Goal: Information Seeking & Learning: Check status

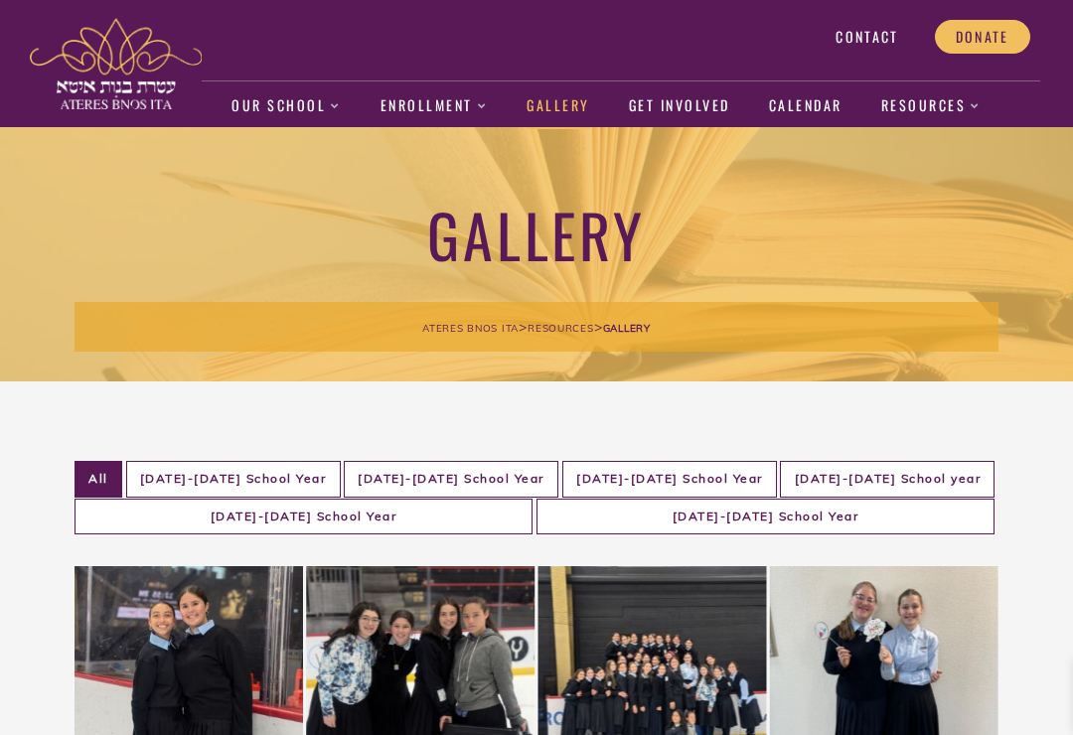
click at [304, 111] on link "Our School" at bounding box center [287, 106] width 110 height 46
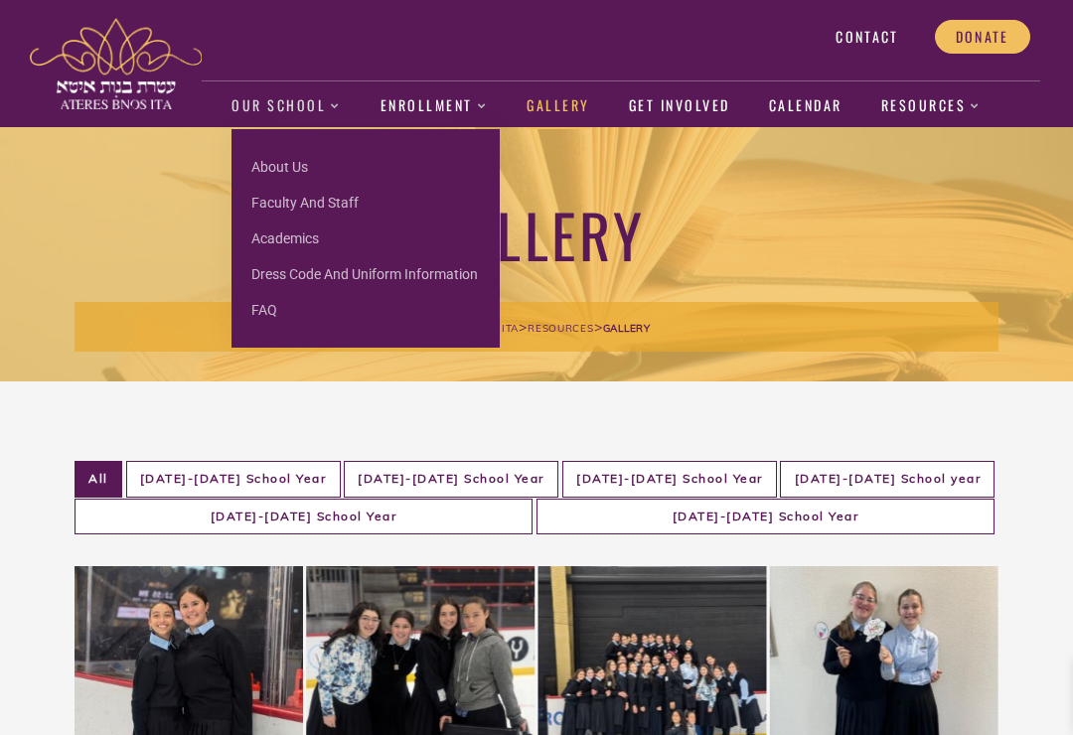
click at [351, 172] on link "About us" at bounding box center [366, 167] width 268 height 36
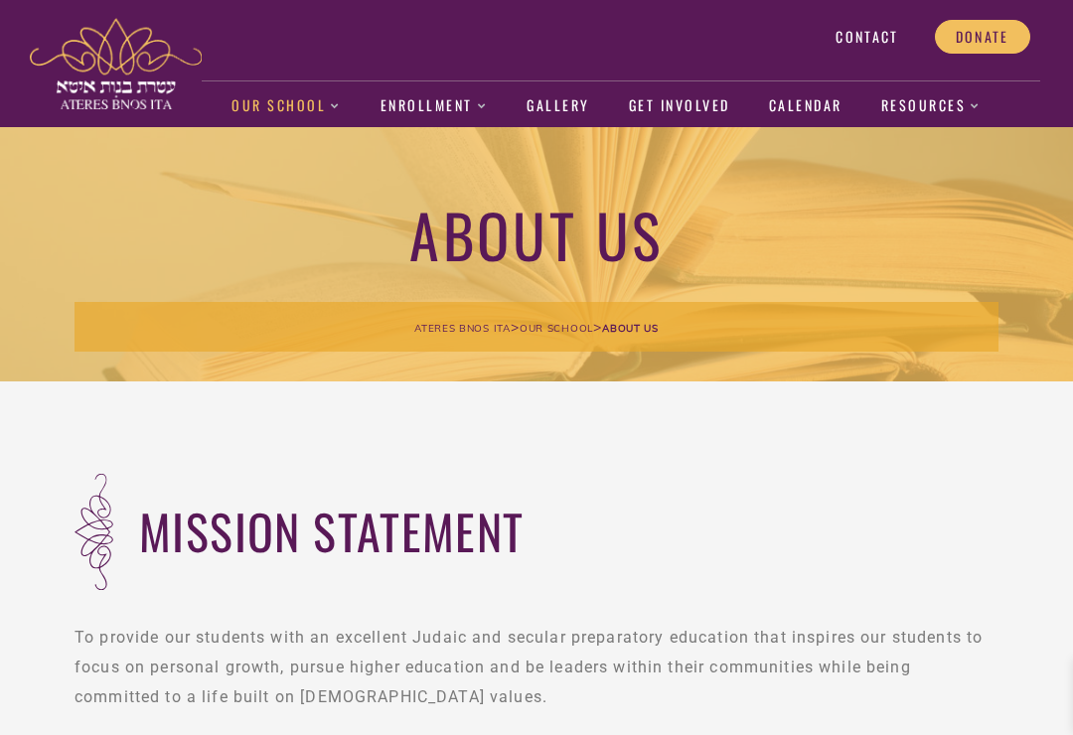
click at [564, 97] on link "Gallery" at bounding box center [559, 106] width 64 height 46
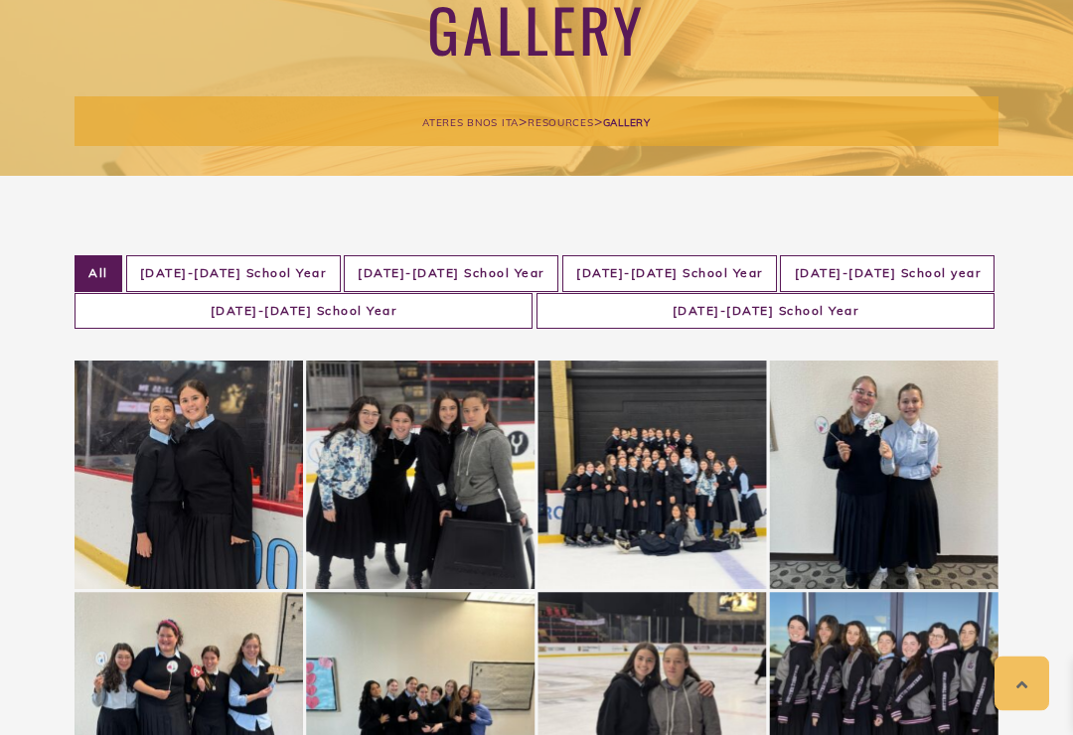
scroll to position [206, 0]
click at [291, 270] on li "2019-2020 School Year" at bounding box center [233, 273] width 215 height 37
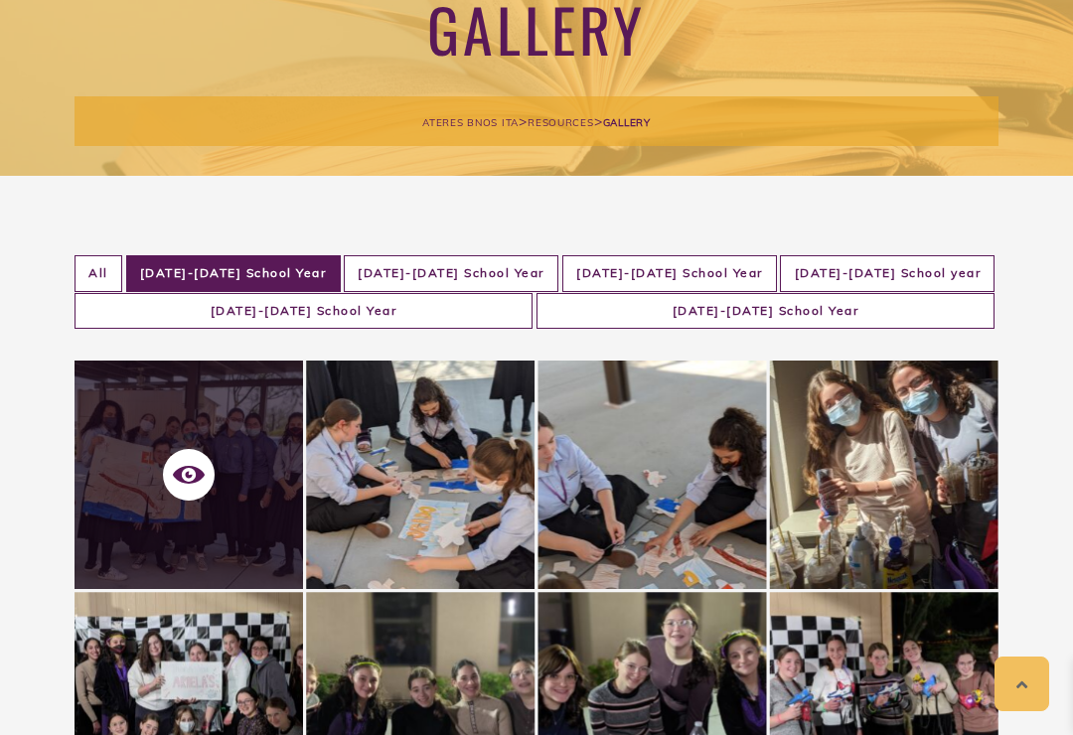
click at [208, 465] on span at bounding box center [189, 475] width 52 height 52
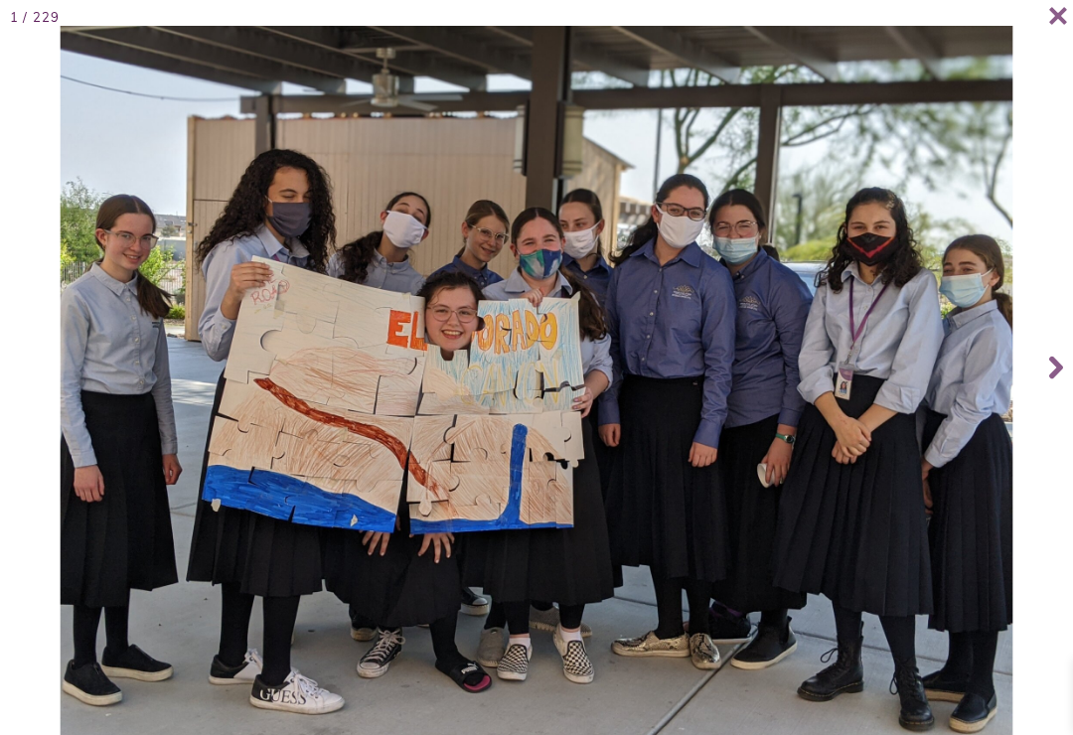
click at [1059, 393] on icon at bounding box center [1056, 367] width 14 height 79
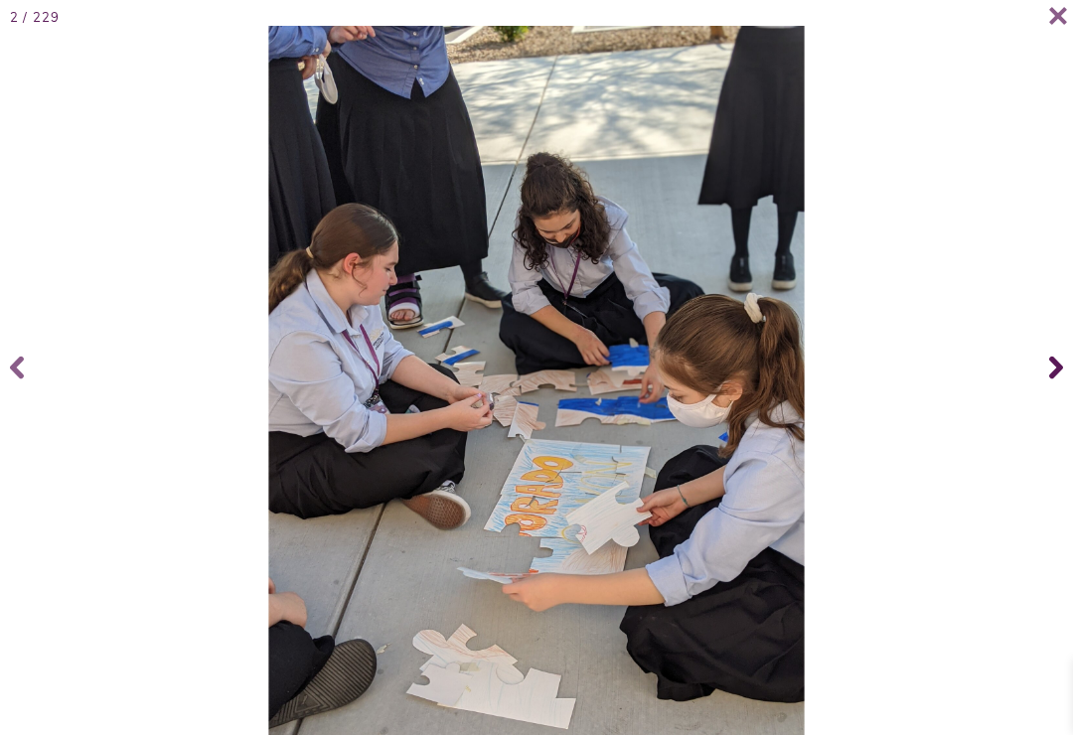
click at [1063, 388] on span at bounding box center [1053, 367] width 40 height 79
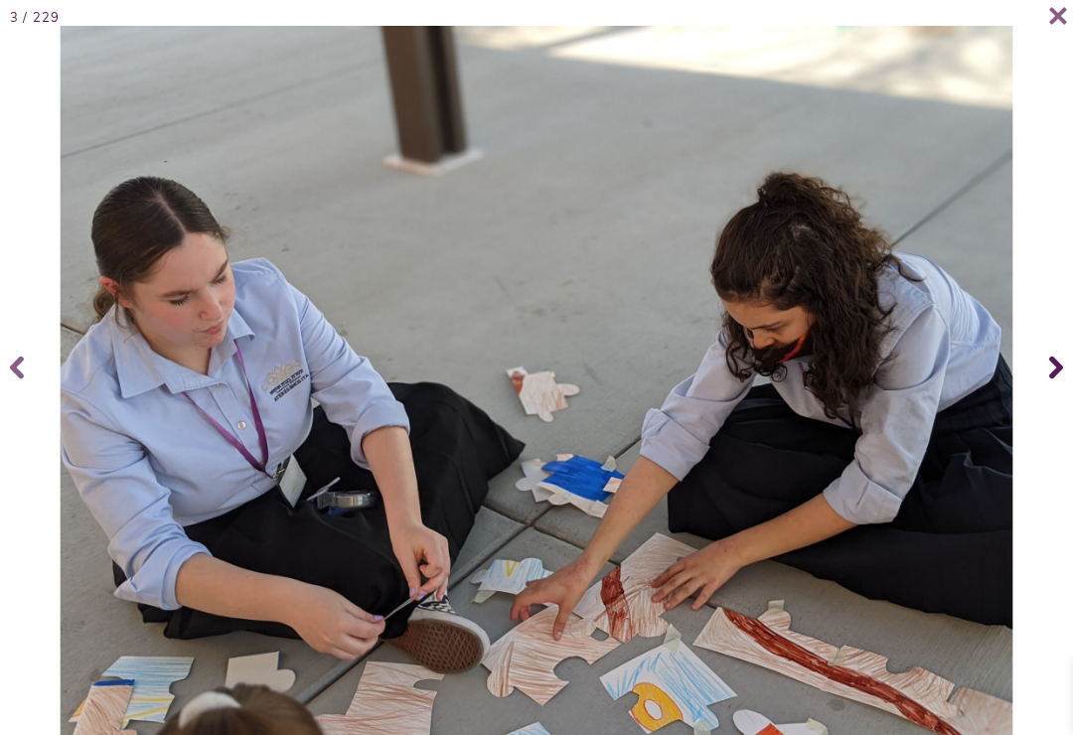
click at [1036, 384] on span at bounding box center [1053, 367] width 40 height 79
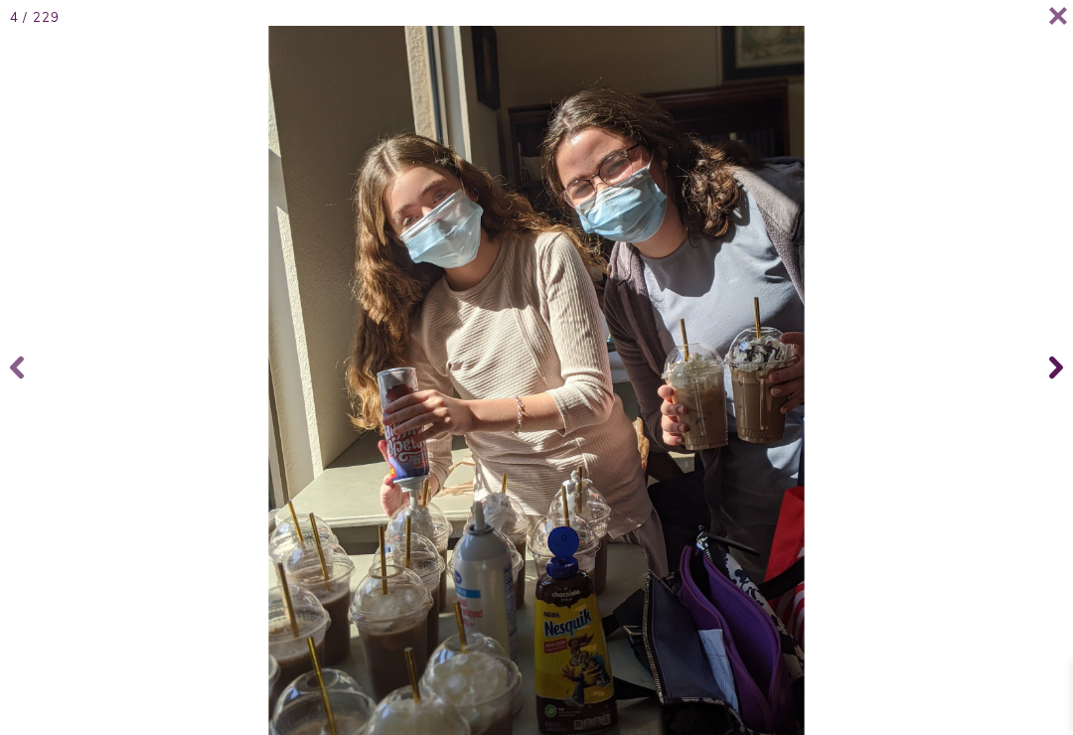
click at [1054, 394] on icon at bounding box center [1056, 367] width 14 height 79
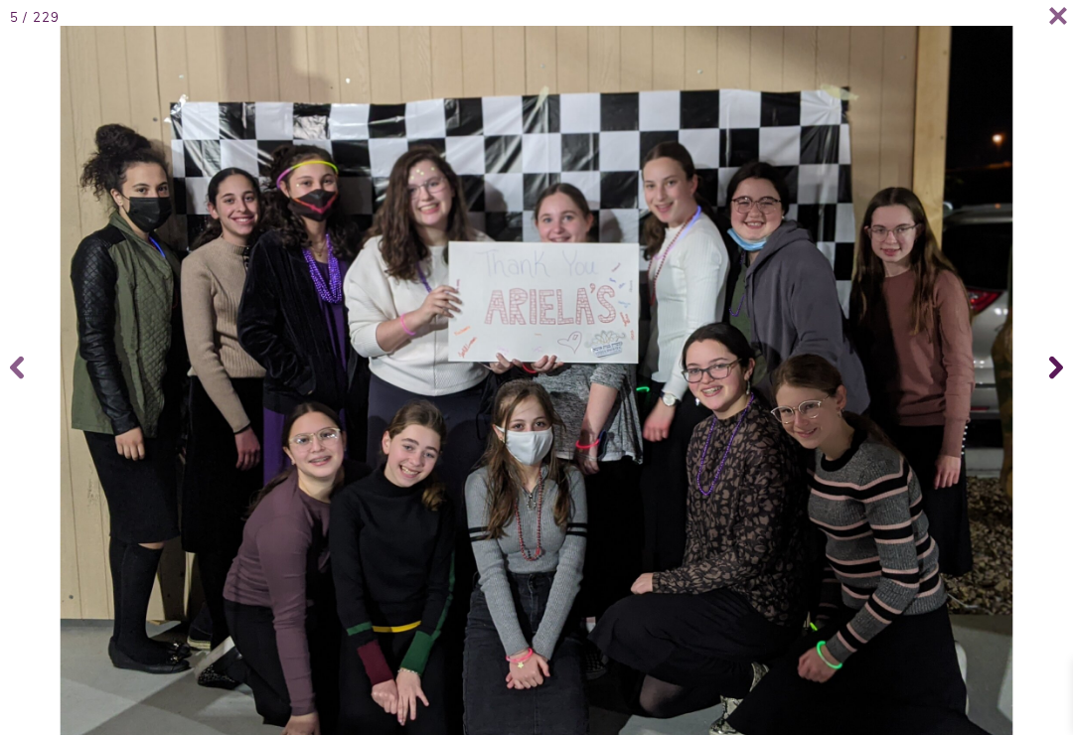
click at [1054, 374] on icon at bounding box center [1056, 368] width 14 height 23
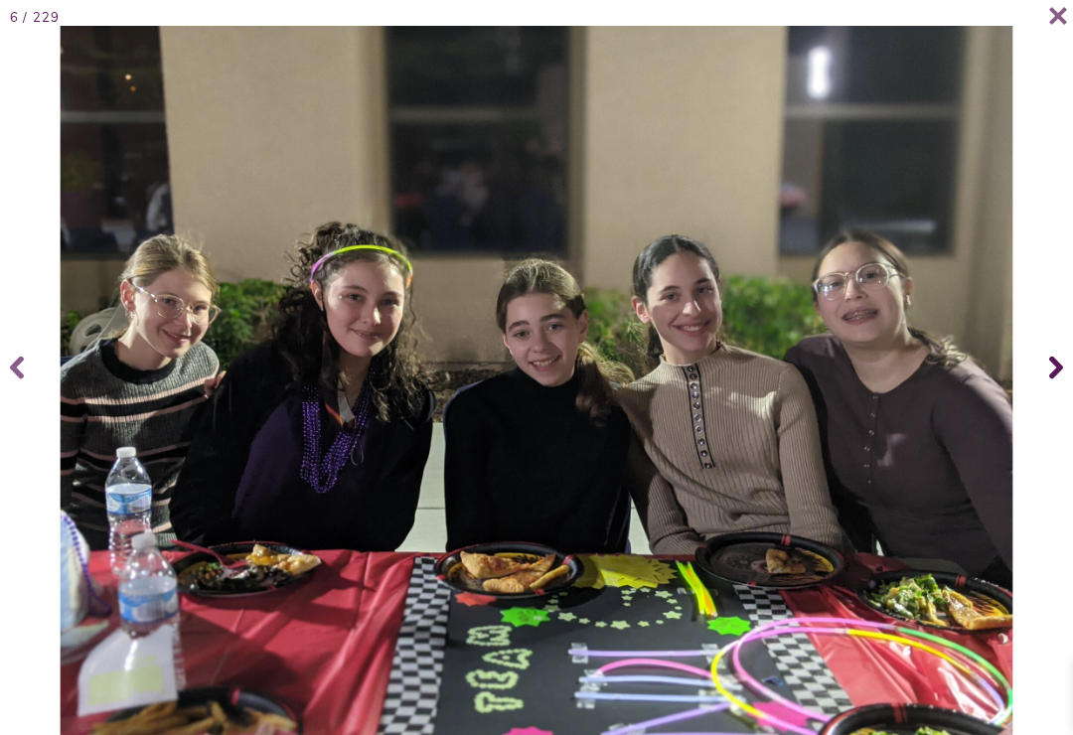
click at [1058, 380] on icon at bounding box center [1056, 368] width 14 height 23
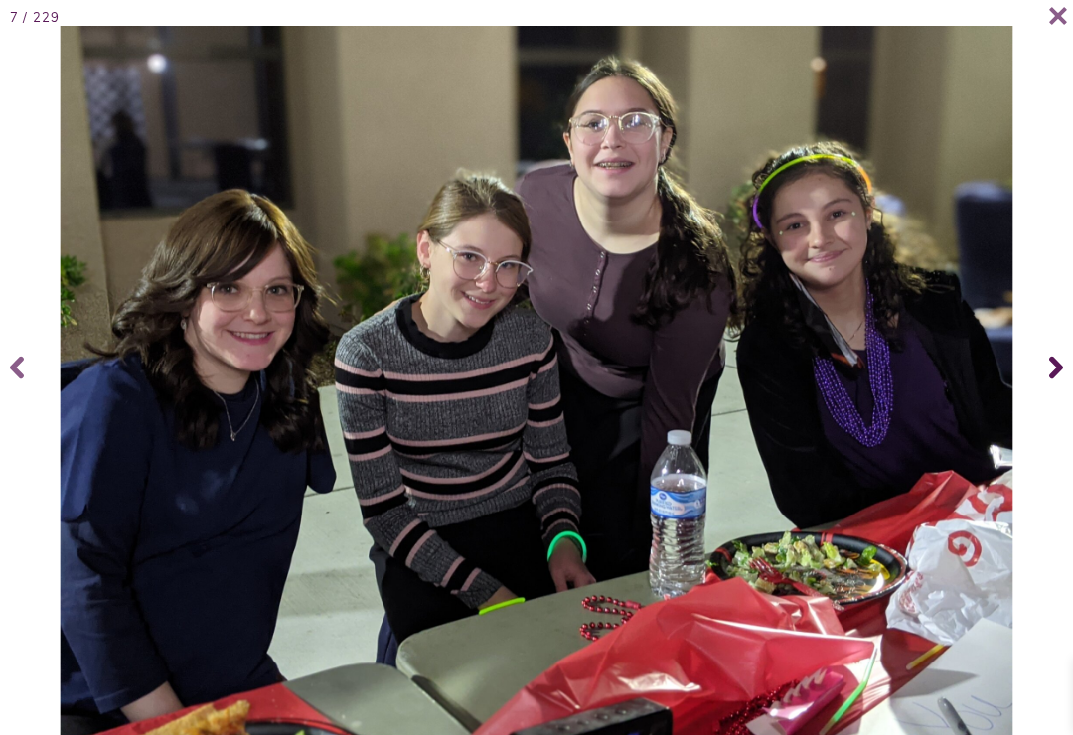
click at [1046, 381] on span at bounding box center [1053, 367] width 40 height 79
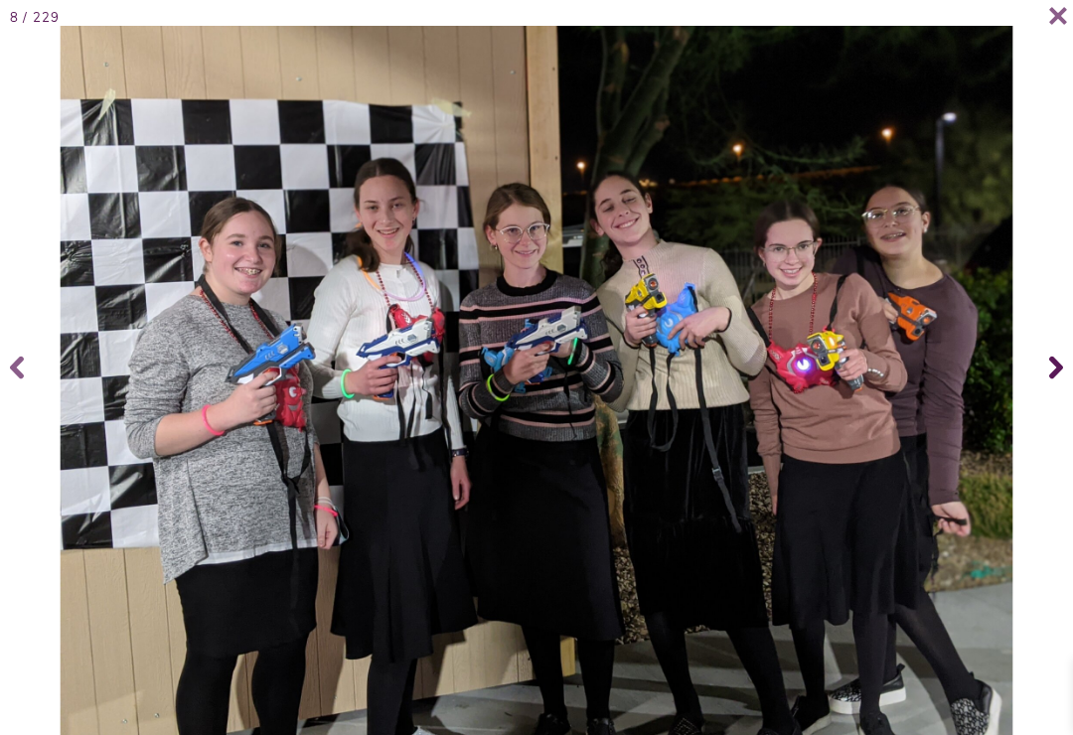
click at [1072, 373] on span at bounding box center [1053, 367] width 40 height 79
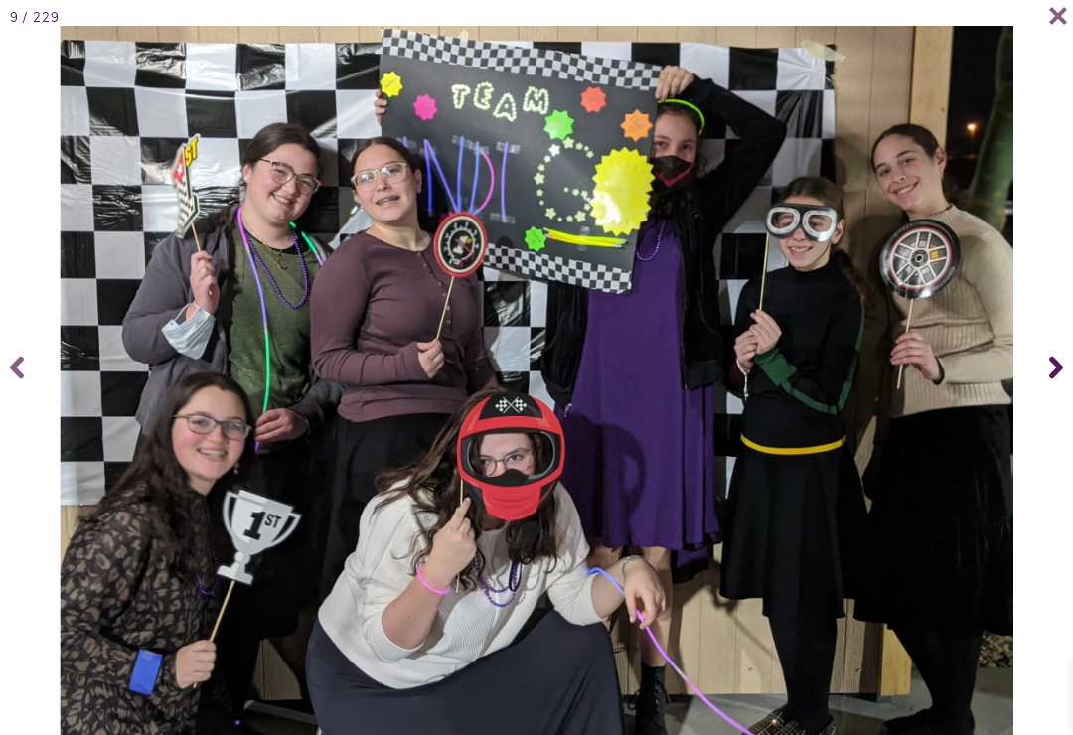
click at [1056, 374] on icon at bounding box center [1056, 367] width 14 height 79
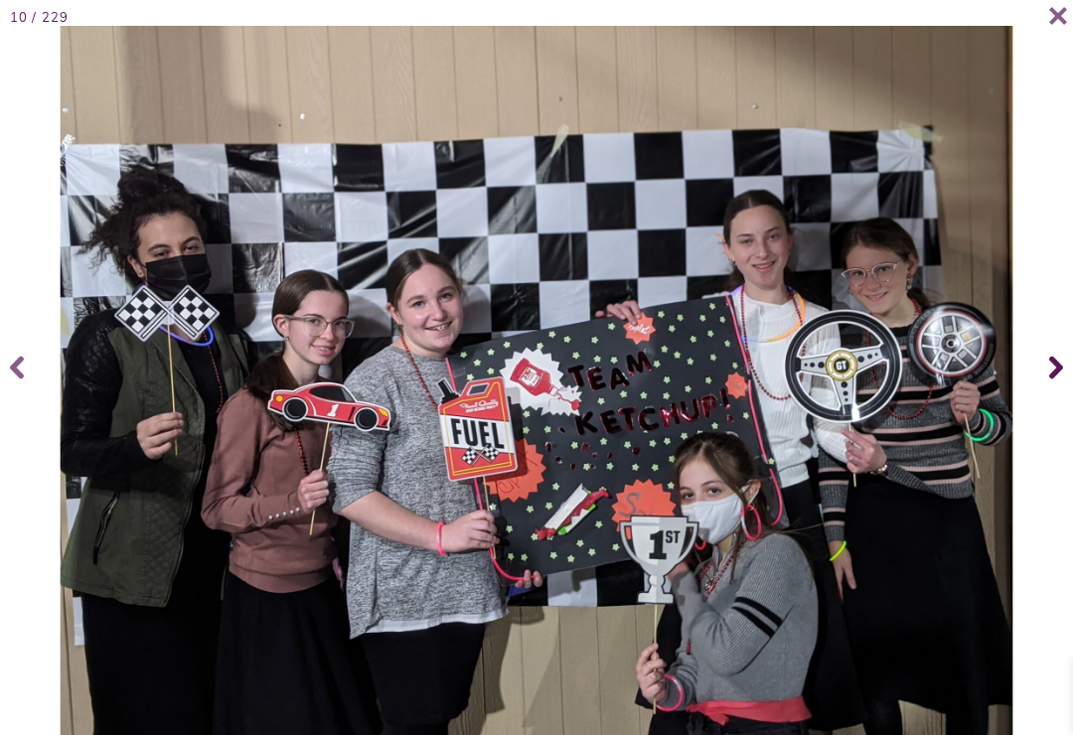
click at [1053, 383] on icon at bounding box center [1056, 367] width 14 height 79
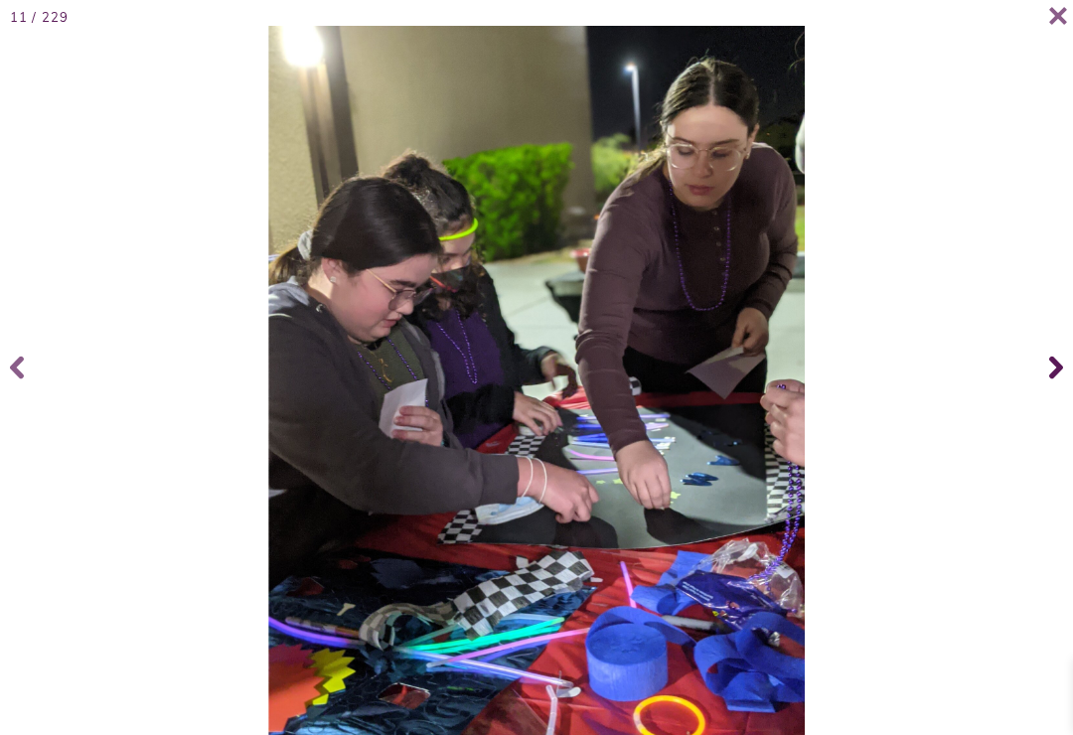
click at [1052, 401] on icon at bounding box center [1056, 367] width 14 height 79
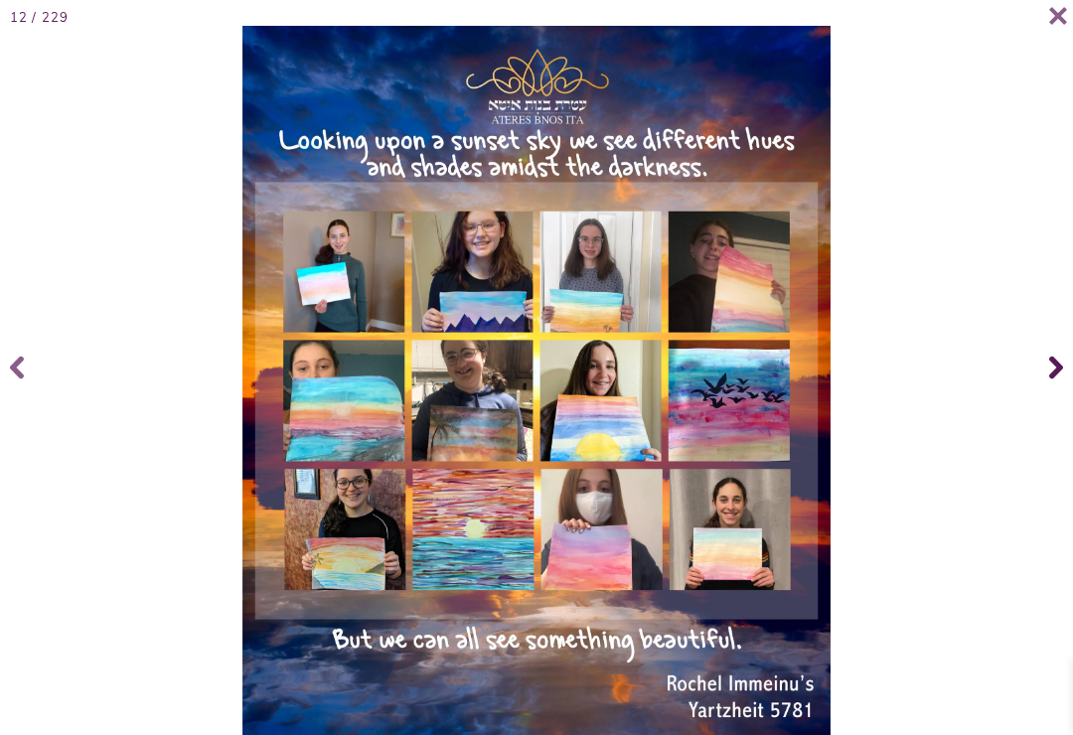
click at [1059, 380] on icon at bounding box center [1056, 368] width 14 height 23
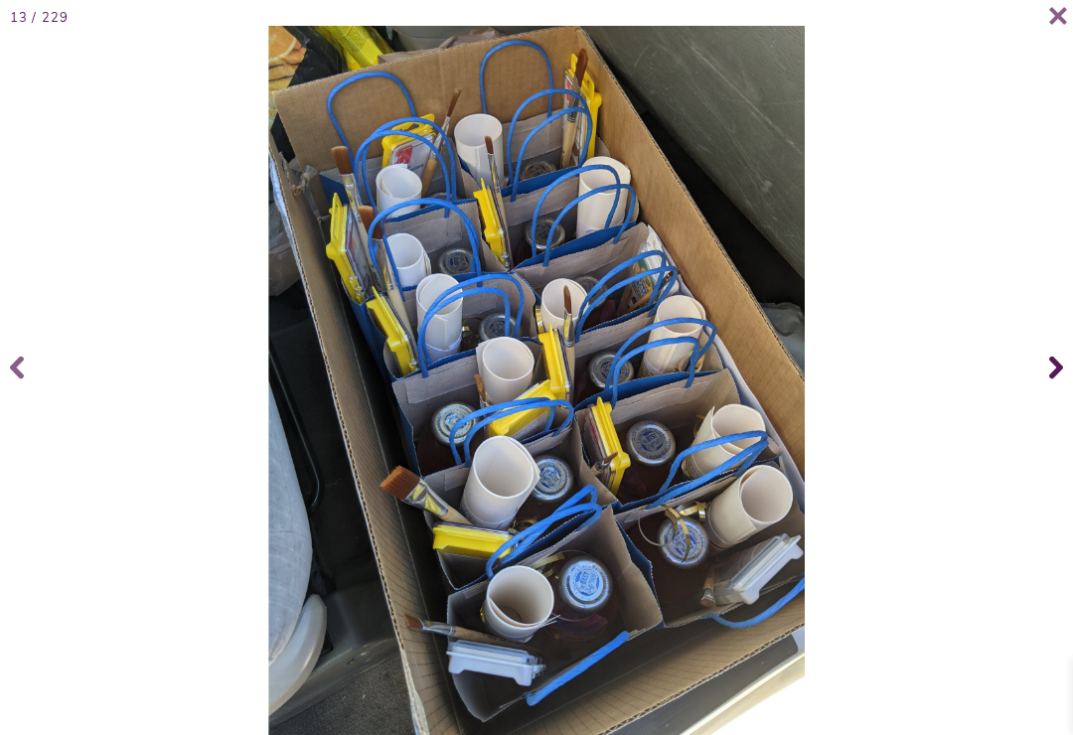
click at [1049, 377] on icon at bounding box center [1056, 367] width 14 height 79
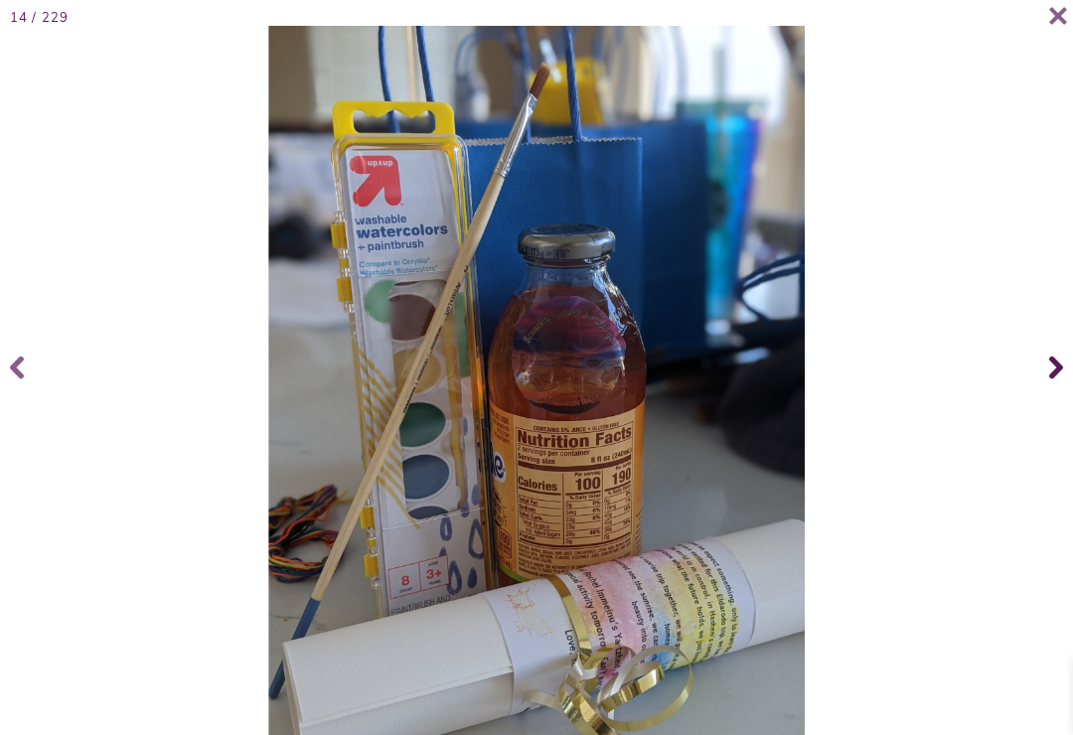
click at [1046, 380] on span at bounding box center [1053, 367] width 40 height 79
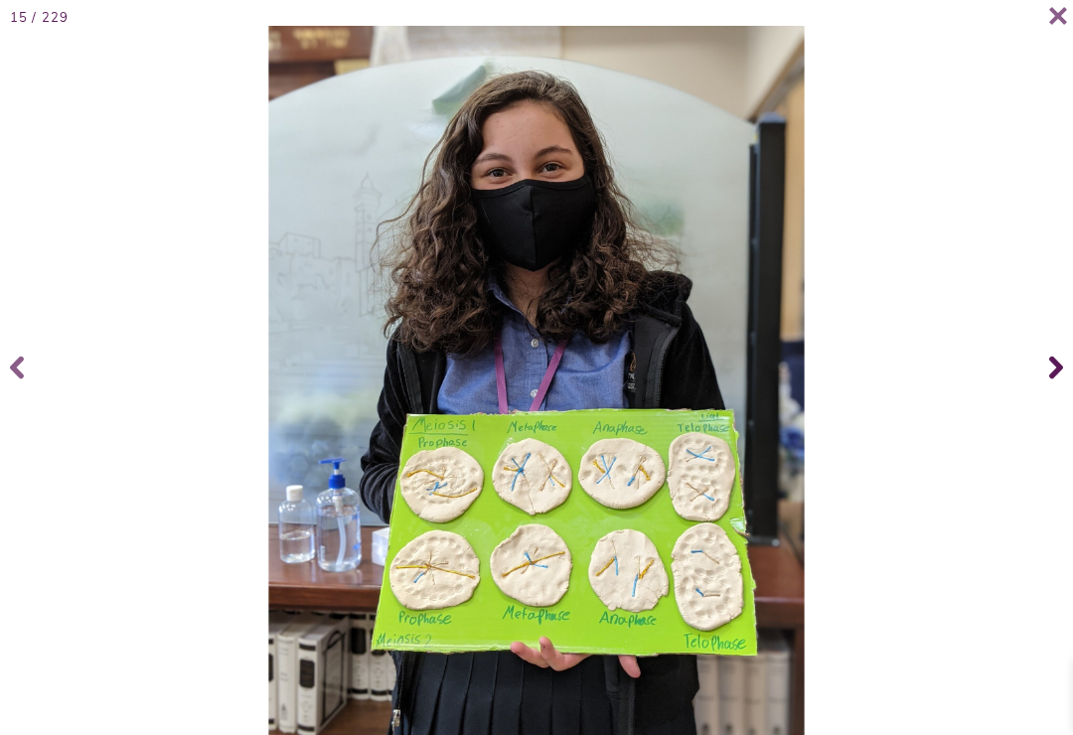
click at [1043, 365] on span at bounding box center [1053, 367] width 40 height 79
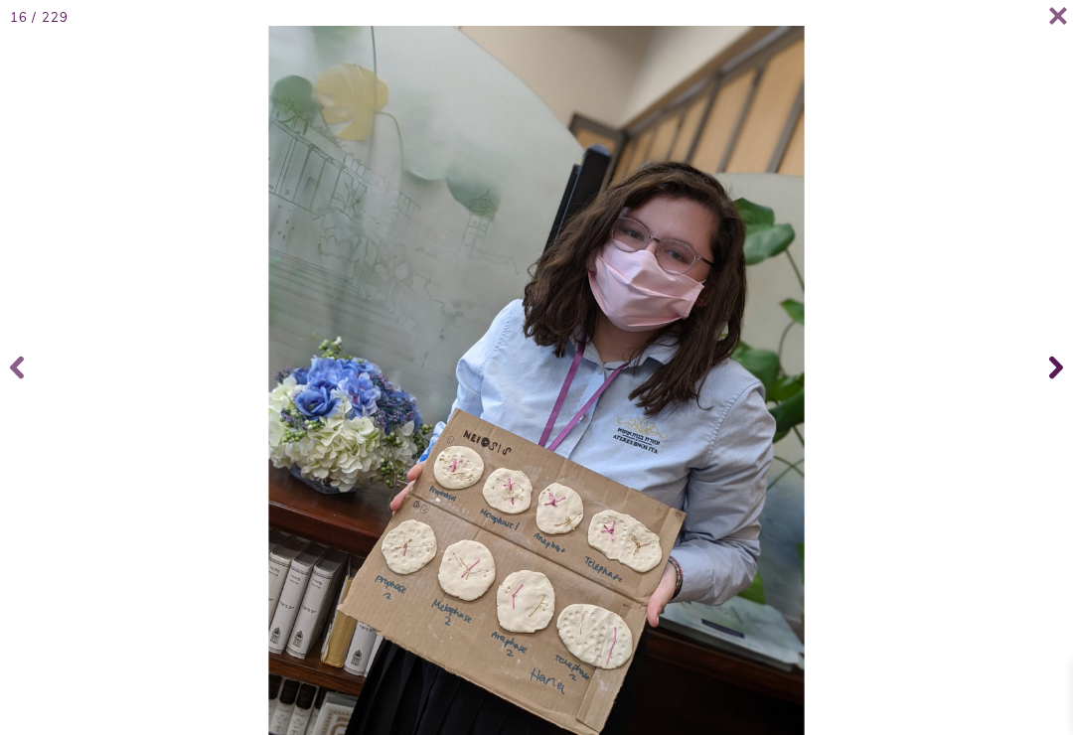
click at [1046, 372] on span at bounding box center [1053, 367] width 40 height 79
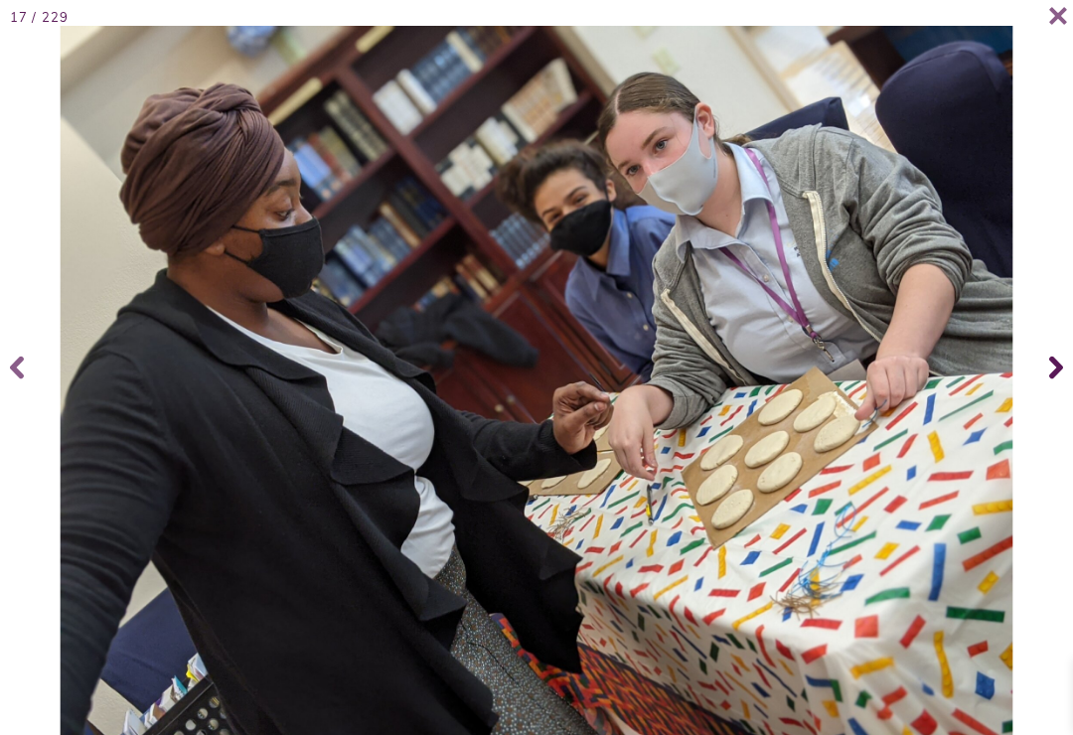
click at [1066, 376] on span at bounding box center [1053, 367] width 40 height 79
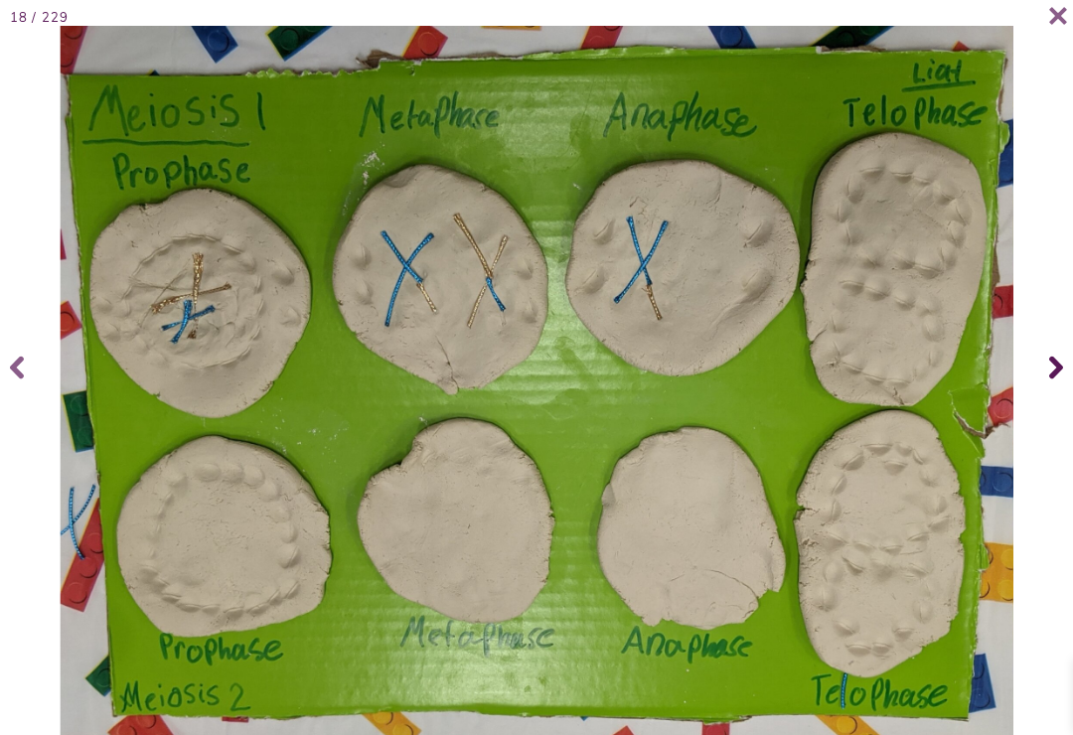
click at [1036, 382] on span at bounding box center [1053, 367] width 40 height 79
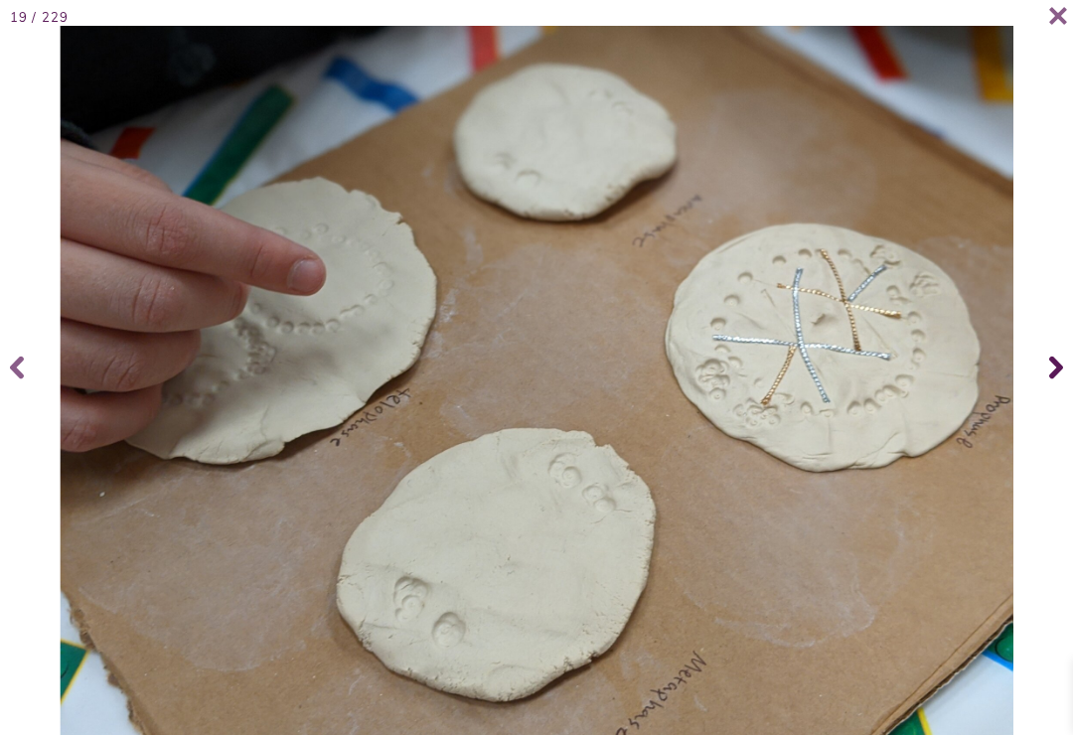
click at [1037, 379] on span at bounding box center [1053, 367] width 40 height 79
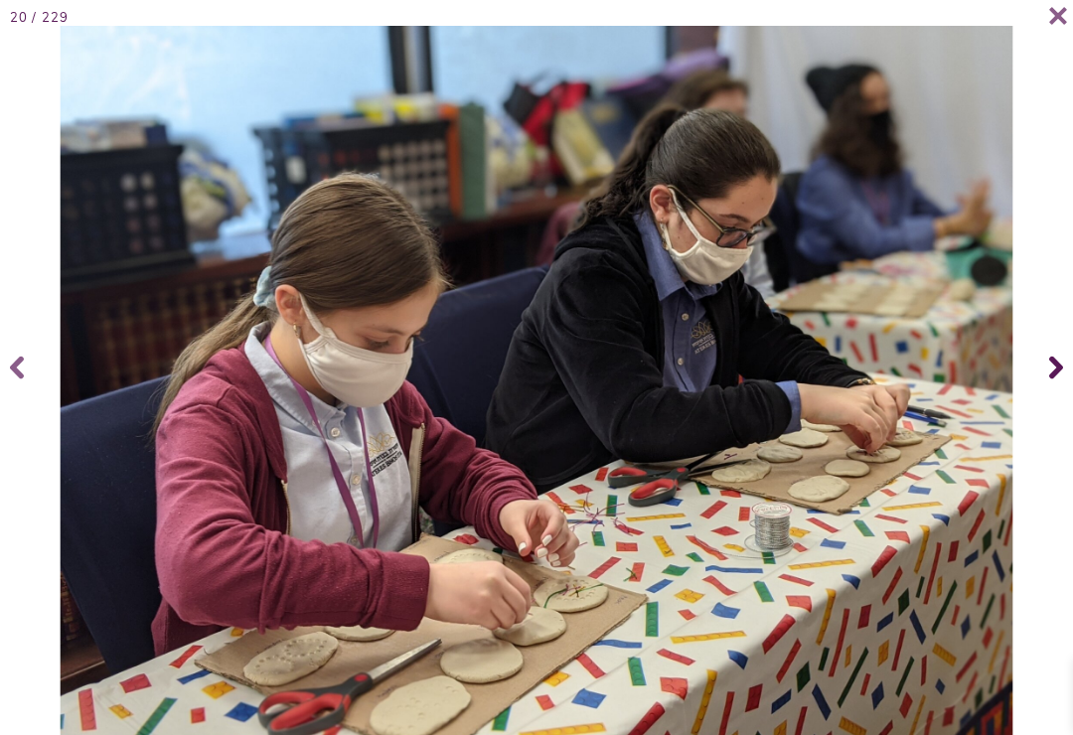
click at [1039, 380] on span at bounding box center [1053, 367] width 40 height 79
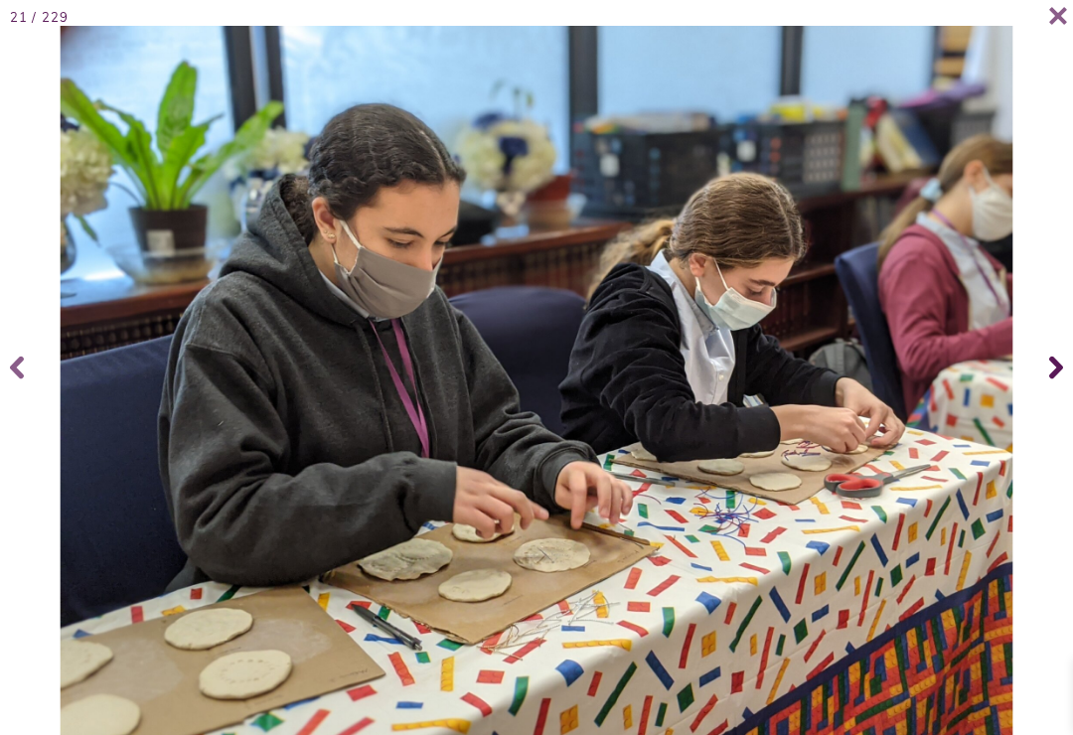
click at [1036, 382] on span at bounding box center [1053, 367] width 40 height 79
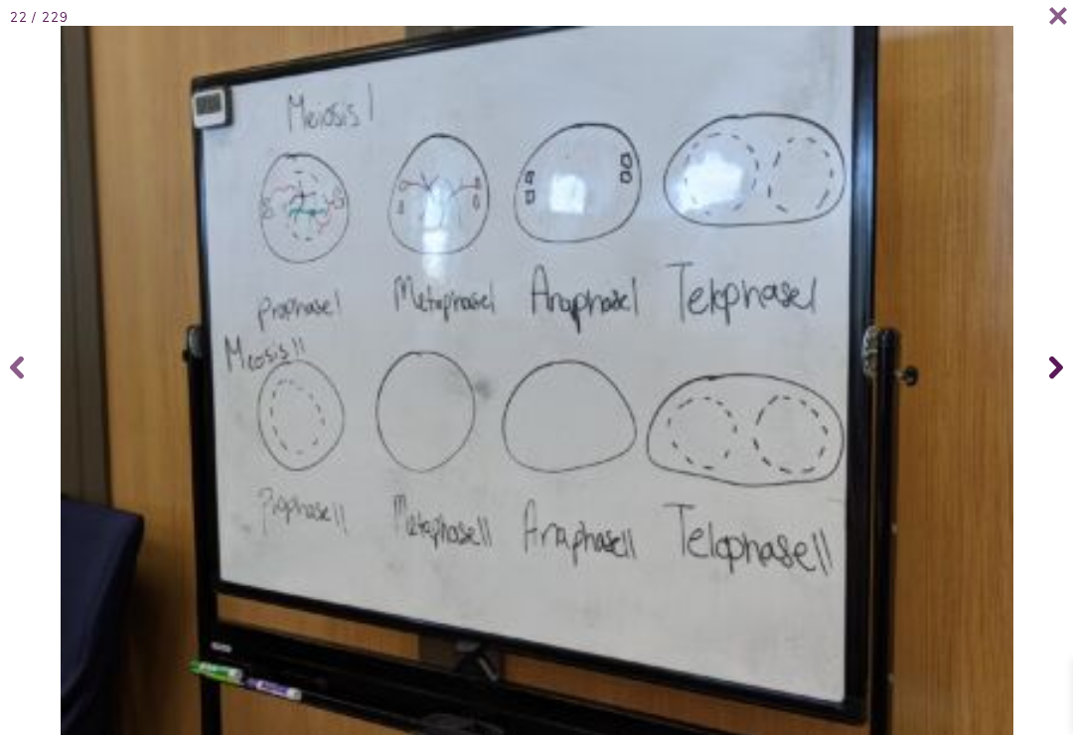
click at [1060, 379] on icon at bounding box center [1056, 367] width 14 height 79
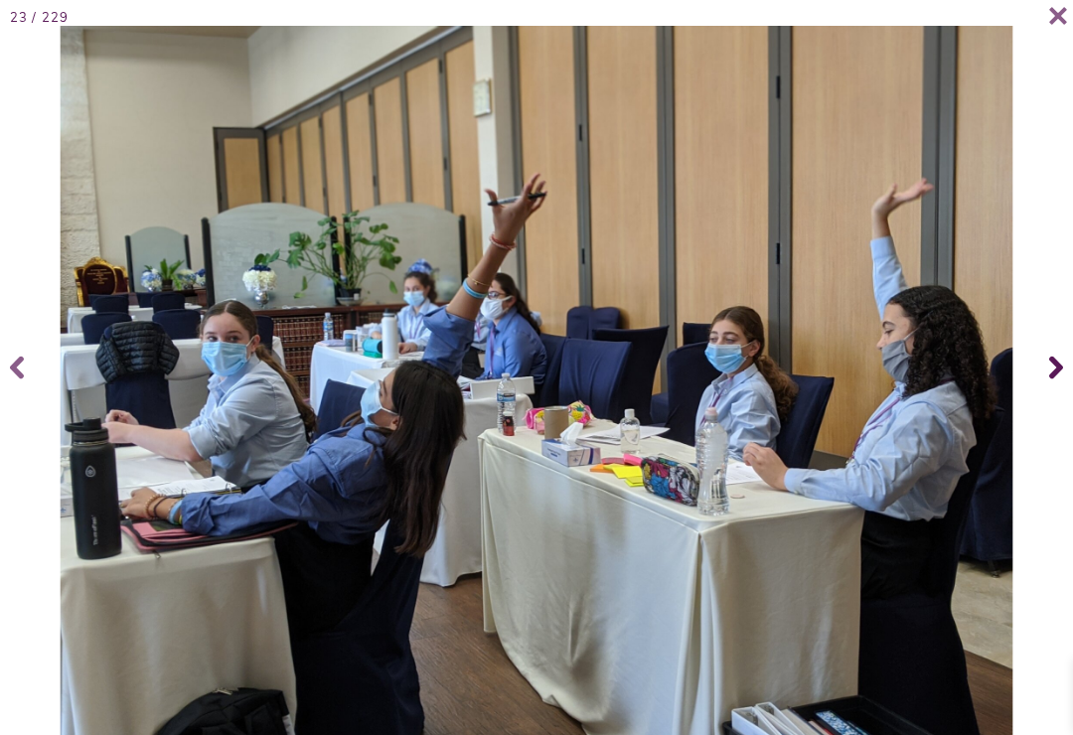
click at [1034, 395] on span at bounding box center [1053, 367] width 40 height 79
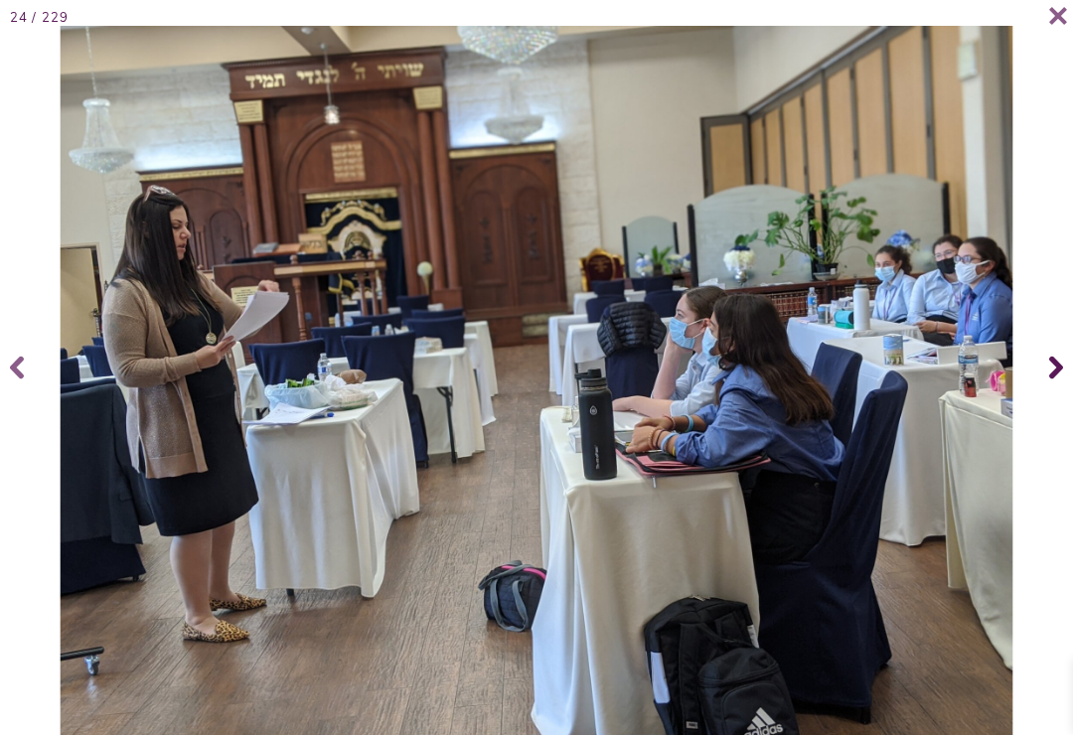
click at [1041, 397] on span at bounding box center [1053, 367] width 40 height 79
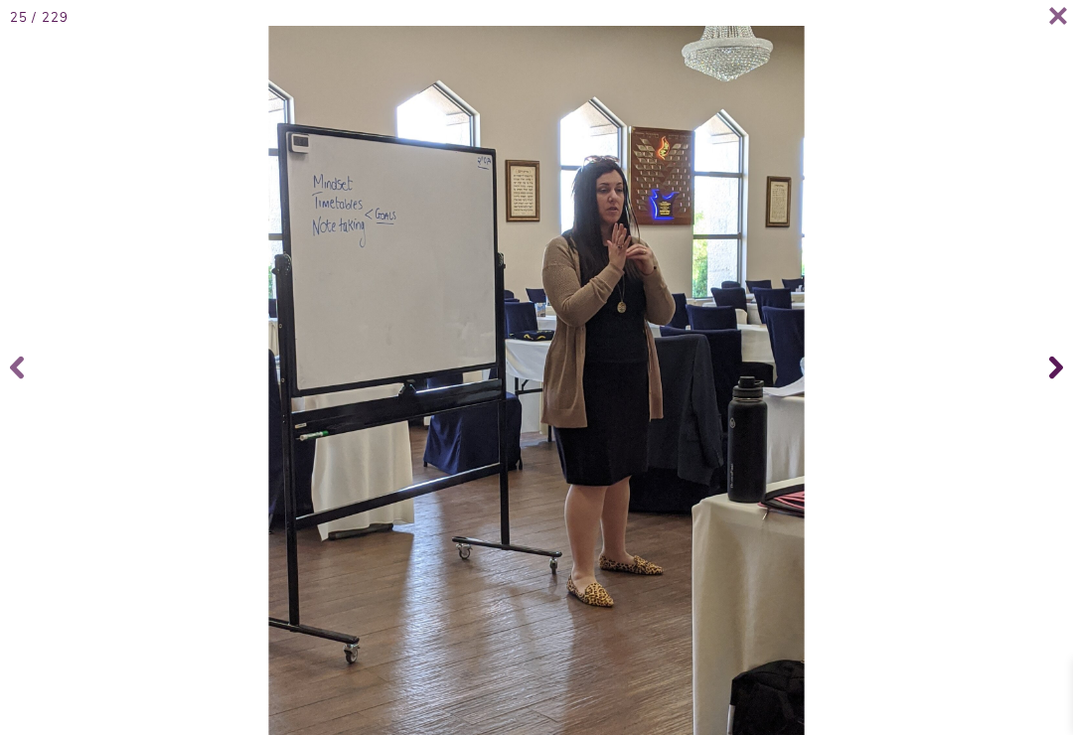
click at [1035, 396] on span at bounding box center [1053, 367] width 40 height 79
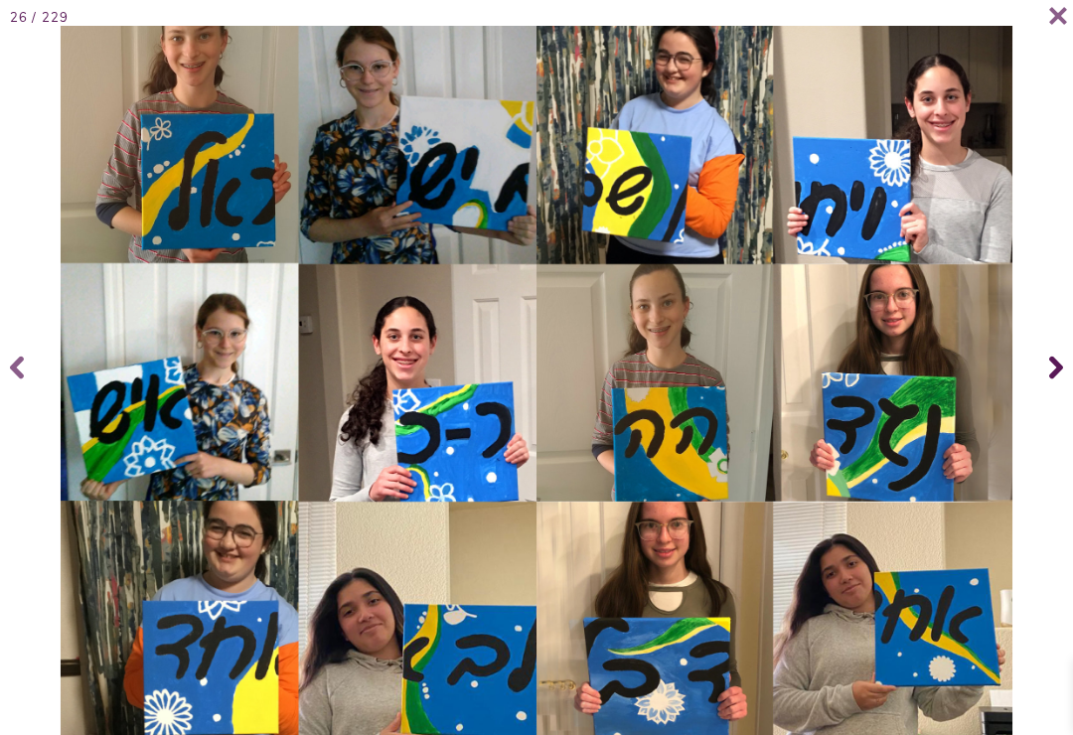
click at [1046, 406] on span at bounding box center [1053, 367] width 40 height 79
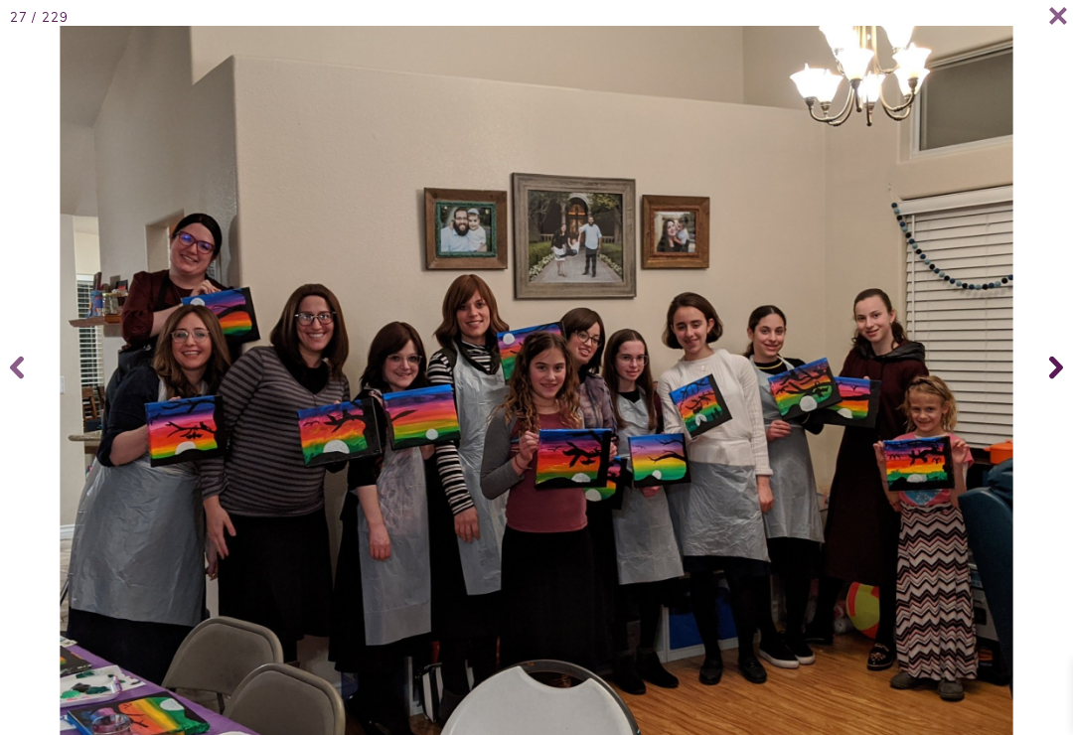
click at [1060, 367] on icon at bounding box center [1056, 367] width 14 height 79
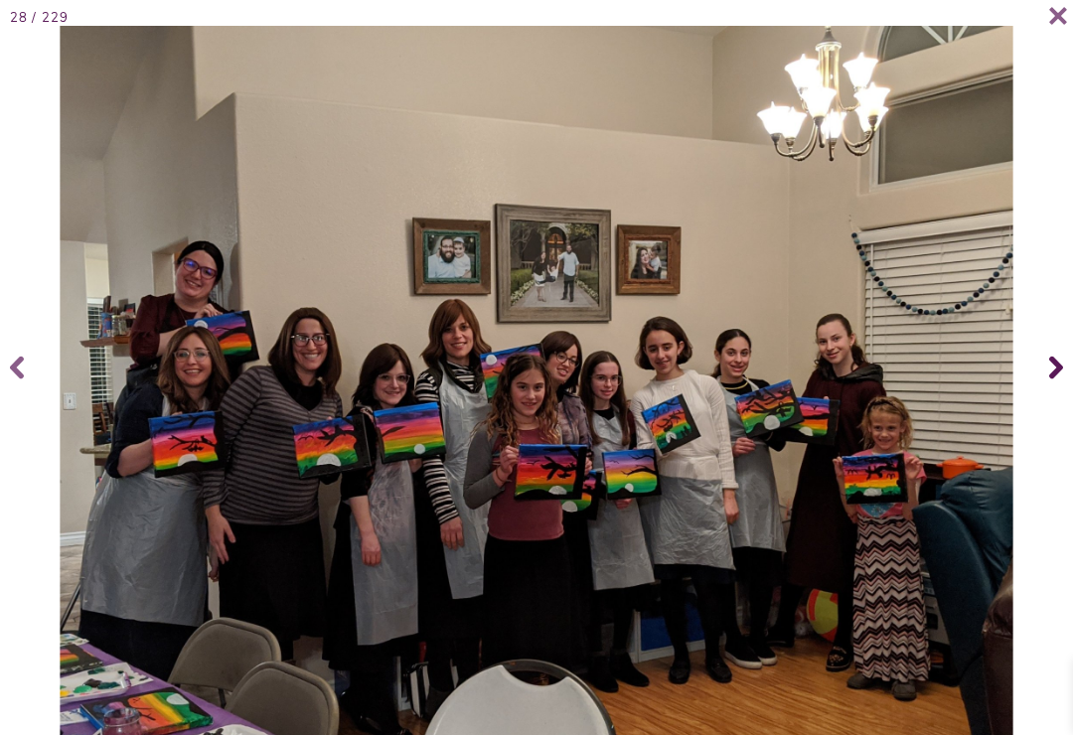
click at [1059, 371] on icon at bounding box center [1056, 367] width 14 height 79
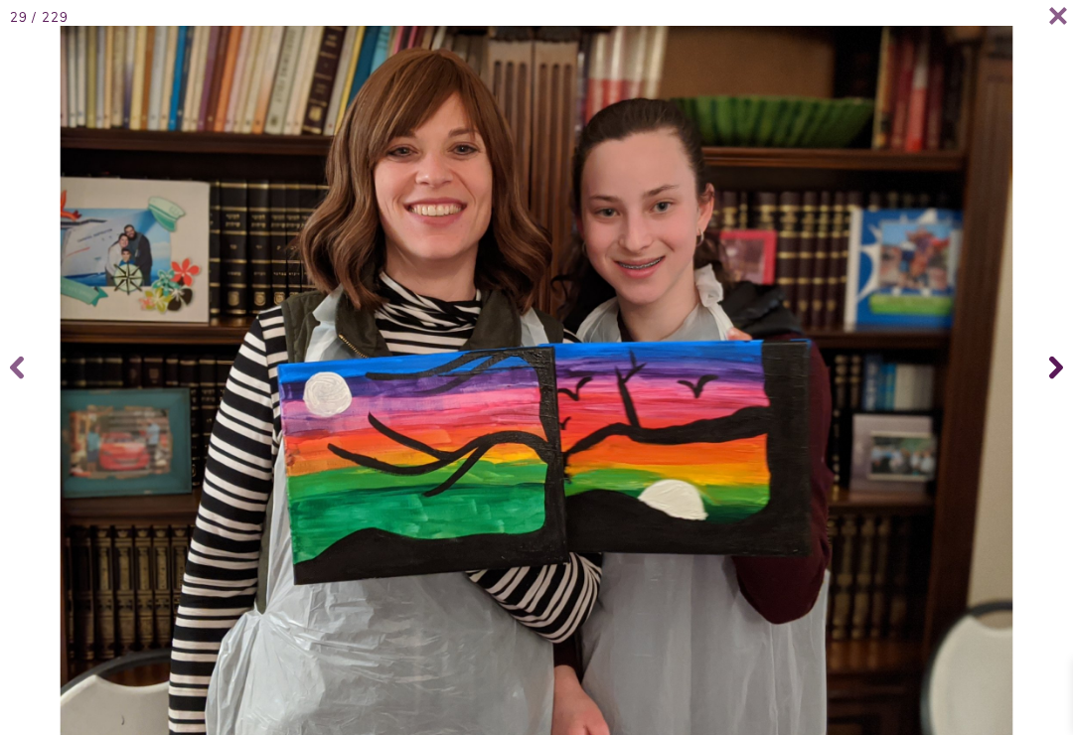
click at [1063, 366] on span at bounding box center [1053, 367] width 40 height 79
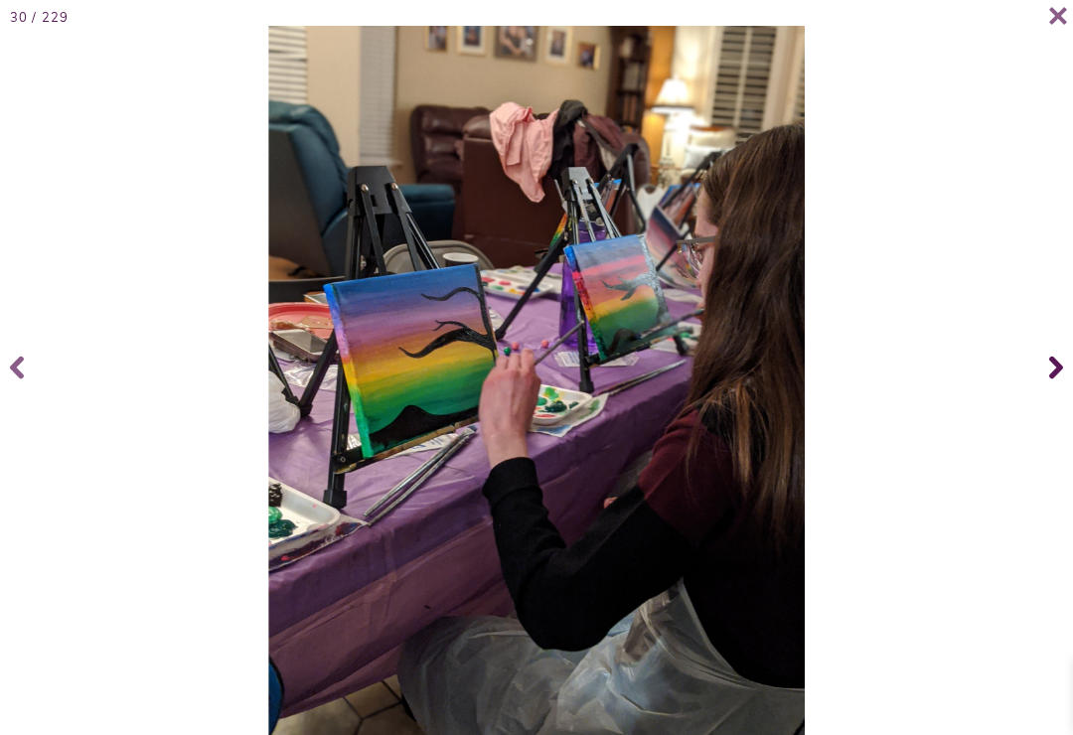
click at [1059, 362] on icon at bounding box center [1056, 367] width 14 height 79
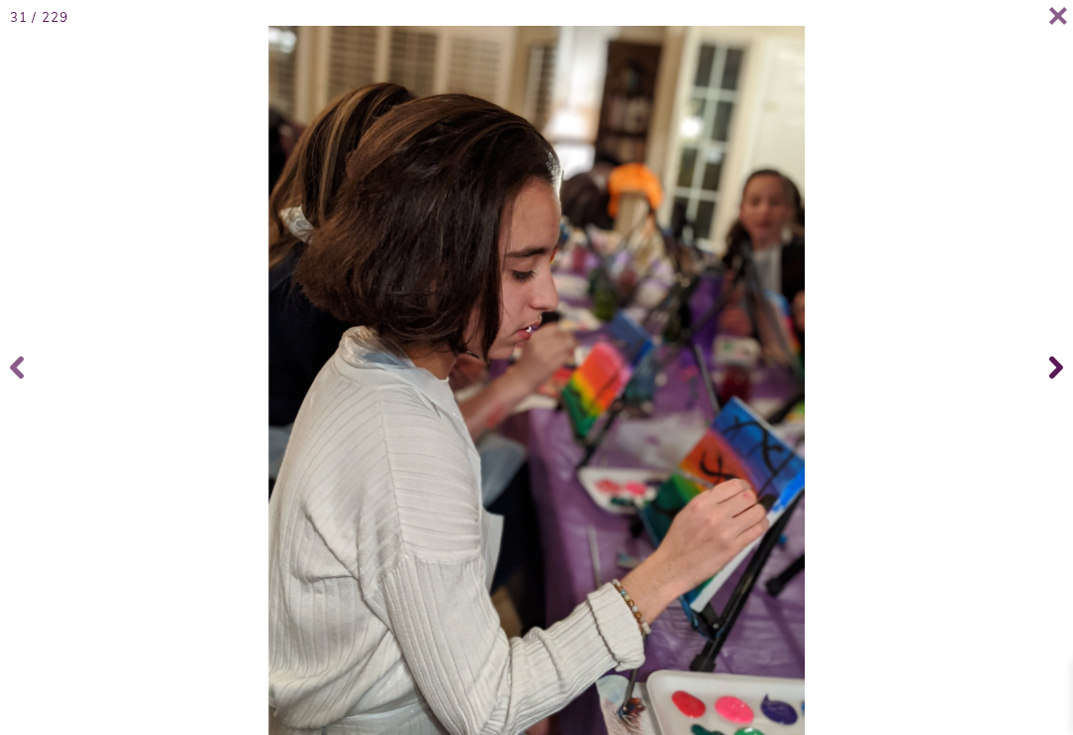
click at [1046, 363] on span at bounding box center [1053, 367] width 40 height 79
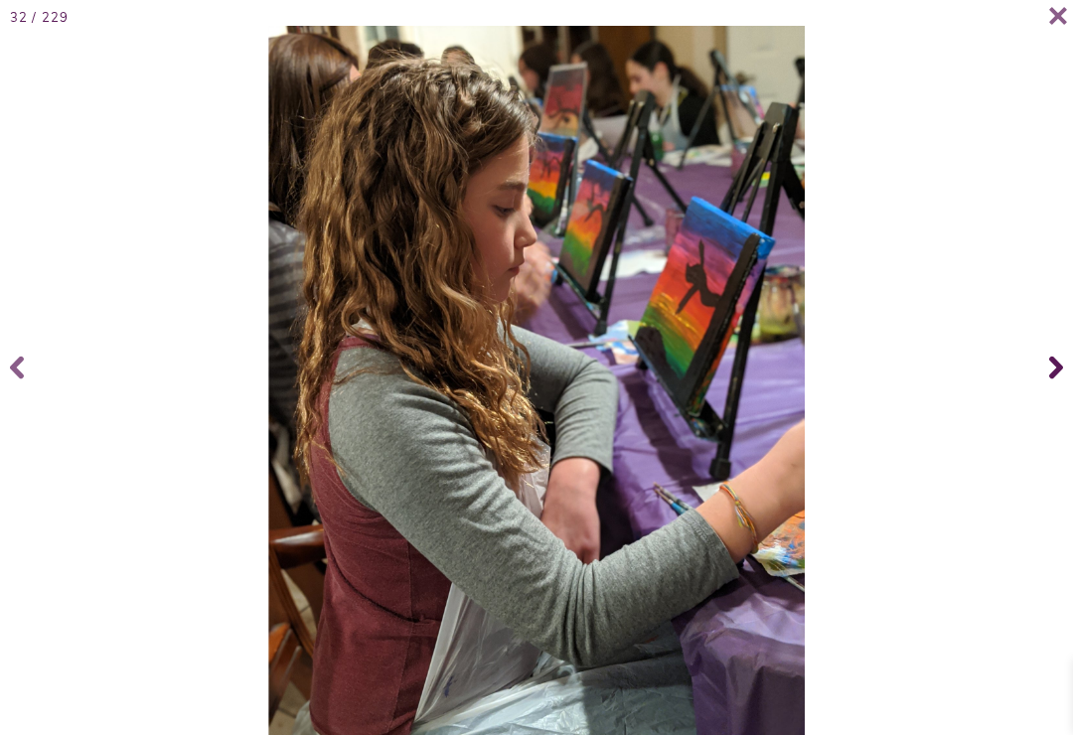
click at [1058, 362] on icon at bounding box center [1056, 367] width 14 height 79
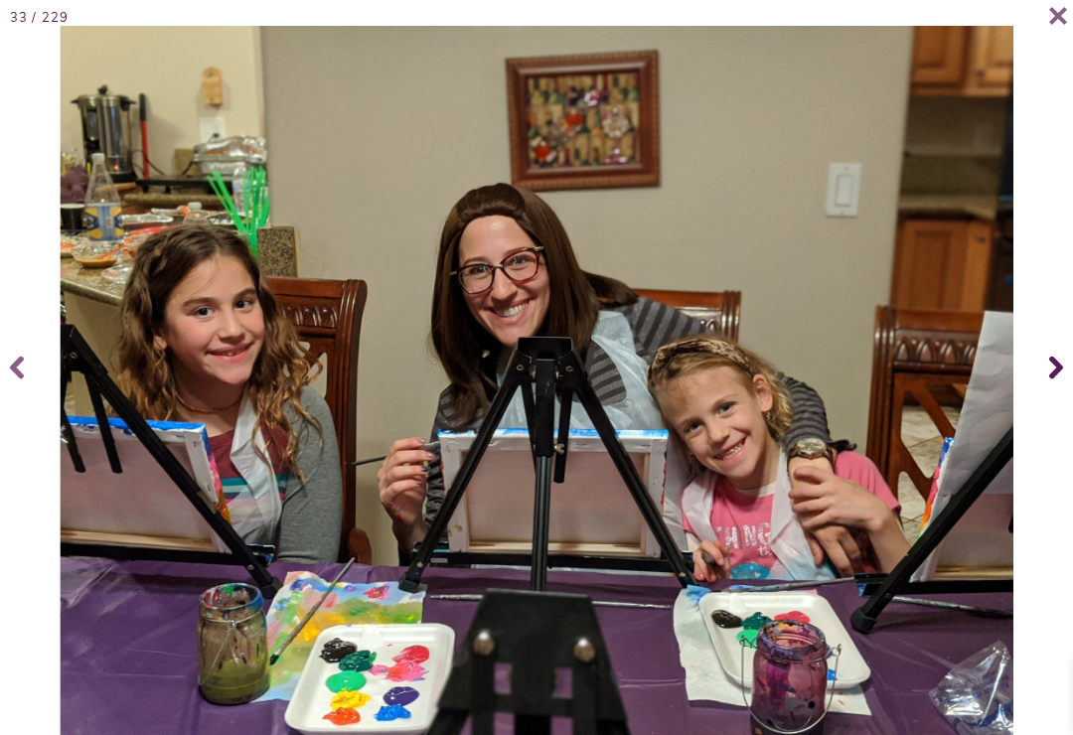
click at [1039, 363] on span at bounding box center [1053, 367] width 40 height 79
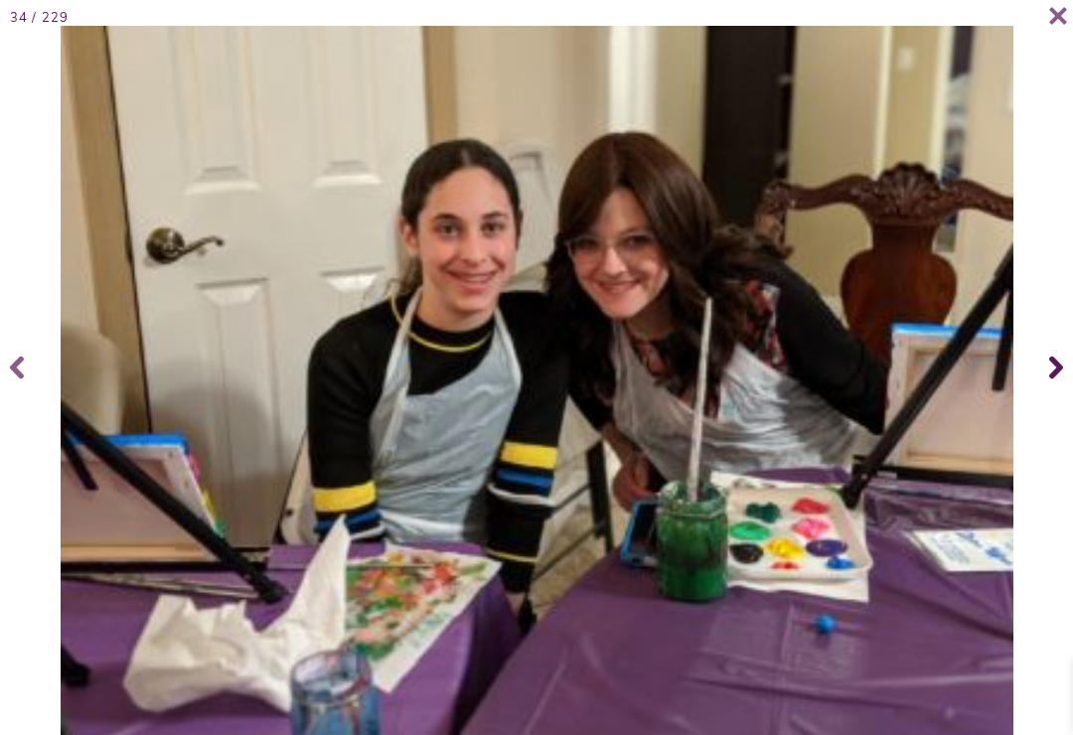
click at [1040, 364] on span at bounding box center [1053, 367] width 40 height 79
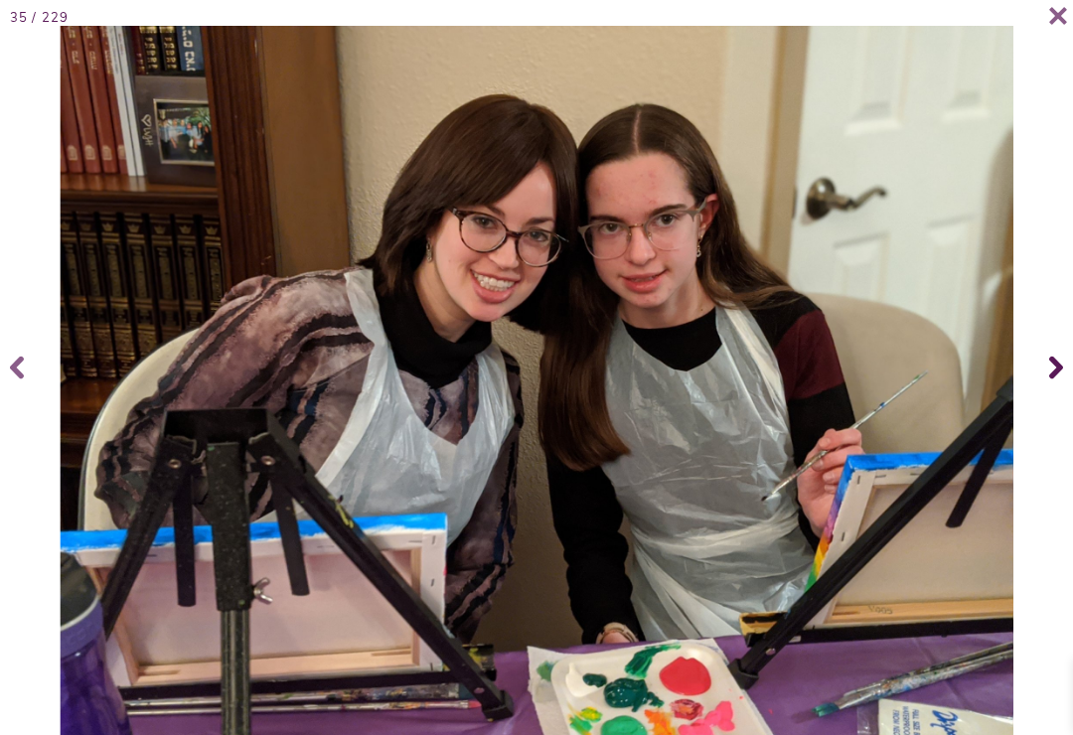
click at [1046, 368] on span at bounding box center [1053, 367] width 40 height 79
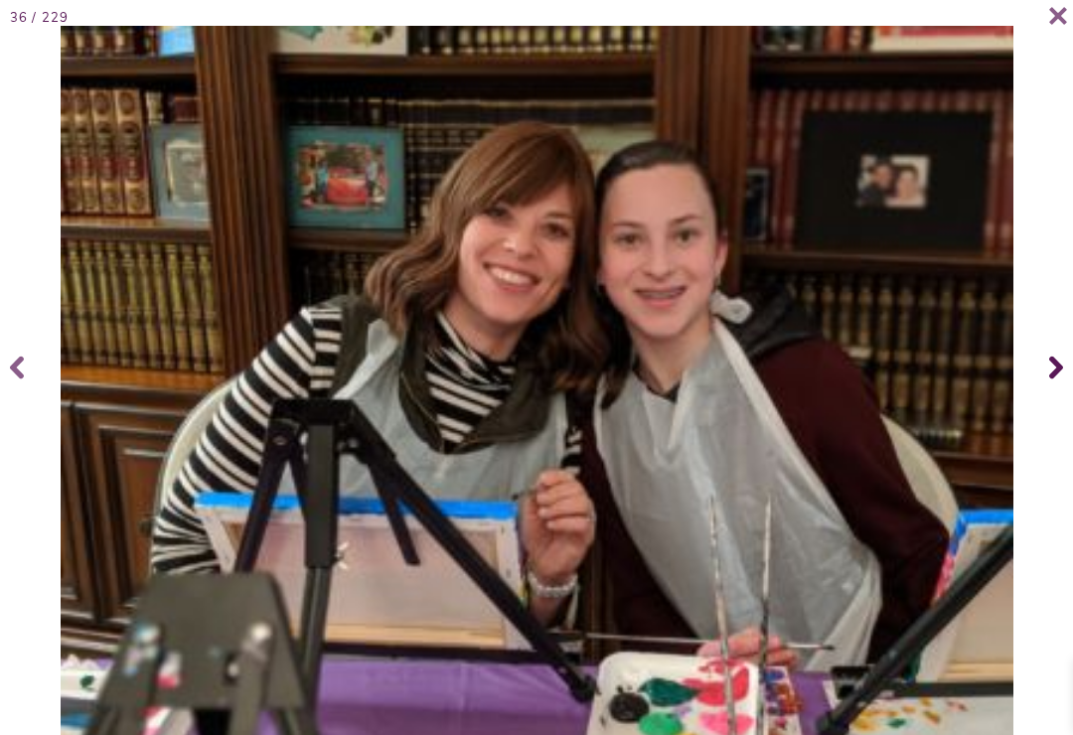
click at [1043, 371] on span at bounding box center [1053, 367] width 40 height 79
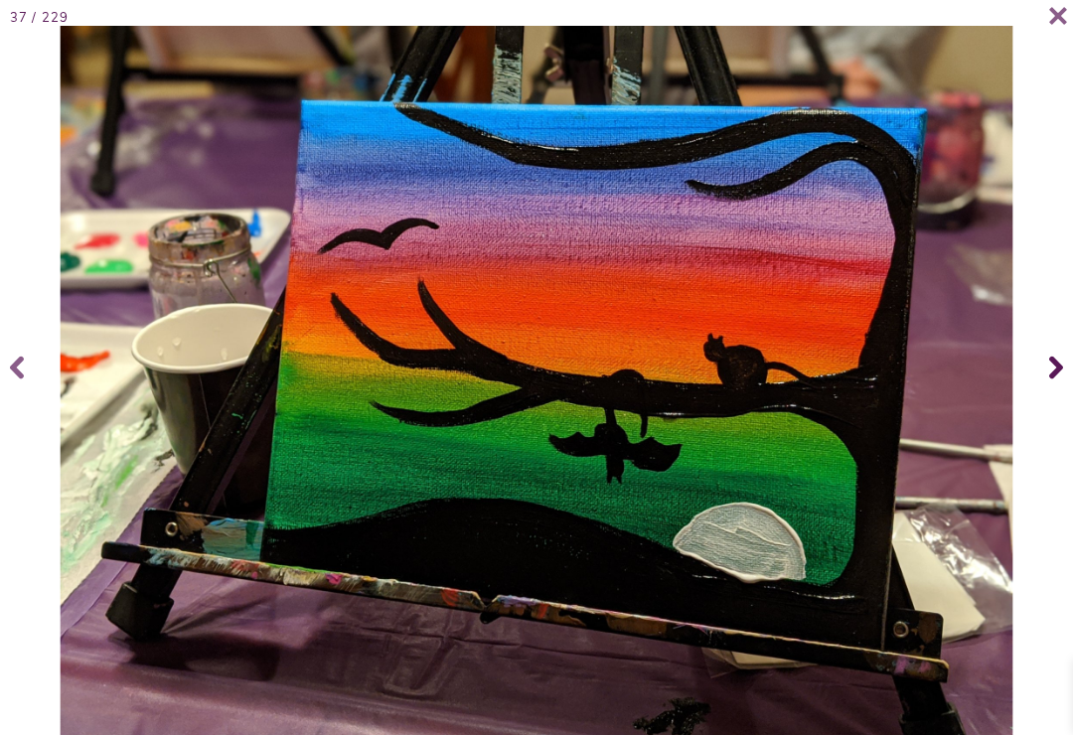
click at [1071, 384] on span at bounding box center [1053, 367] width 40 height 79
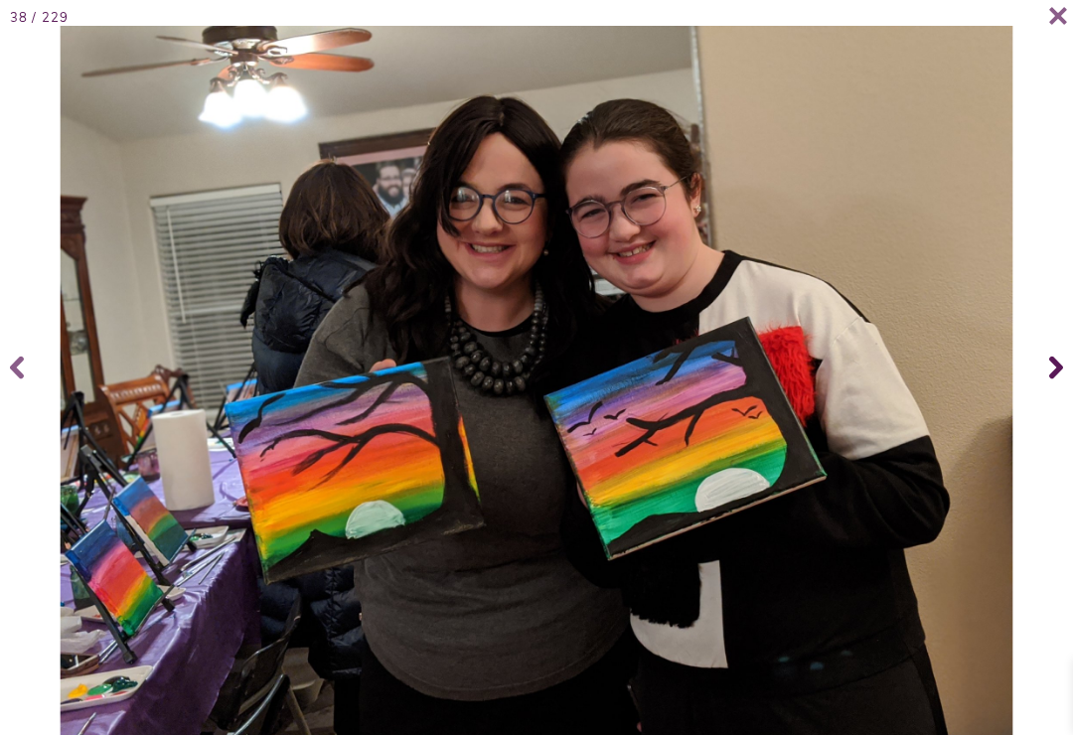
click at [1070, 380] on span at bounding box center [1053, 367] width 40 height 79
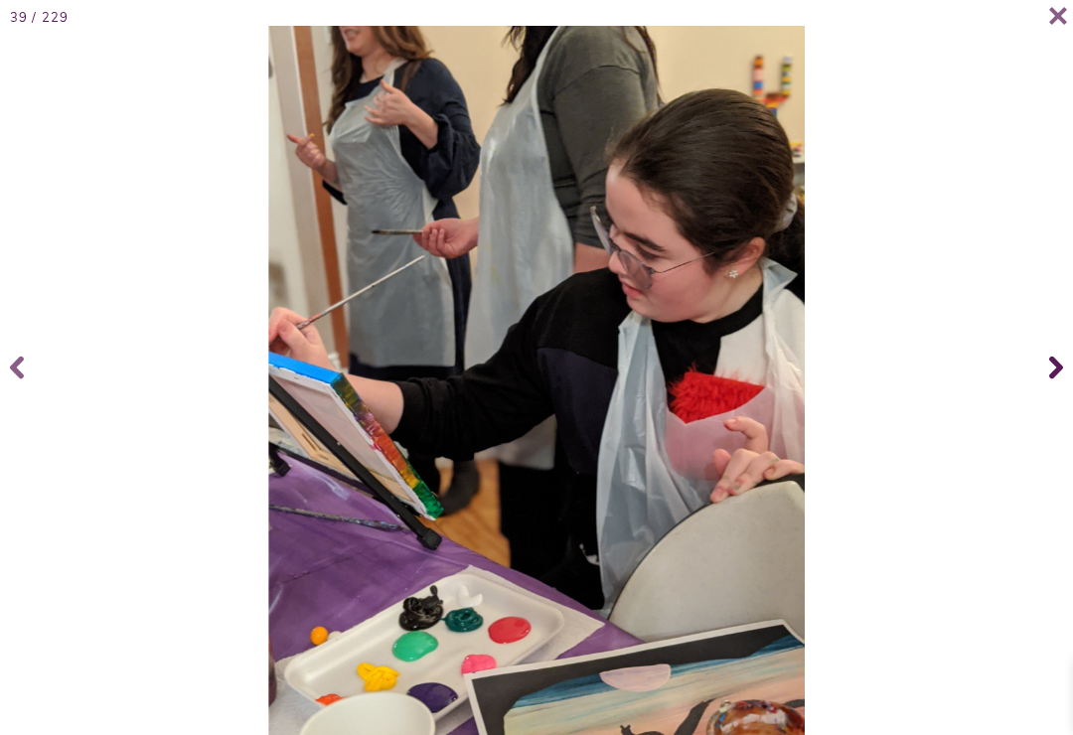
click at [1056, 367] on icon at bounding box center [1056, 367] width 14 height 79
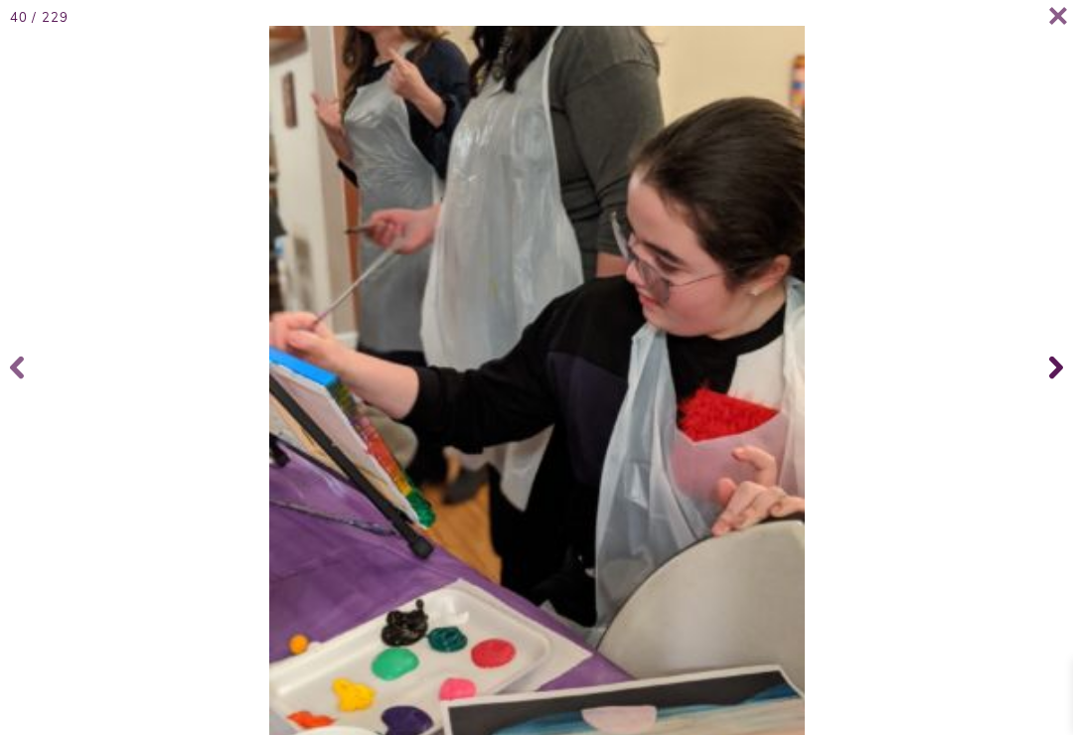
click at [1047, 392] on span at bounding box center [1053, 367] width 40 height 79
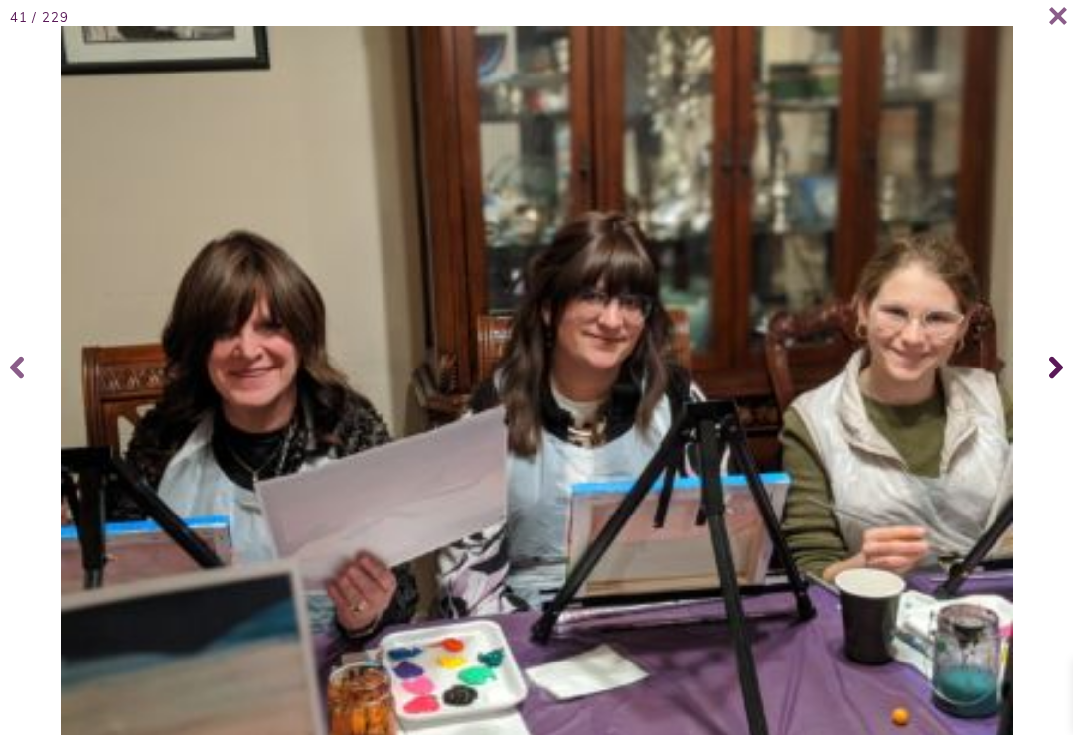
click at [1058, 380] on icon at bounding box center [1056, 368] width 14 height 23
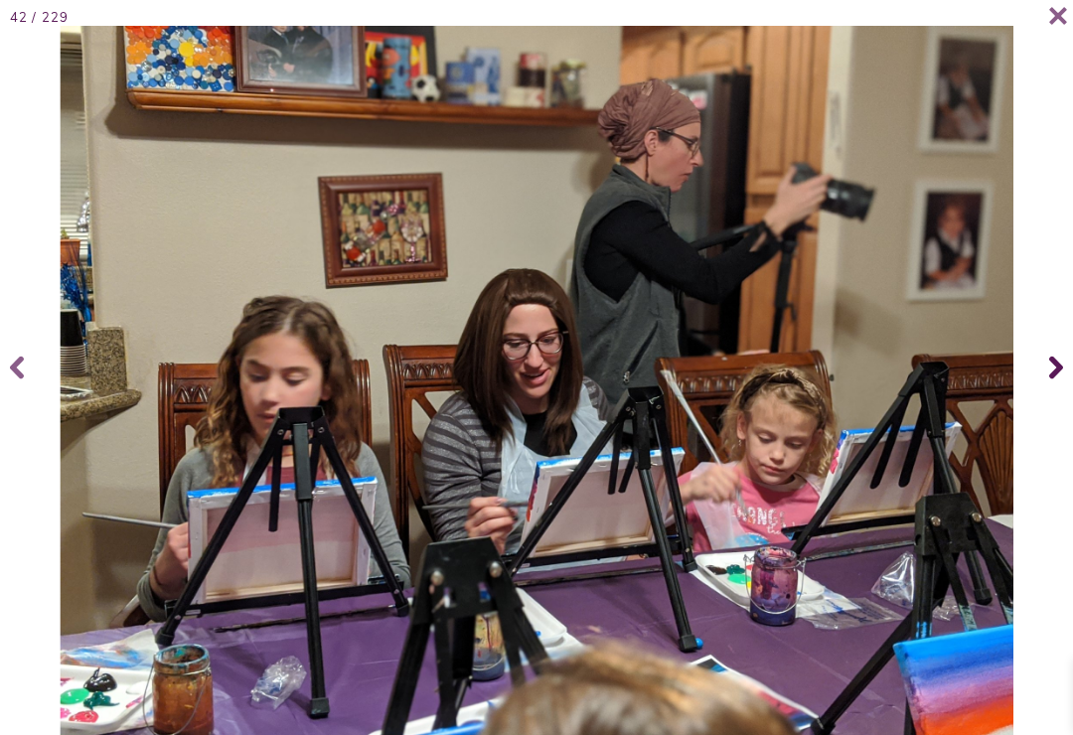
click at [1064, 387] on span at bounding box center [1053, 367] width 40 height 79
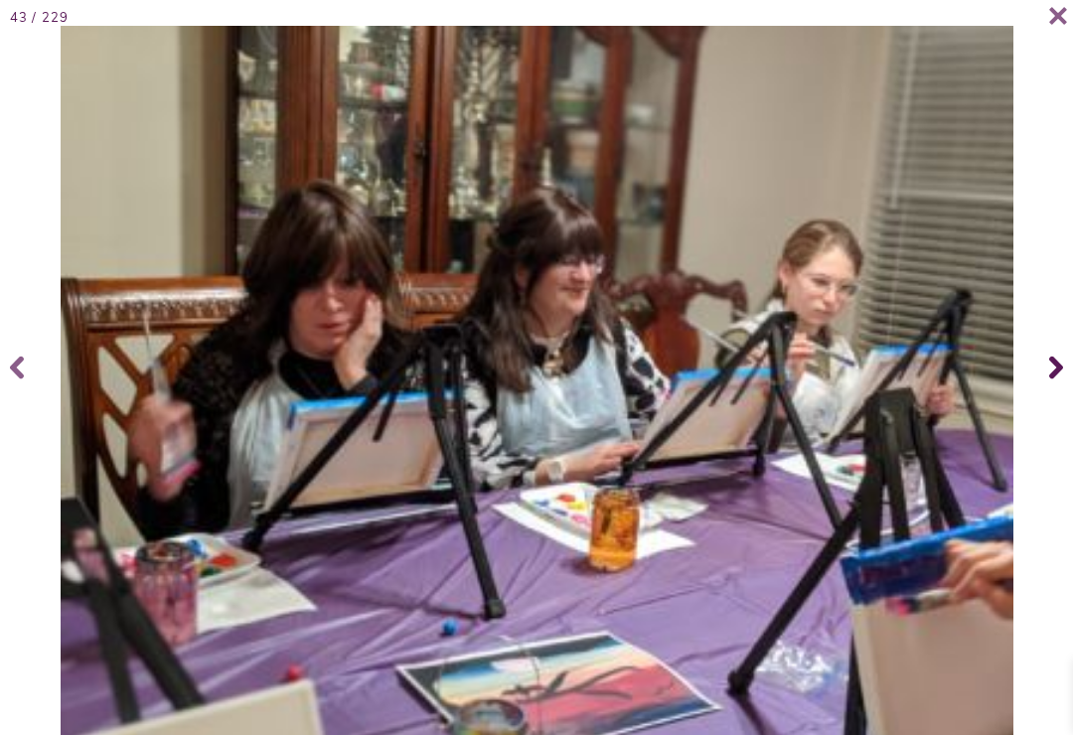
click at [1040, 387] on span at bounding box center [1053, 367] width 40 height 79
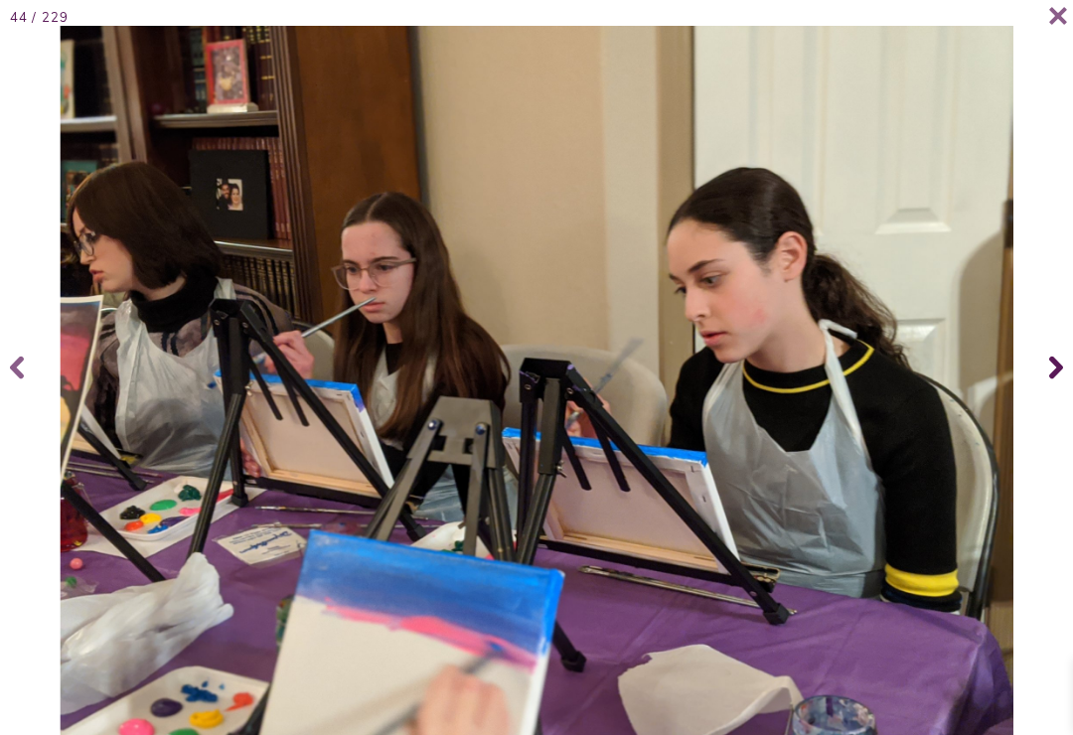
click at [1046, 385] on span at bounding box center [1053, 367] width 40 height 79
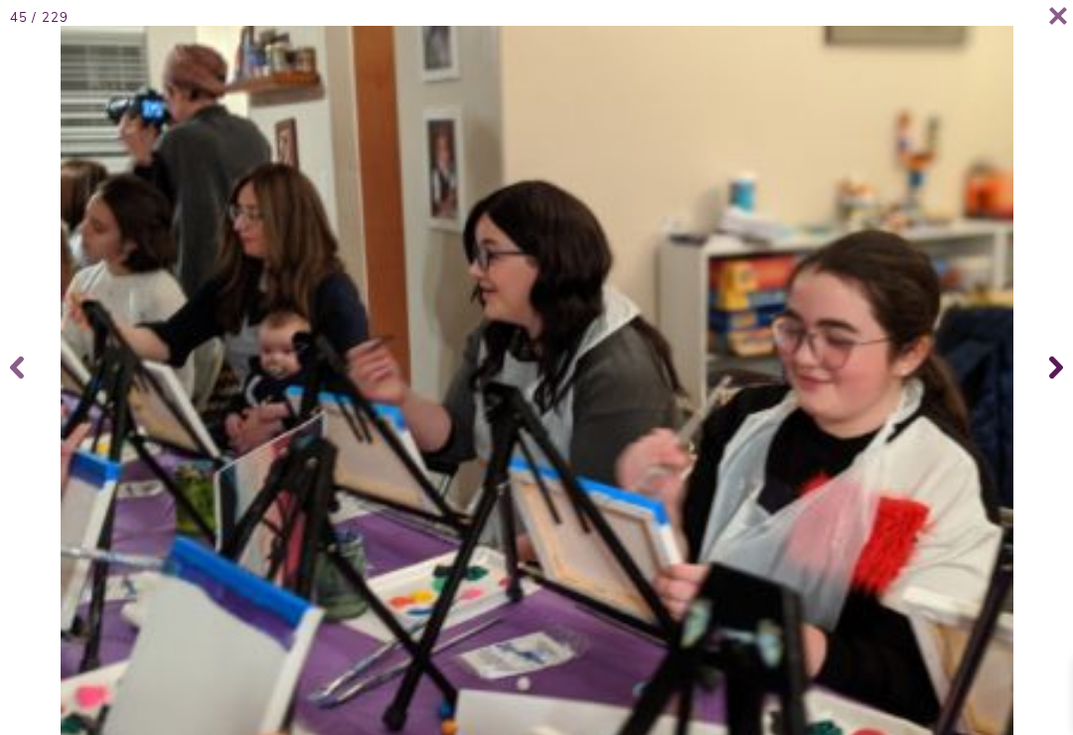
click at [1045, 385] on span at bounding box center [1053, 367] width 40 height 79
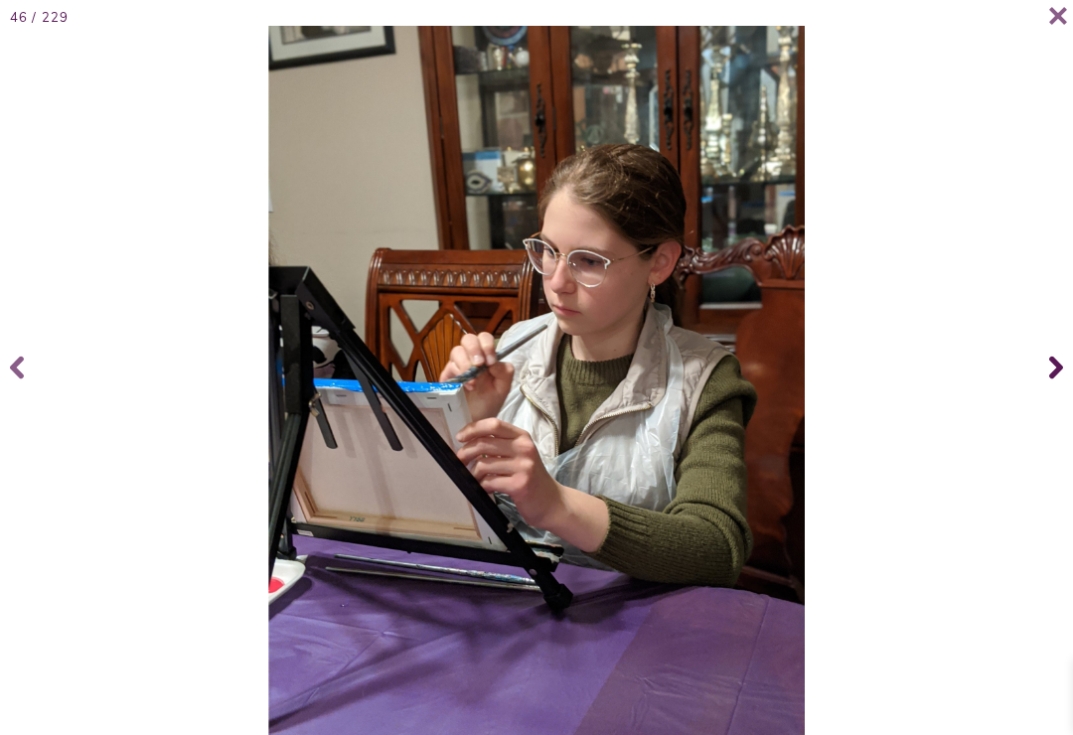
click at [1063, 381] on span at bounding box center [1053, 367] width 40 height 79
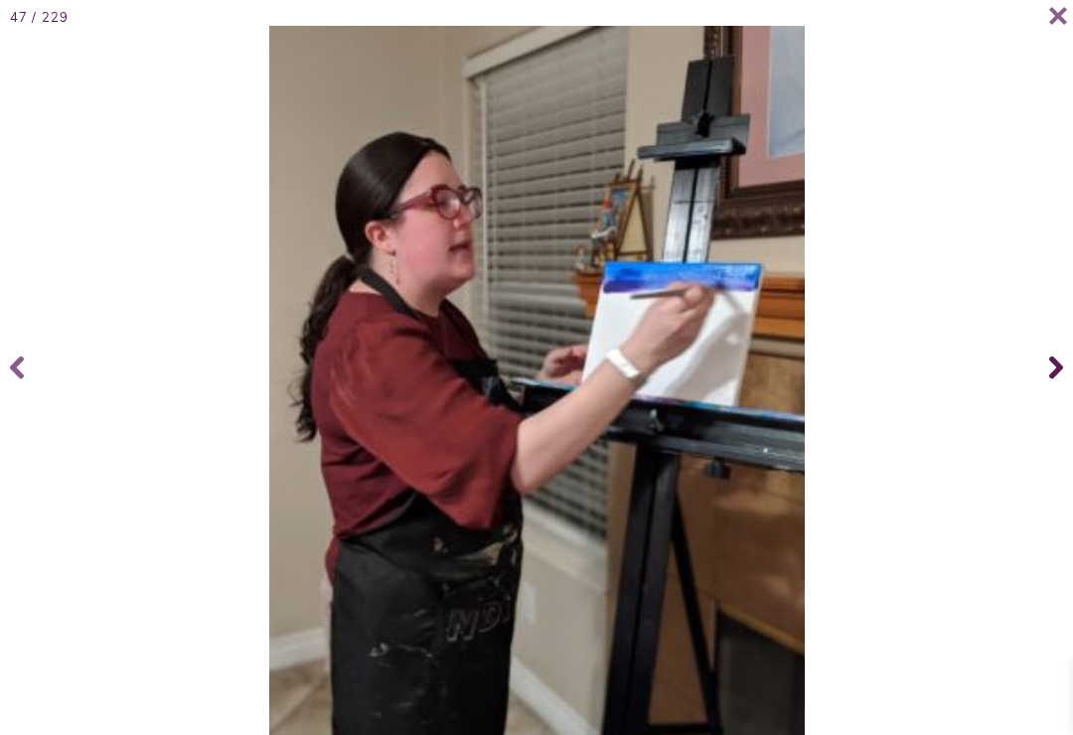
click at [1058, 380] on icon at bounding box center [1056, 368] width 14 height 23
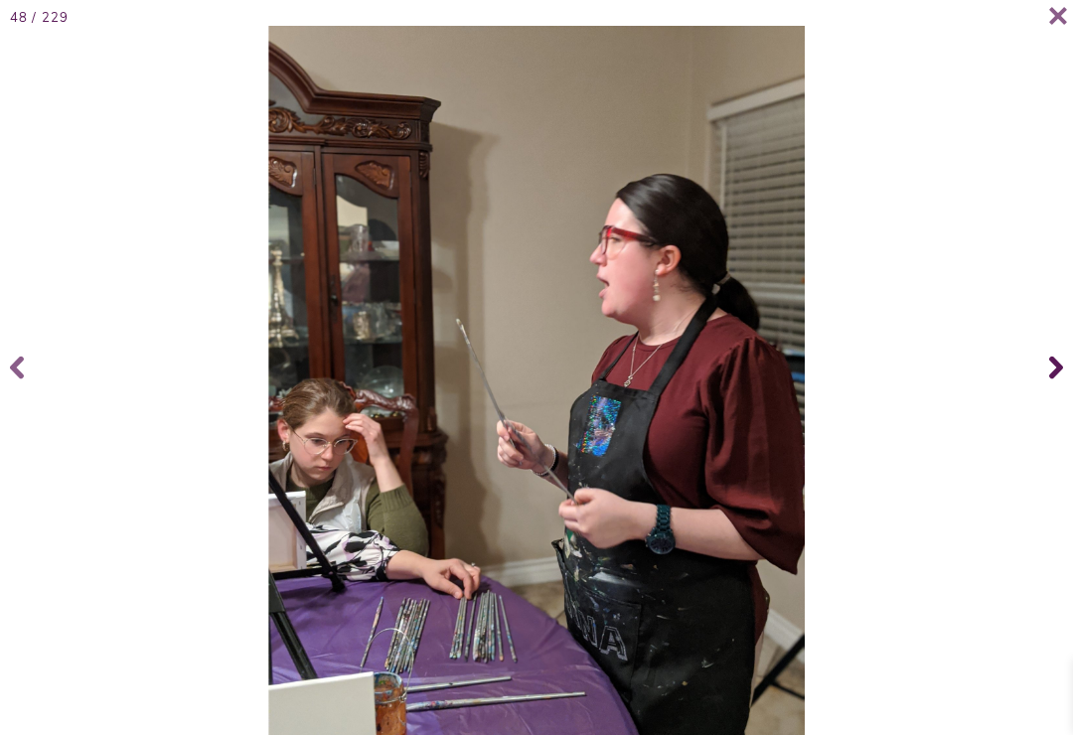
click at [1060, 380] on icon at bounding box center [1056, 368] width 14 height 23
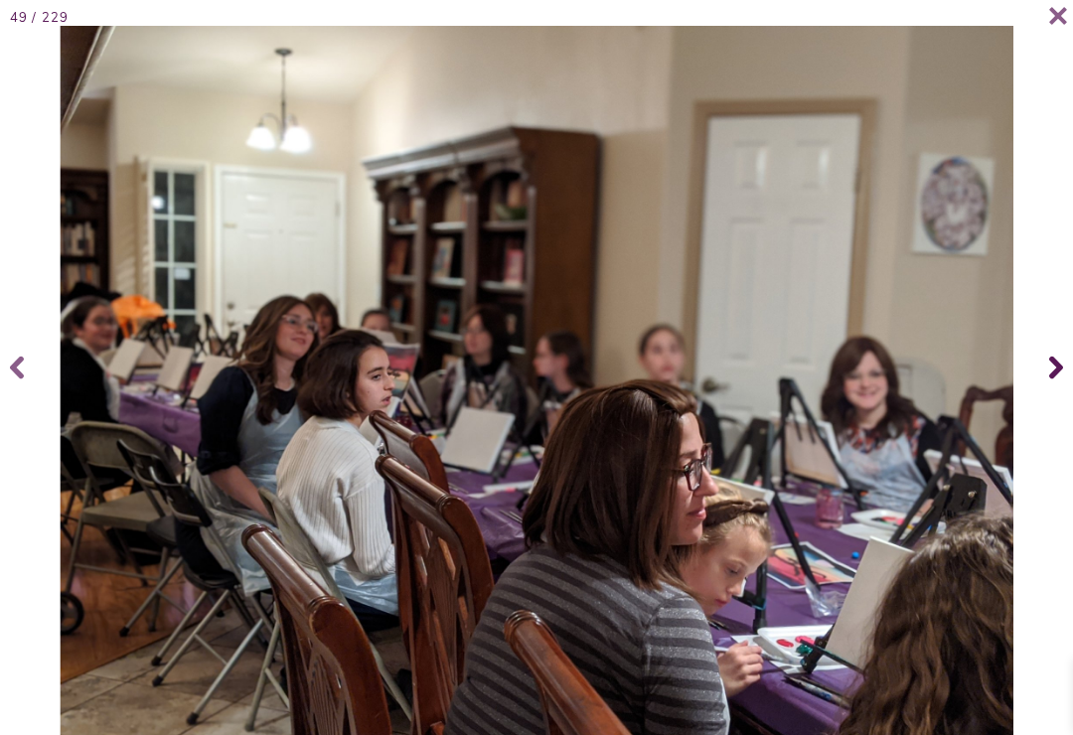
click at [1059, 380] on icon at bounding box center [1056, 368] width 14 height 23
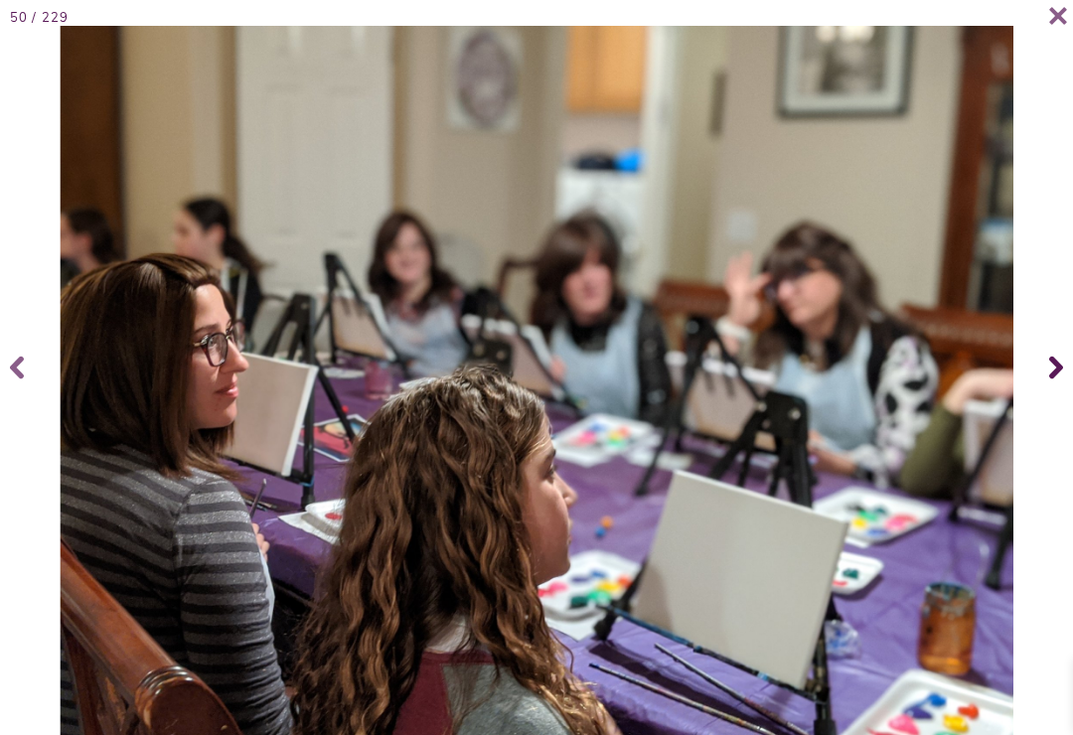
click at [1057, 376] on icon at bounding box center [1056, 367] width 14 height 79
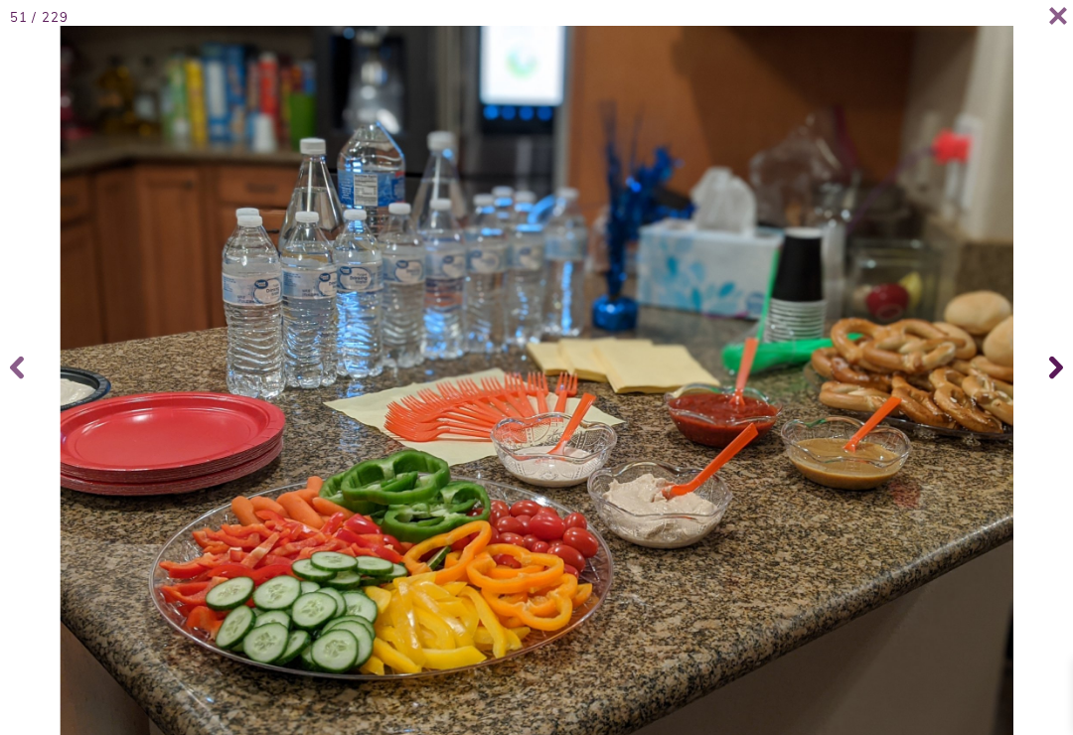
click at [1060, 378] on icon at bounding box center [1056, 367] width 14 height 79
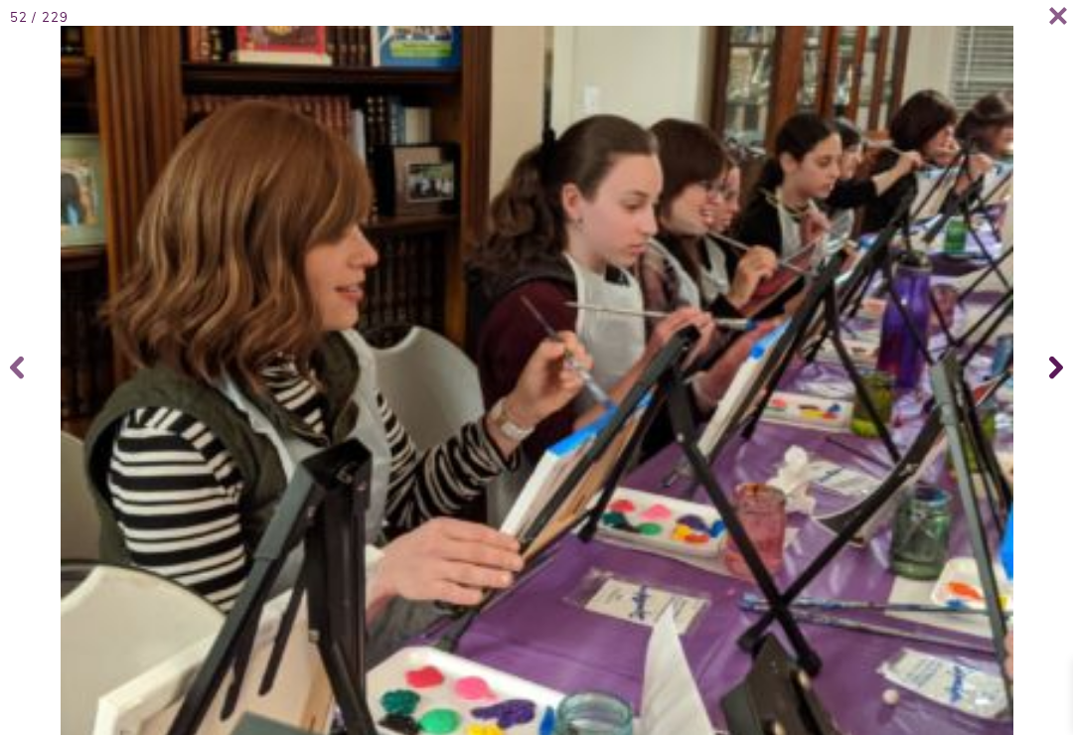
click at [1060, 379] on icon at bounding box center [1056, 367] width 14 height 79
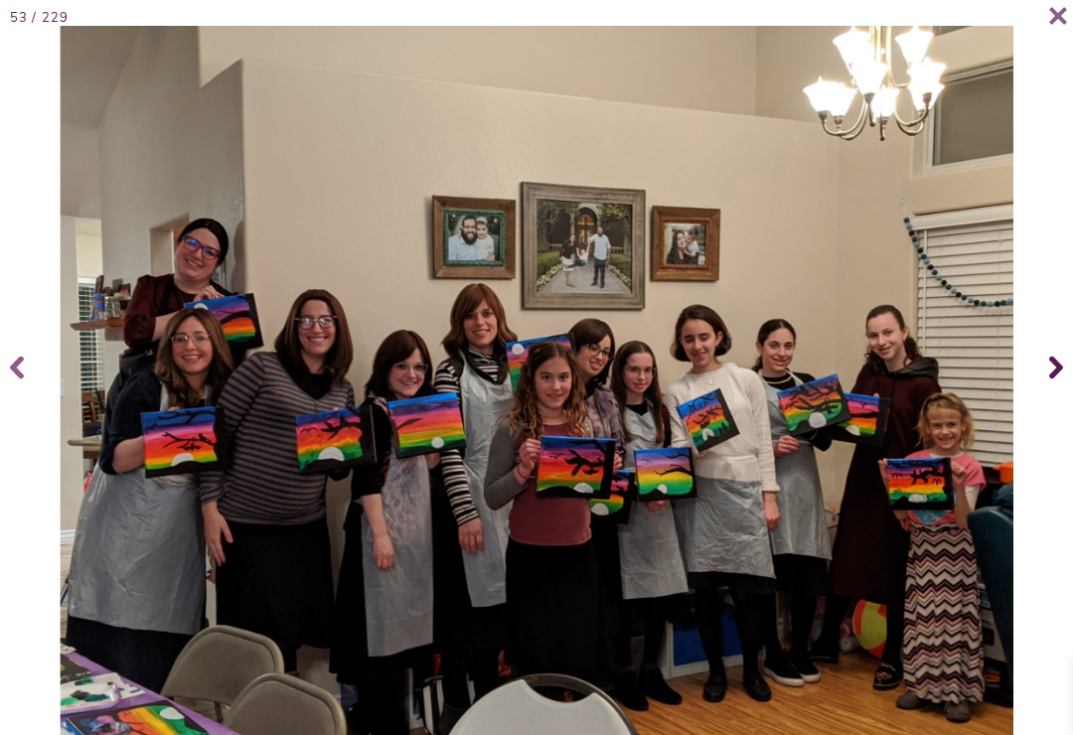
click at [1059, 379] on icon at bounding box center [1056, 368] width 14 height 23
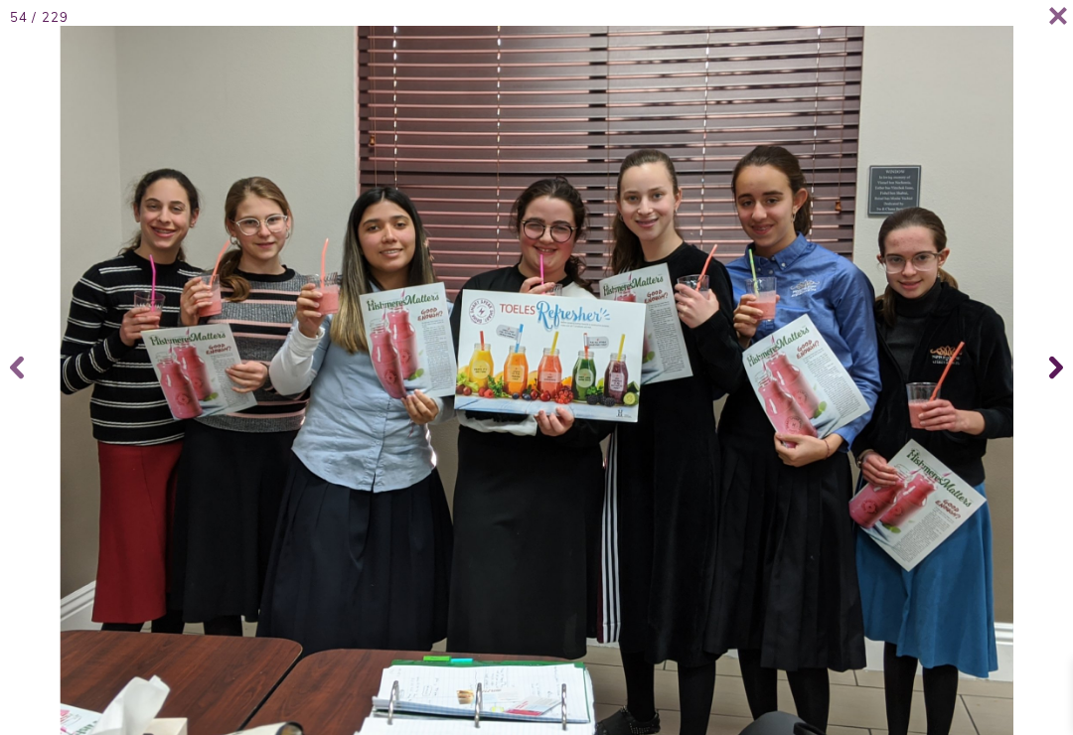
click at [1053, 377] on icon at bounding box center [1056, 368] width 14 height 23
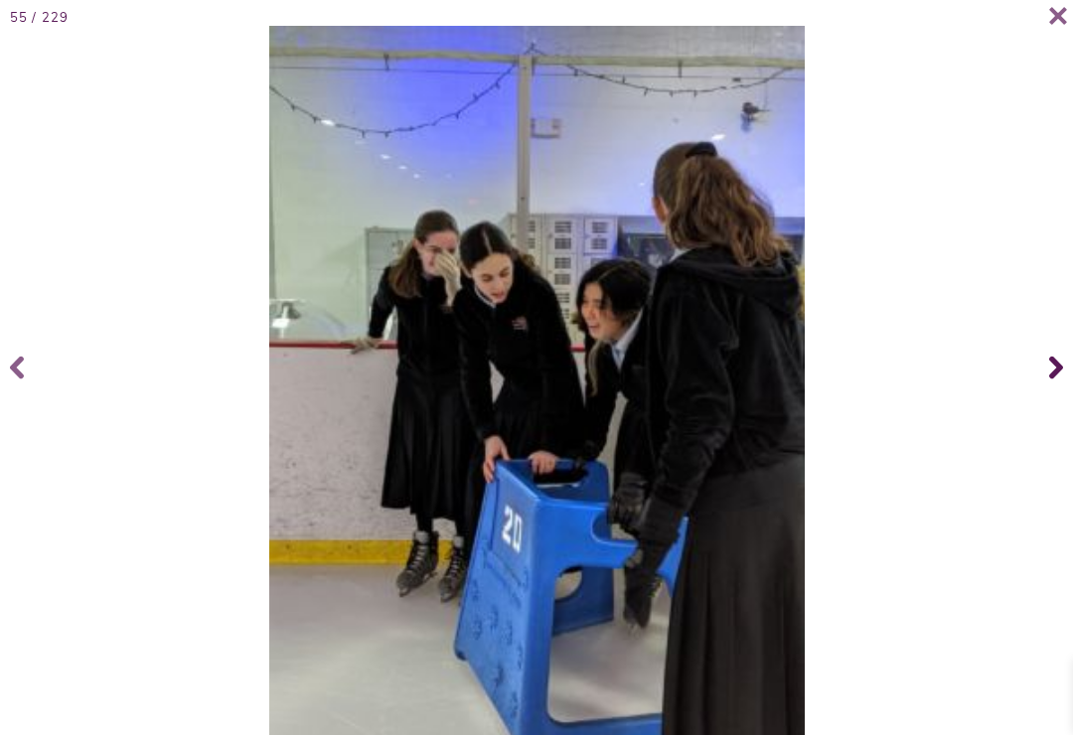
click at [1052, 379] on icon at bounding box center [1056, 368] width 14 height 23
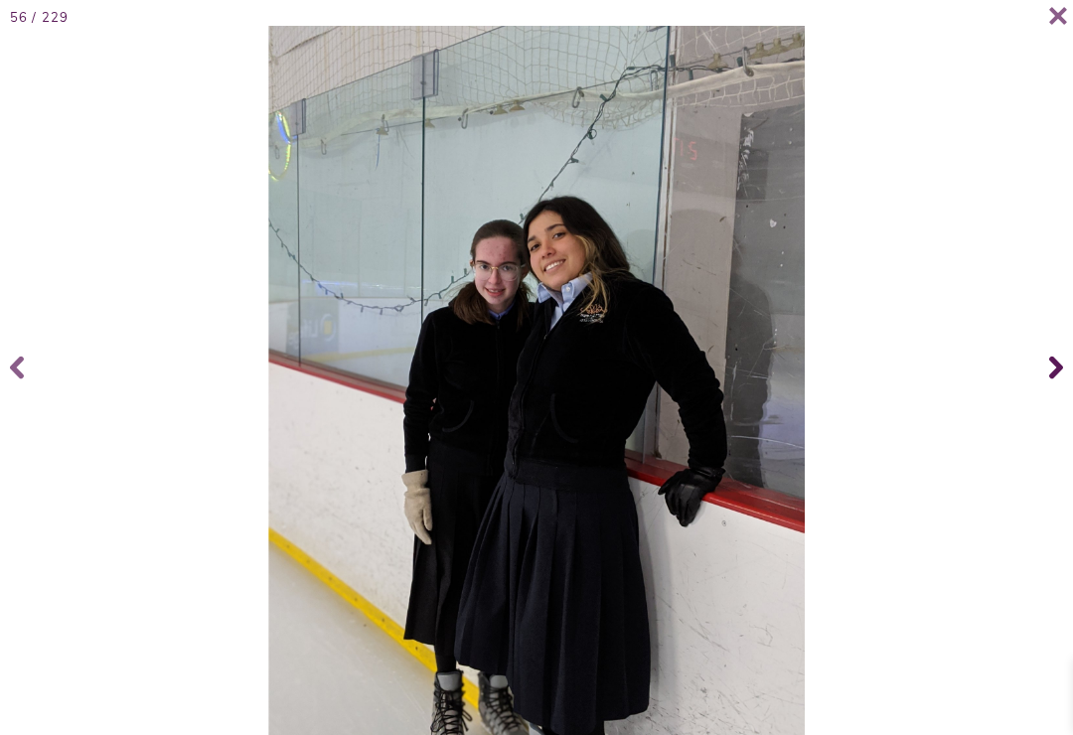
click at [1059, 377] on icon at bounding box center [1056, 367] width 14 height 79
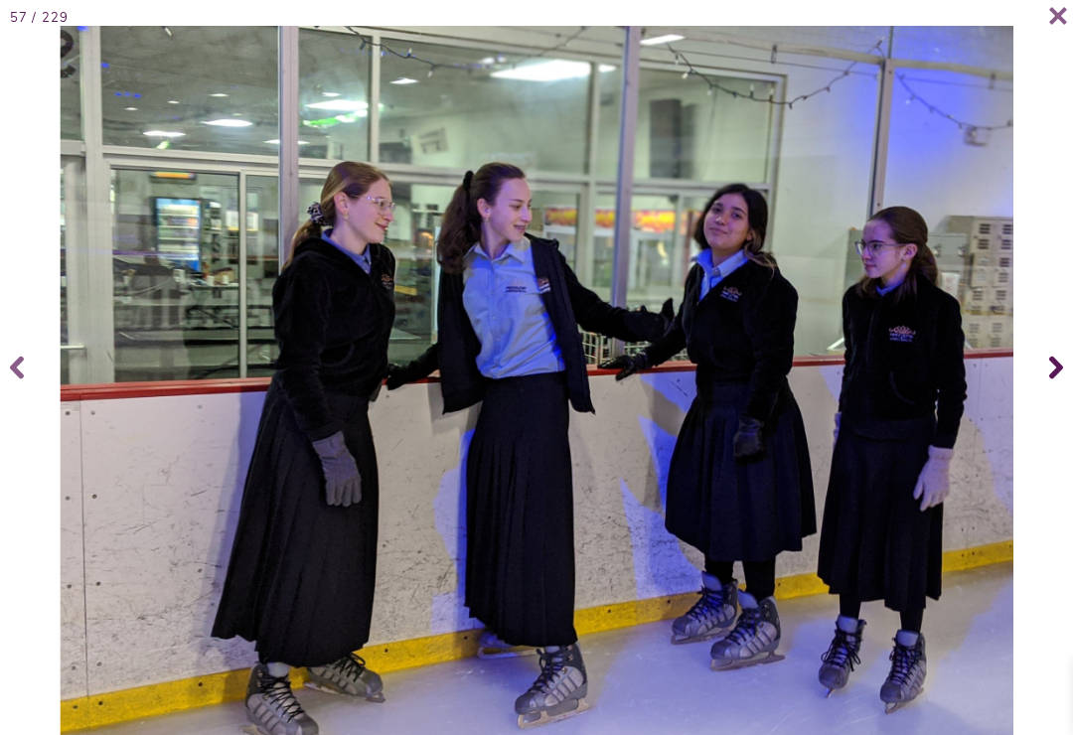
click at [1068, 370] on span at bounding box center [1053, 367] width 40 height 79
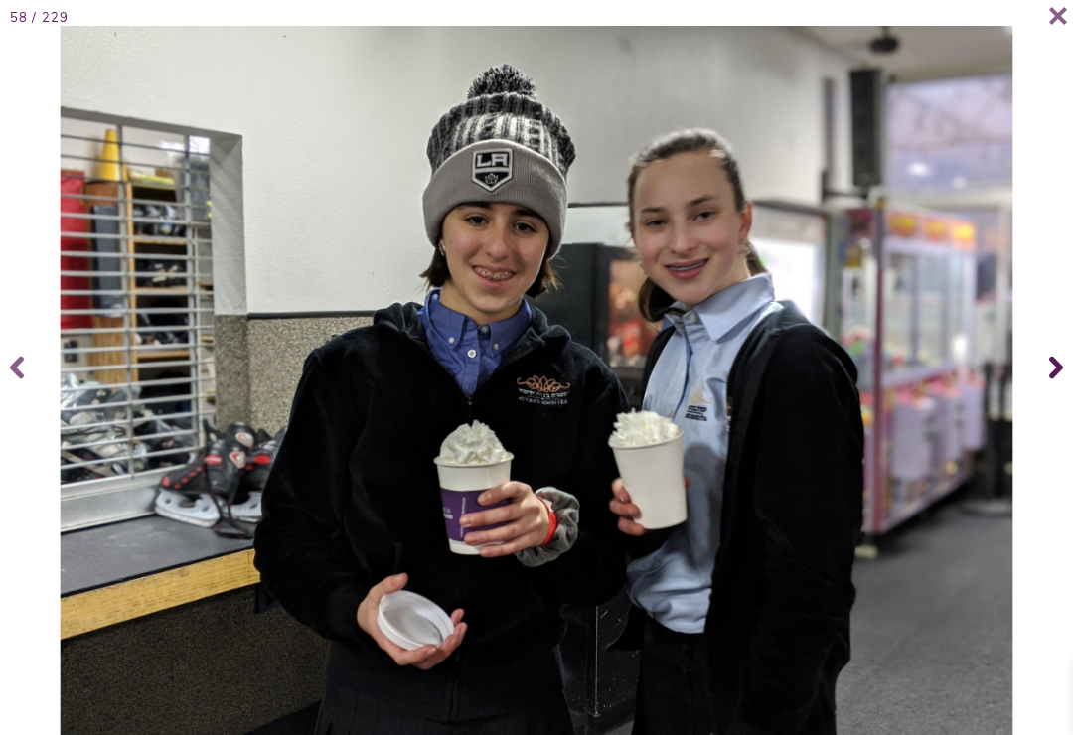
click at [1051, 381] on icon at bounding box center [1056, 367] width 14 height 79
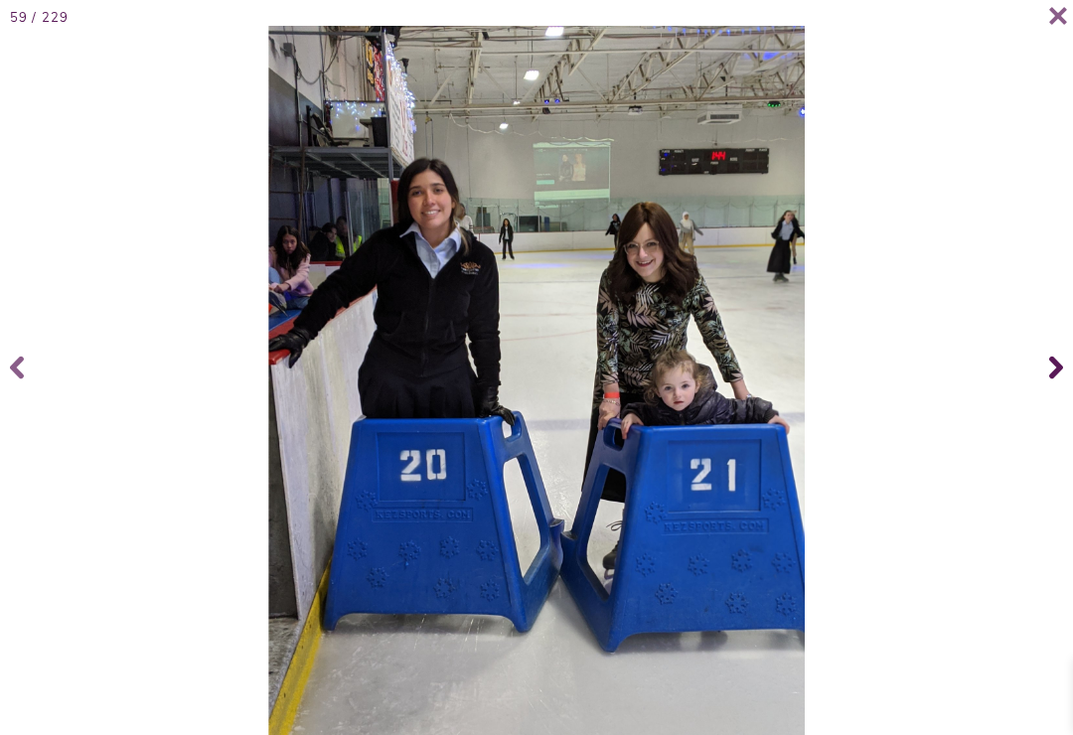
click at [1062, 380] on icon at bounding box center [1056, 367] width 14 height 79
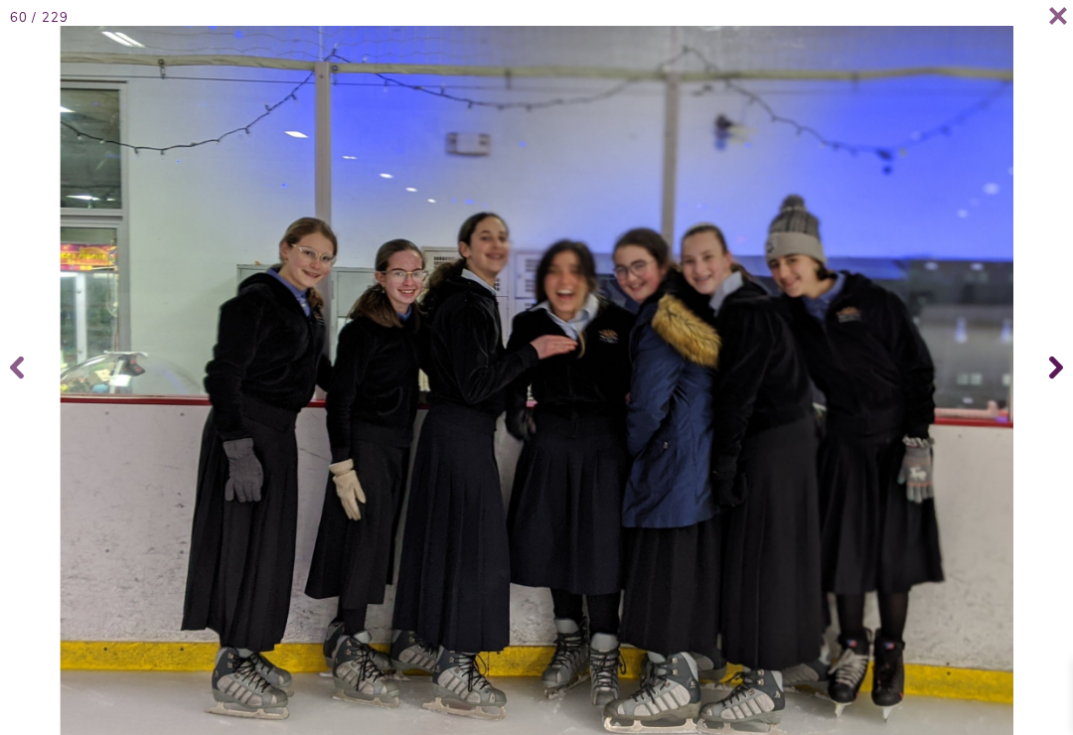
click at [1056, 380] on icon at bounding box center [1056, 368] width 14 height 23
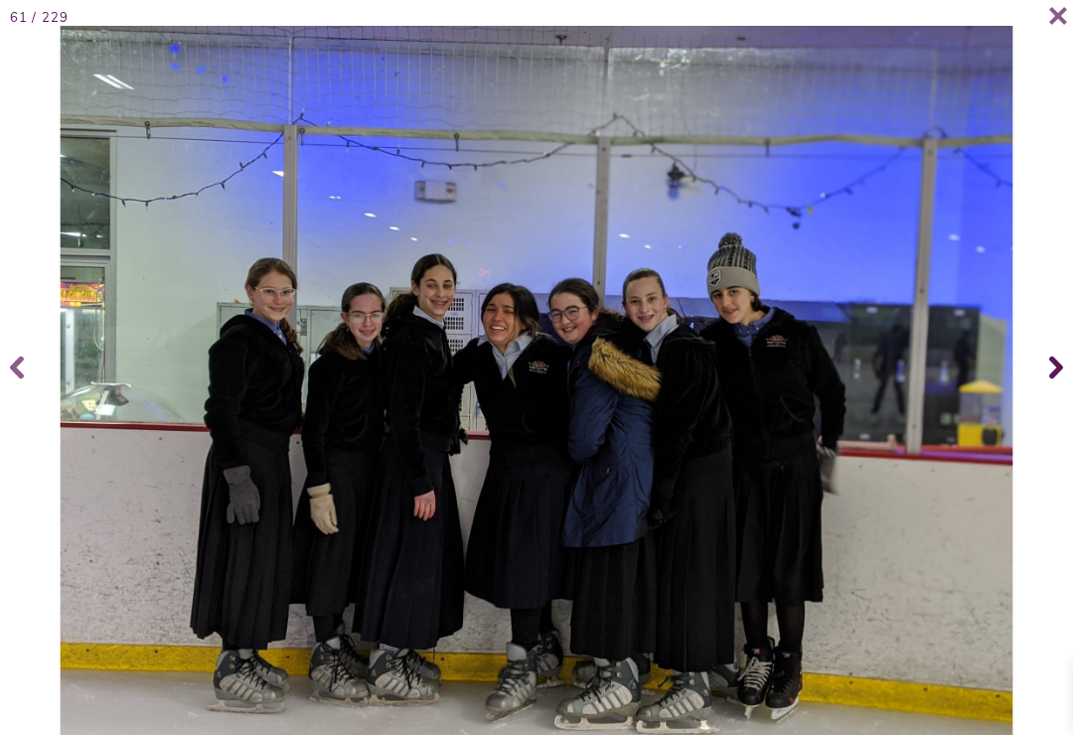
click at [1055, 380] on icon at bounding box center [1056, 368] width 14 height 23
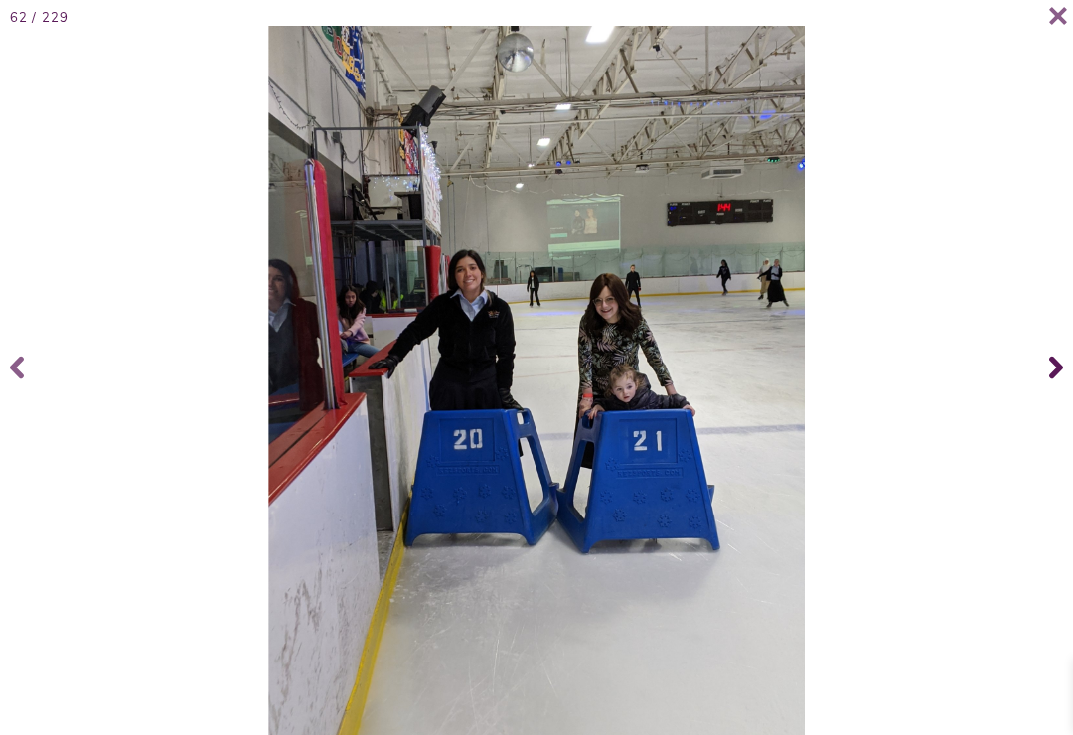
click at [1058, 380] on icon at bounding box center [1056, 368] width 14 height 23
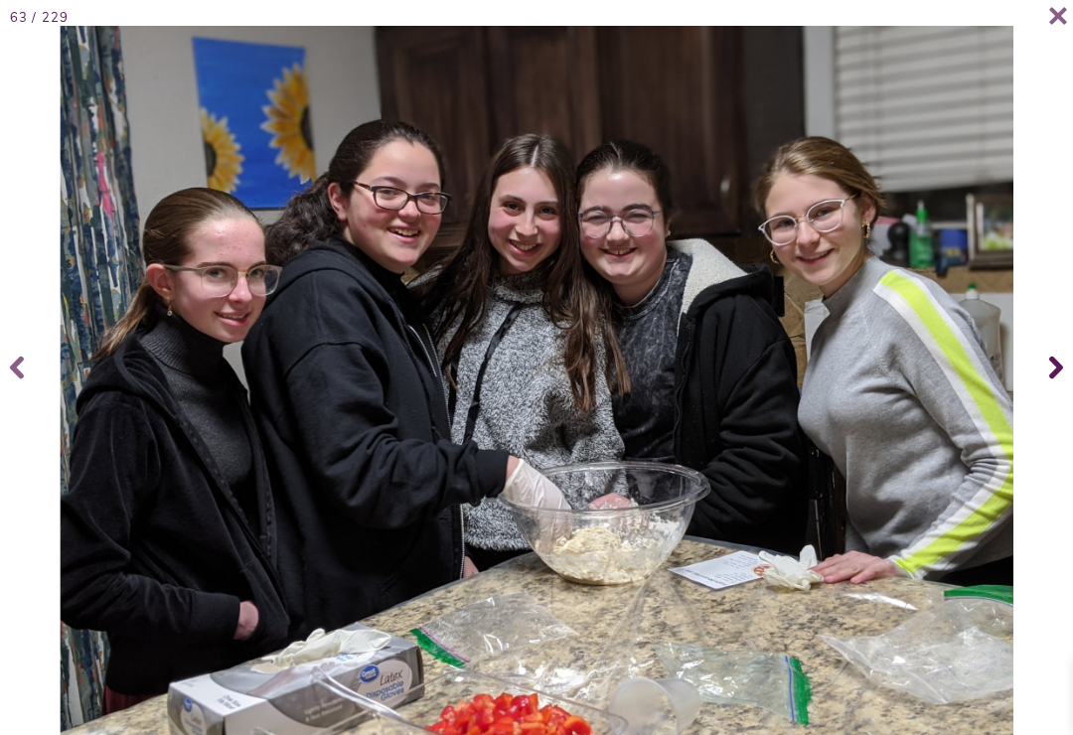
click at [1046, 380] on span at bounding box center [1053, 367] width 40 height 79
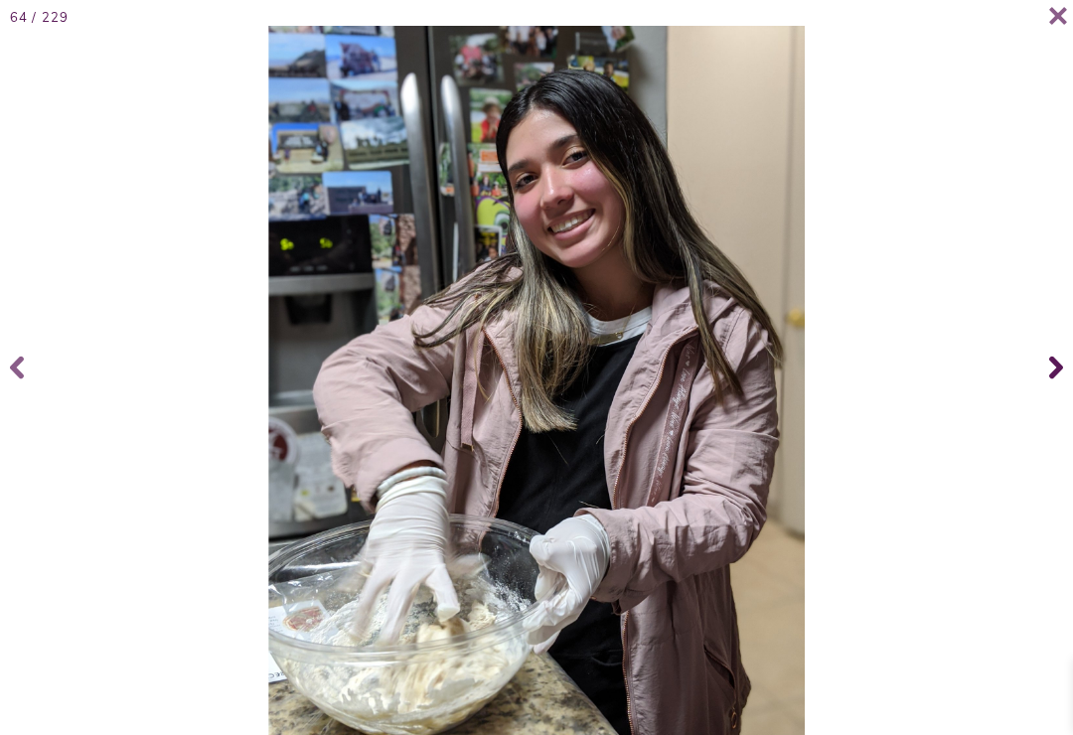
click at [1060, 377] on icon at bounding box center [1056, 367] width 14 height 79
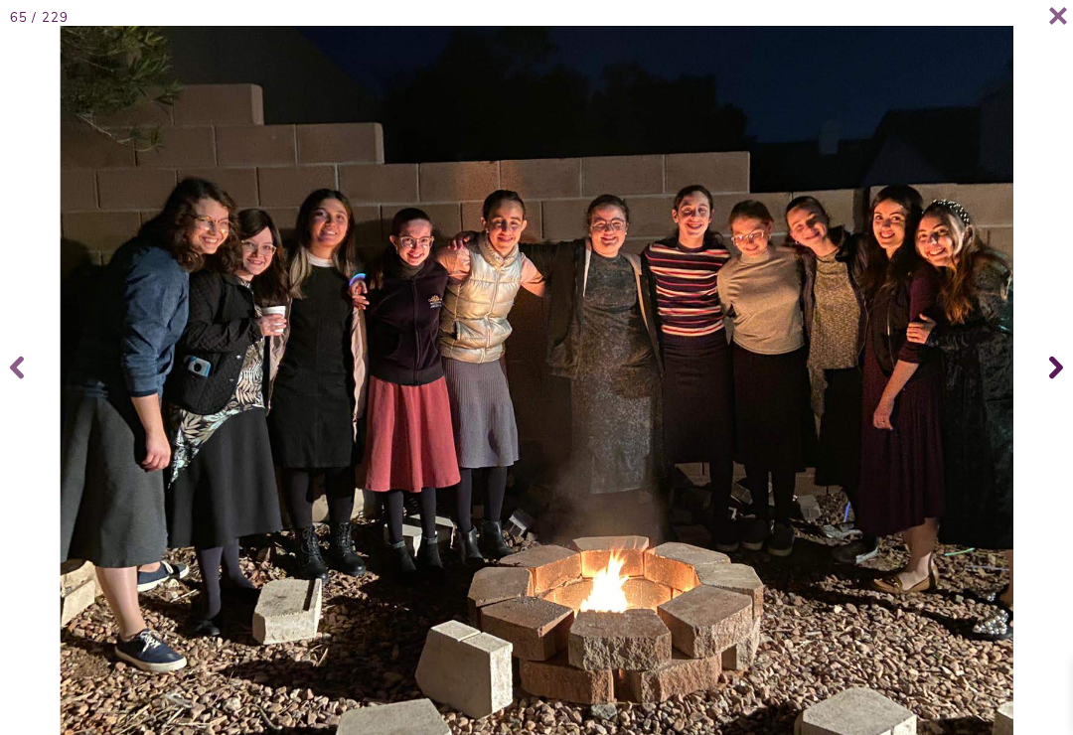
click at [1058, 377] on icon at bounding box center [1056, 367] width 14 height 79
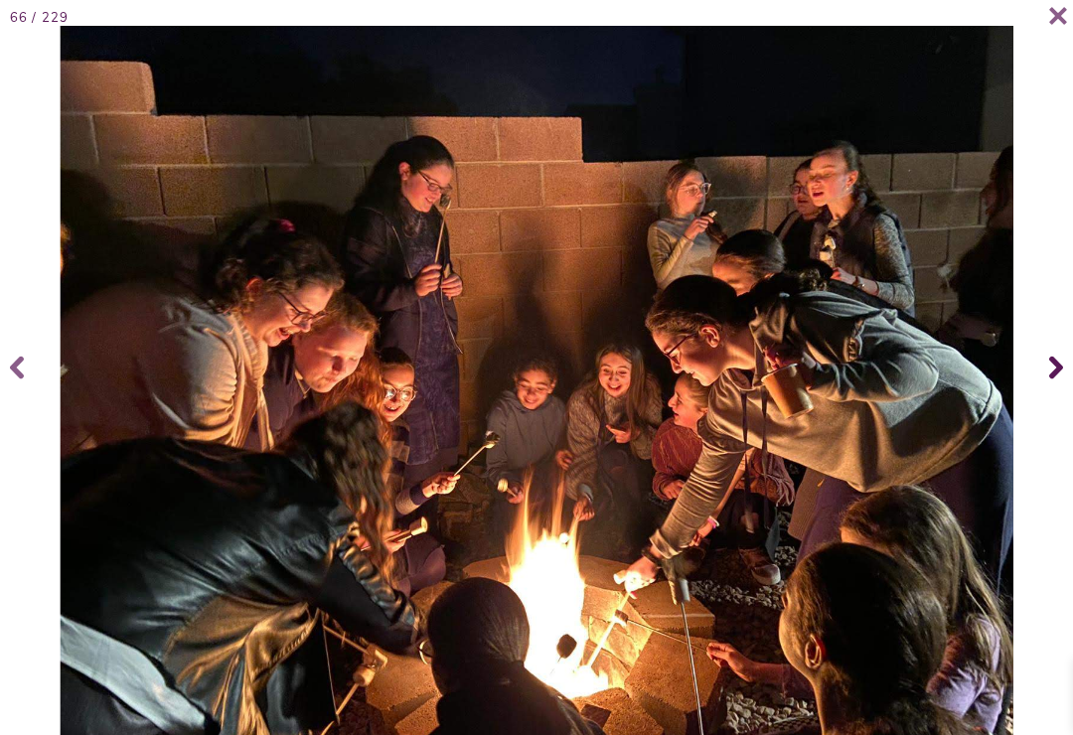
click at [1059, 380] on icon at bounding box center [1056, 368] width 14 height 23
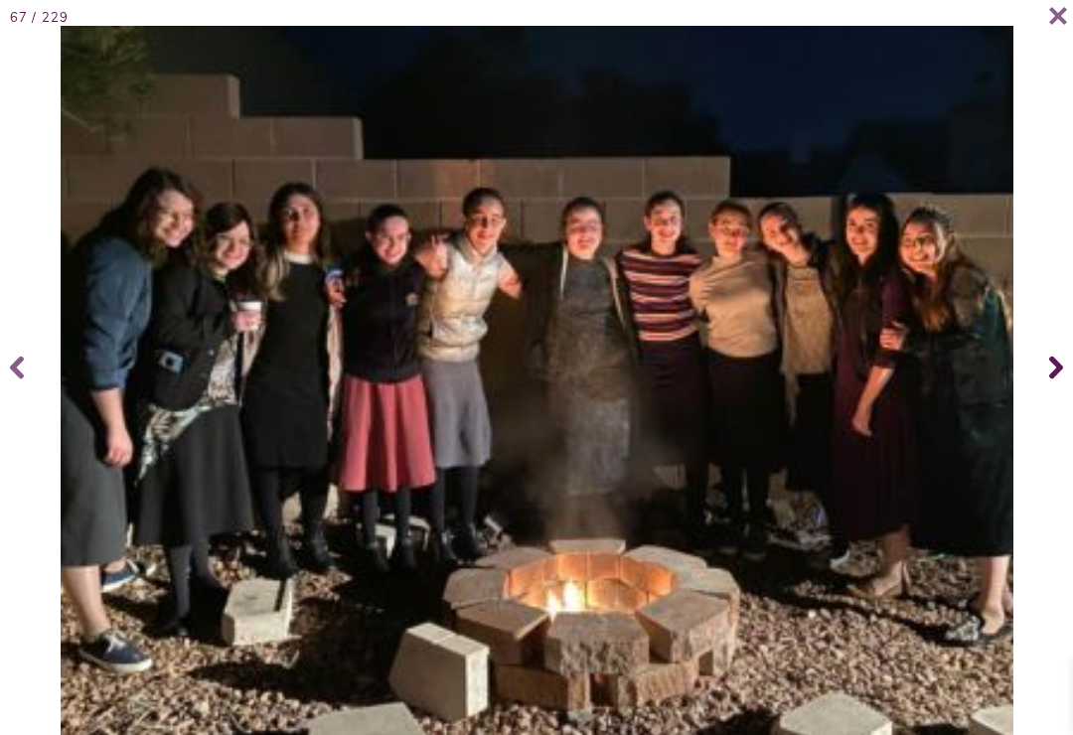
click at [1058, 380] on icon at bounding box center [1056, 368] width 14 height 23
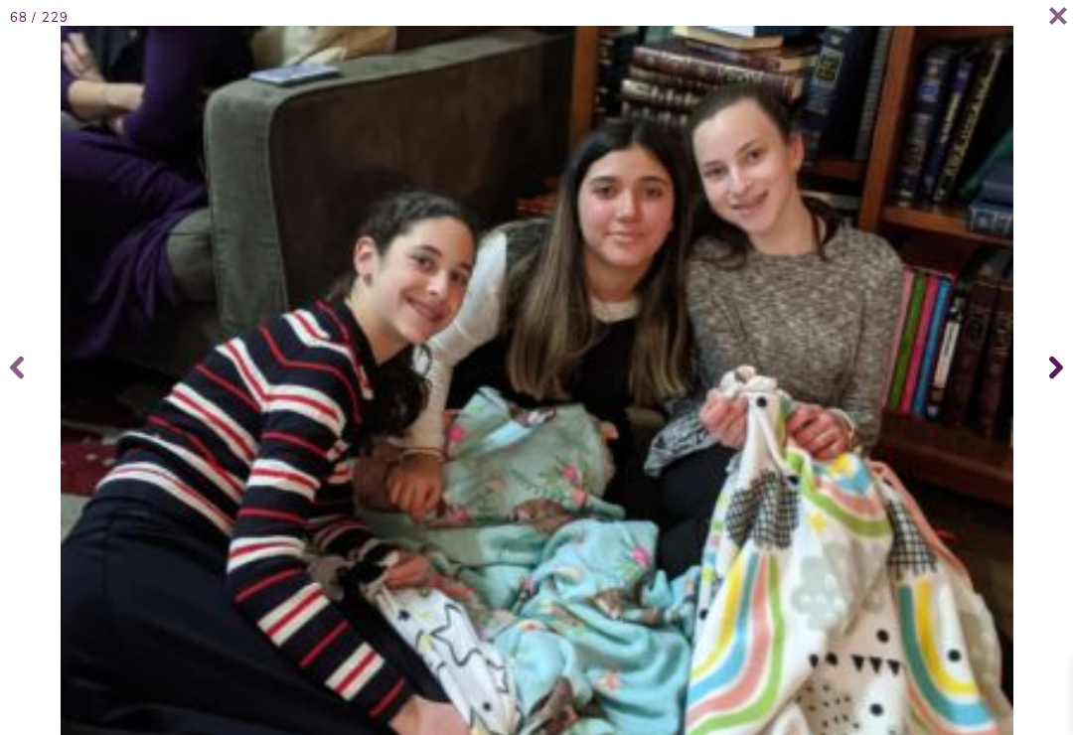
click at [1055, 380] on icon at bounding box center [1056, 368] width 14 height 23
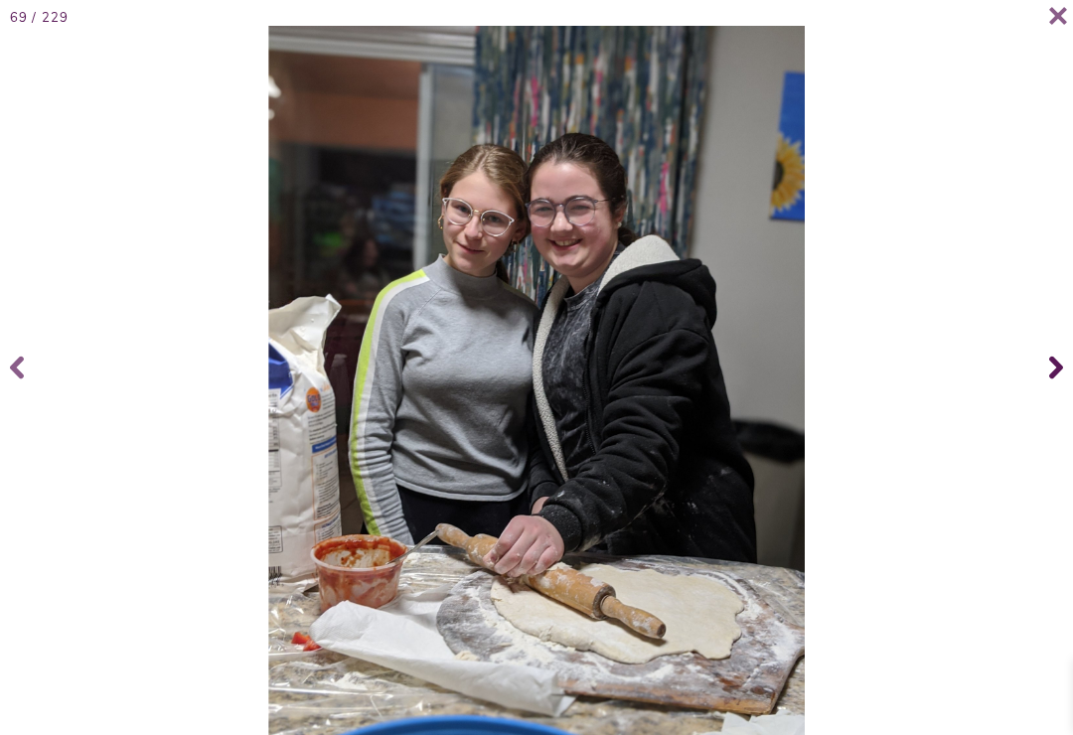
click at [1065, 379] on span at bounding box center [1053, 367] width 40 height 79
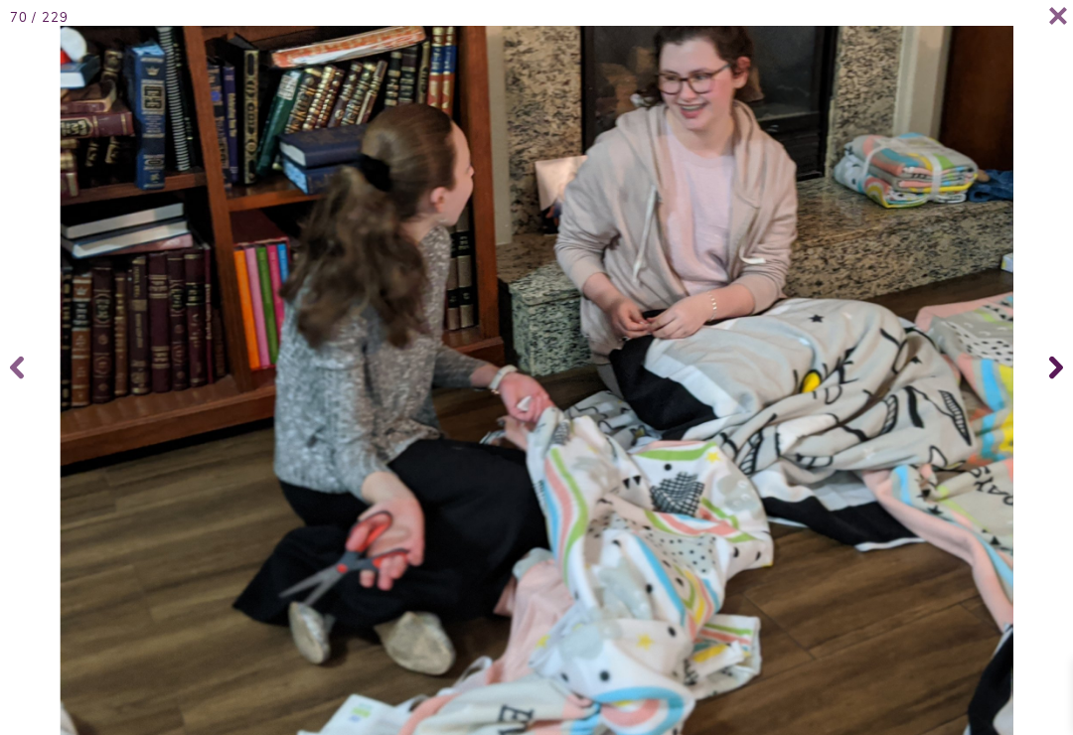
click at [1059, 380] on icon at bounding box center [1056, 368] width 14 height 23
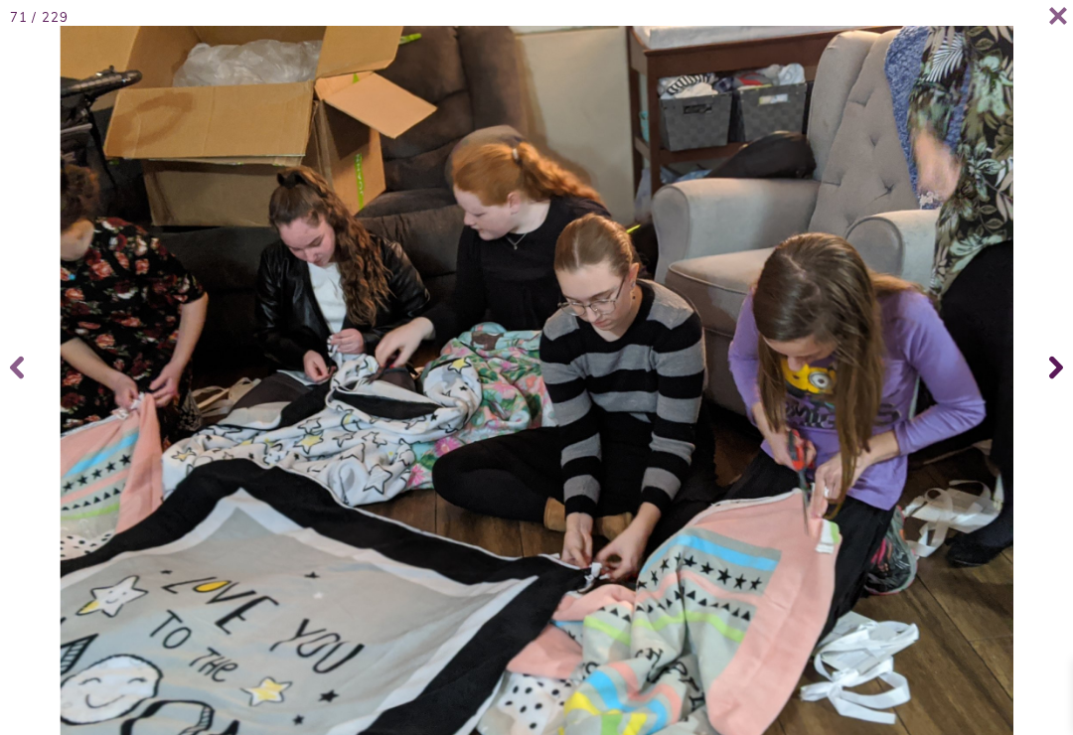
click at [1060, 377] on icon at bounding box center [1056, 367] width 14 height 79
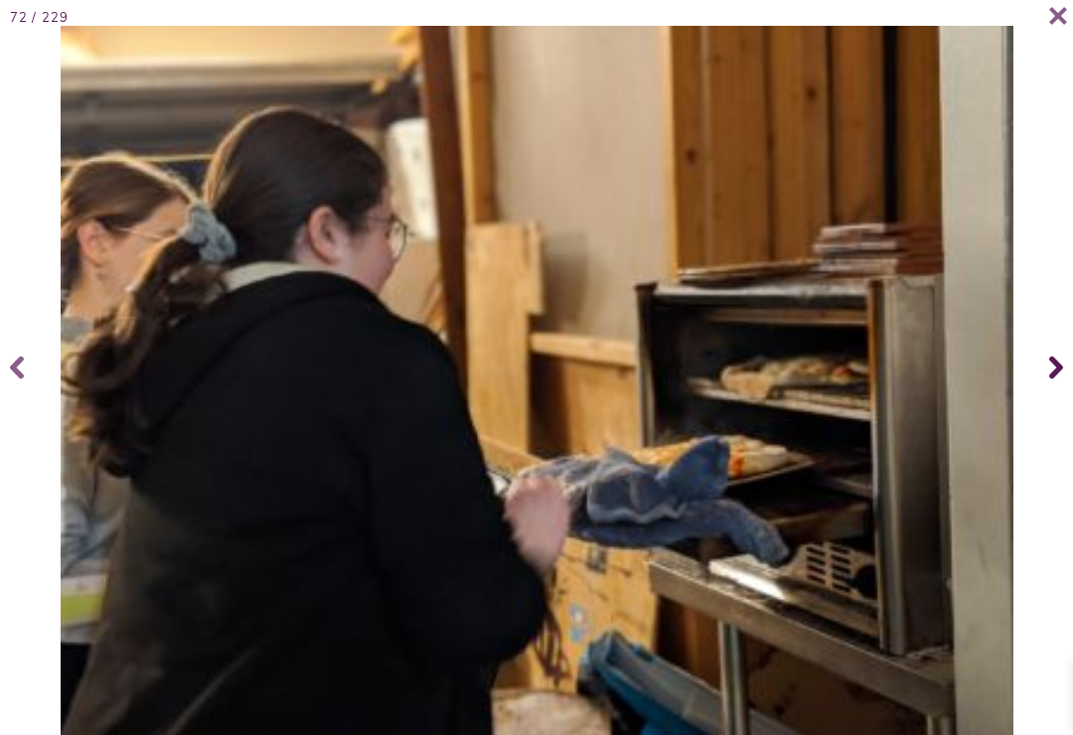
click at [1058, 377] on icon at bounding box center [1056, 367] width 14 height 79
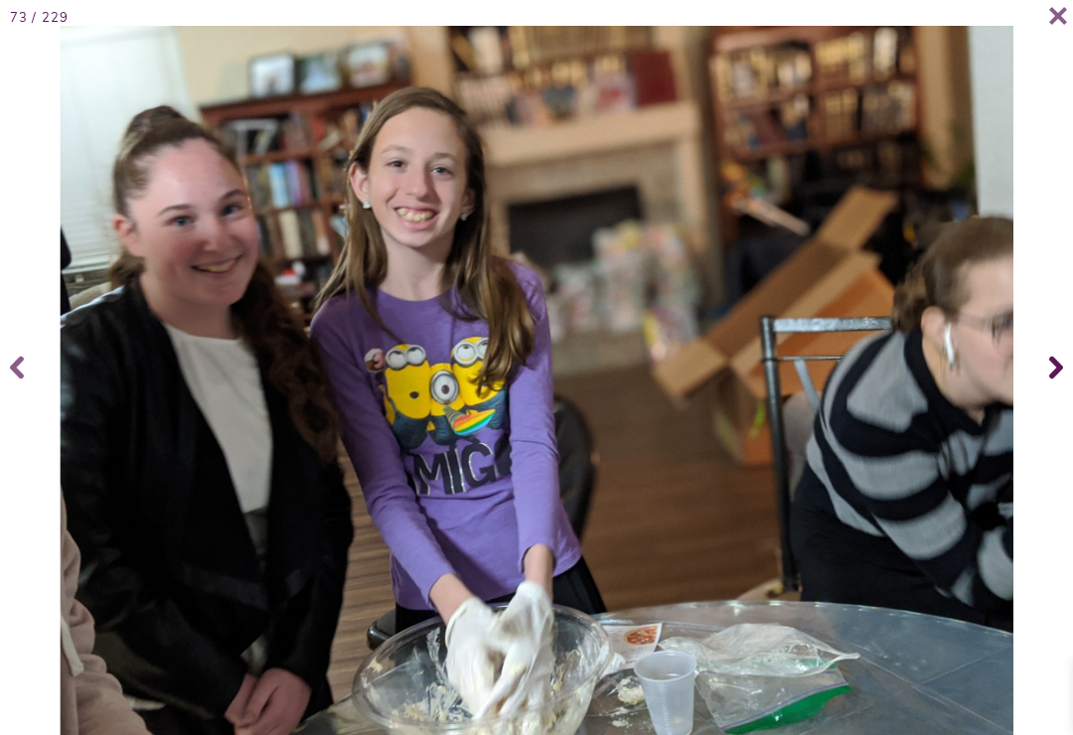
click at [1057, 375] on icon at bounding box center [1056, 367] width 14 height 79
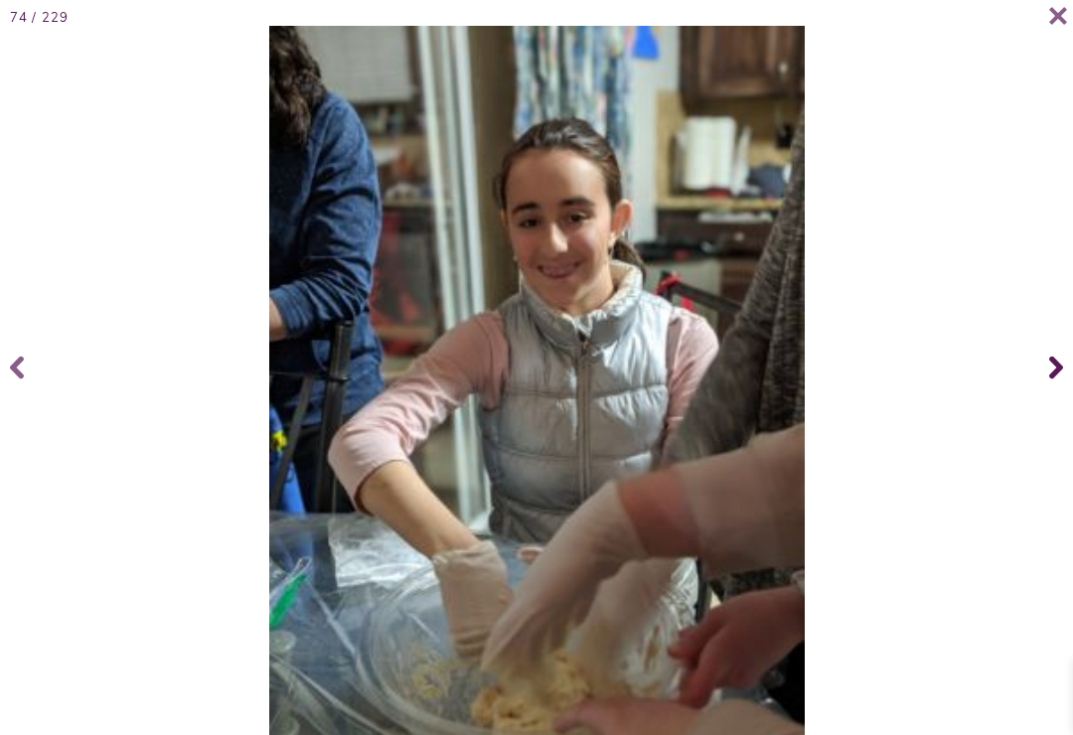
click at [1047, 376] on span at bounding box center [1053, 367] width 40 height 79
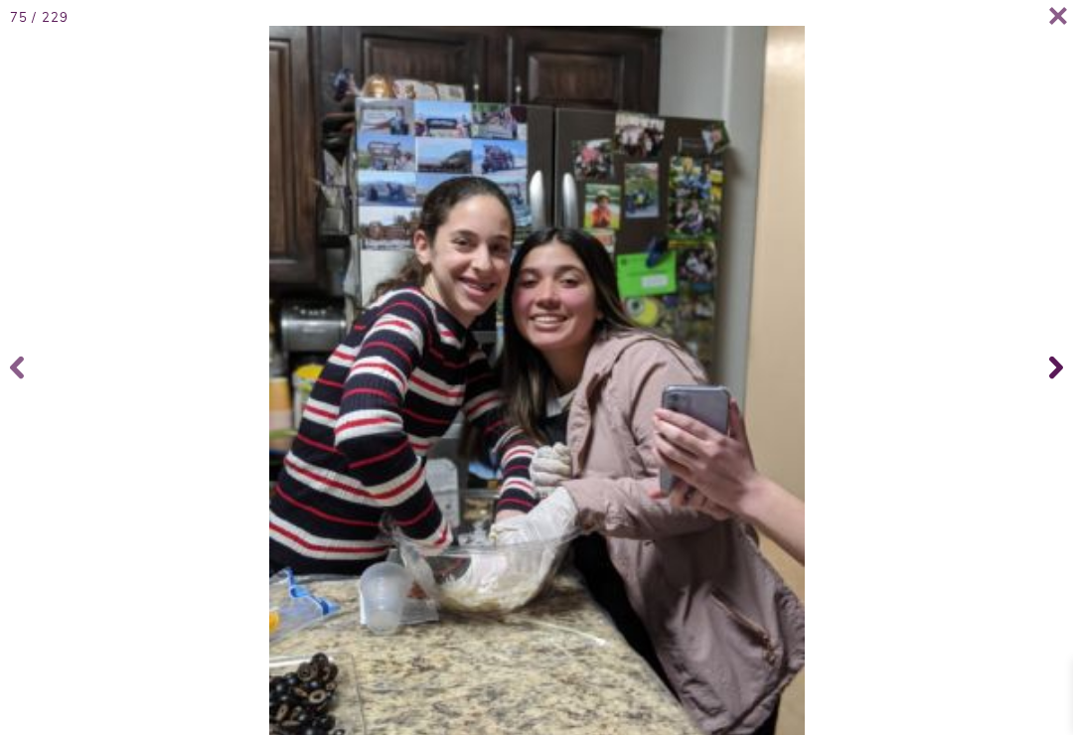
click at [1061, 379] on icon at bounding box center [1056, 367] width 14 height 79
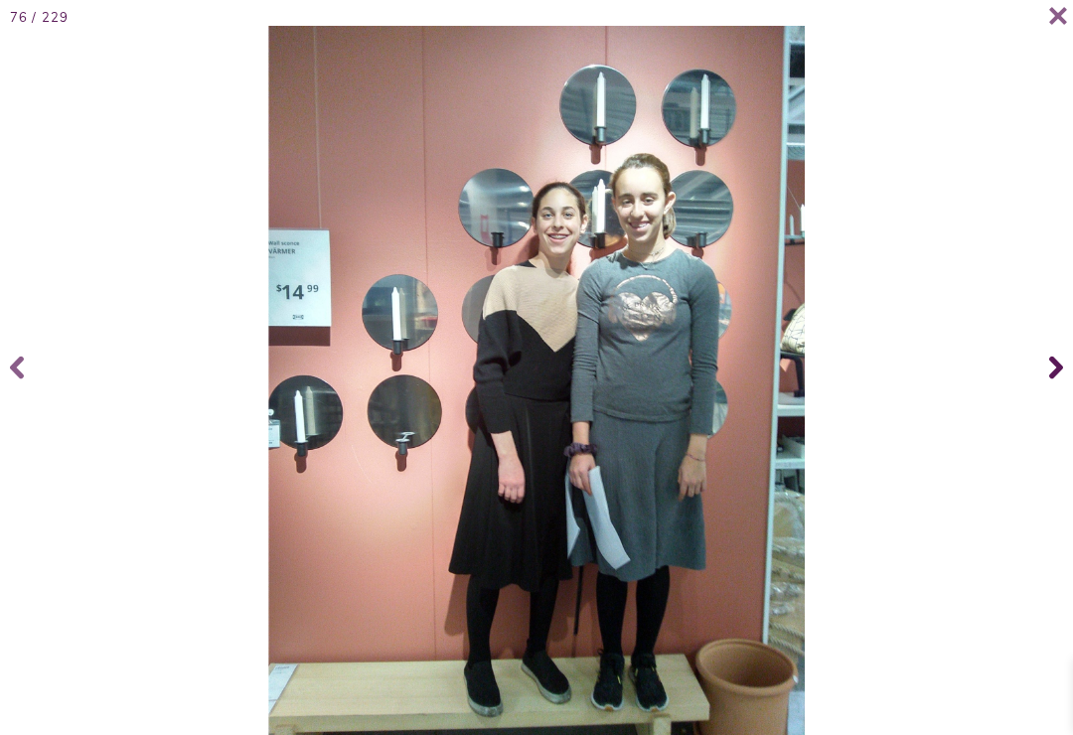
click at [1061, 380] on icon at bounding box center [1056, 367] width 14 height 79
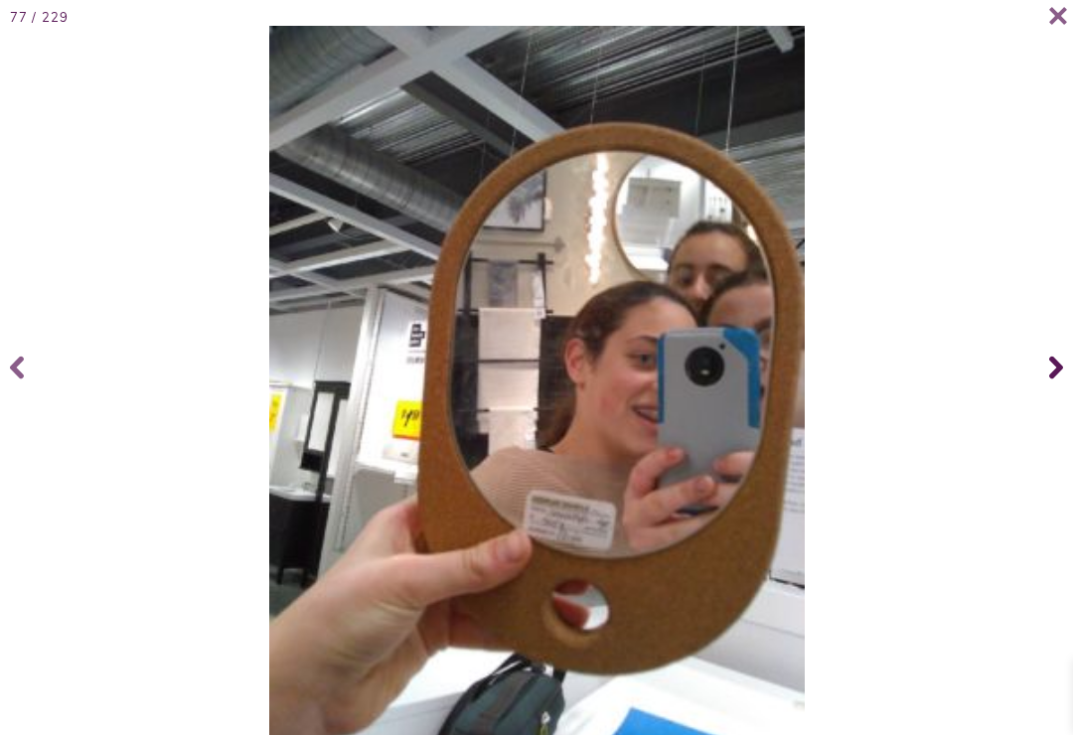
click at [1061, 380] on icon at bounding box center [1056, 368] width 14 height 23
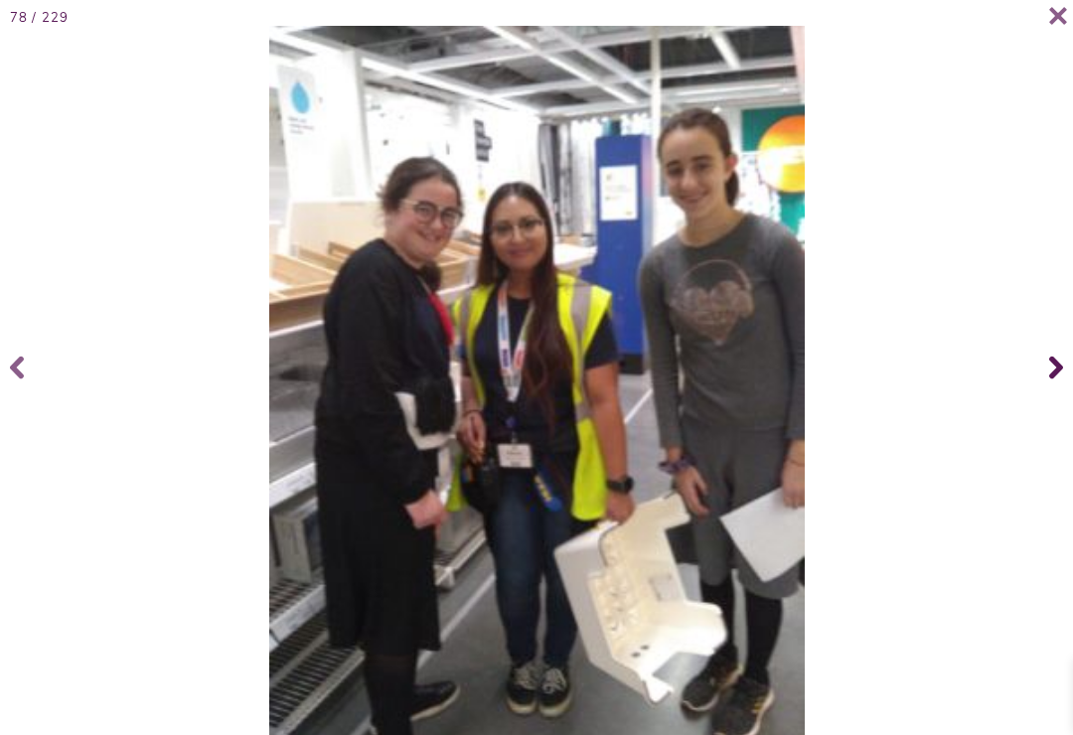
click at [1059, 380] on icon at bounding box center [1056, 368] width 14 height 23
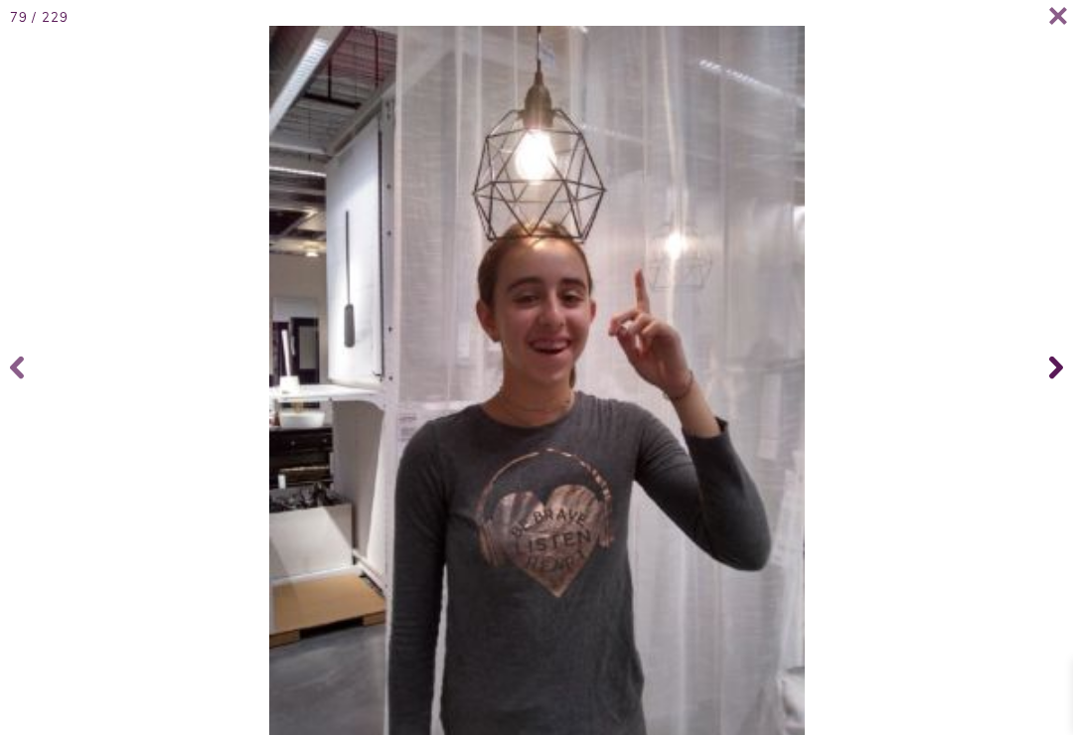
click at [1058, 380] on icon at bounding box center [1056, 368] width 14 height 23
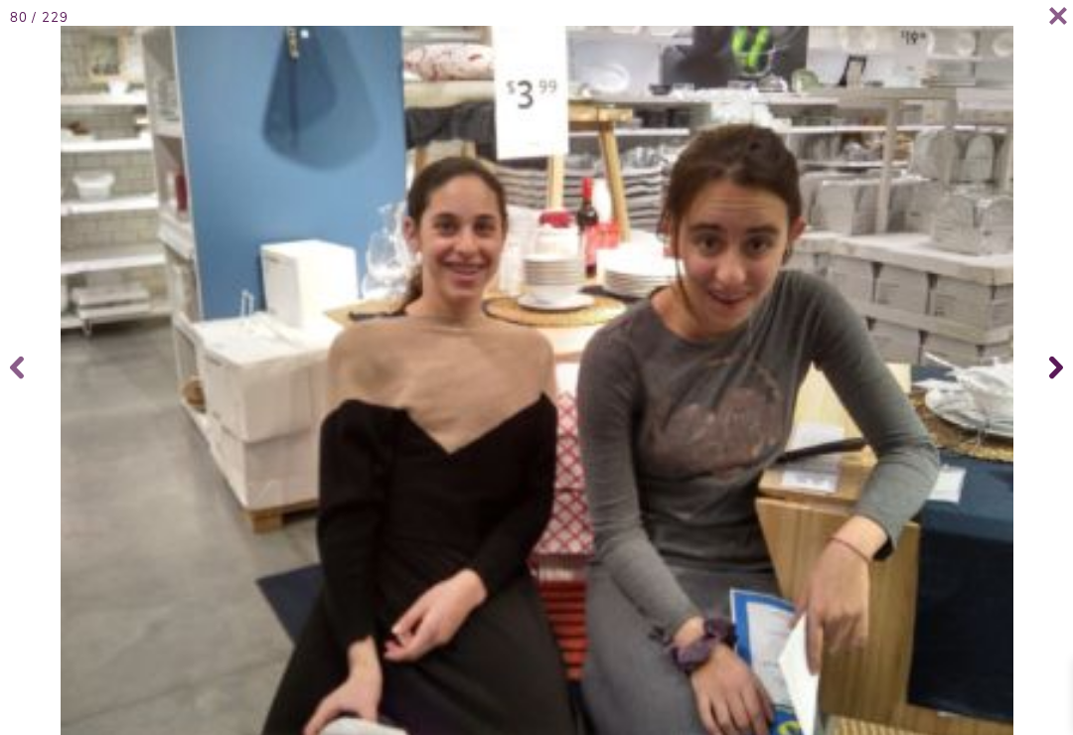
click at [1059, 380] on icon at bounding box center [1056, 368] width 14 height 23
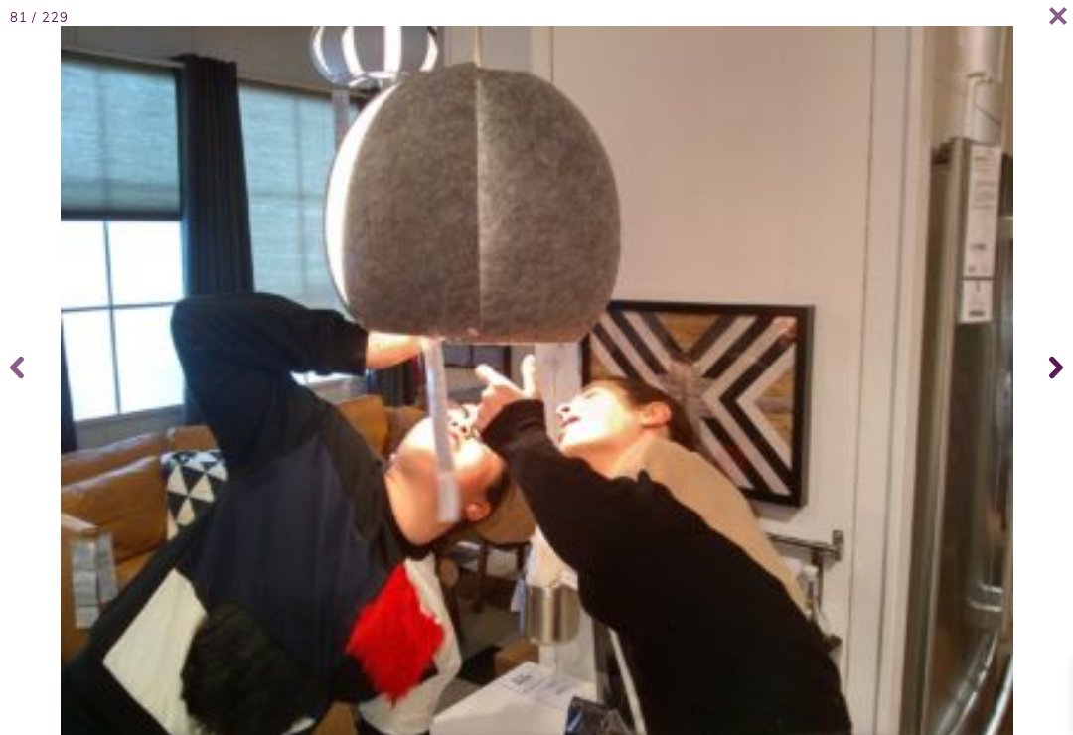
click at [1058, 380] on icon at bounding box center [1056, 368] width 14 height 23
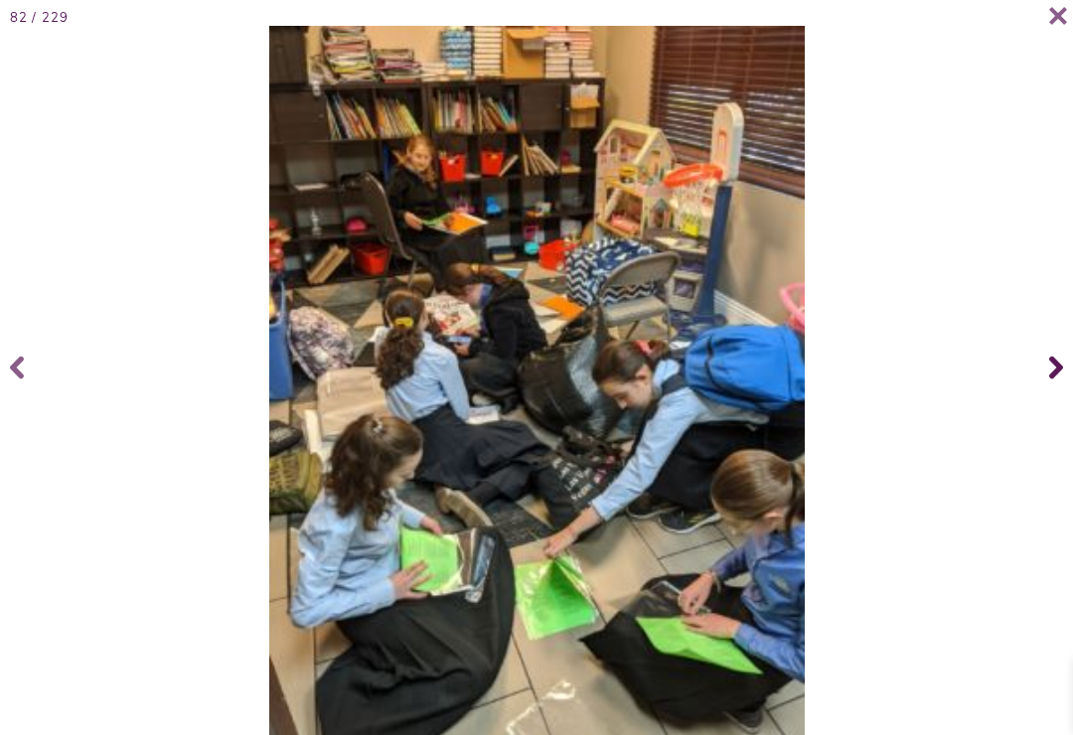
click at [1057, 380] on icon at bounding box center [1056, 368] width 14 height 23
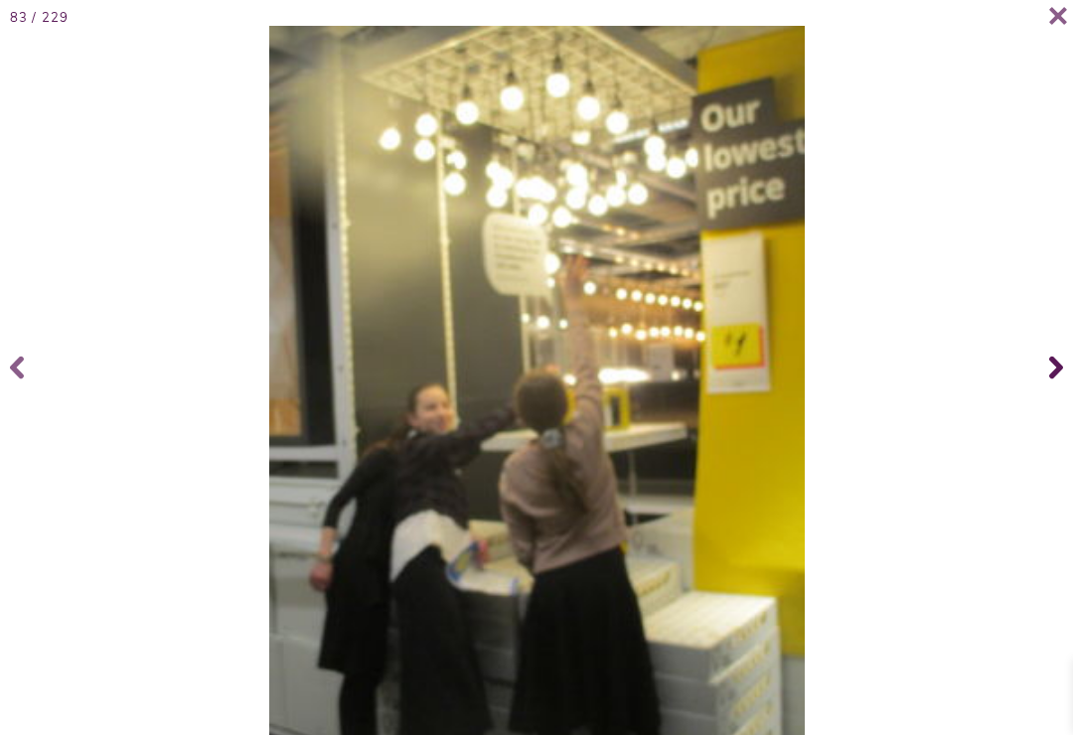
click at [1050, 380] on icon at bounding box center [1056, 367] width 14 height 79
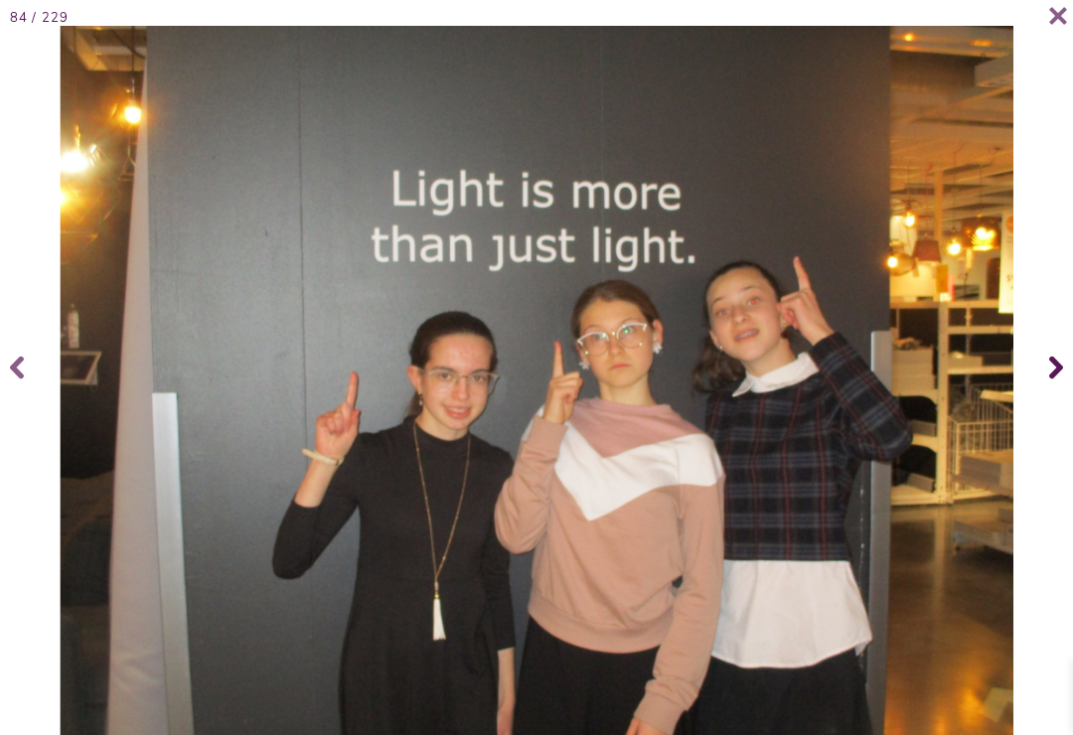
click at [1050, 380] on icon at bounding box center [1056, 367] width 14 height 79
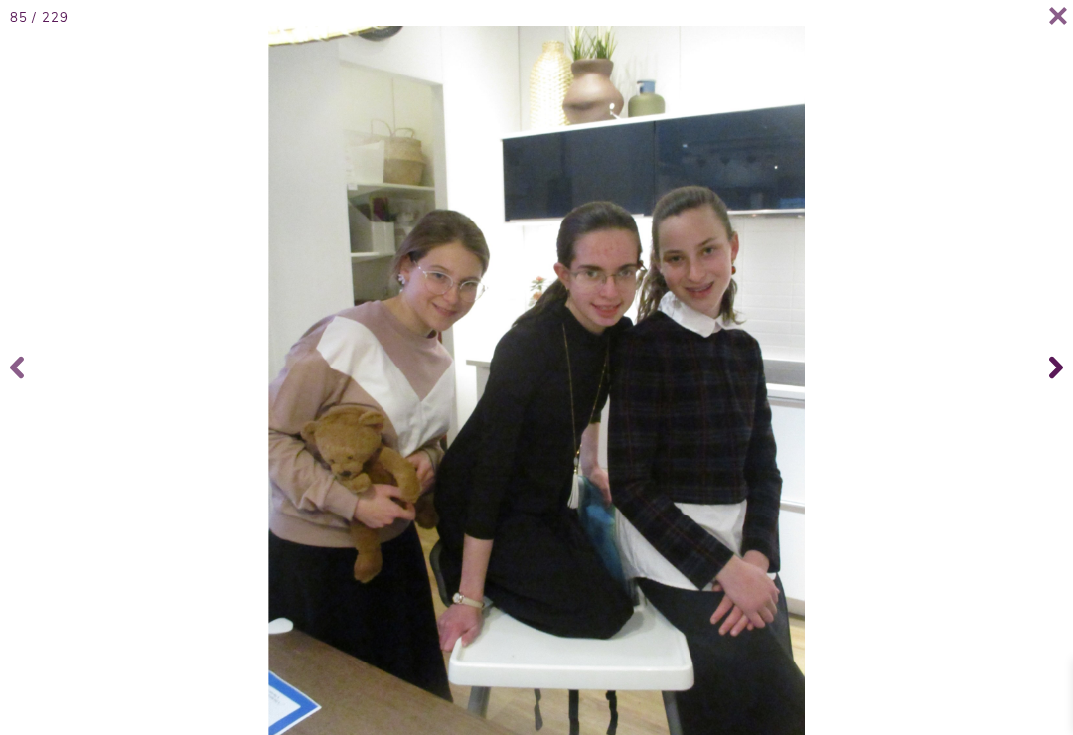
click at [1051, 380] on icon at bounding box center [1056, 367] width 14 height 79
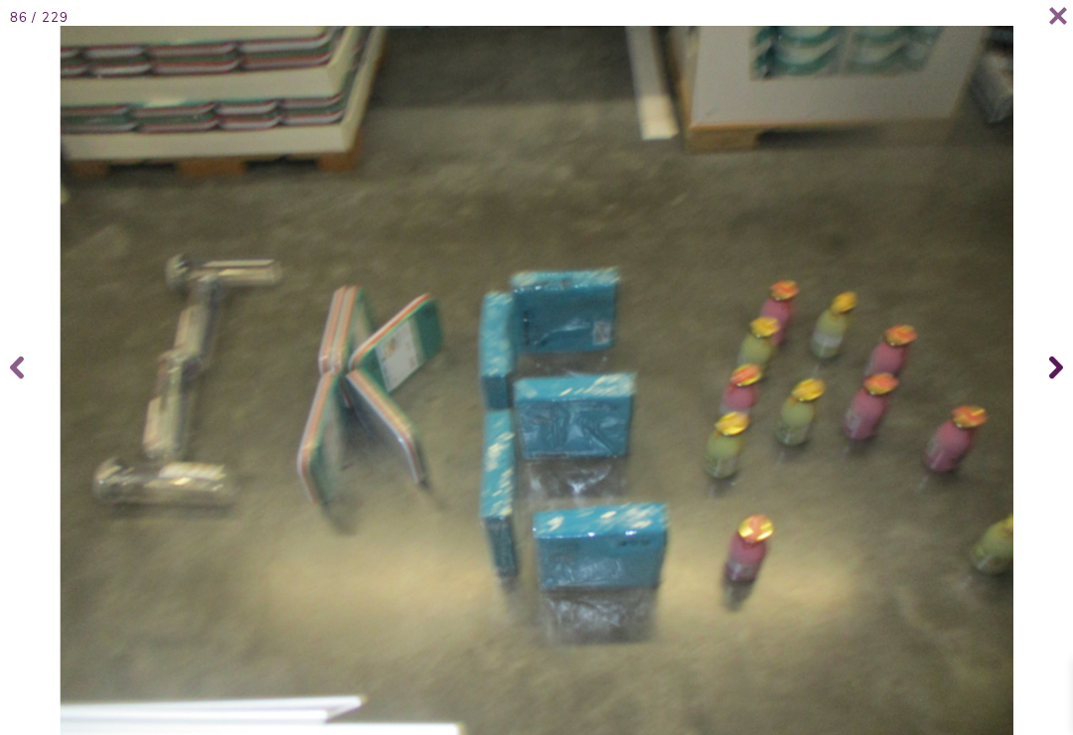
click at [1051, 380] on icon at bounding box center [1056, 367] width 14 height 79
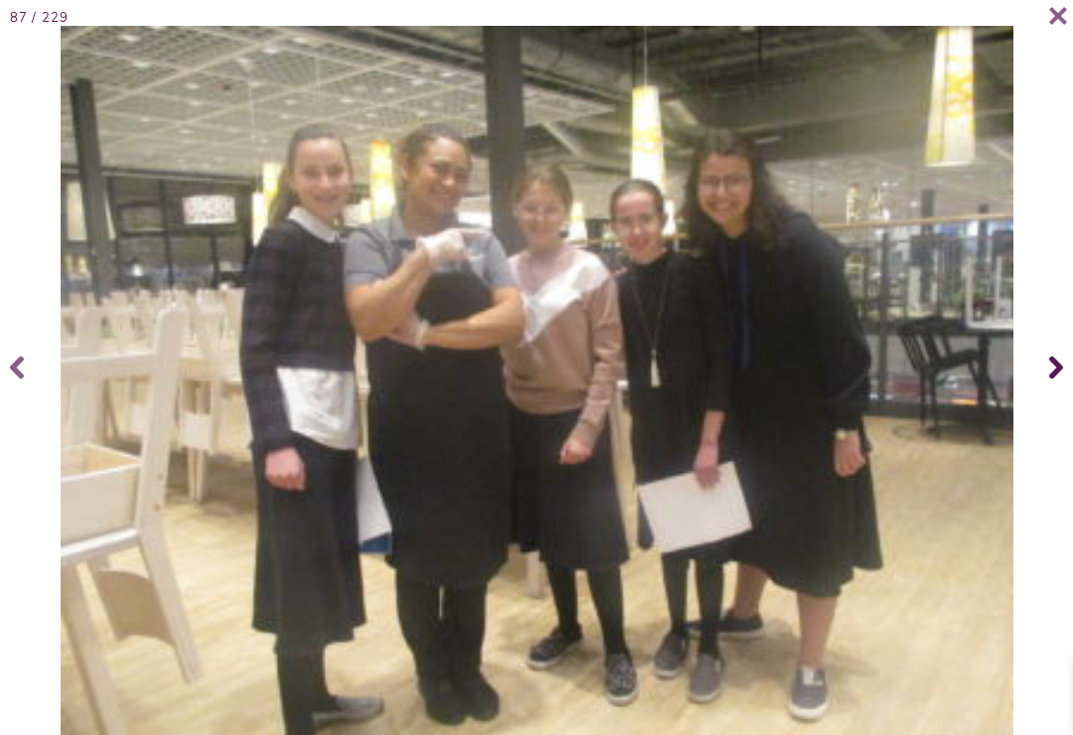
click at [1049, 381] on icon at bounding box center [1056, 367] width 14 height 79
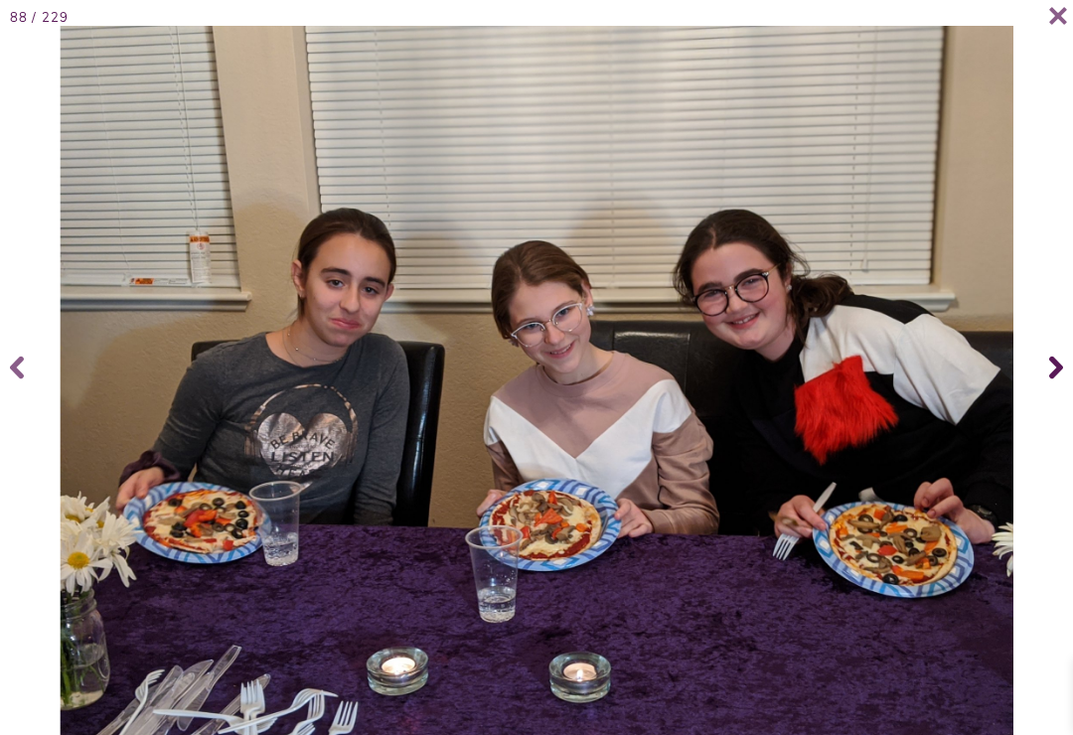
click at [1043, 381] on span at bounding box center [1053, 367] width 40 height 79
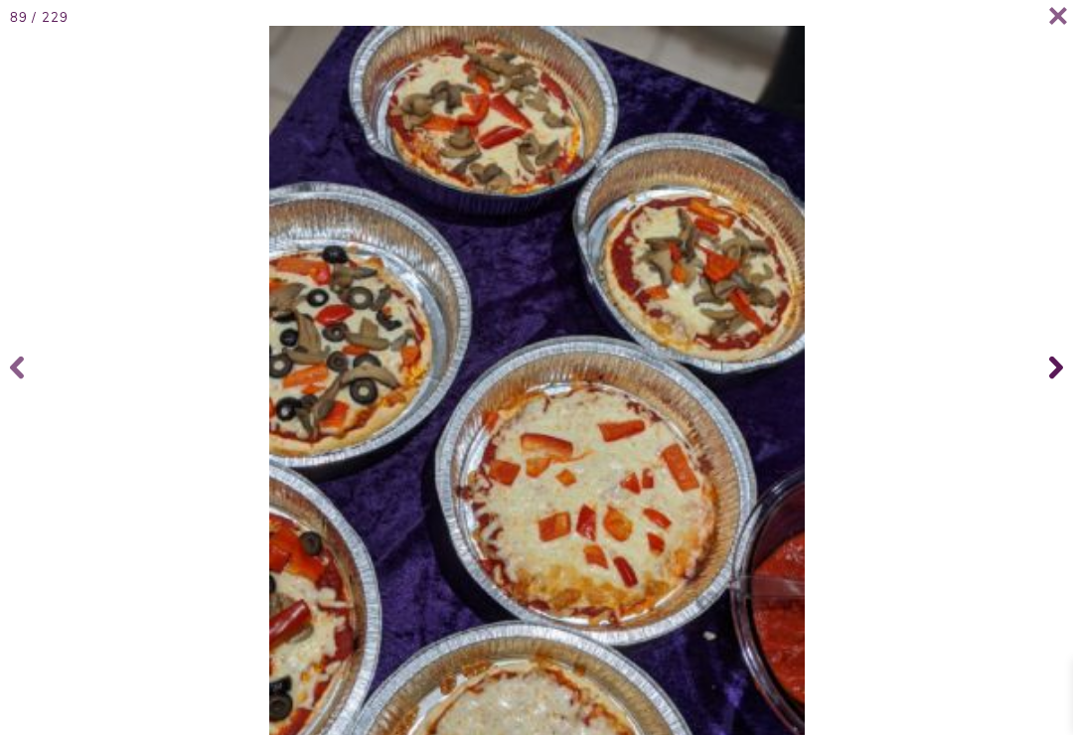
click at [1045, 379] on span at bounding box center [1053, 367] width 40 height 79
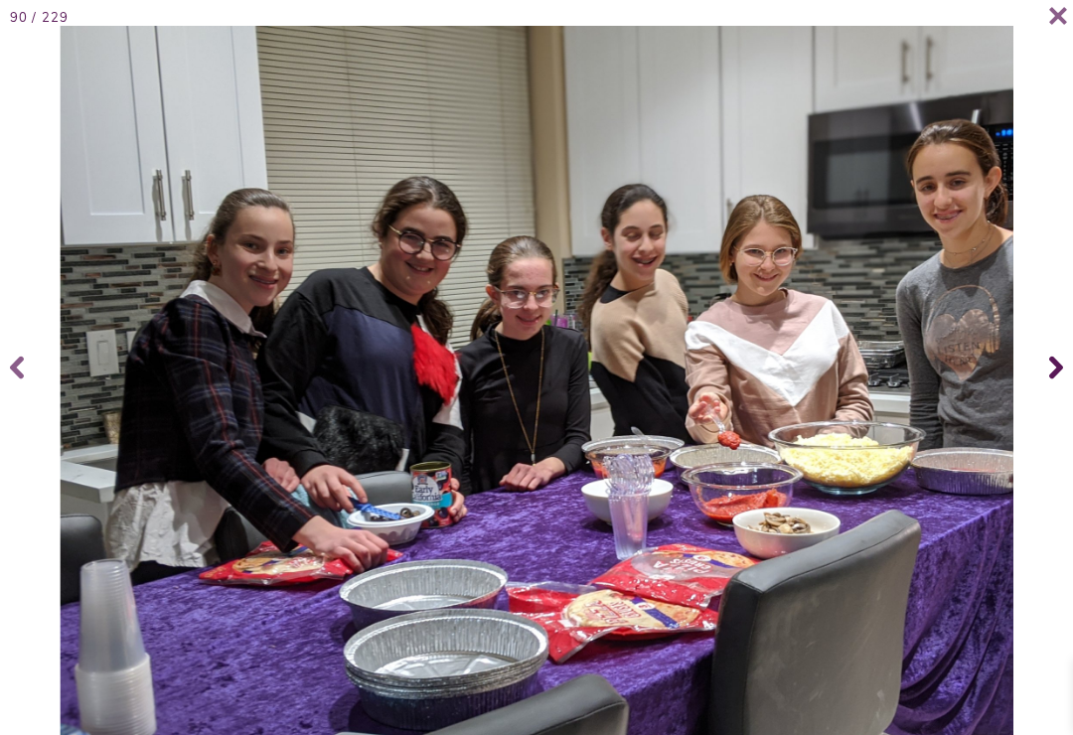
click at [1045, 379] on span at bounding box center [1053, 367] width 40 height 79
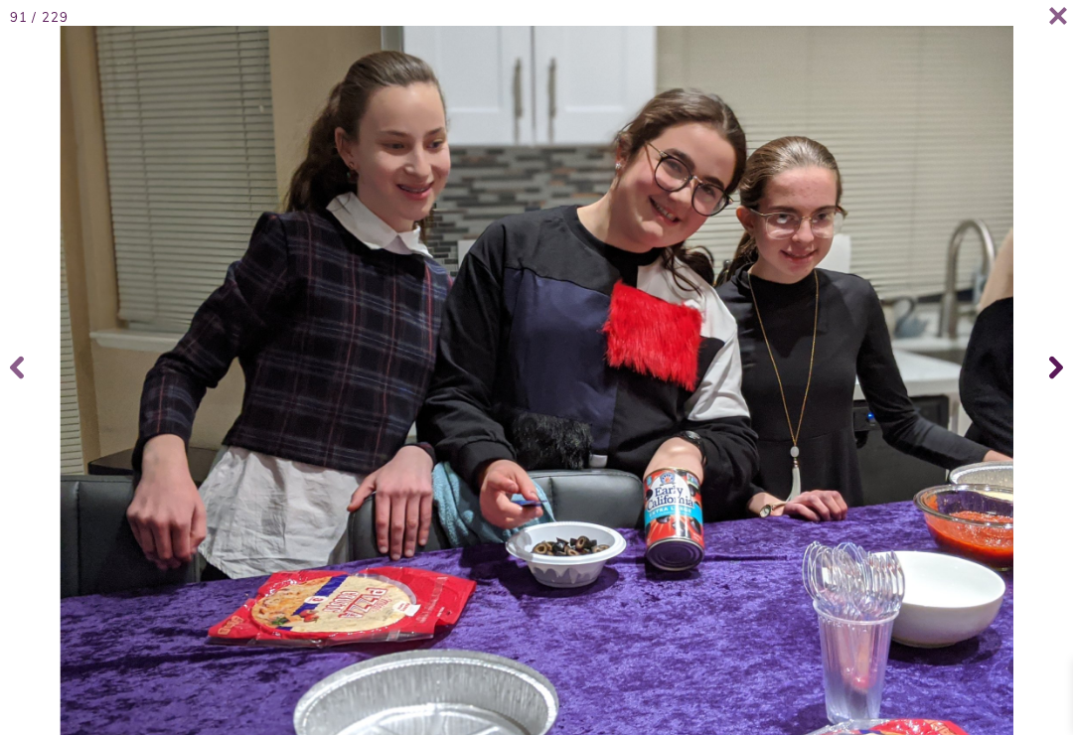
click at [1044, 385] on span at bounding box center [1053, 367] width 40 height 79
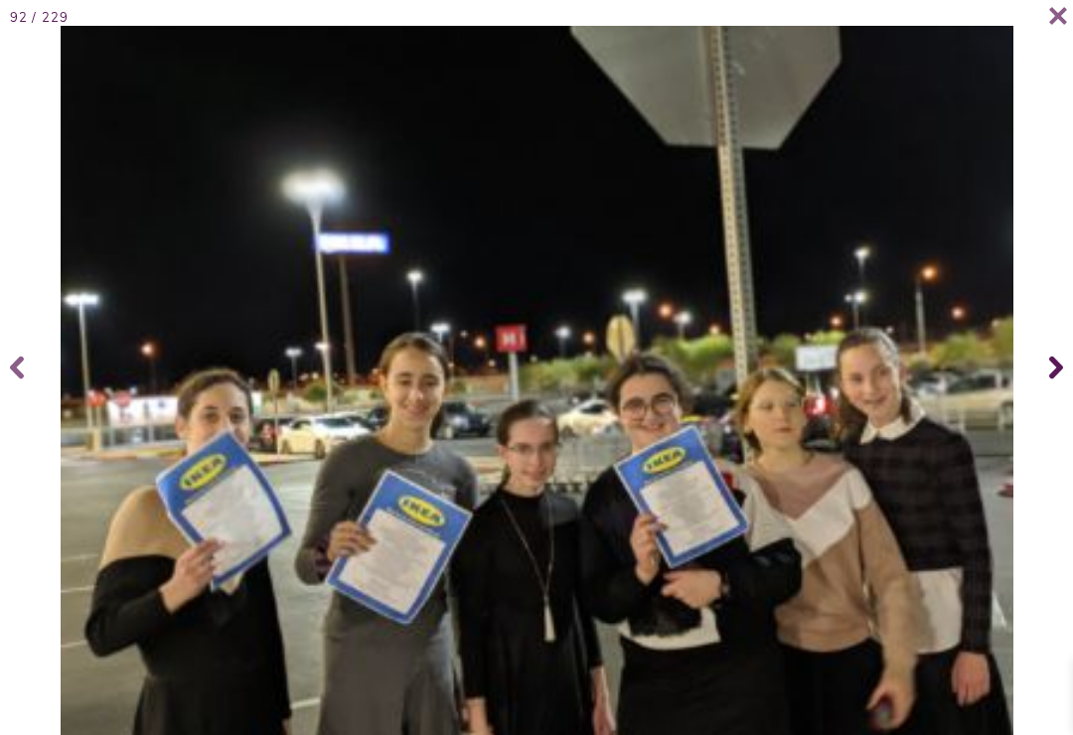
click at [1044, 382] on span at bounding box center [1053, 367] width 40 height 79
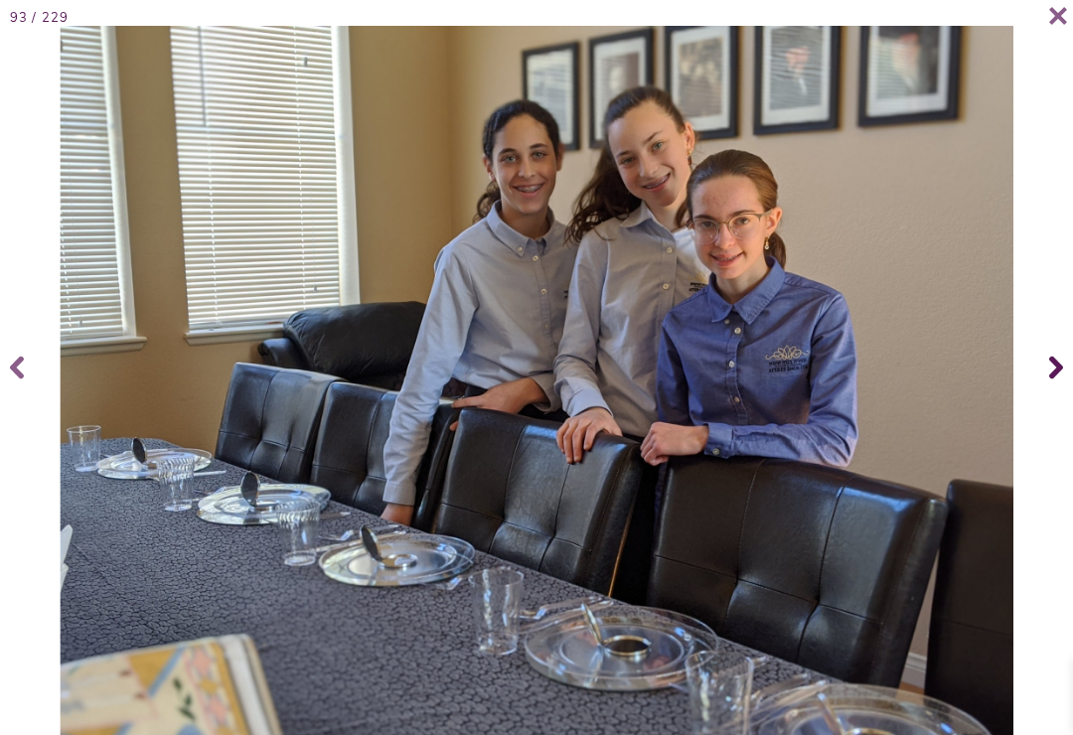
click at [1046, 382] on span at bounding box center [1053, 367] width 40 height 79
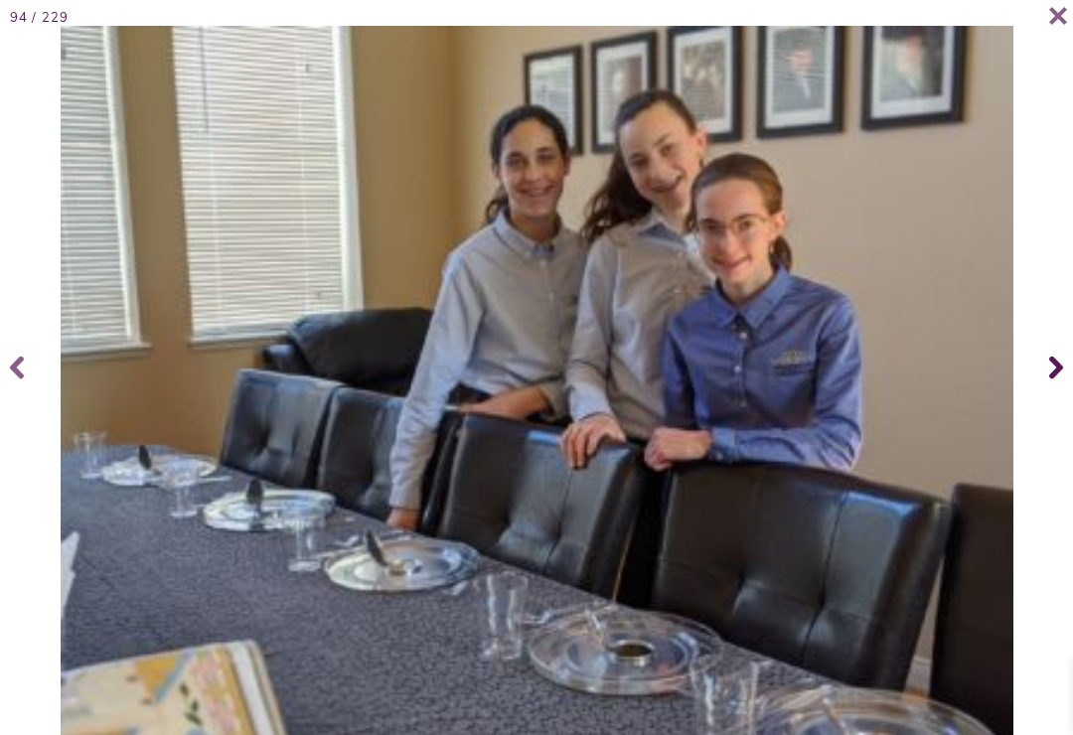
click at [1046, 381] on span at bounding box center [1053, 367] width 40 height 79
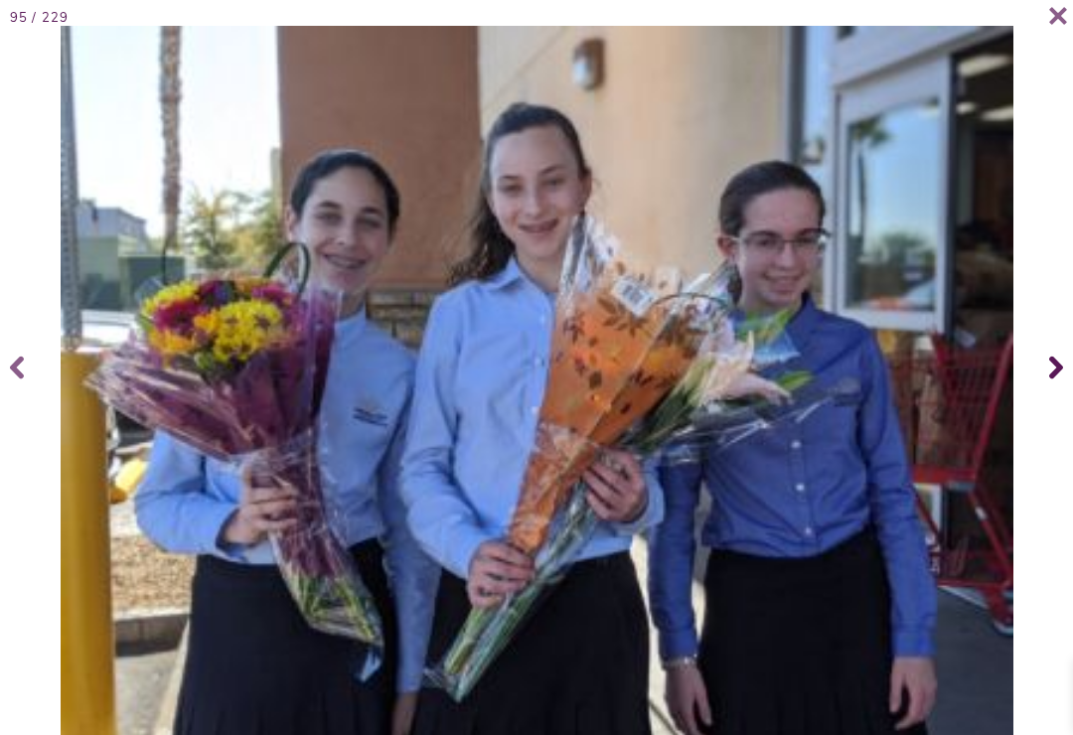
click at [1058, 379] on icon at bounding box center [1056, 368] width 14 height 23
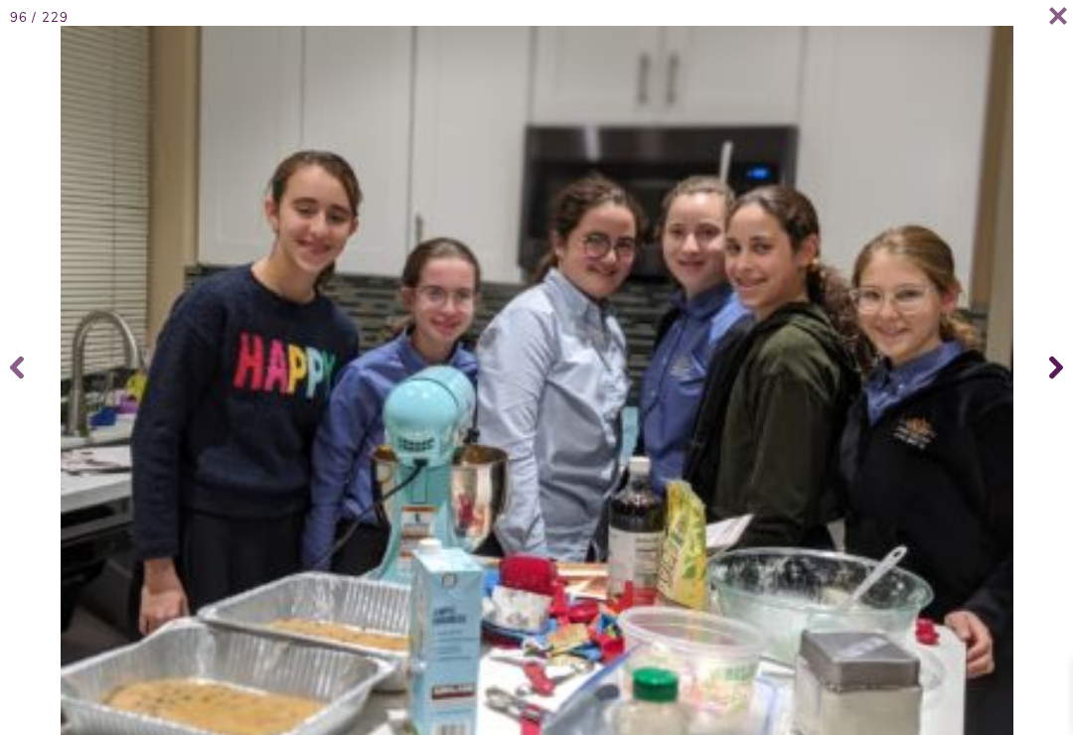
click at [1058, 380] on icon at bounding box center [1056, 368] width 14 height 23
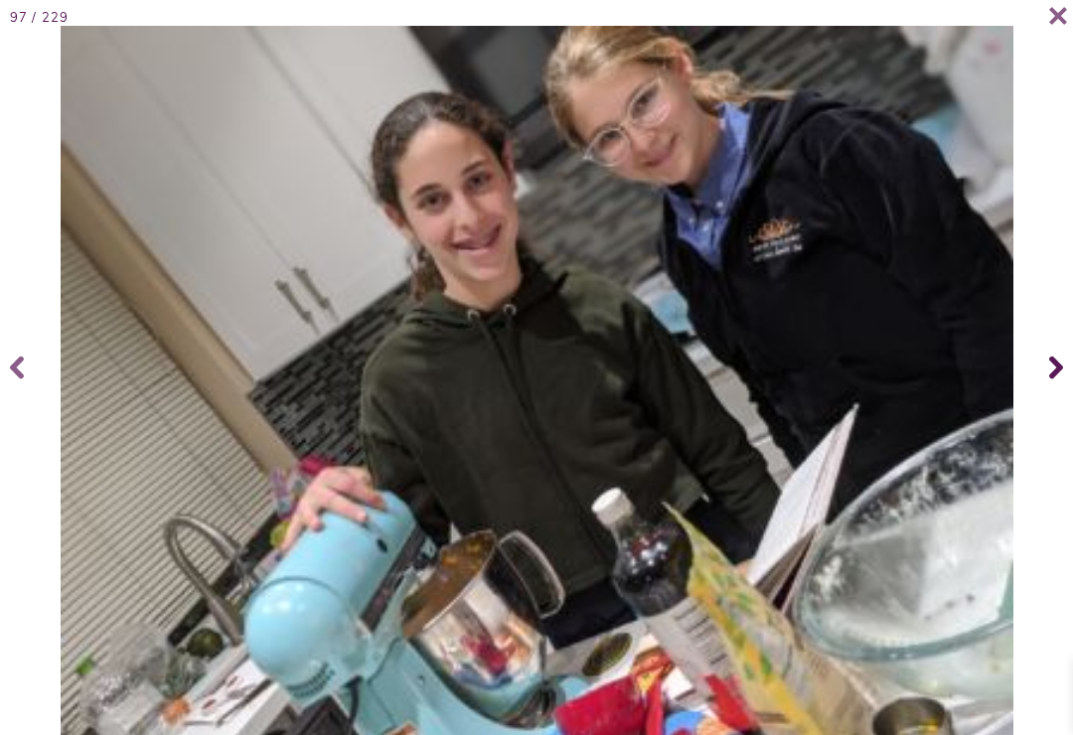
click at [1048, 382] on span at bounding box center [1053, 367] width 40 height 79
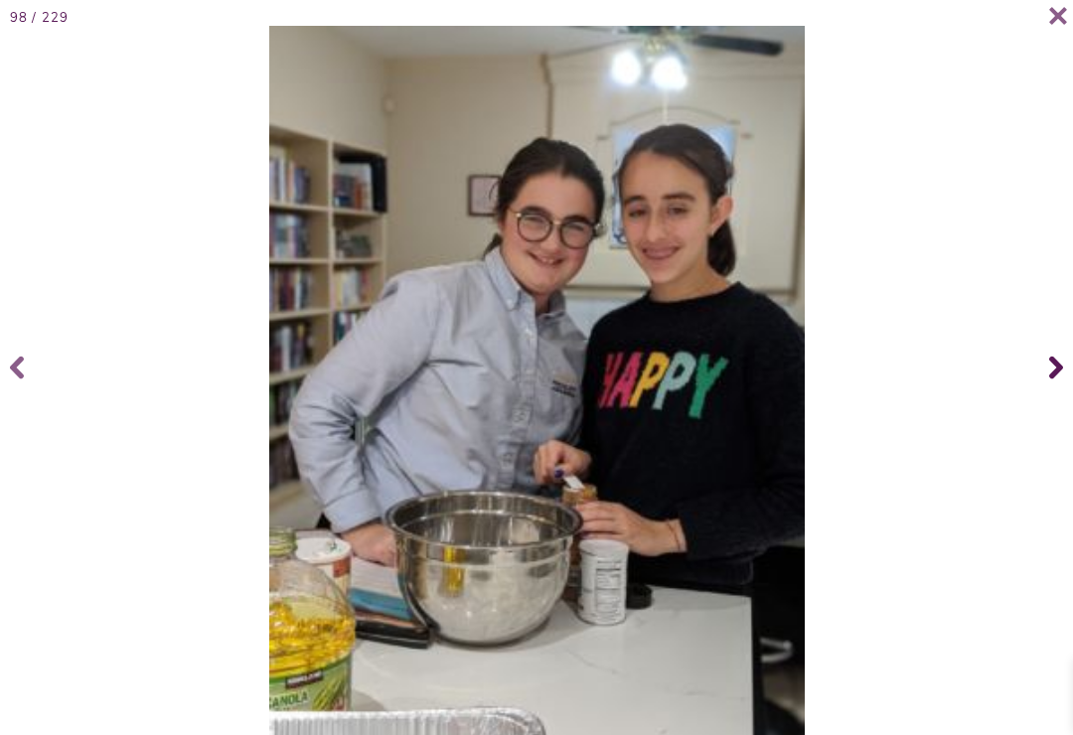
click at [1054, 382] on icon at bounding box center [1056, 367] width 14 height 79
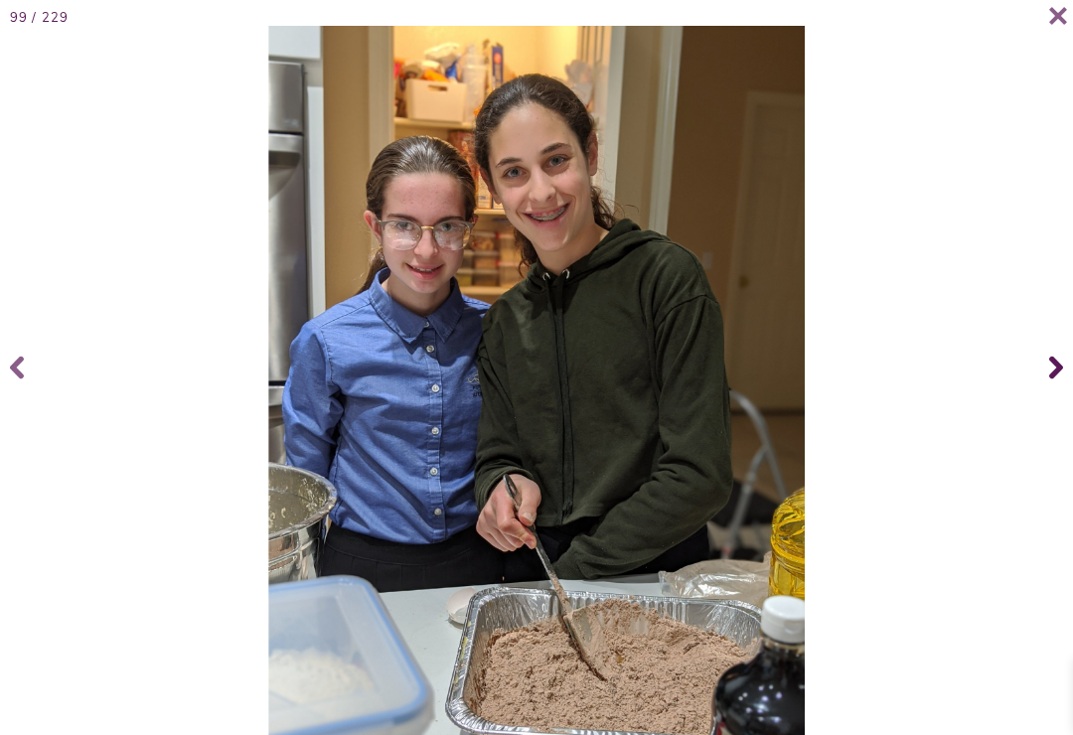
click at [1058, 380] on icon at bounding box center [1056, 368] width 14 height 23
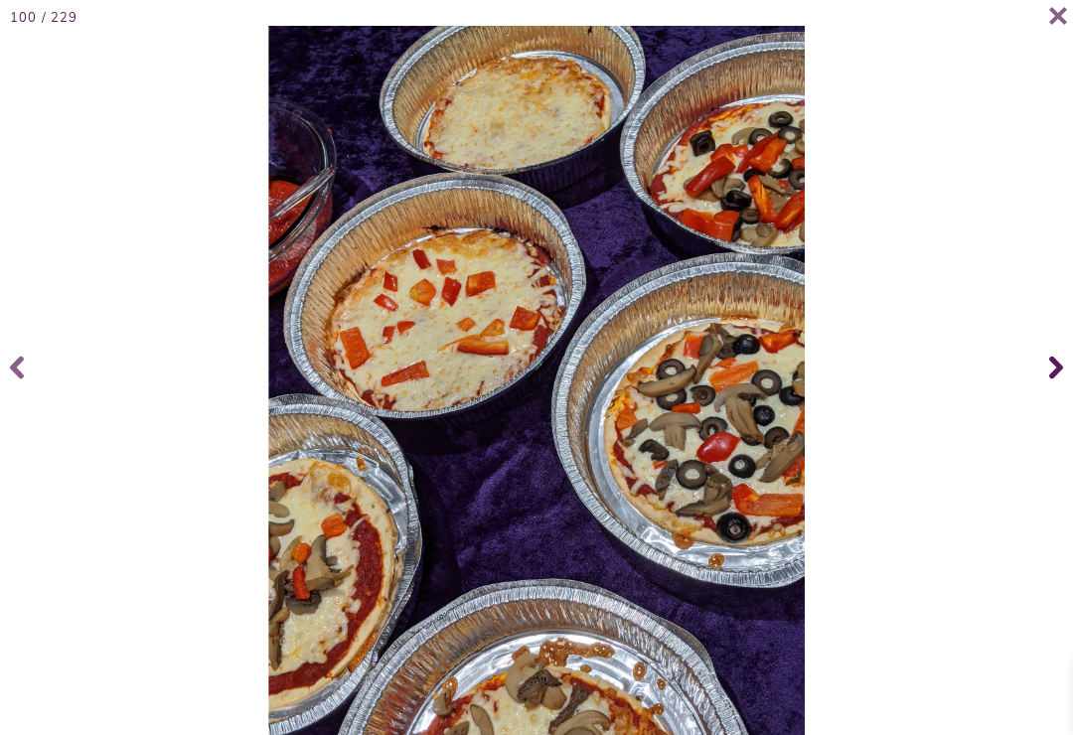
click at [1046, 384] on span at bounding box center [1053, 367] width 40 height 79
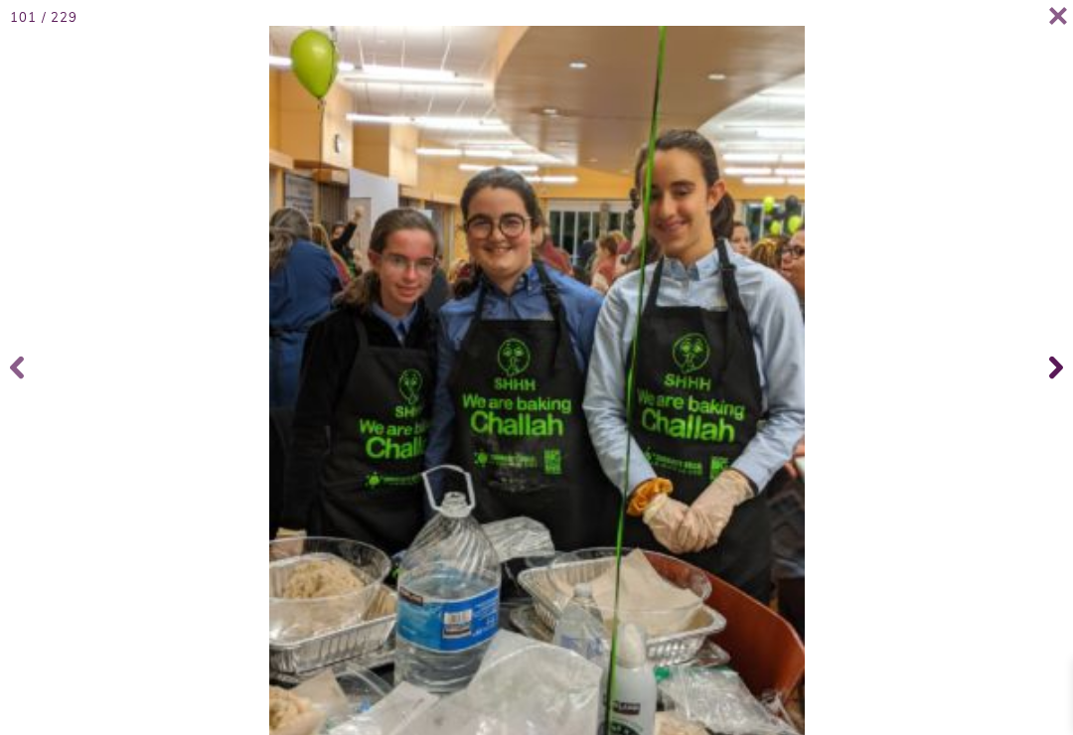
click at [1043, 382] on span at bounding box center [1053, 367] width 40 height 79
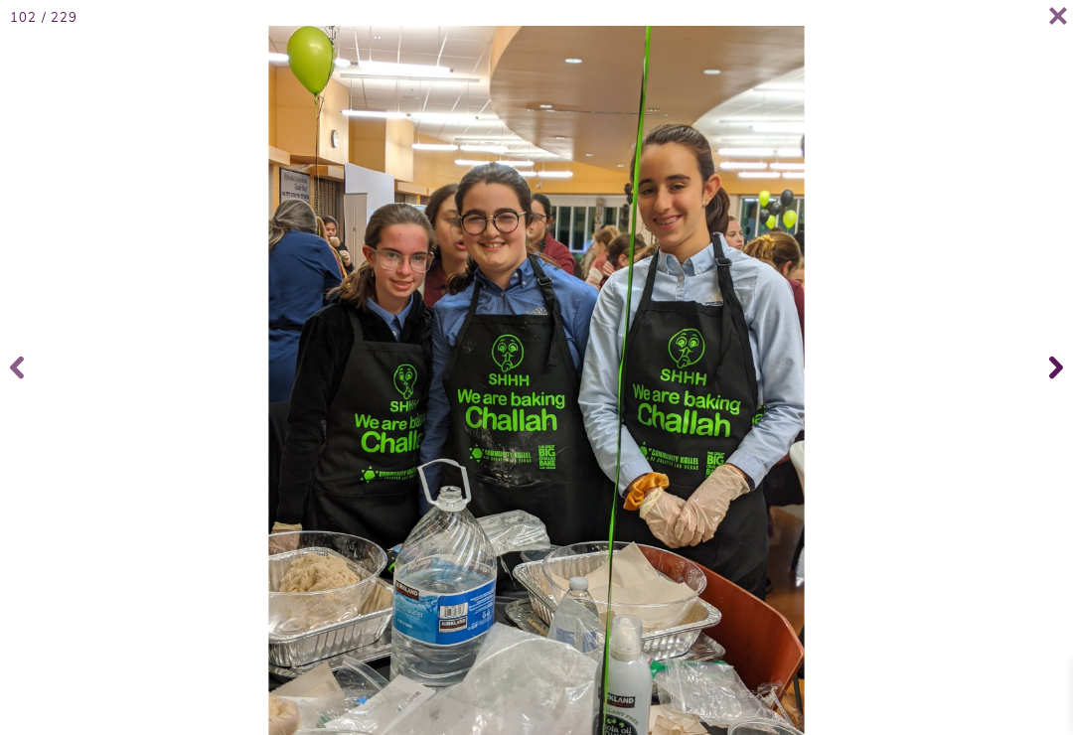
click at [1057, 380] on icon at bounding box center [1056, 368] width 14 height 23
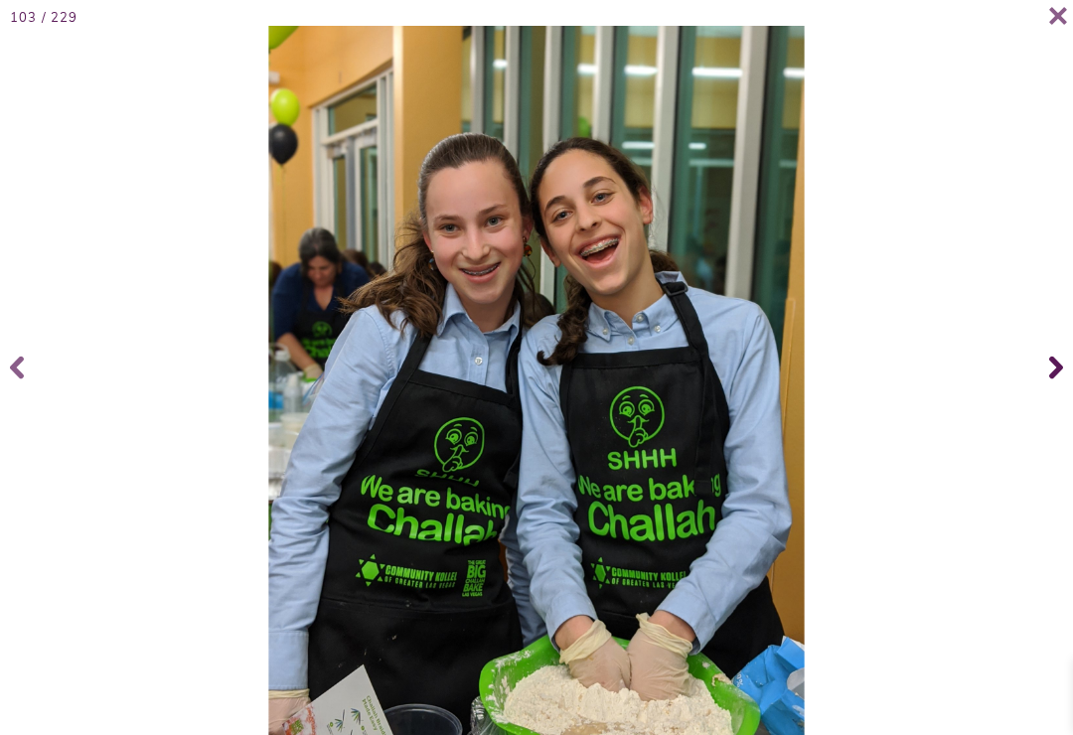
click at [1049, 382] on icon at bounding box center [1056, 367] width 14 height 79
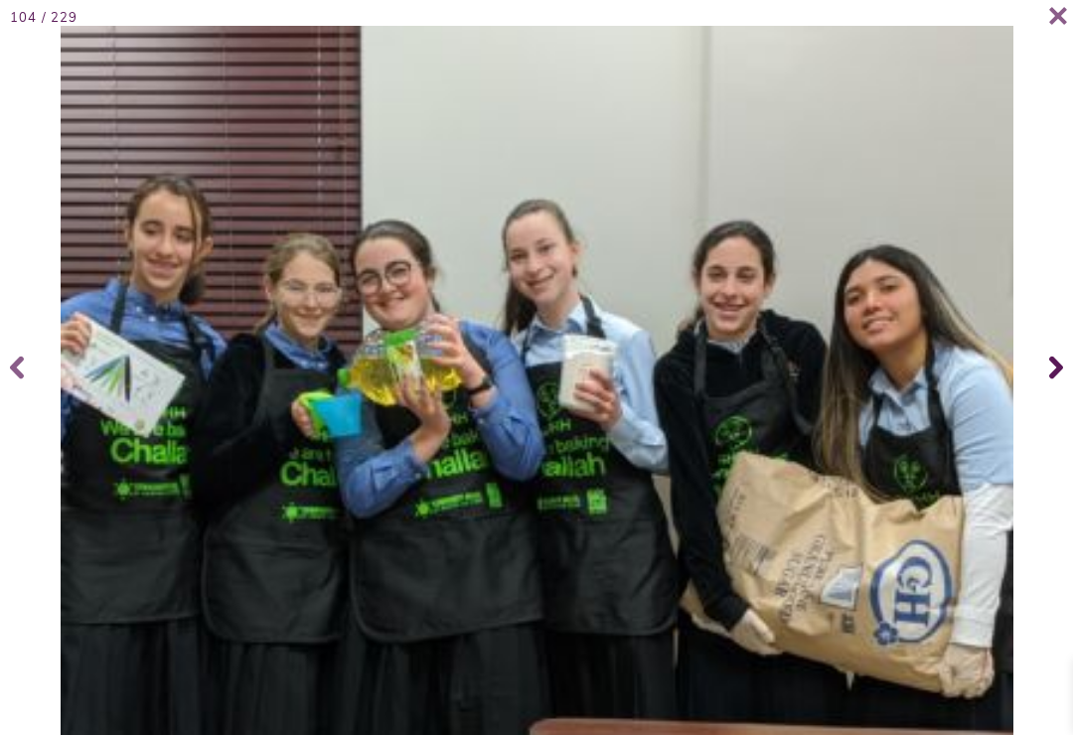
click at [1047, 382] on span at bounding box center [1053, 367] width 40 height 79
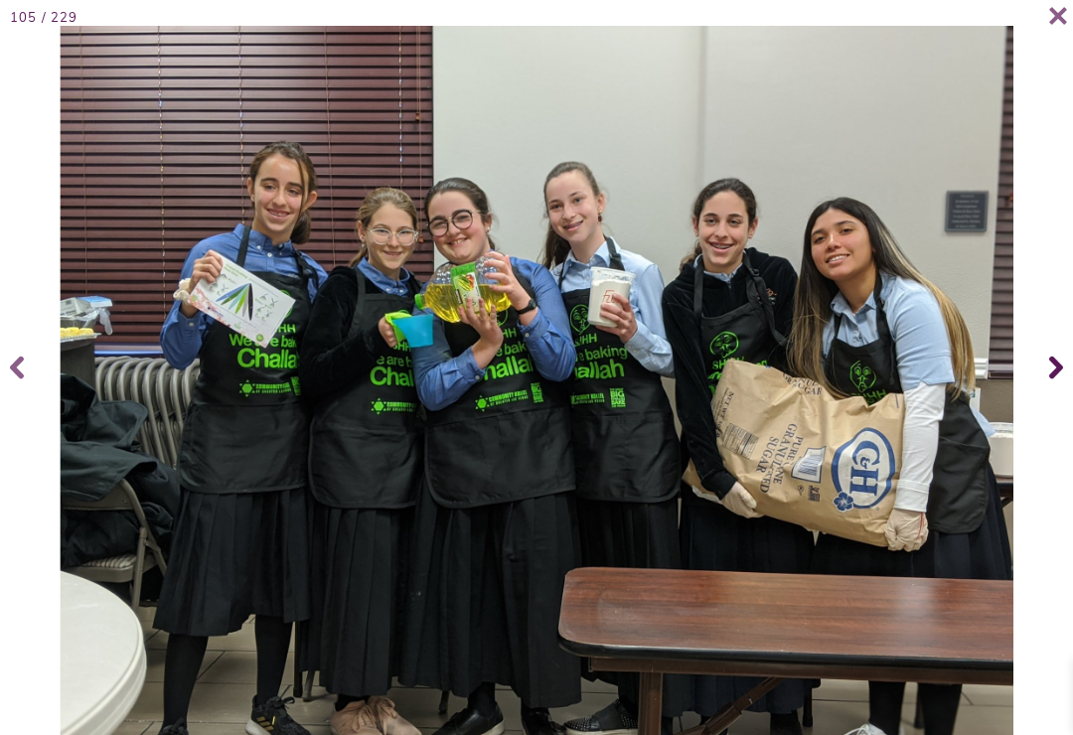
click at [1046, 382] on span at bounding box center [1053, 367] width 40 height 79
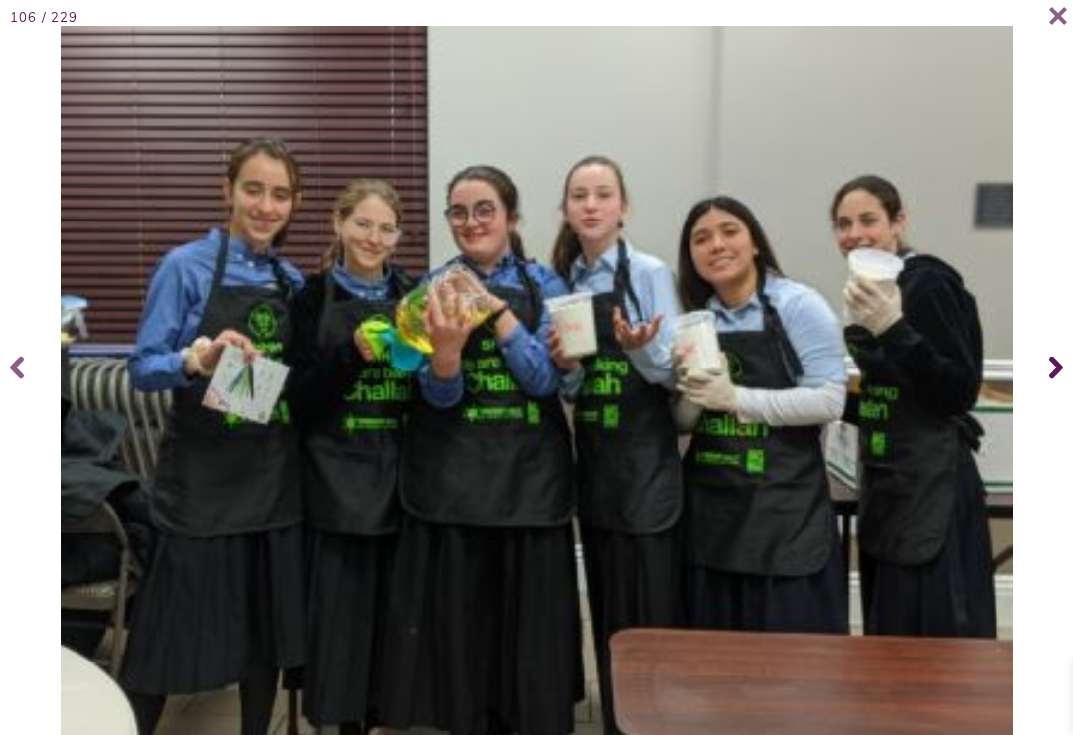
click at [1049, 382] on icon at bounding box center [1056, 367] width 14 height 79
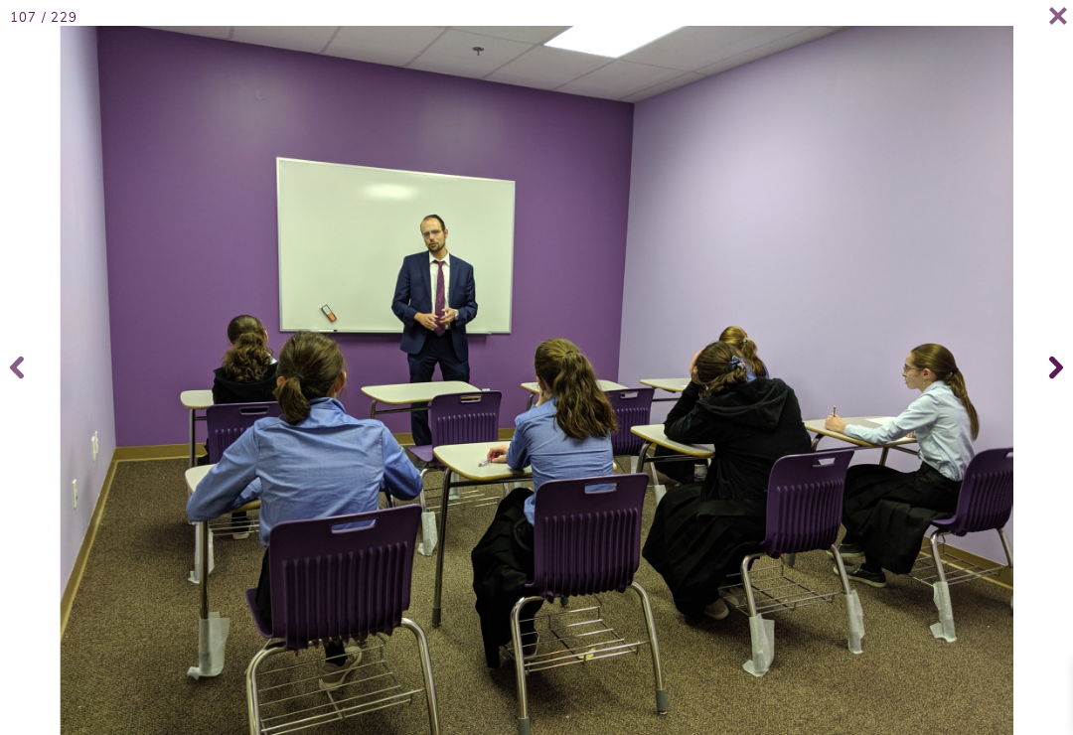
click at [1053, 382] on icon at bounding box center [1056, 367] width 14 height 79
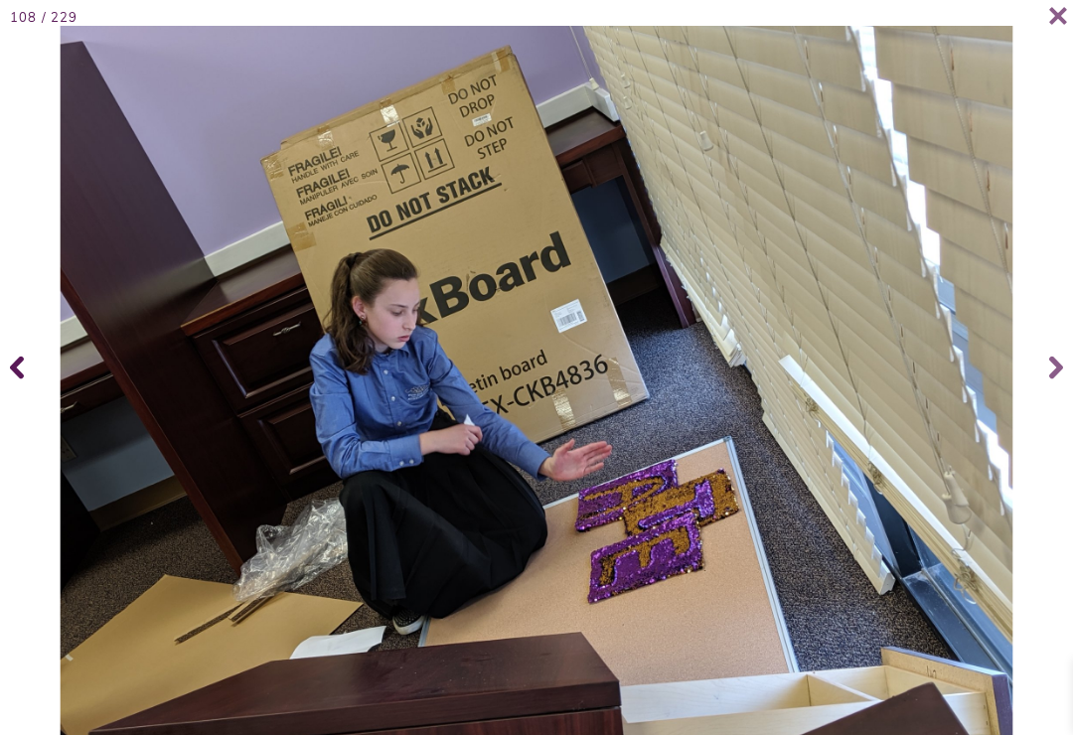
click at [8, 387] on span at bounding box center [20, 367] width 40 height 79
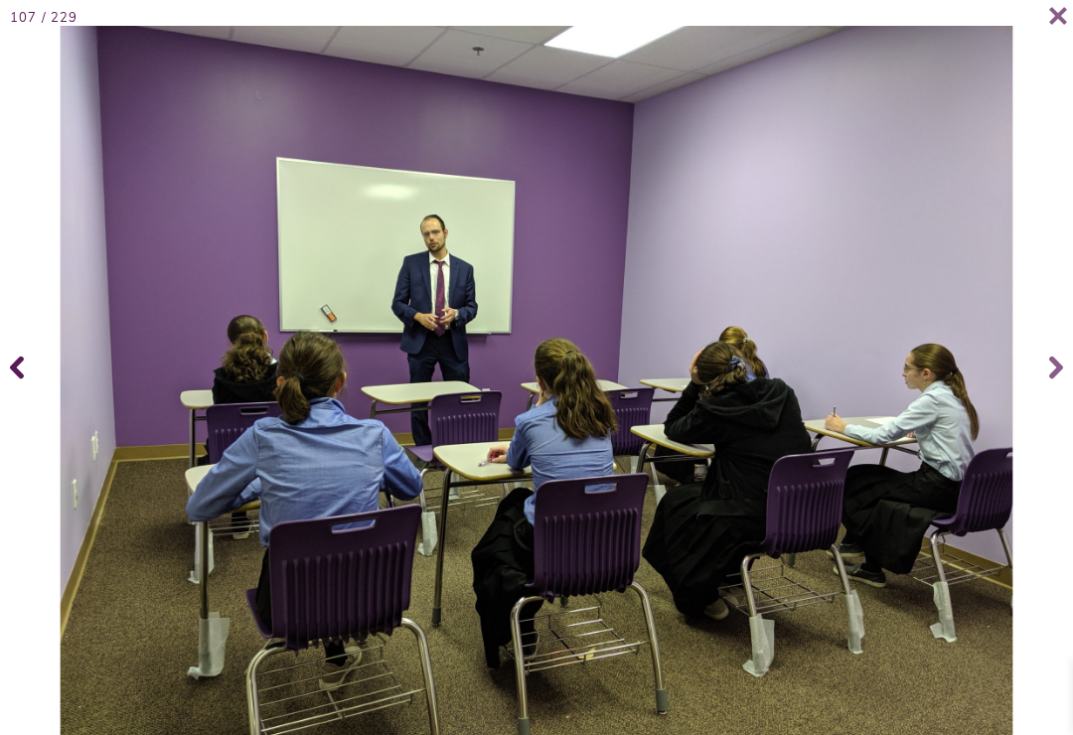
click at [1067, 376] on span at bounding box center [1053, 367] width 40 height 79
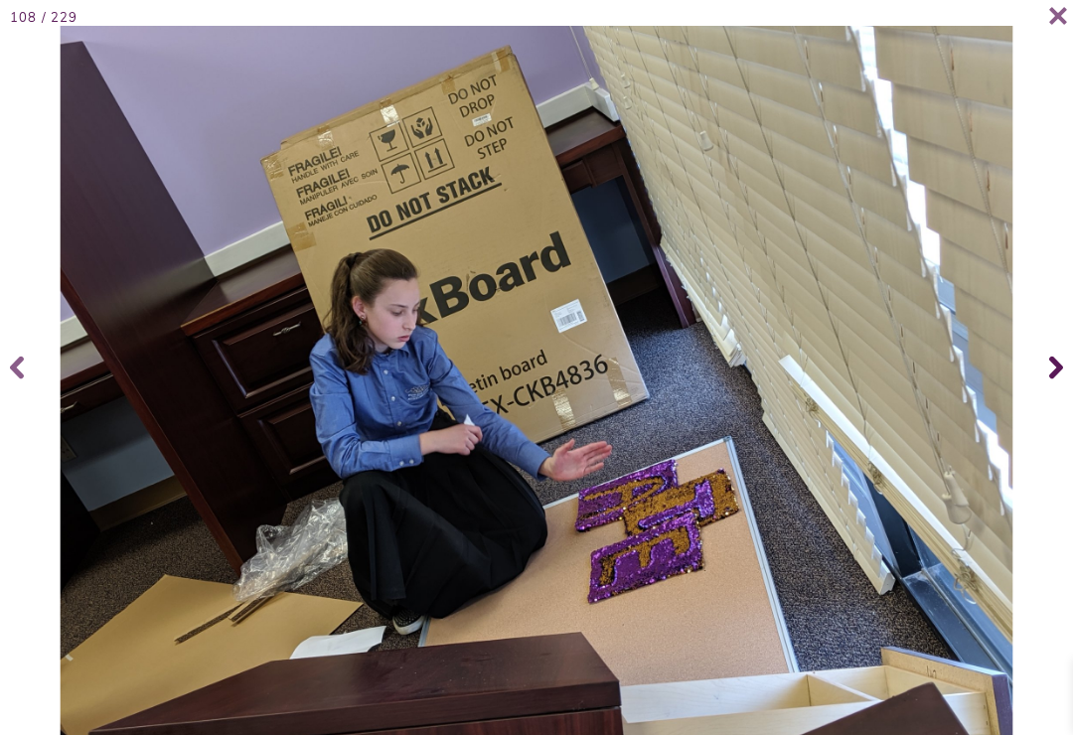
click at [1062, 377] on icon at bounding box center [1056, 367] width 14 height 79
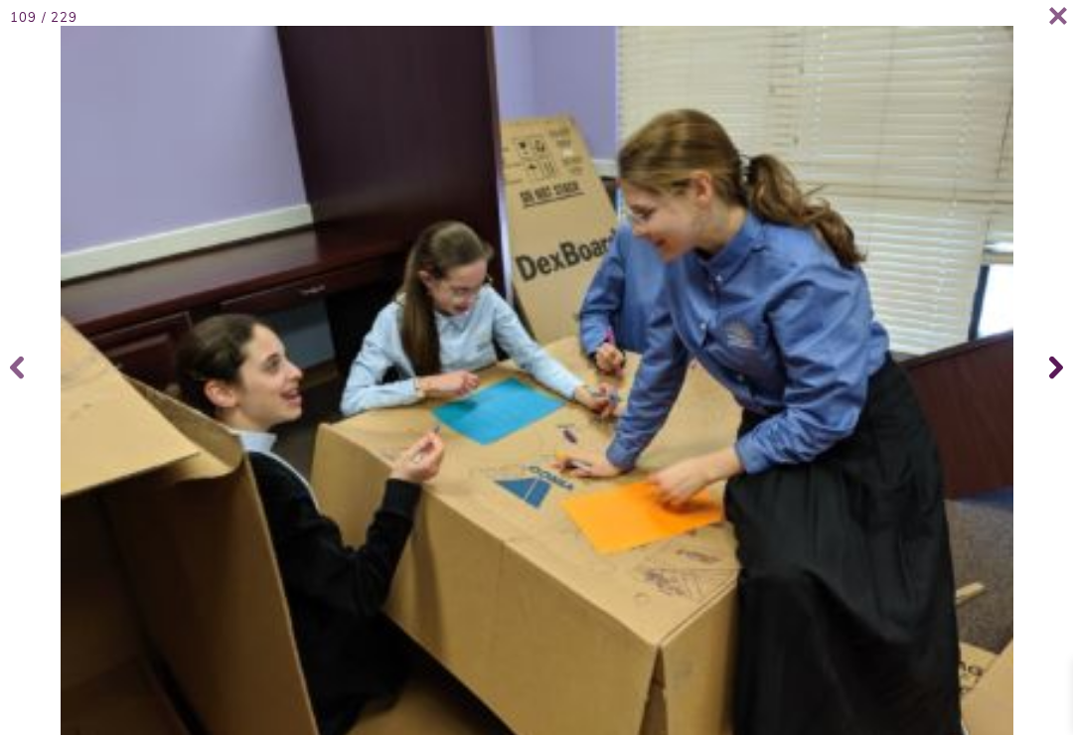
click at [1049, 375] on icon at bounding box center [1056, 367] width 14 height 79
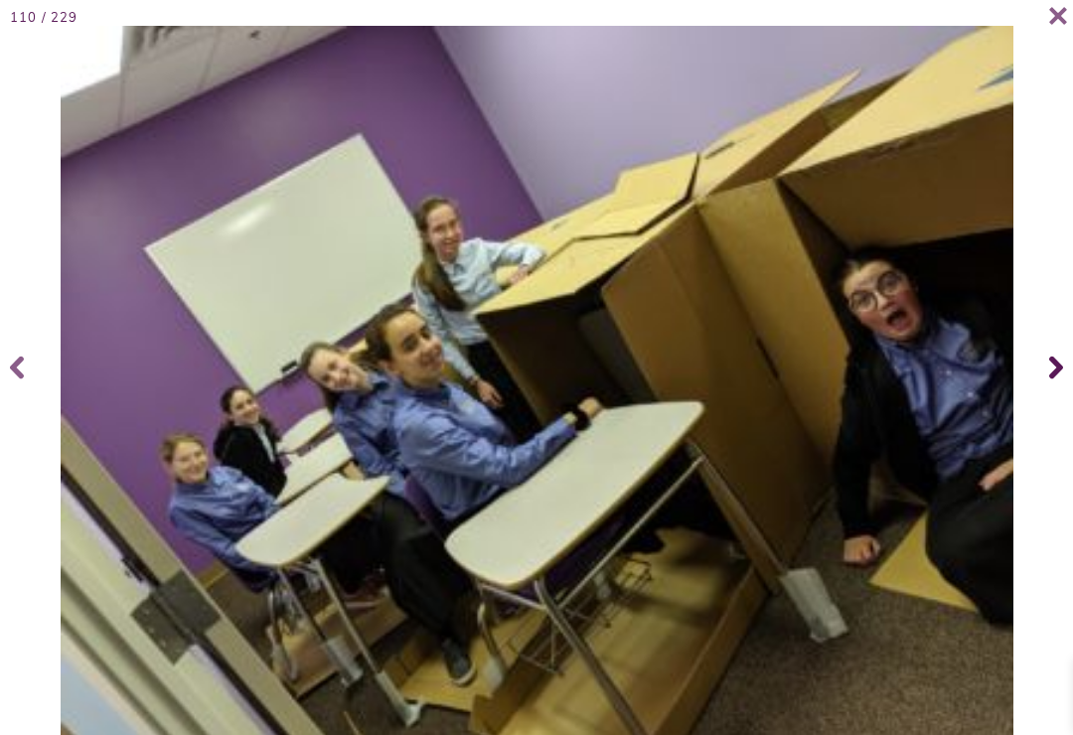
click at [1058, 372] on icon at bounding box center [1056, 367] width 14 height 79
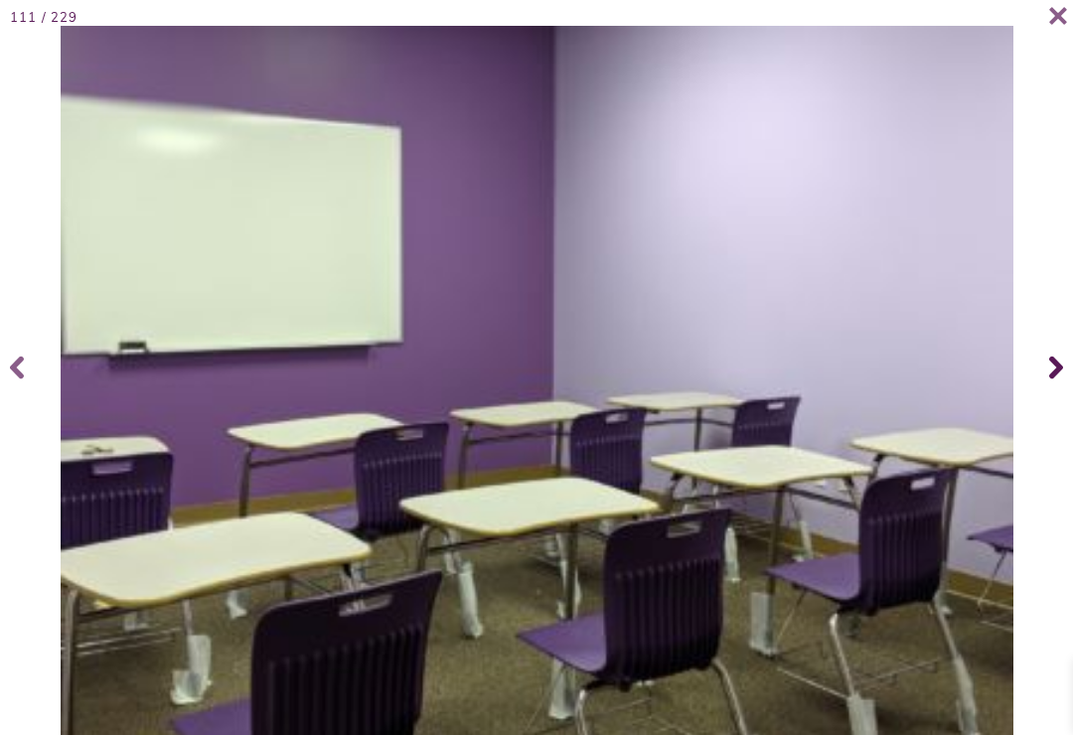
click at [1046, 375] on span at bounding box center [1053, 367] width 40 height 79
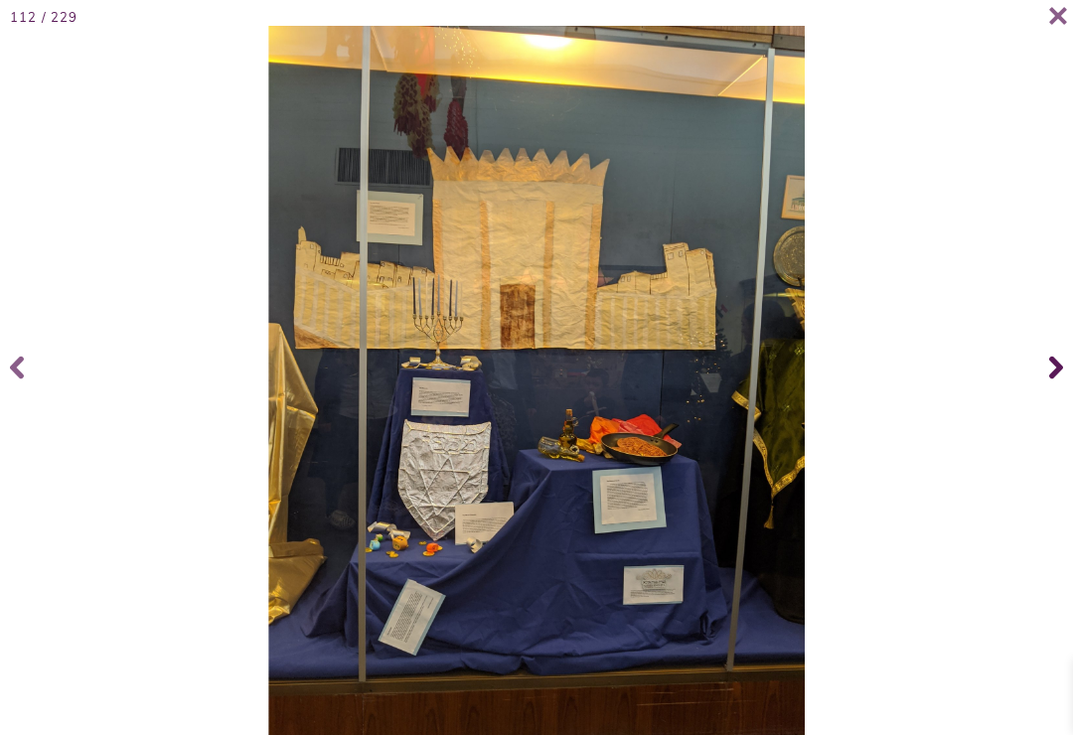
click at [1041, 374] on span at bounding box center [1053, 367] width 40 height 79
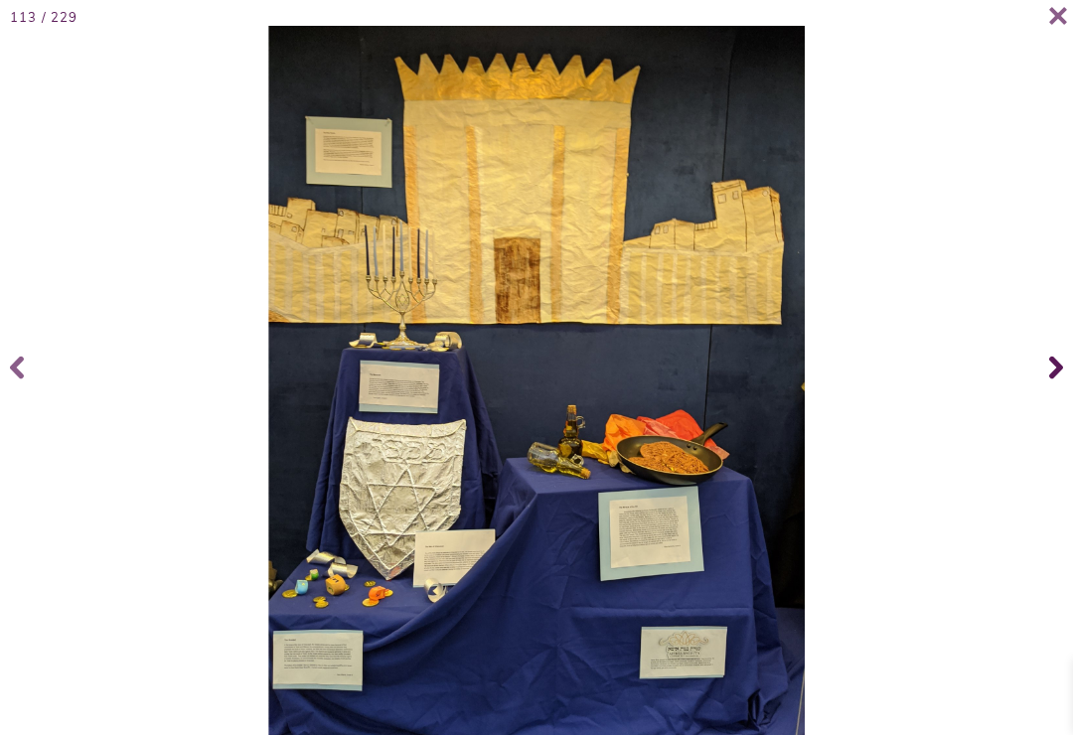
click at [1046, 376] on span at bounding box center [1053, 367] width 40 height 79
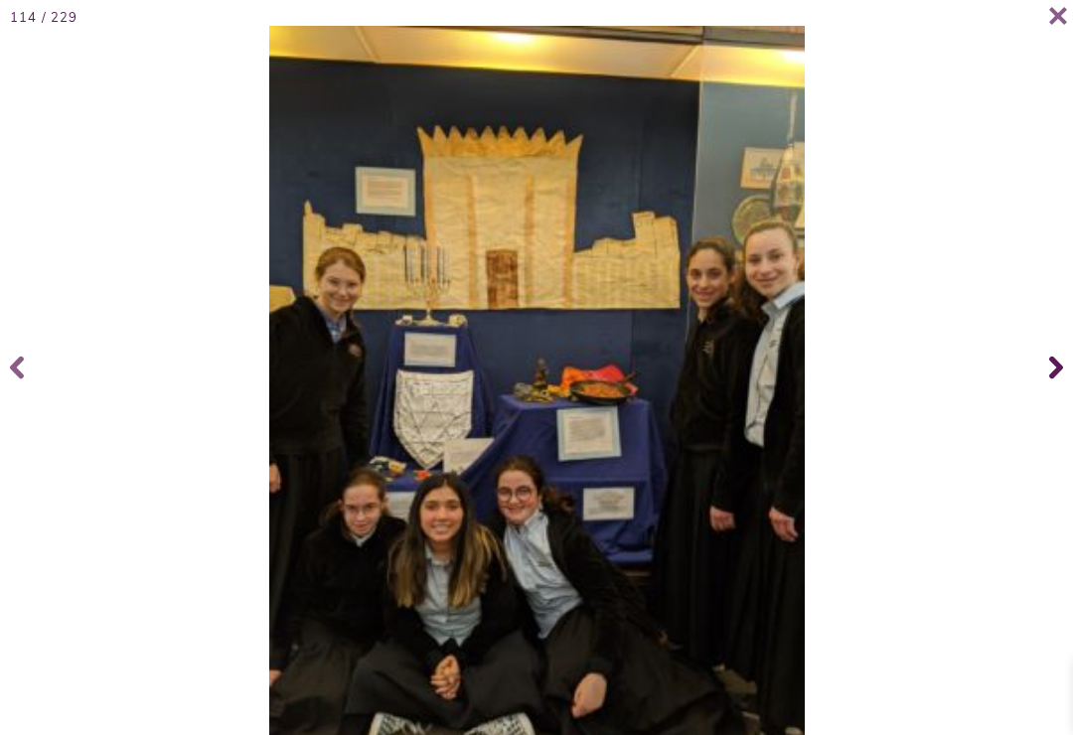
click at [1044, 375] on span at bounding box center [1053, 367] width 40 height 79
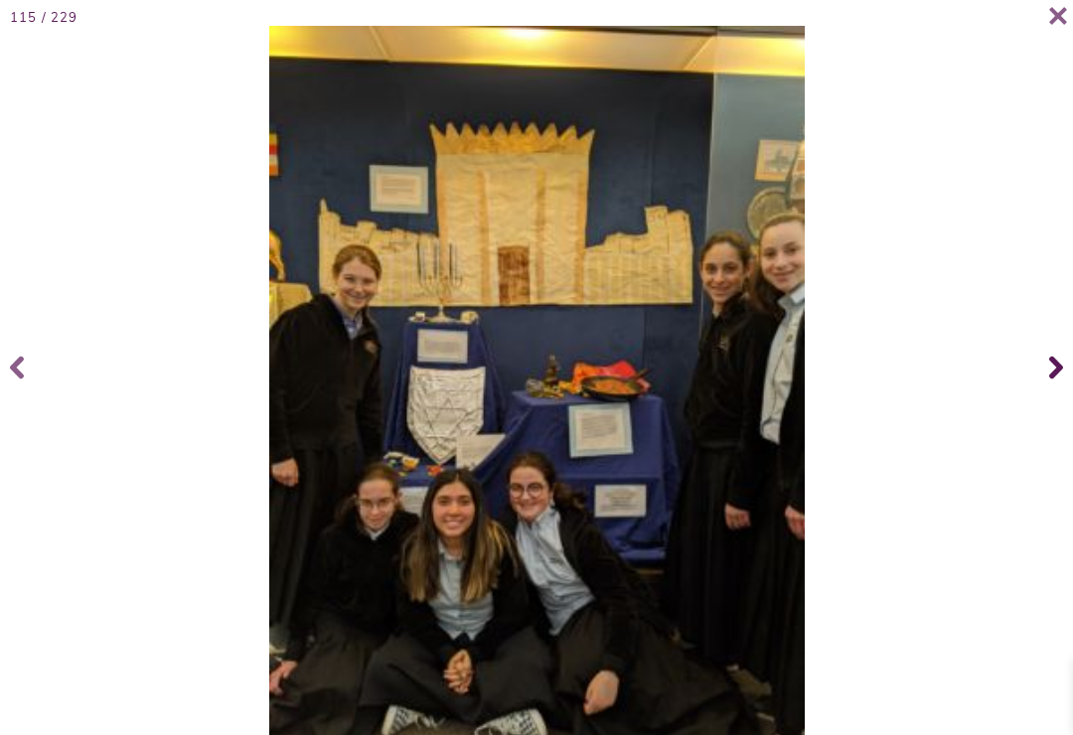
click at [1047, 372] on span at bounding box center [1053, 367] width 40 height 79
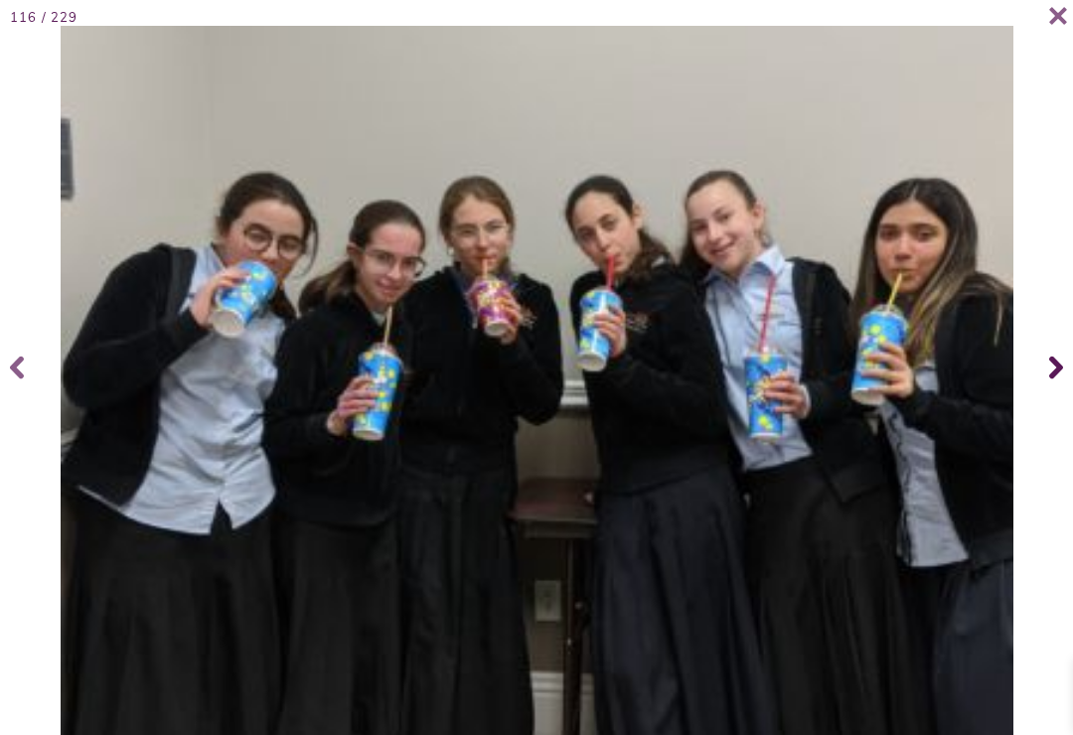
click at [1045, 372] on span at bounding box center [1053, 367] width 40 height 79
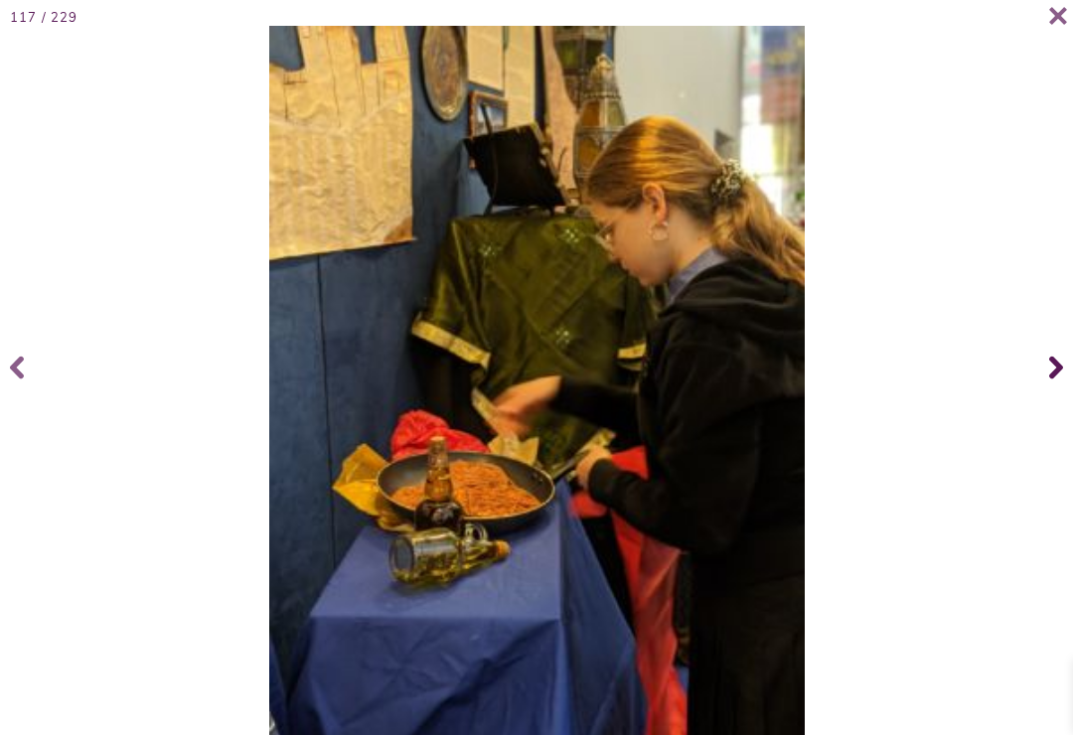
click at [1044, 370] on span at bounding box center [1053, 367] width 40 height 79
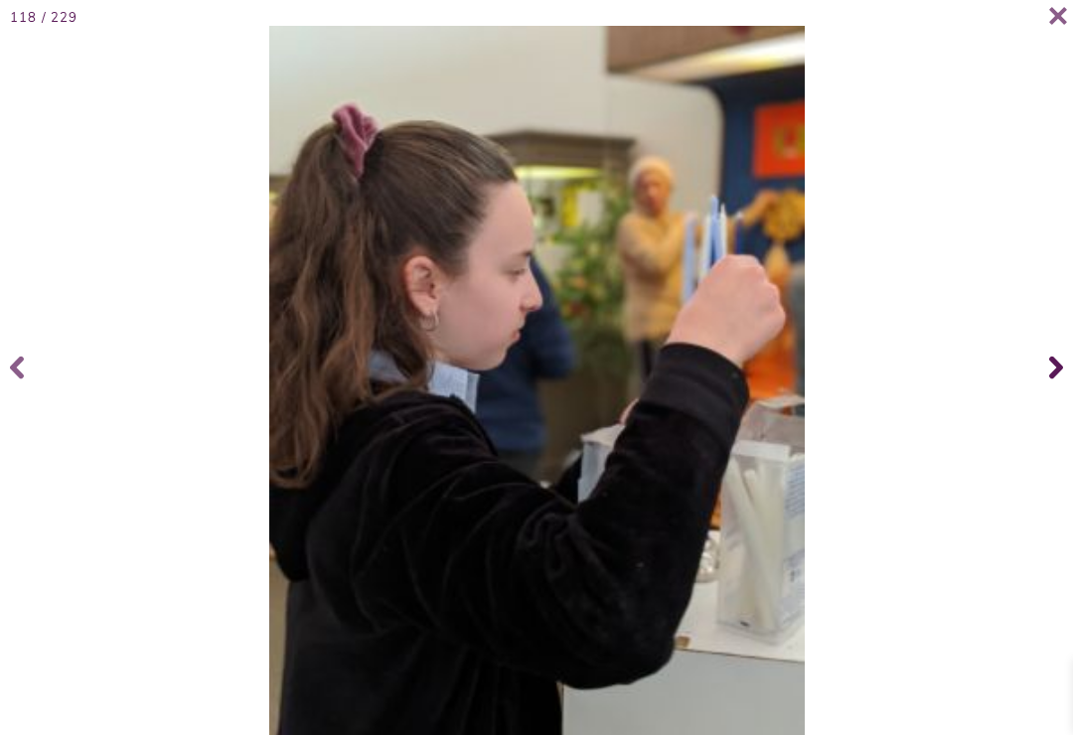
click at [1042, 371] on span at bounding box center [1053, 367] width 40 height 79
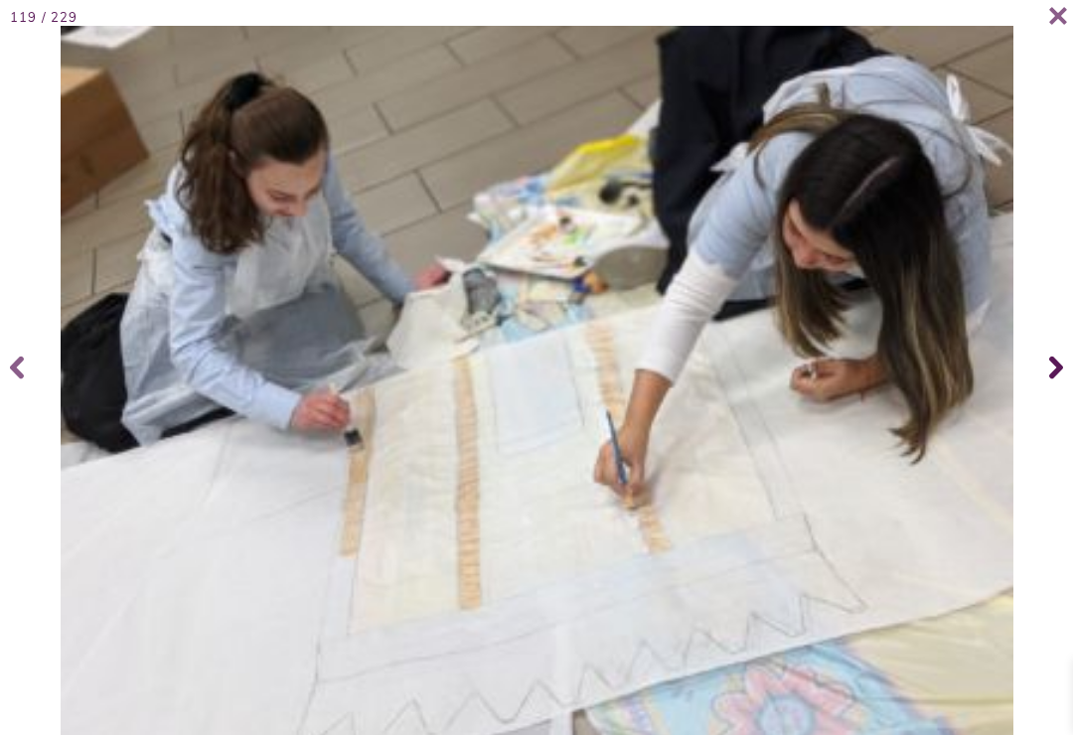
click at [1041, 370] on span at bounding box center [1053, 367] width 40 height 79
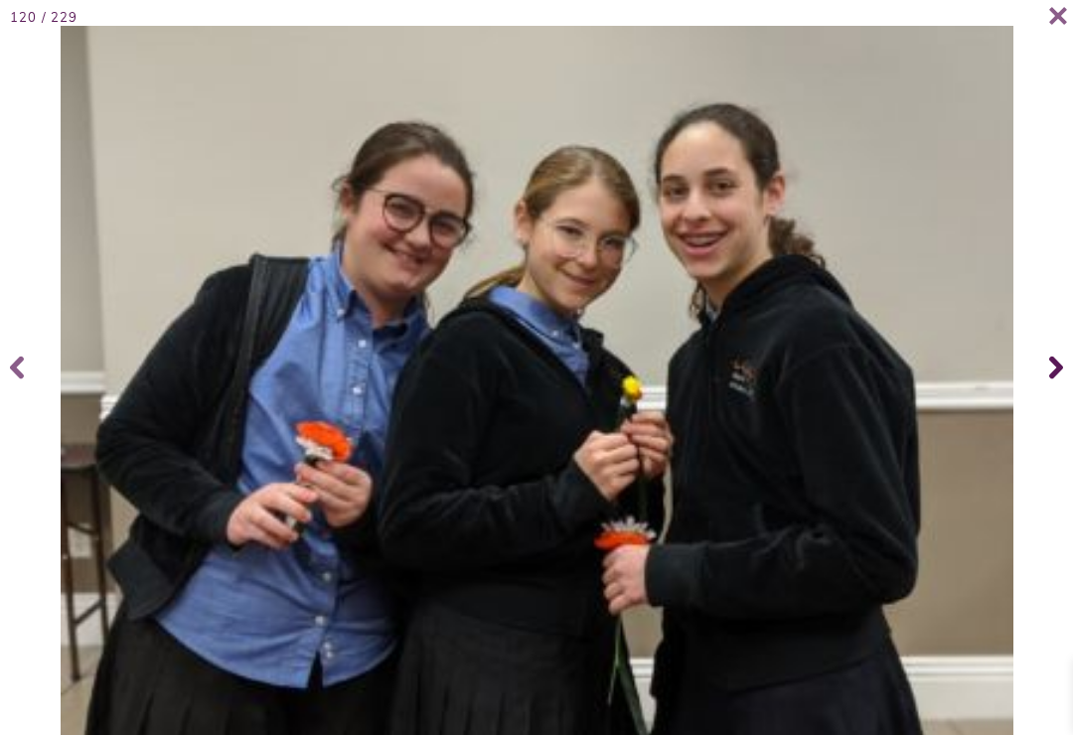
click at [1038, 370] on span at bounding box center [1053, 367] width 40 height 79
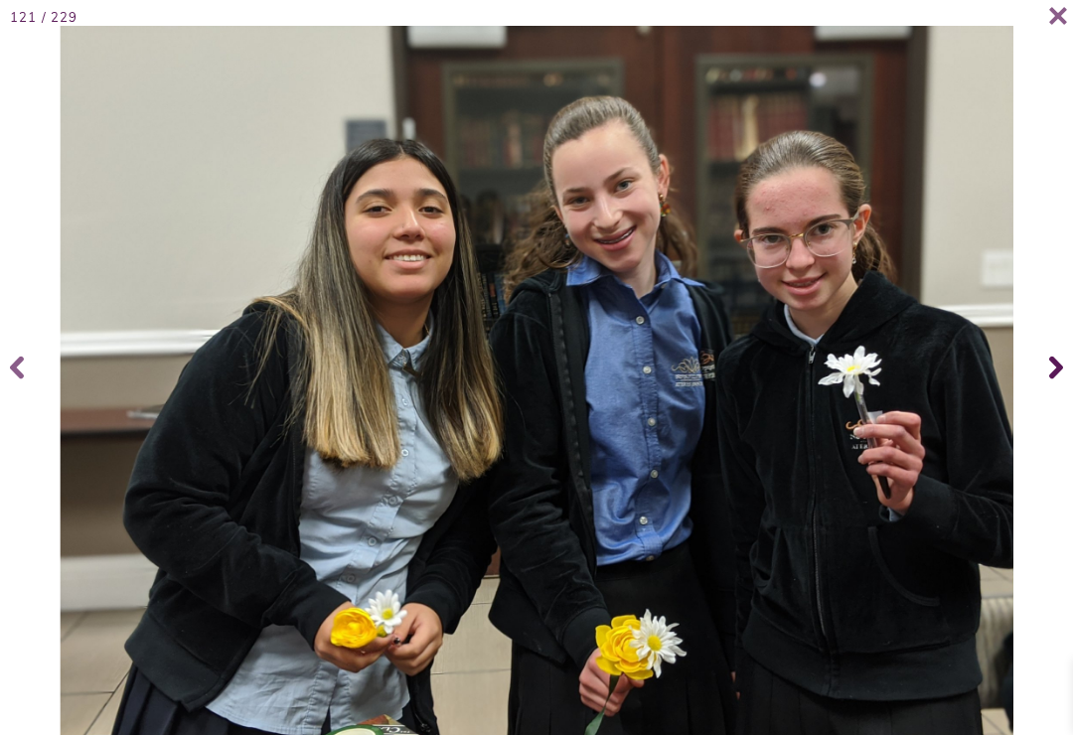
click at [1043, 373] on span at bounding box center [1053, 367] width 40 height 79
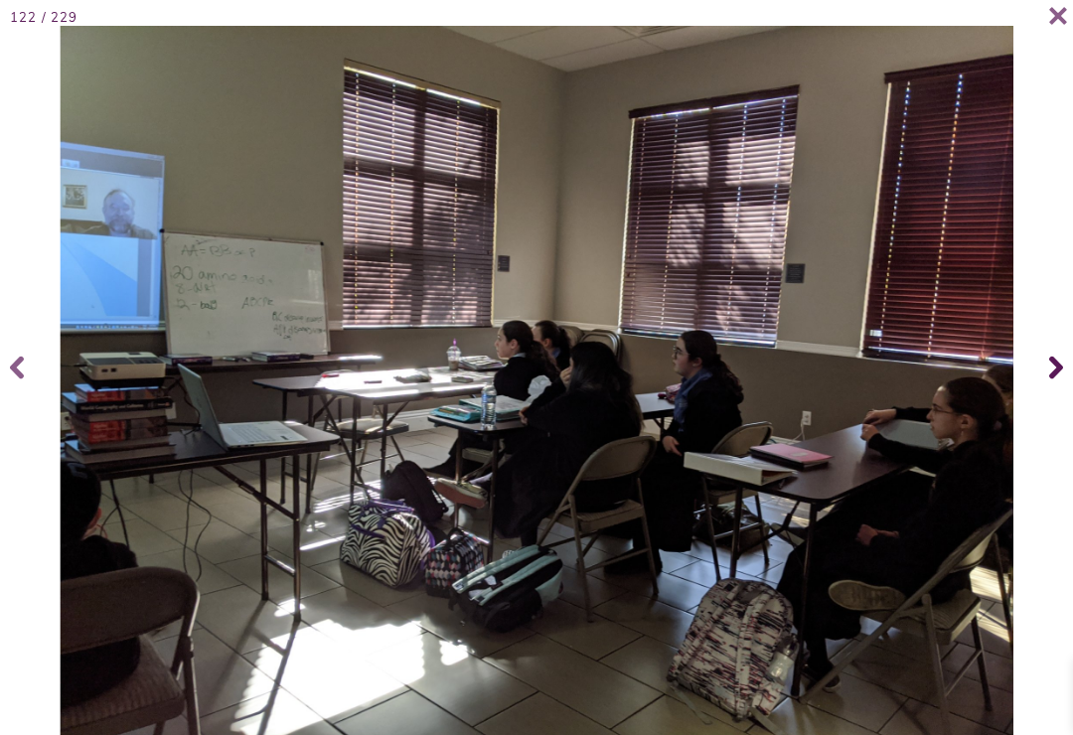
click at [1042, 374] on span at bounding box center [1053, 367] width 40 height 79
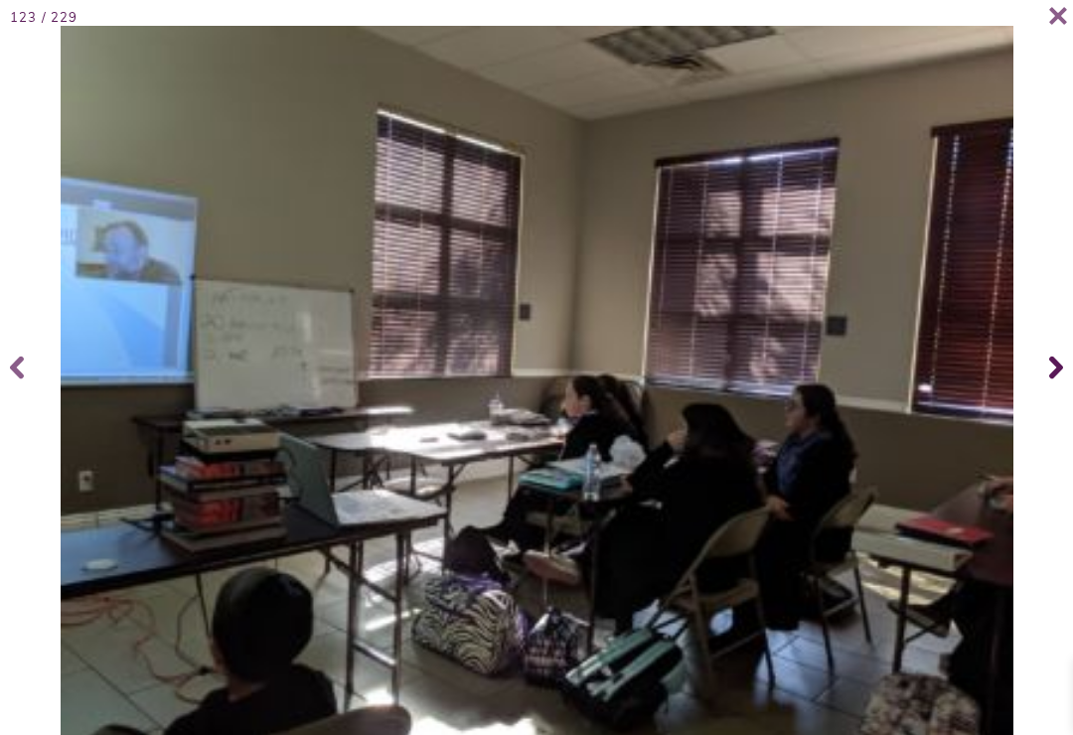
click at [1047, 372] on span at bounding box center [1053, 367] width 40 height 79
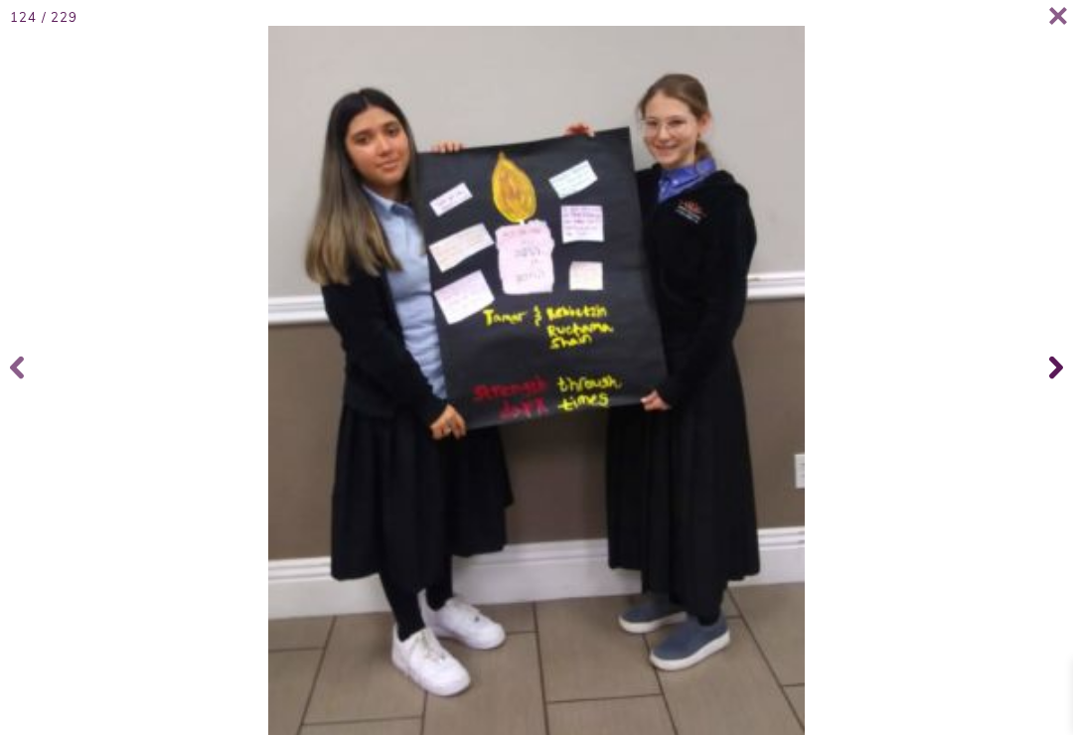
click at [1058, 371] on icon at bounding box center [1056, 367] width 14 height 79
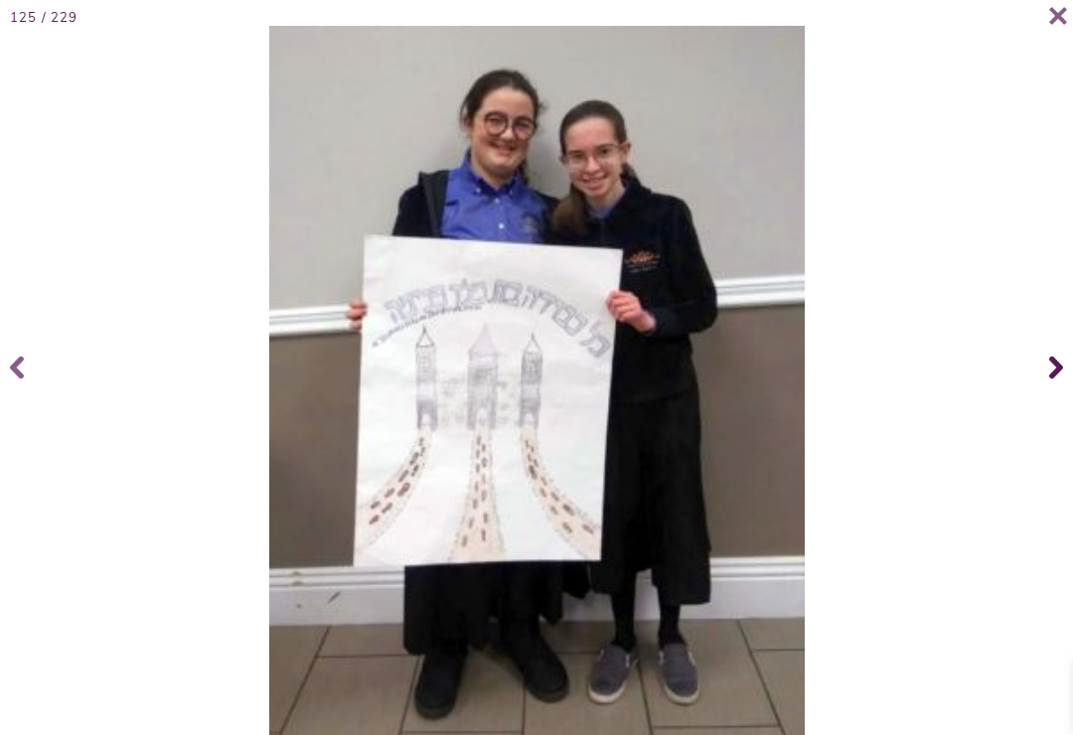
click at [1046, 372] on span at bounding box center [1053, 367] width 40 height 79
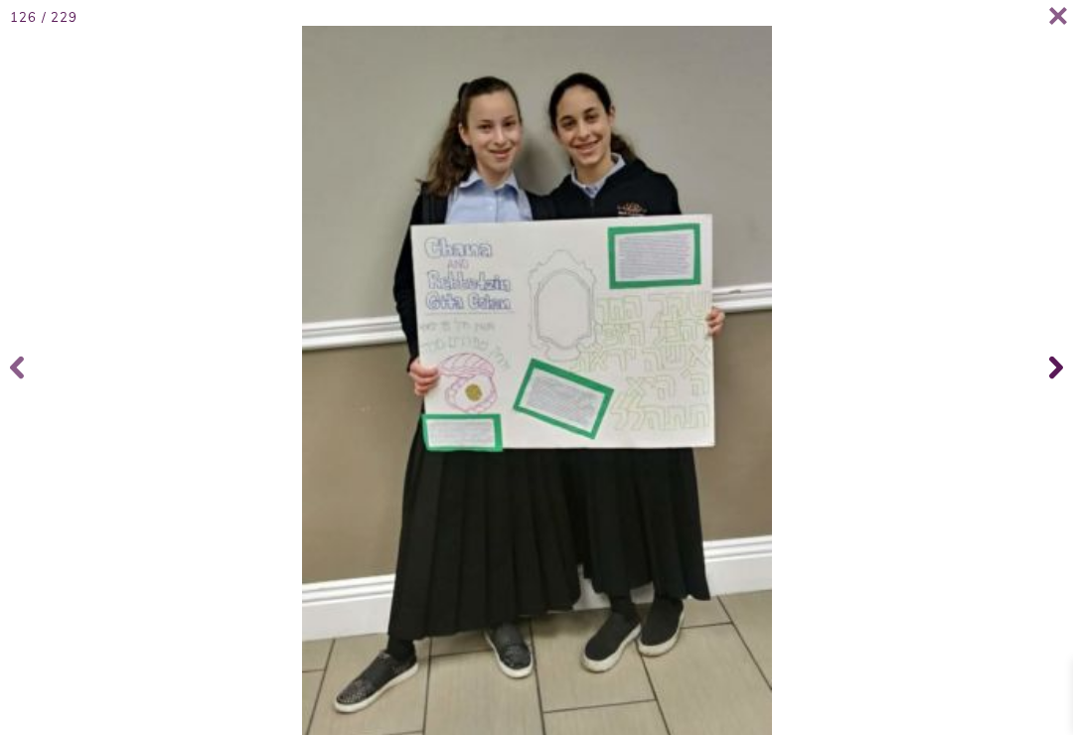
click at [1045, 373] on span at bounding box center [1053, 367] width 40 height 79
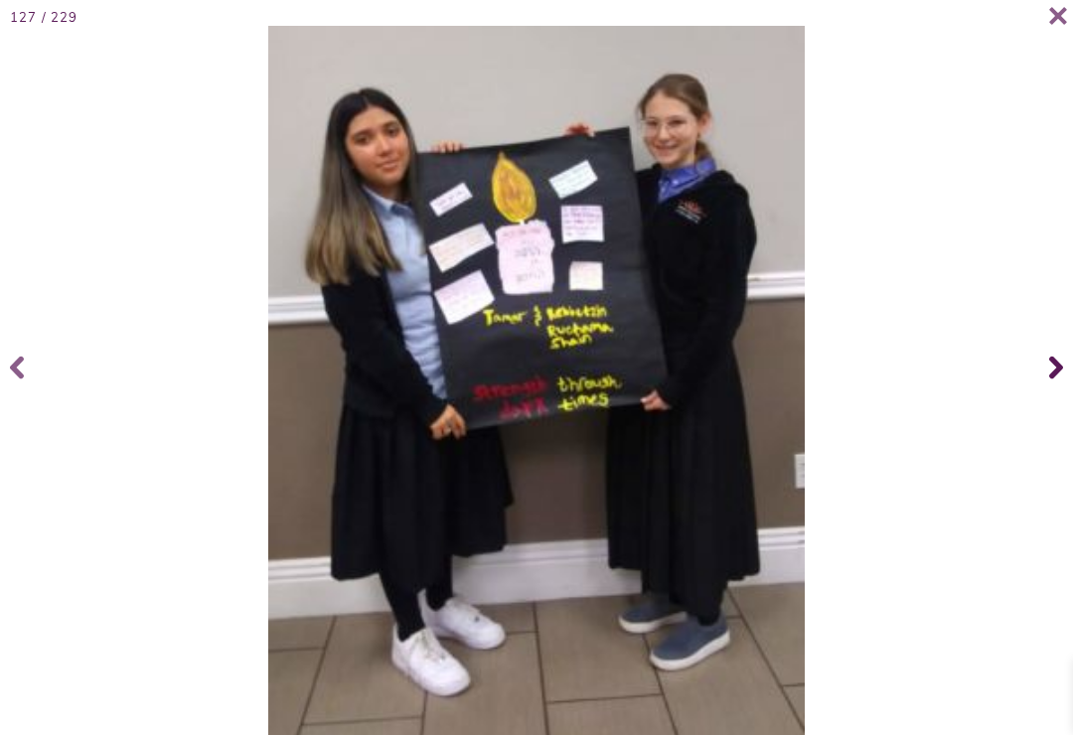
click at [1048, 371] on span at bounding box center [1053, 367] width 40 height 79
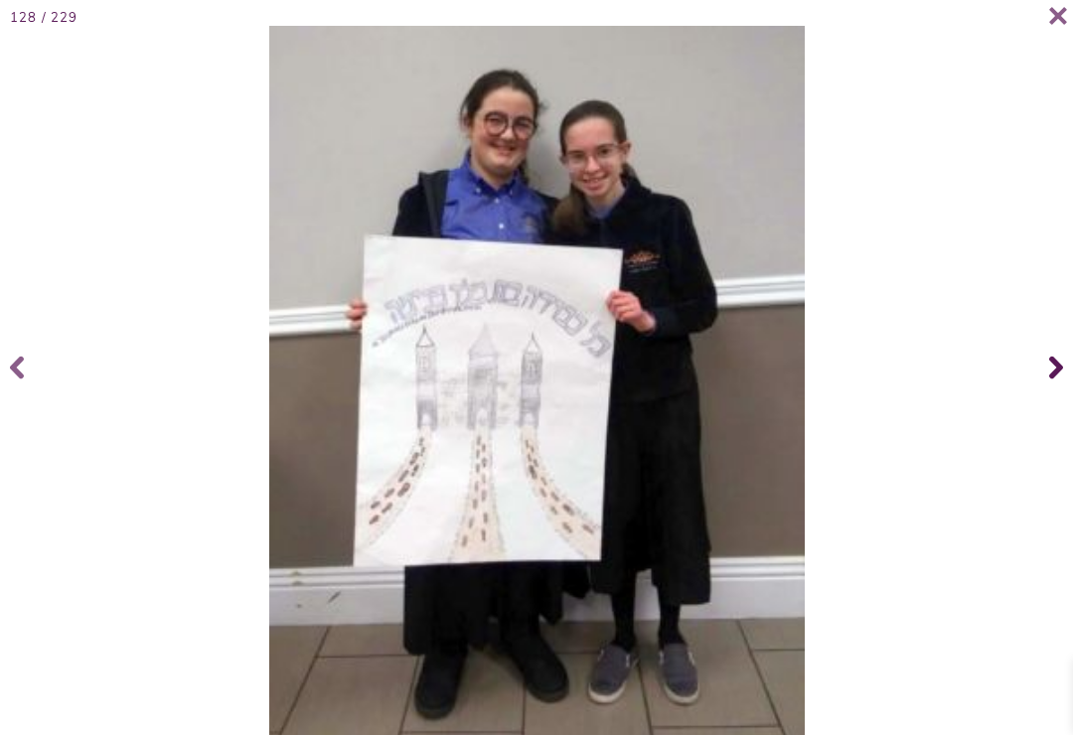
click at [1042, 373] on span at bounding box center [1053, 367] width 40 height 79
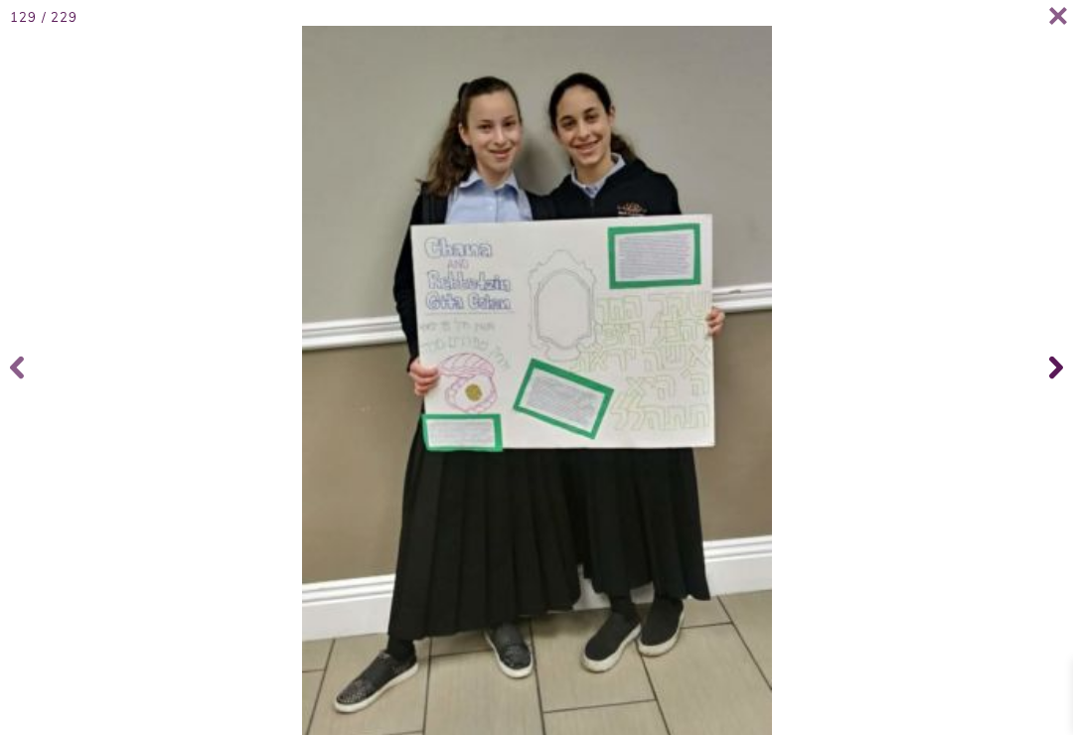
click at [1044, 374] on span at bounding box center [1053, 367] width 40 height 79
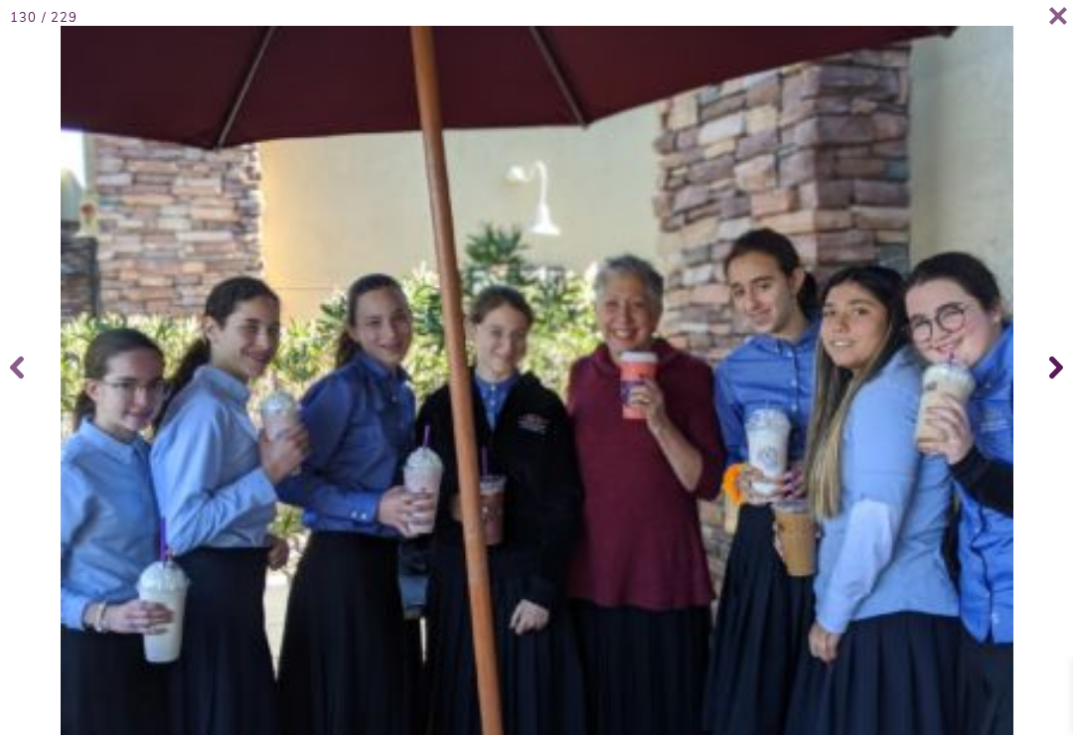
click at [1045, 373] on span at bounding box center [1053, 367] width 40 height 79
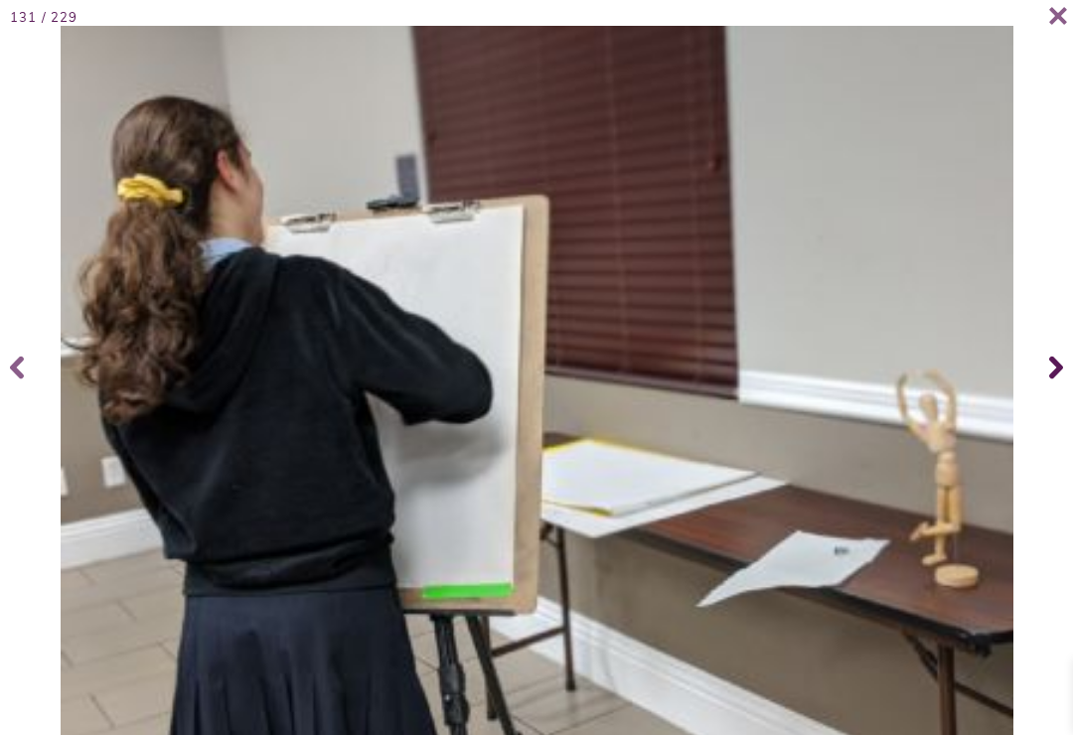
click at [1045, 374] on span at bounding box center [1053, 367] width 40 height 79
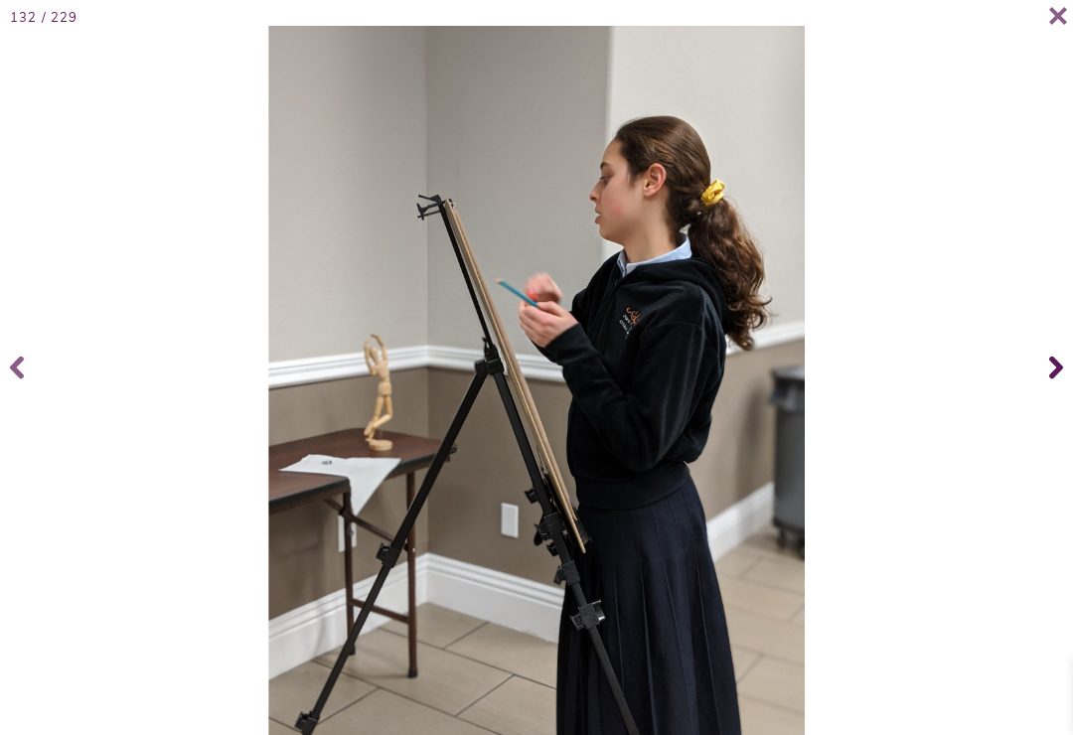
click at [1046, 374] on span at bounding box center [1053, 367] width 40 height 79
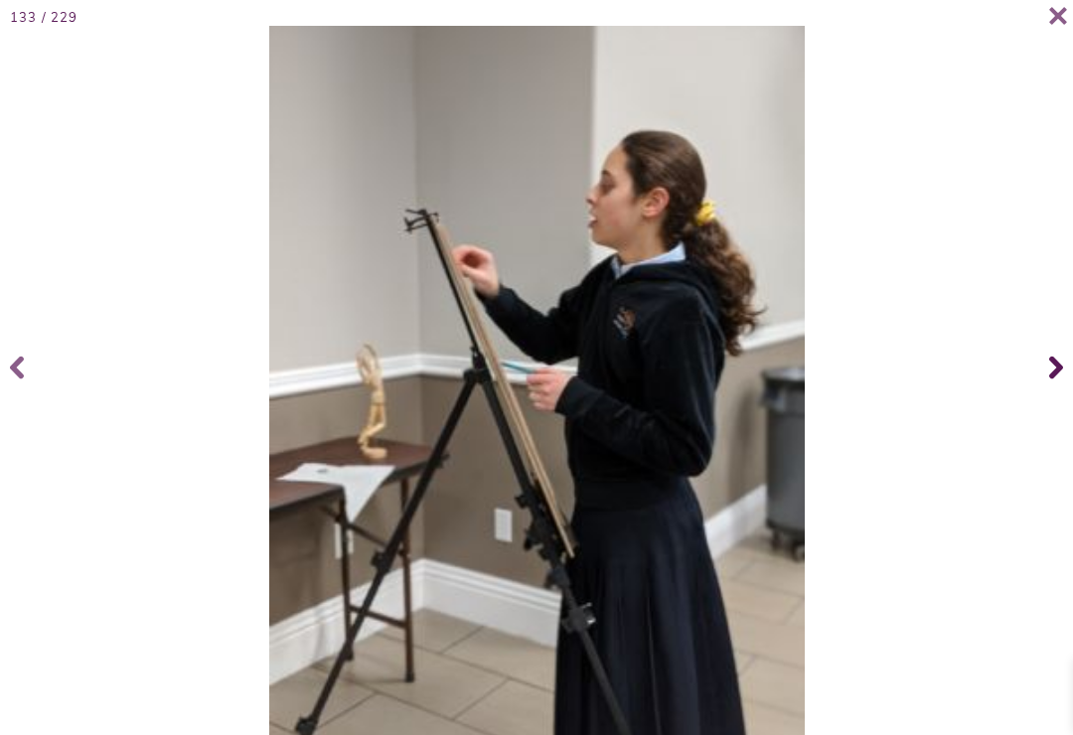
click at [1059, 373] on icon at bounding box center [1056, 367] width 14 height 79
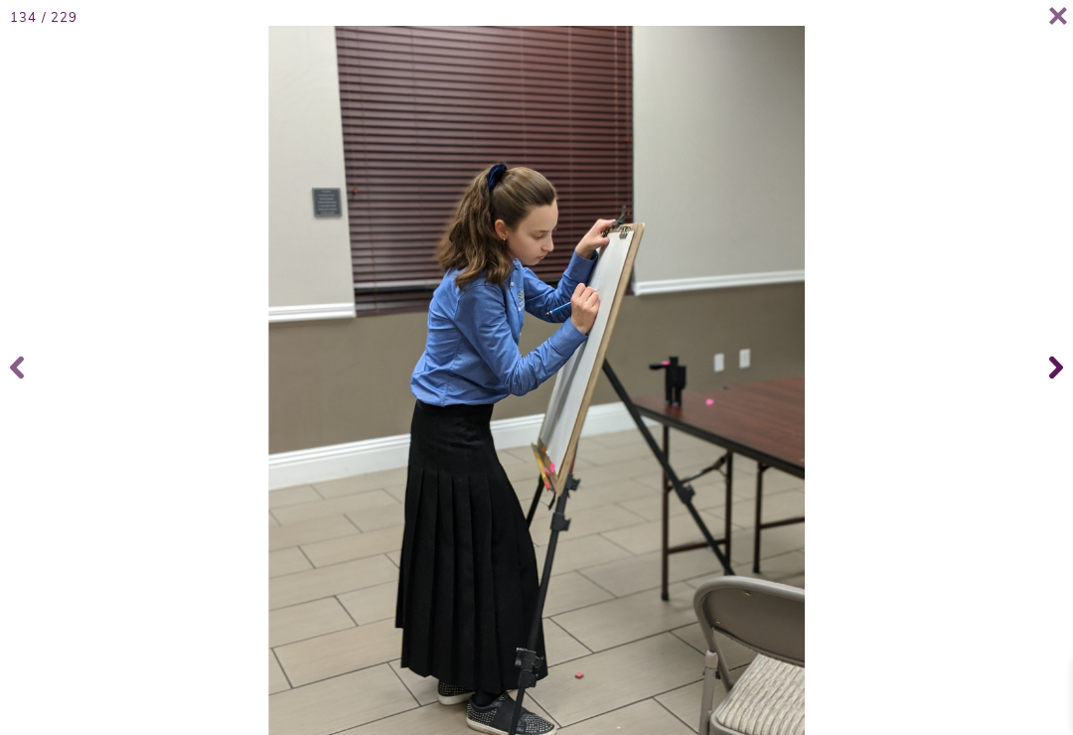
click at [1045, 375] on span at bounding box center [1053, 367] width 40 height 79
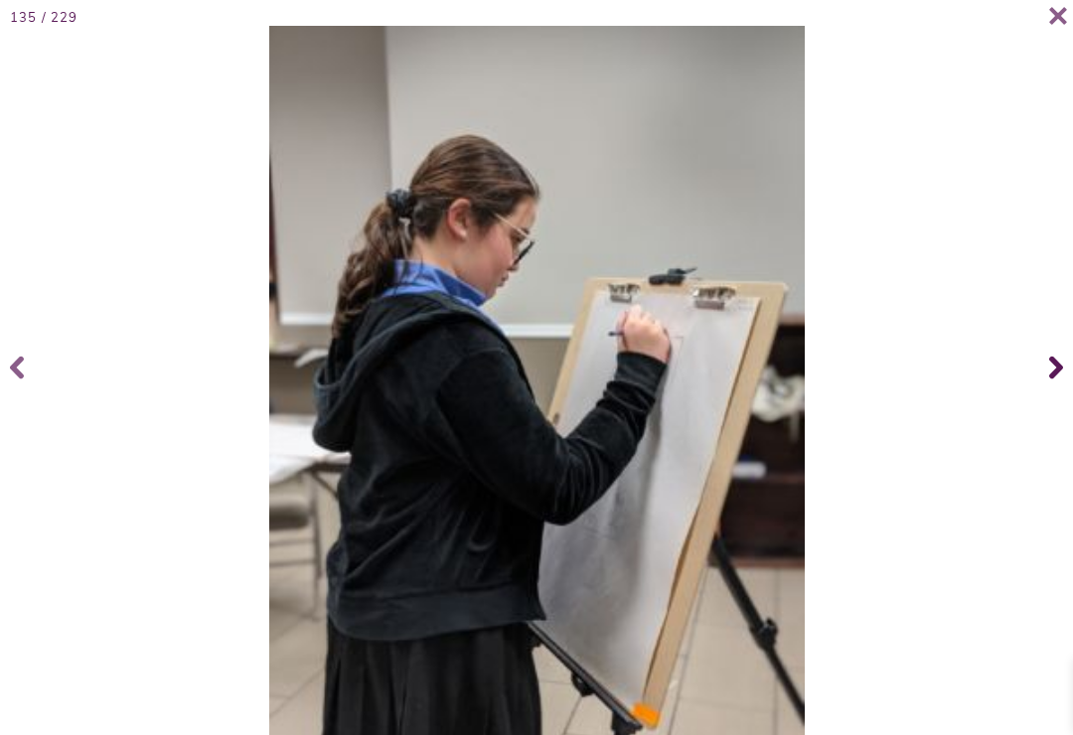
click at [1044, 375] on span at bounding box center [1053, 367] width 40 height 79
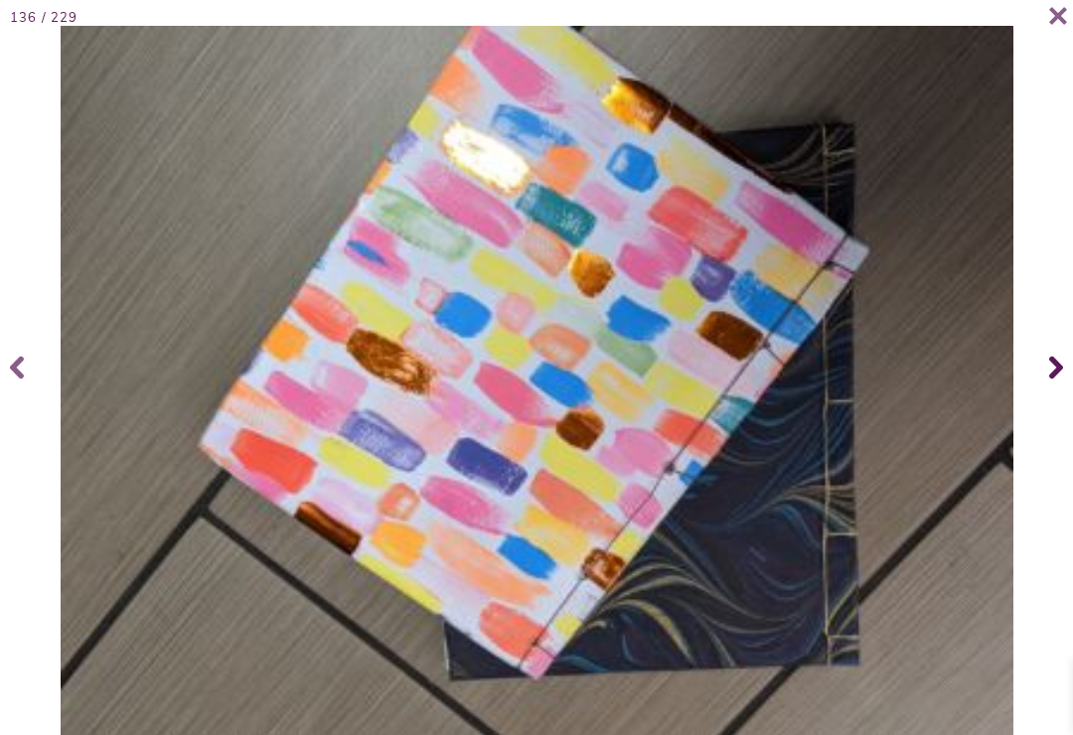
click at [1045, 376] on span at bounding box center [1053, 367] width 40 height 79
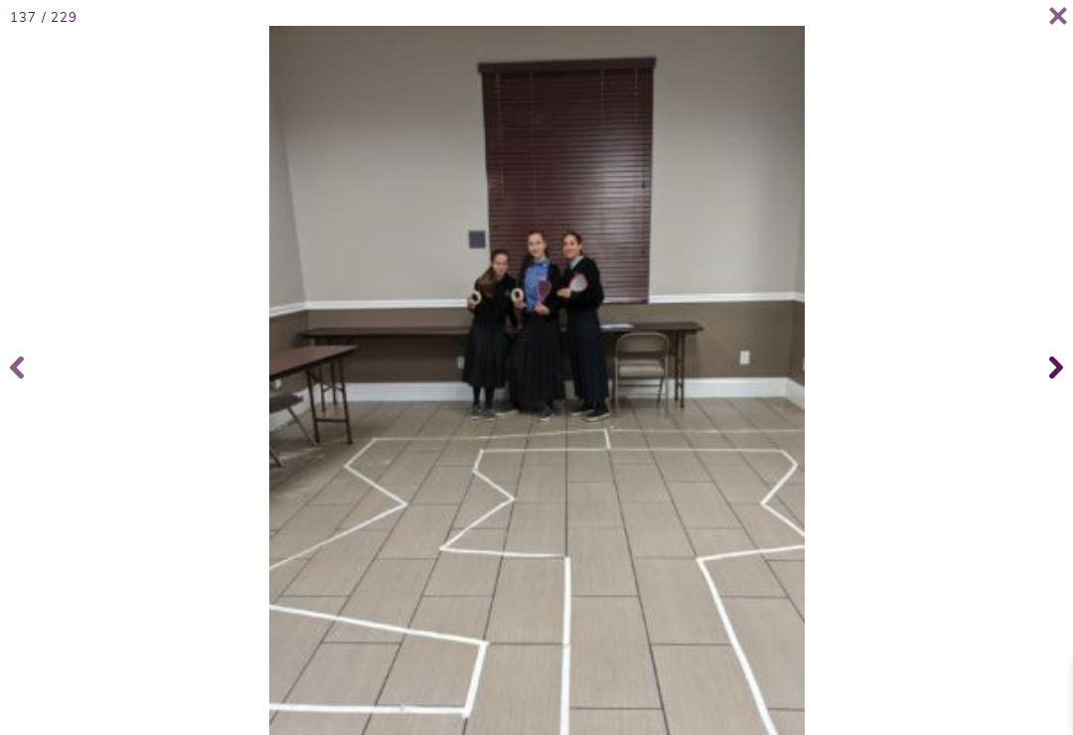
click at [1049, 376] on icon at bounding box center [1056, 367] width 14 height 79
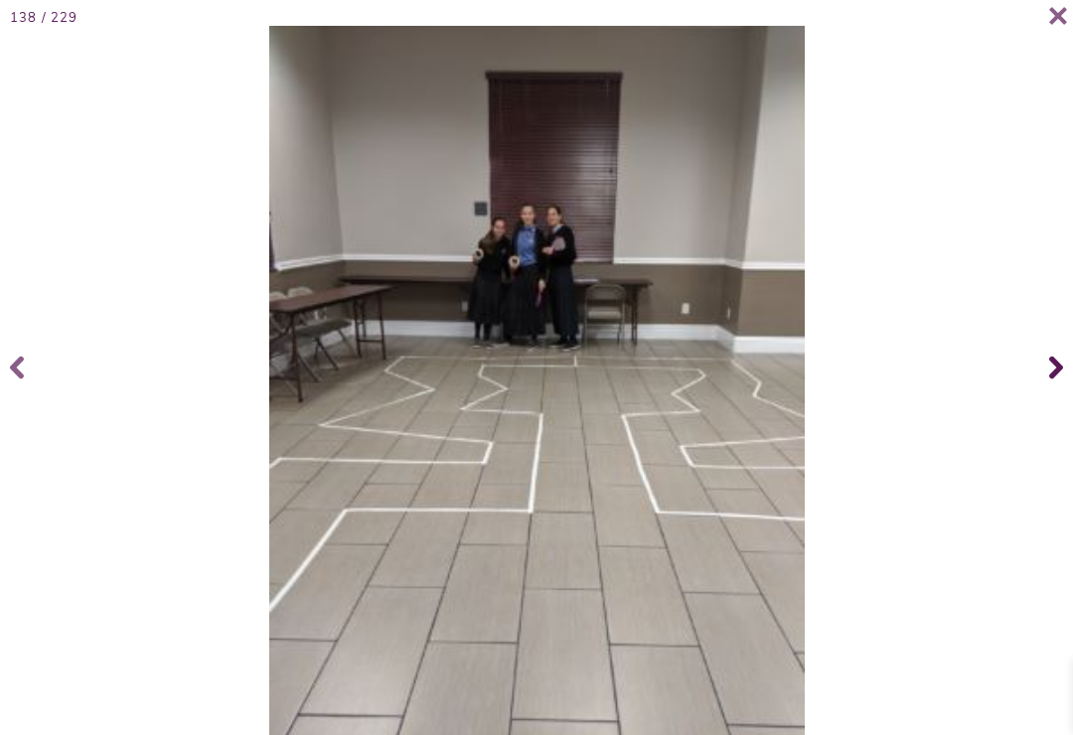
click at [1048, 377] on span at bounding box center [1053, 367] width 40 height 79
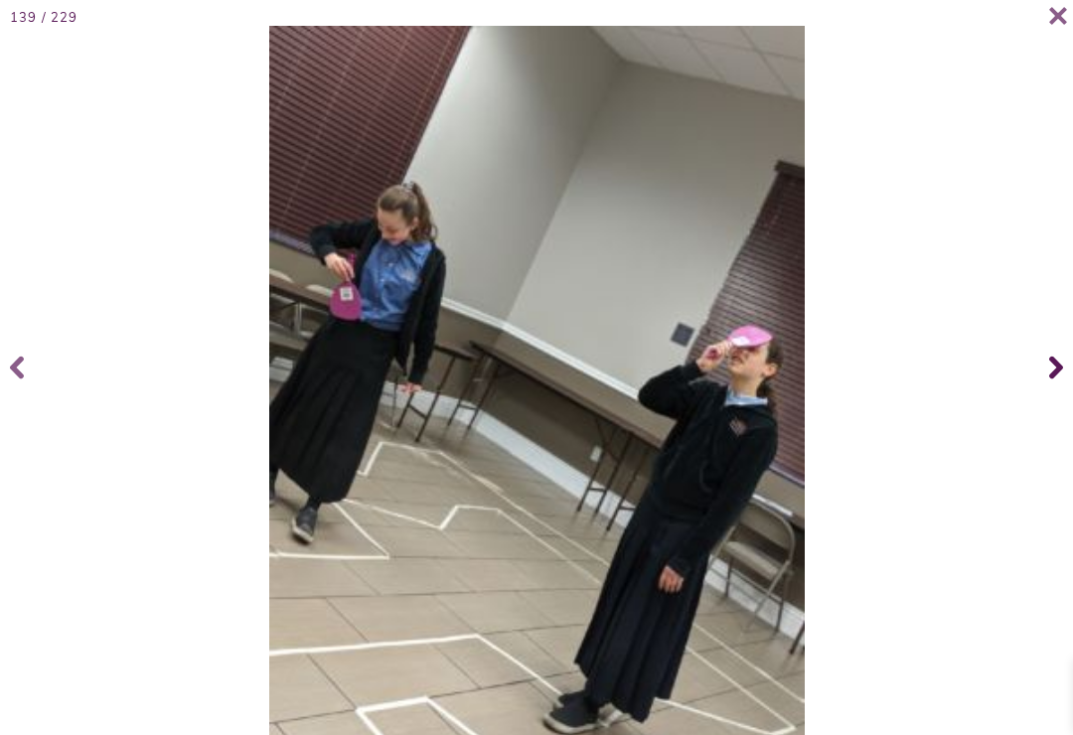
click at [1043, 378] on span at bounding box center [1053, 367] width 40 height 79
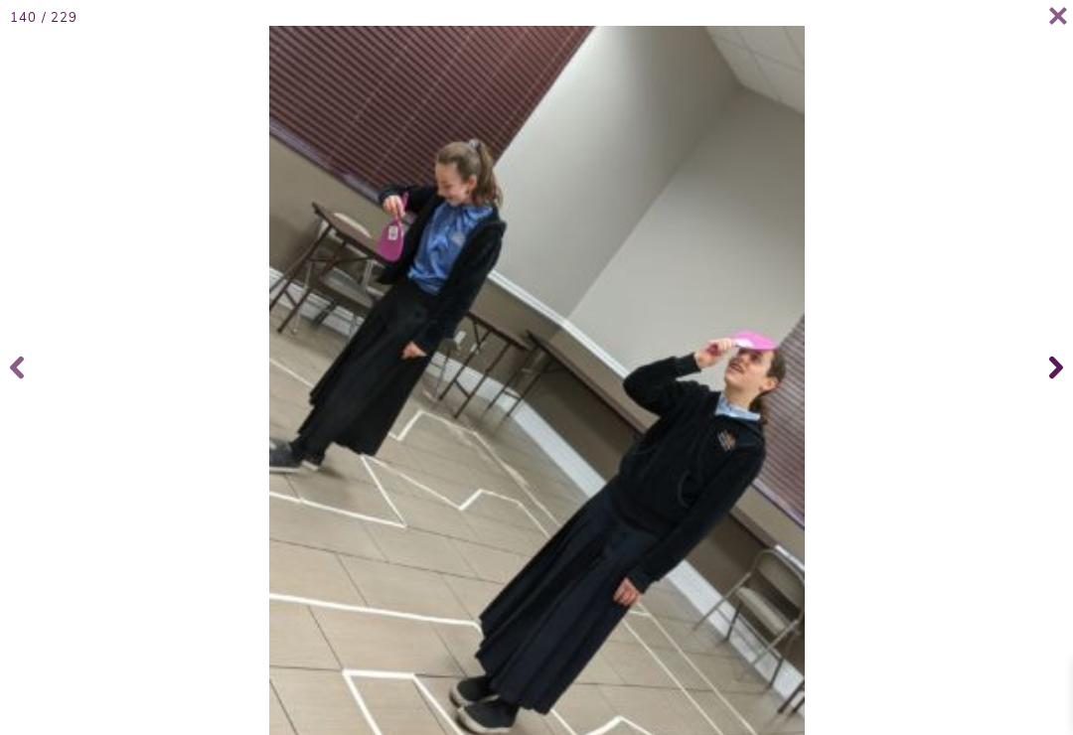
click at [1045, 379] on span at bounding box center [1053, 367] width 40 height 79
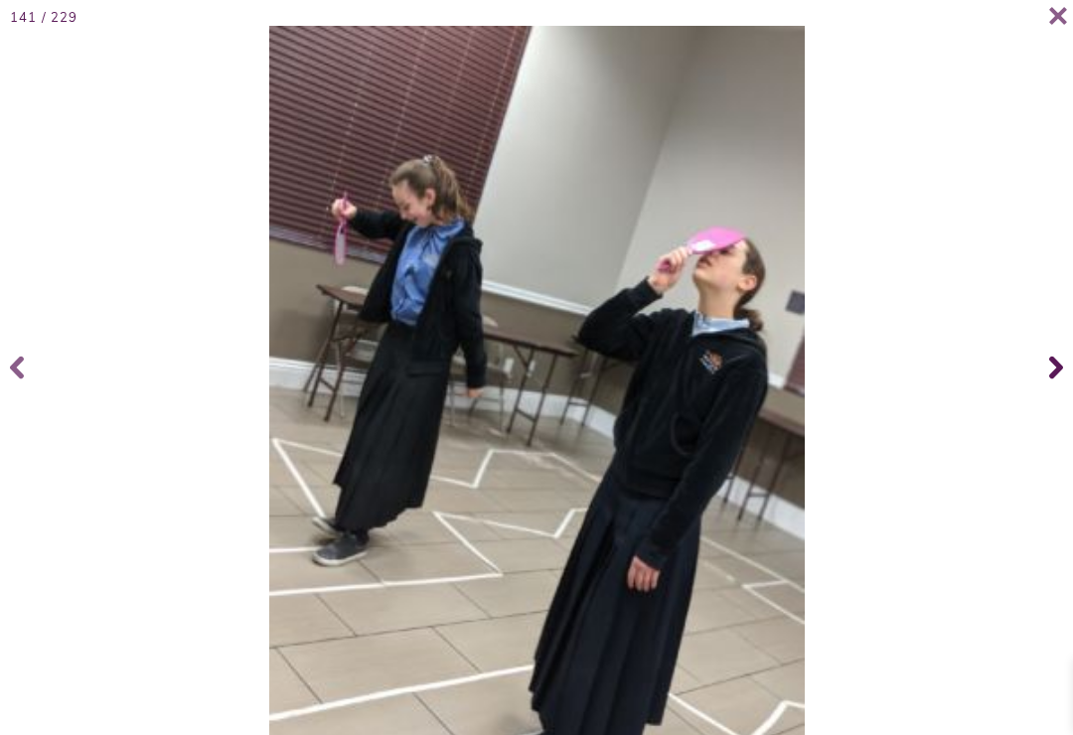
click at [1046, 377] on span at bounding box center [1053, 367] width 40 height 79
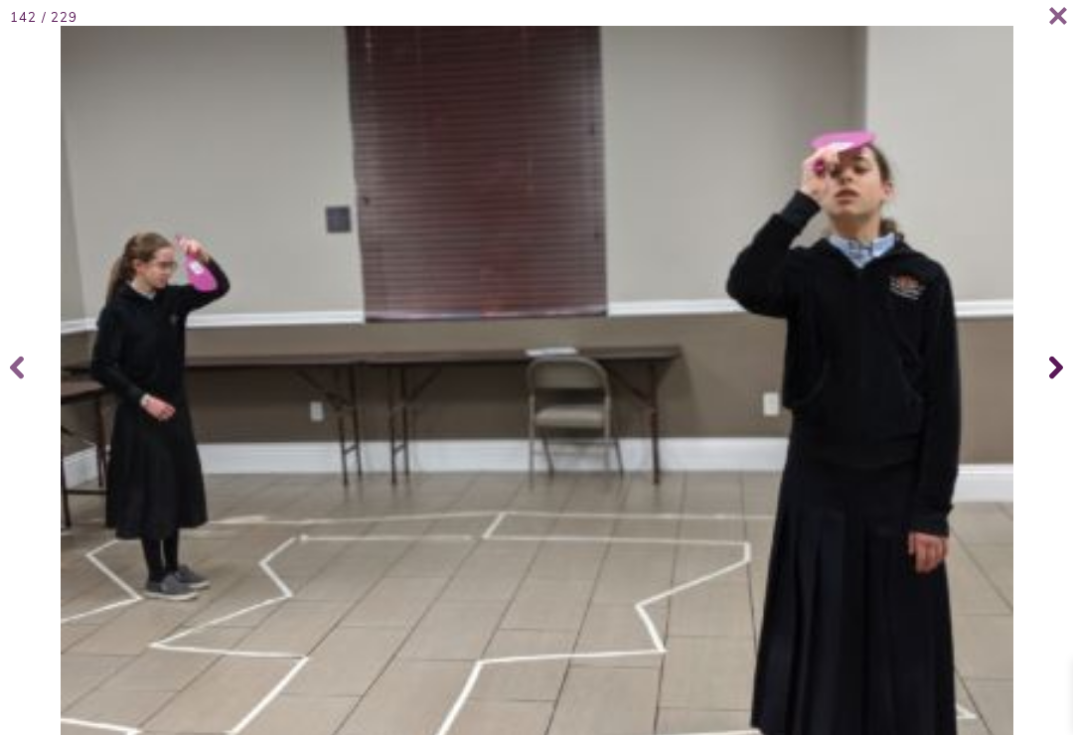
click at [1045, 377] on span at bounding box center [1053, 367] width 40 height 79
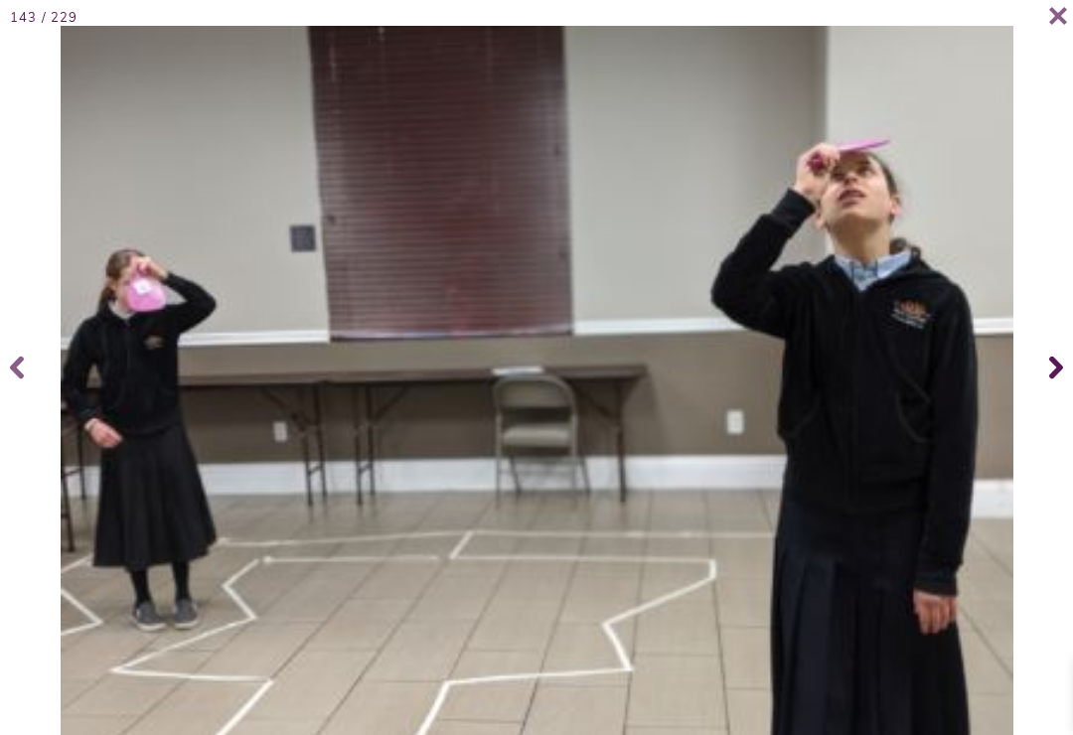
click at [1051, 377] on icon at bounding box center [1056, 368] width 14 height 23
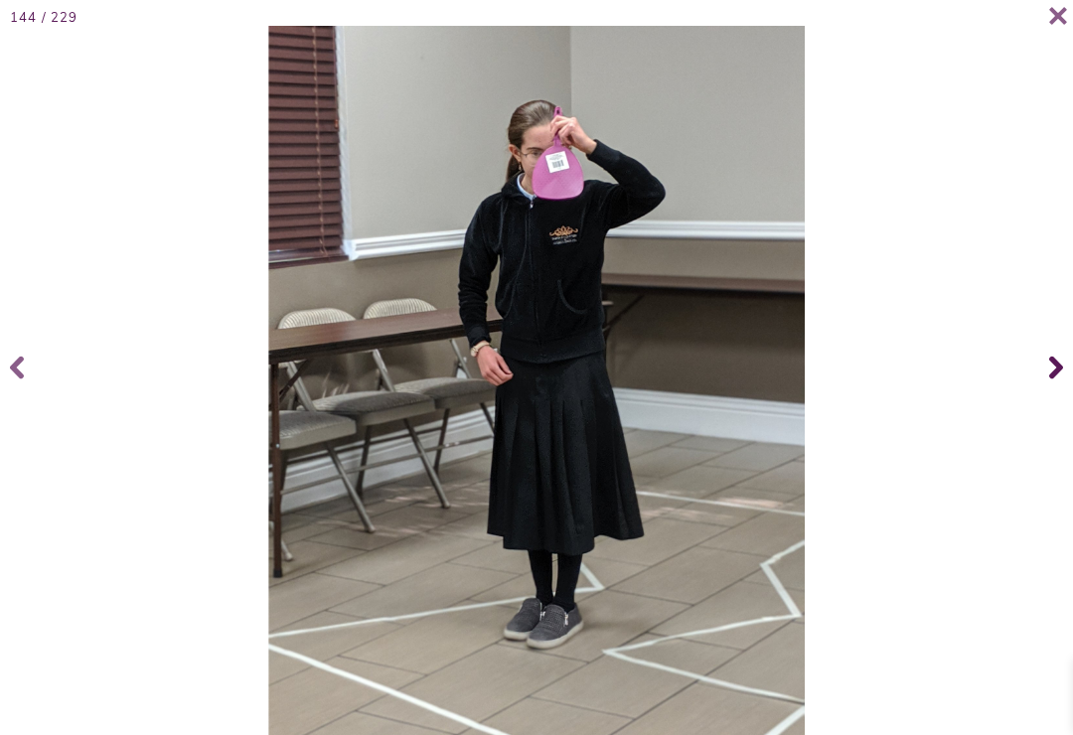
click at [1053, 377] on icon at bounding box center [1056, 368] width 14 height 23
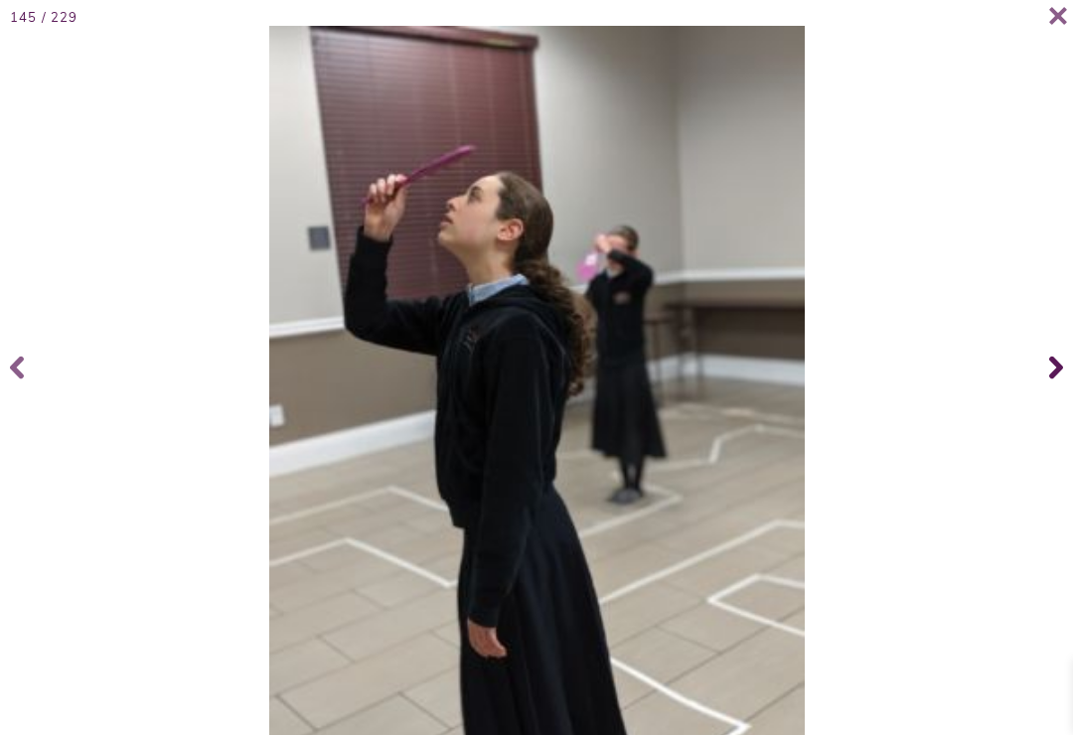
click at [1051, 377] on icon at bounding box center [1056, 368] width 14 height 23
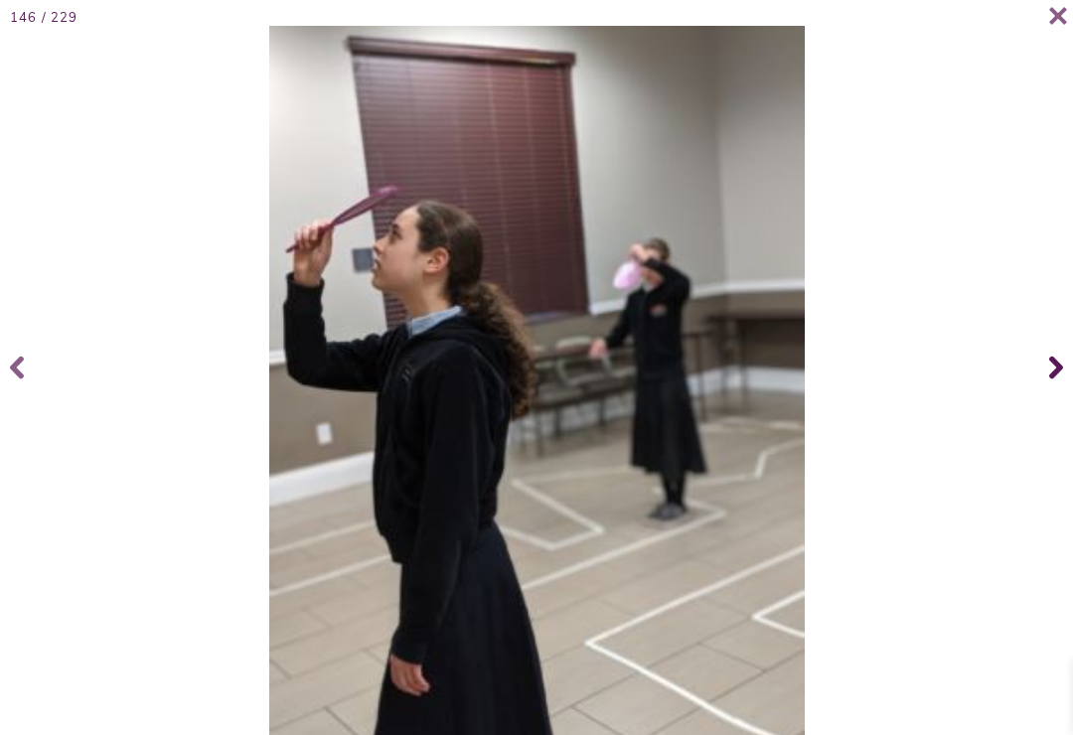
click at [1046, 376] on span at bounding box center [1053, 367] width 40 height 79
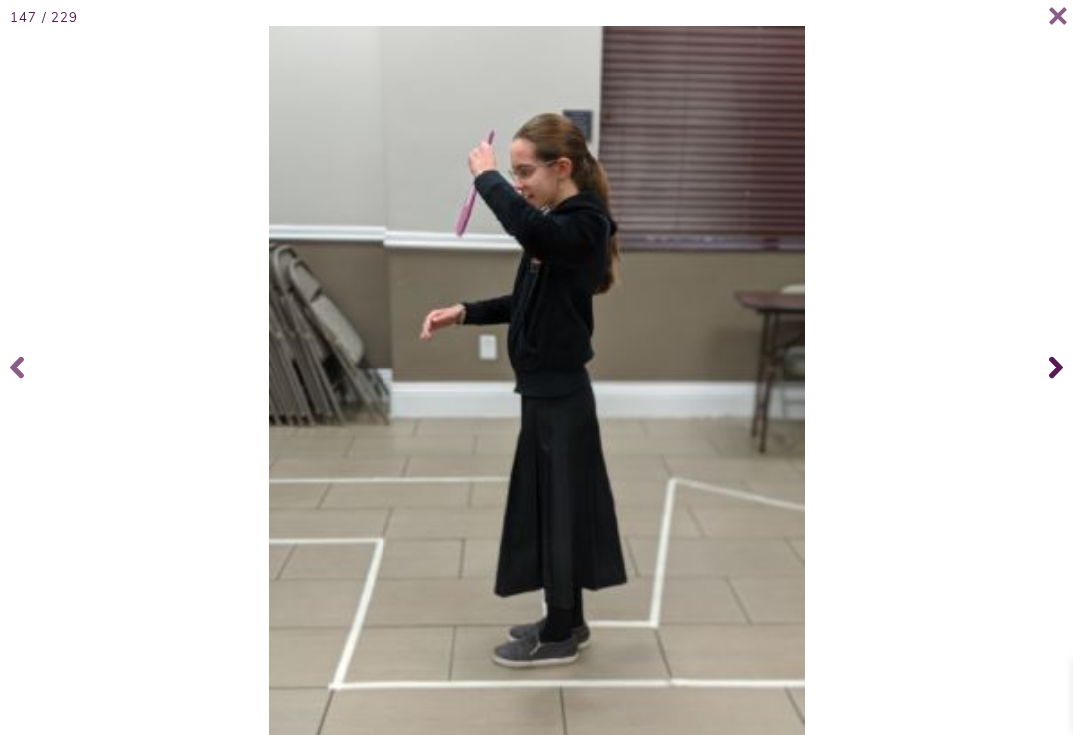
click at [1060, 377] on icon at bounding box center [1056, 367] width 14 height 79
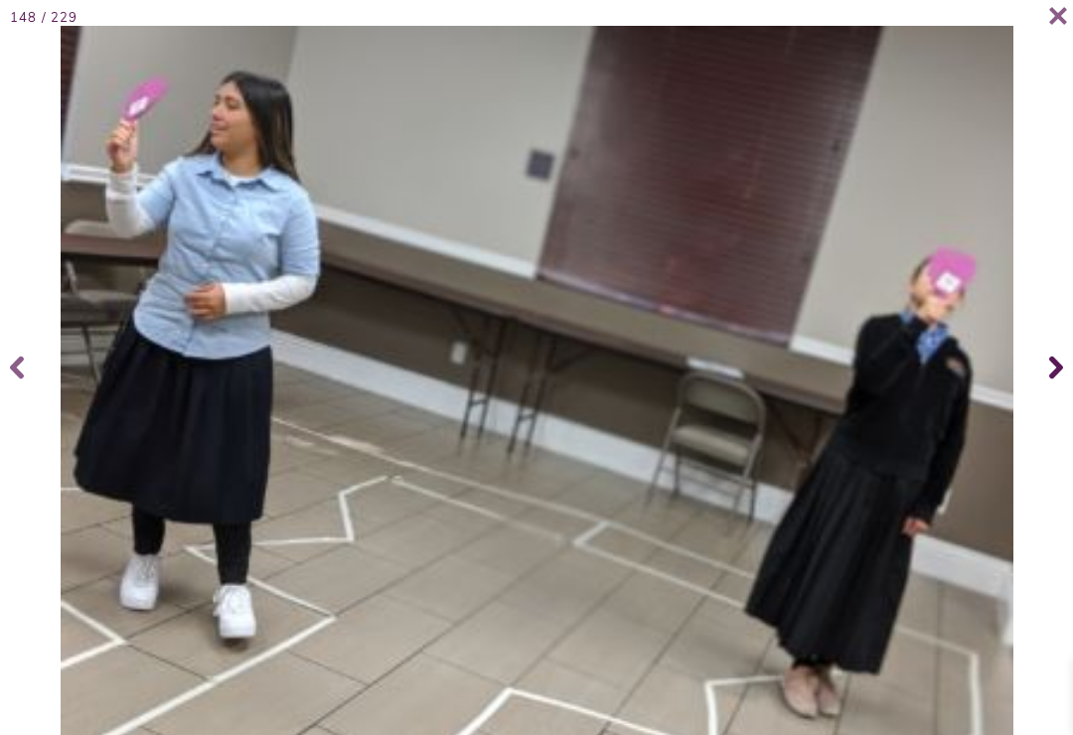
click at [1062, 378] on icon at bounding box center [1056, 367] width 14 height 79
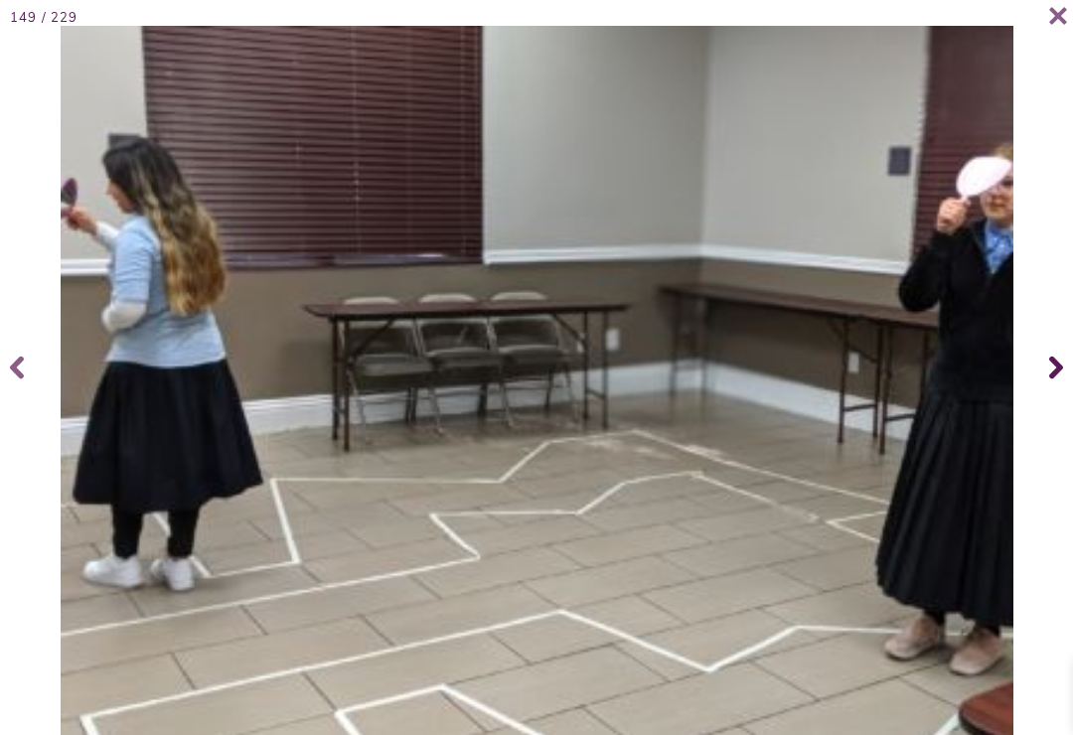
click at [1058, 380] on icon at bounding box center [1056, 368] width 14 height 23
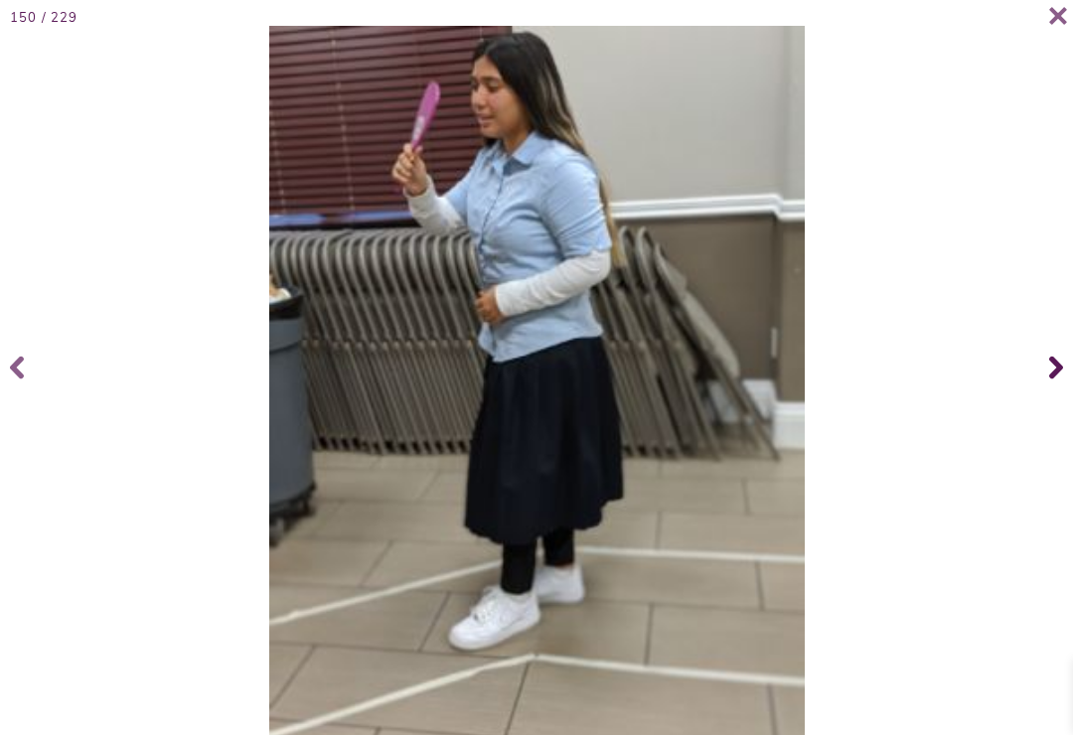
click at [1060, 378] on icon at bounding box center [1056, 367] width 14 height 79
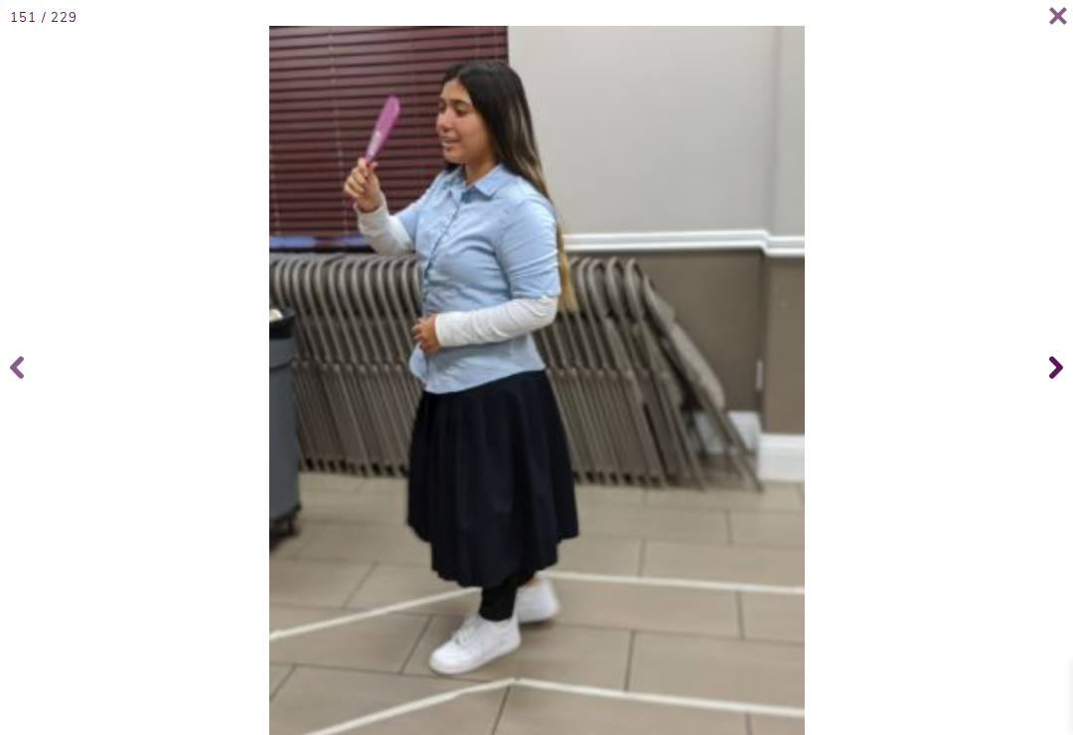
click at [1060, 380] on icon at bounding box center [1056, 368] width 14 height 23
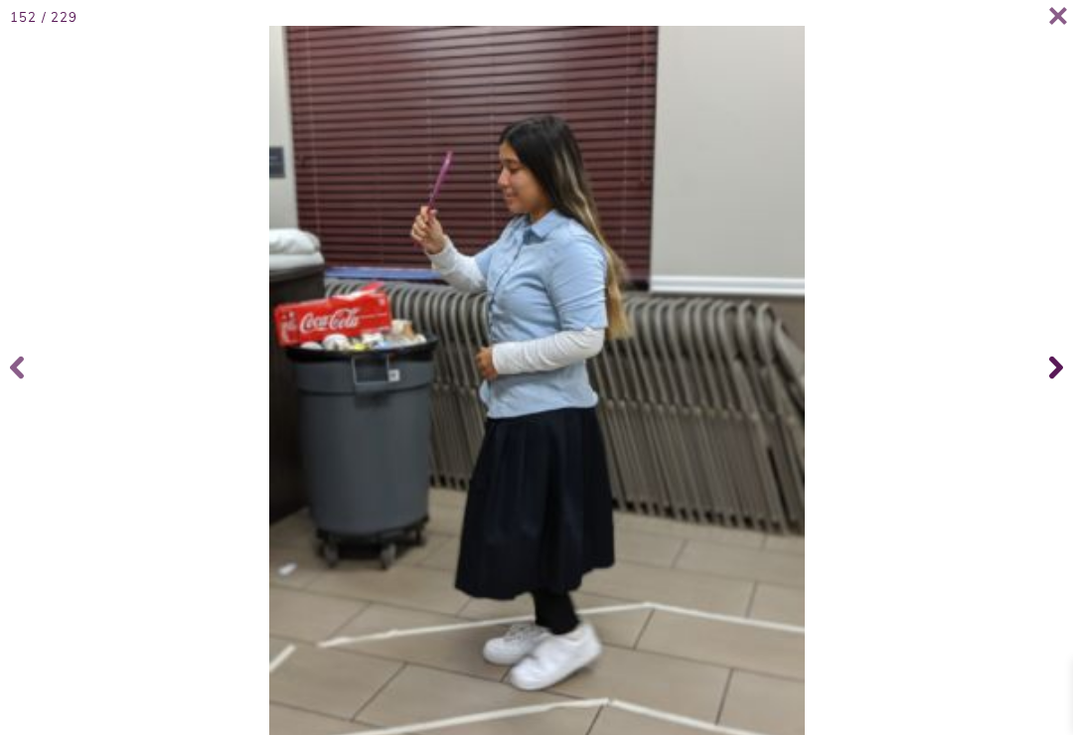
click at [1059, 380] on icon at bounding box center [1056, 368] width 14 height 23
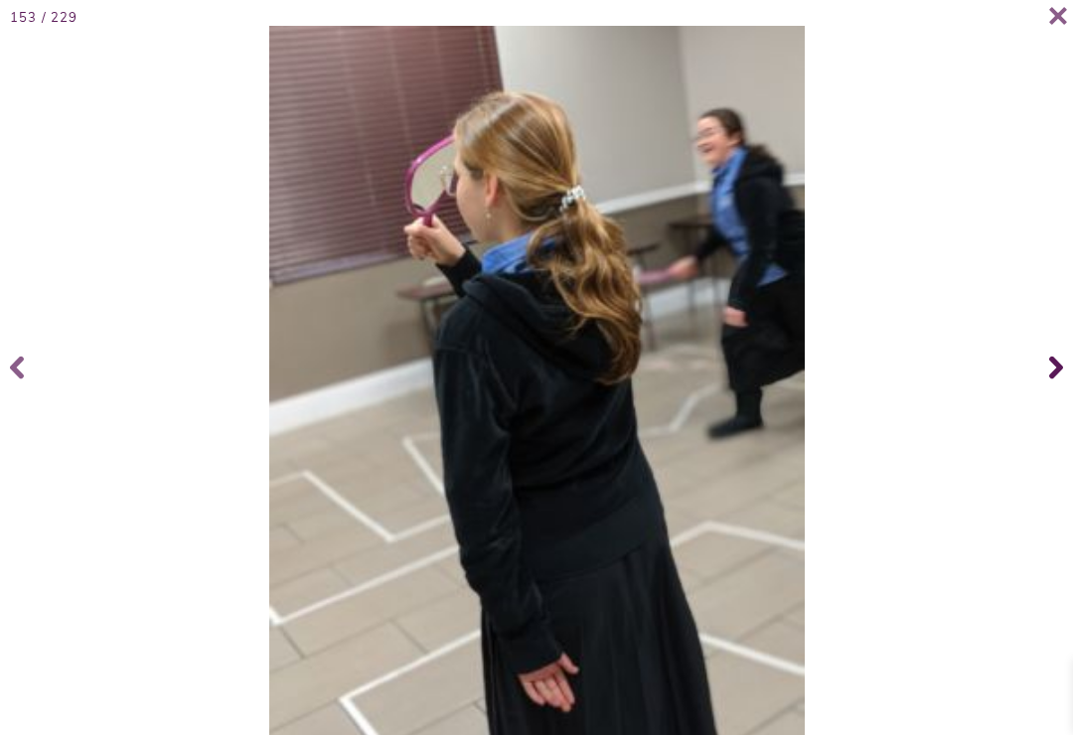
click at [1058, 379] on icon at bounding box center [1056, 368] width 14 height 23
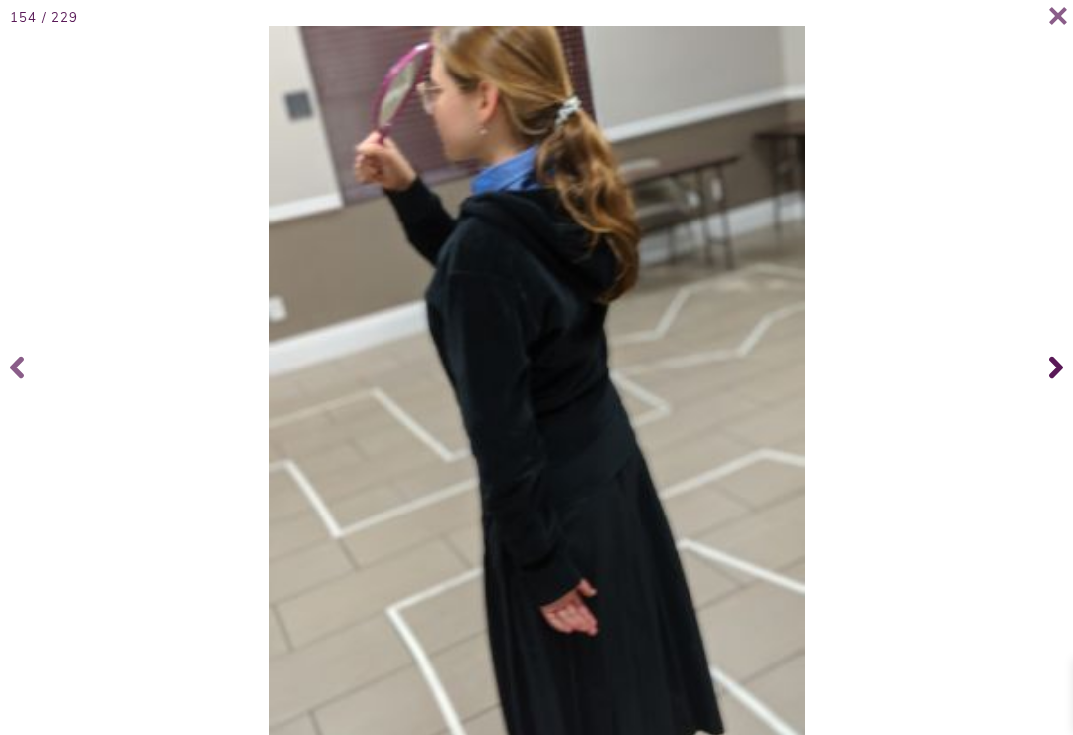
click at [1059, 379] on icon at bounding box center [1056, 368] width 14 height 23
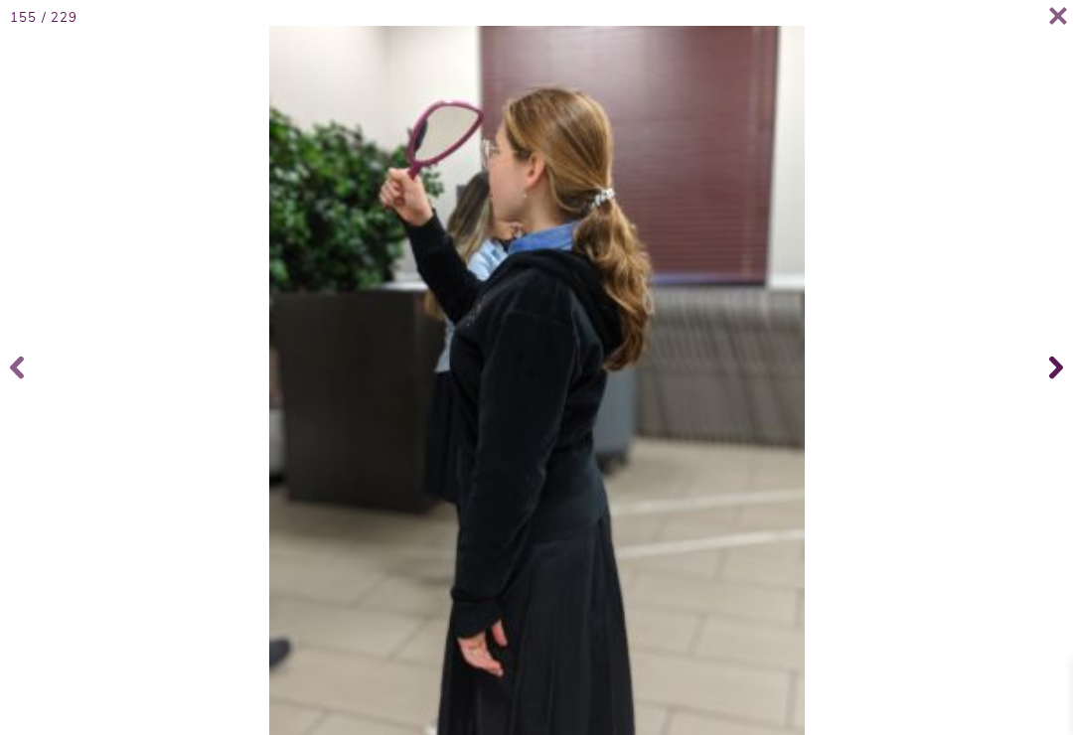
click at [1056, 380] on icon at bounding box center [1056, 368] width 14 height 23
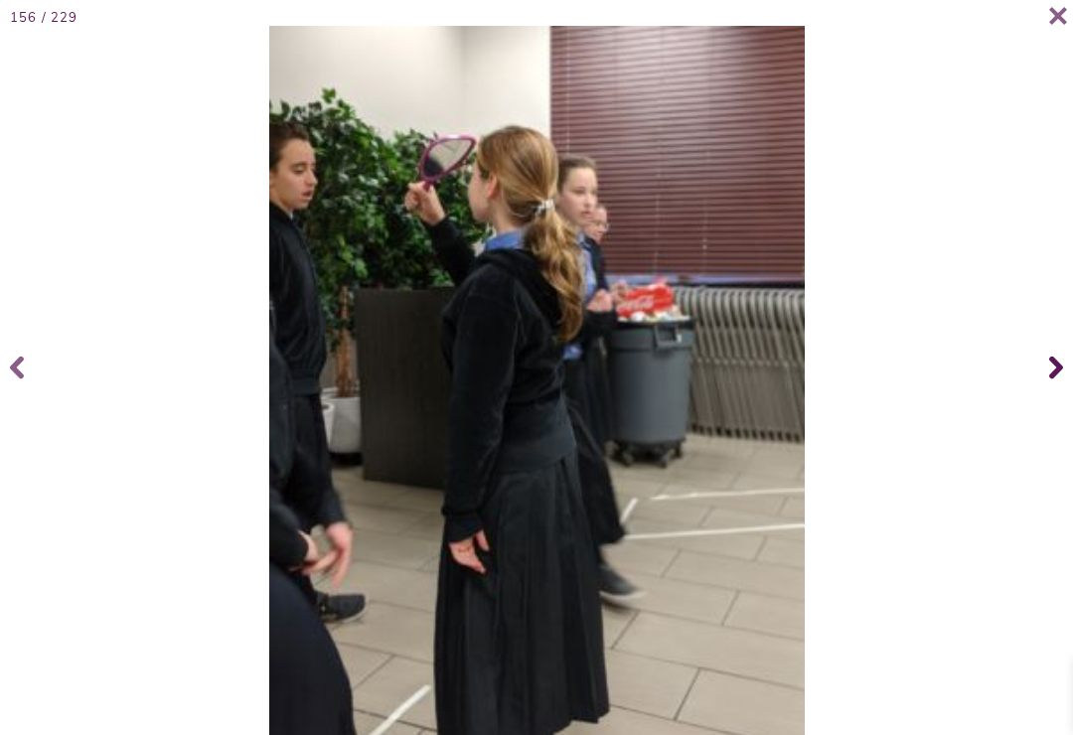
click at [1054, 379] on icon at bounding box center [1056, 368] width 14 height 23
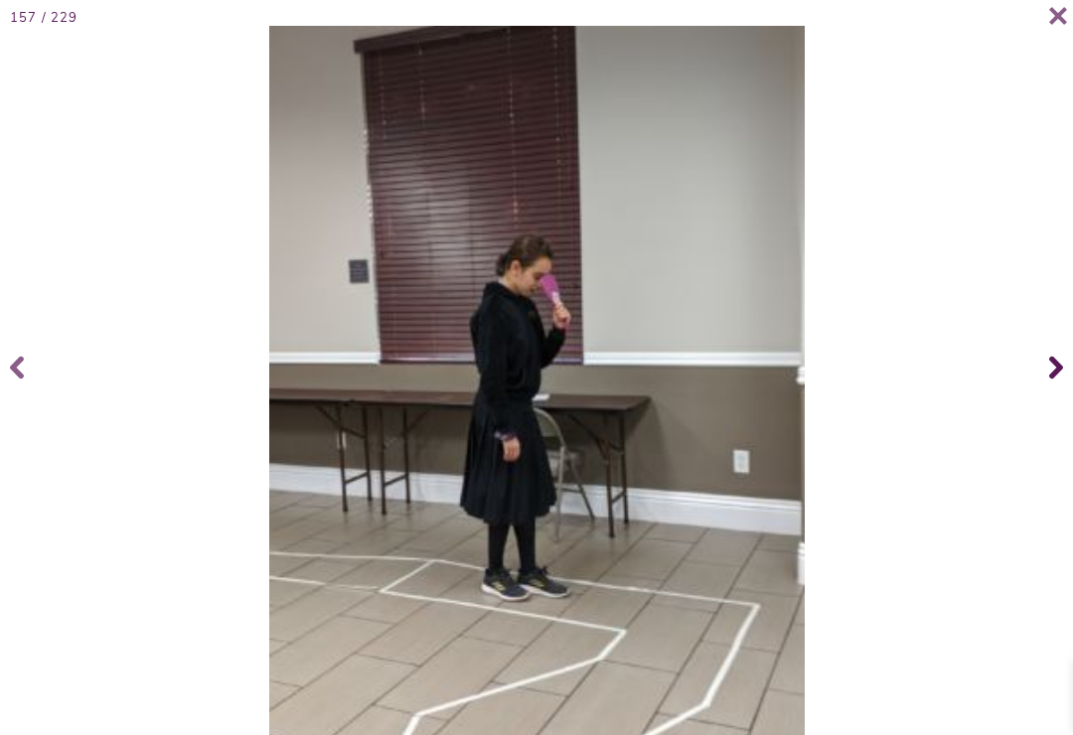
click at [1060, 378] on icon at bounding box center [1056, 367] width 14 height 79
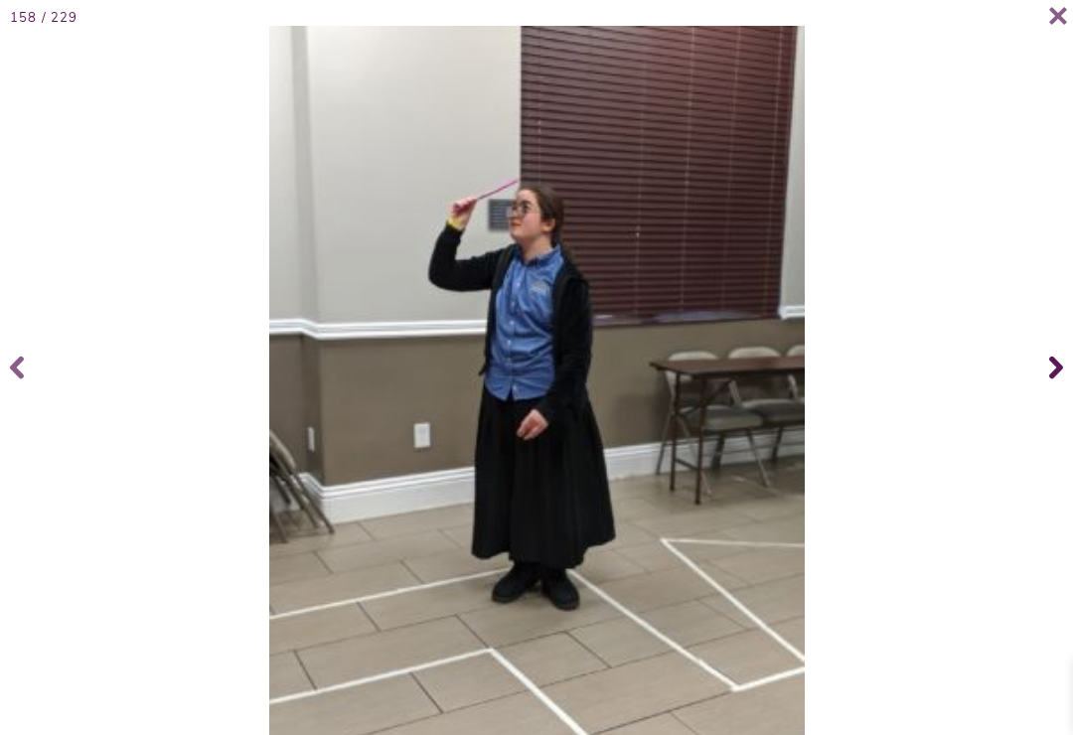
click at [1055, 378] on icon at bounding box center [1056, 368] width 14 height 23
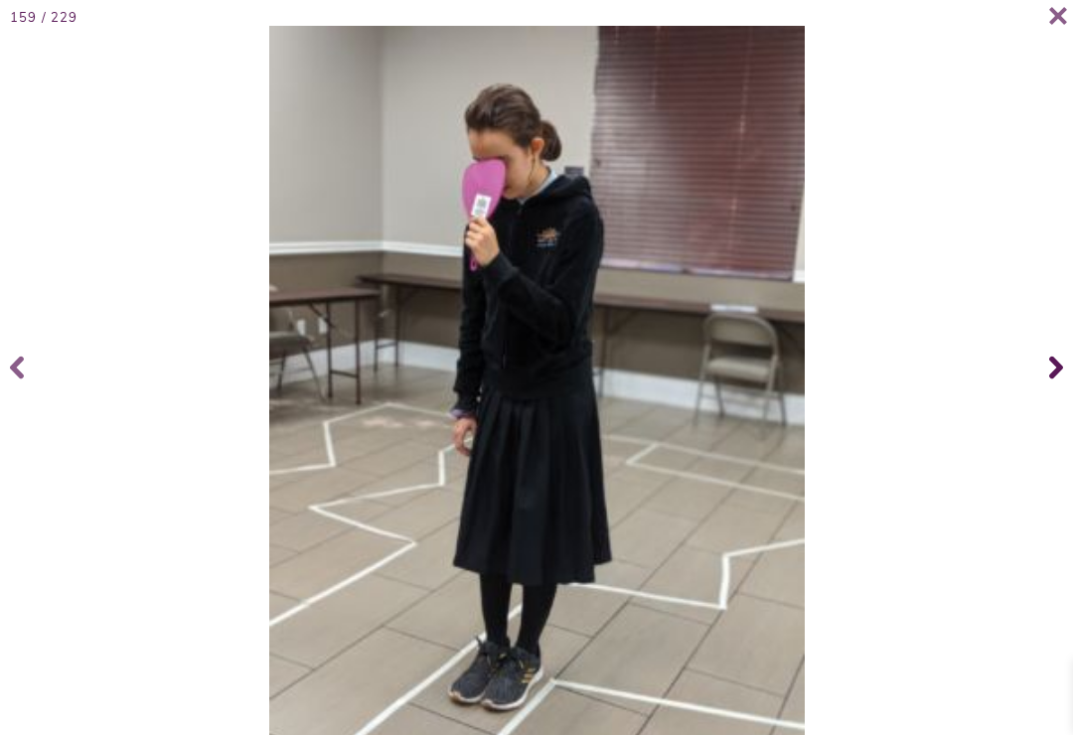
click at [1058, 377] on icon at bounding box center [1056, 367] width 14 height 79
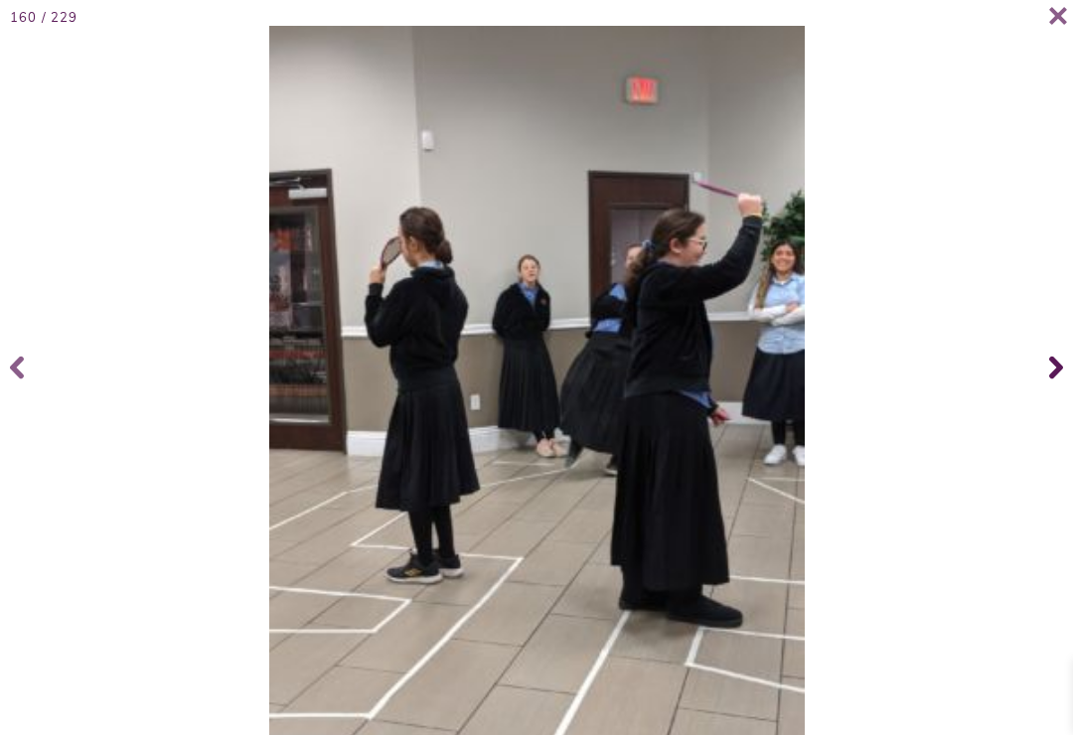
click at [1059, 377] on icon at bounding box center [1056, 367] width 14 height 79
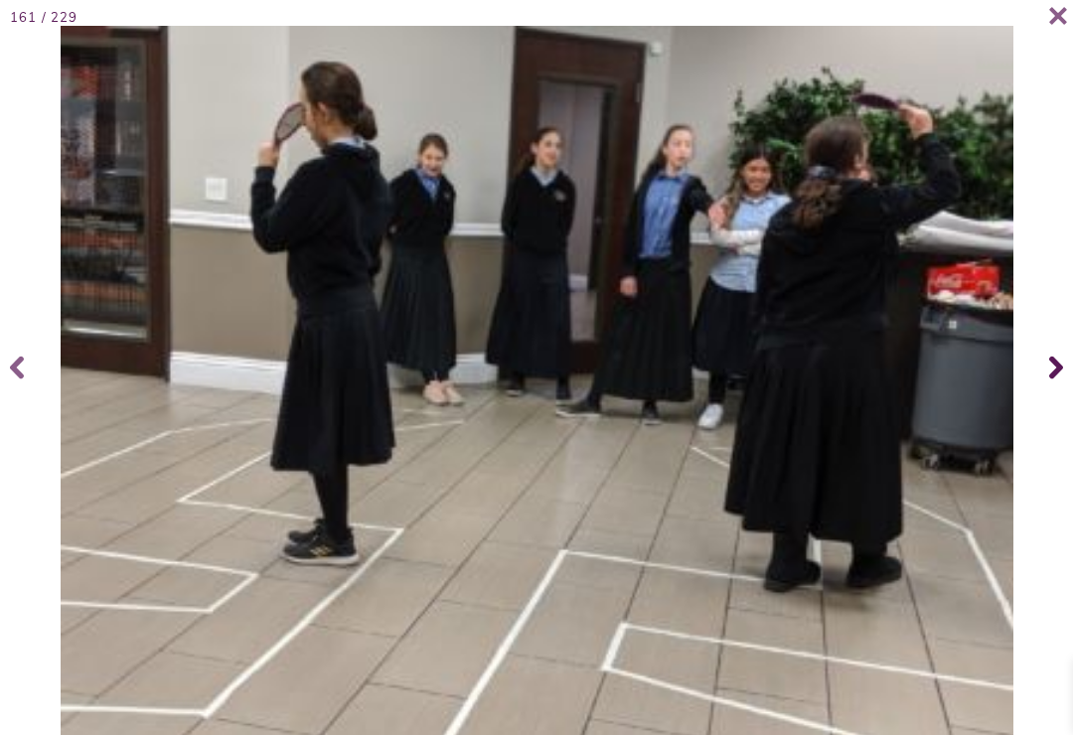
click at [1061, 377] on icon at bounding box center [1056, 367] width 14 height 79
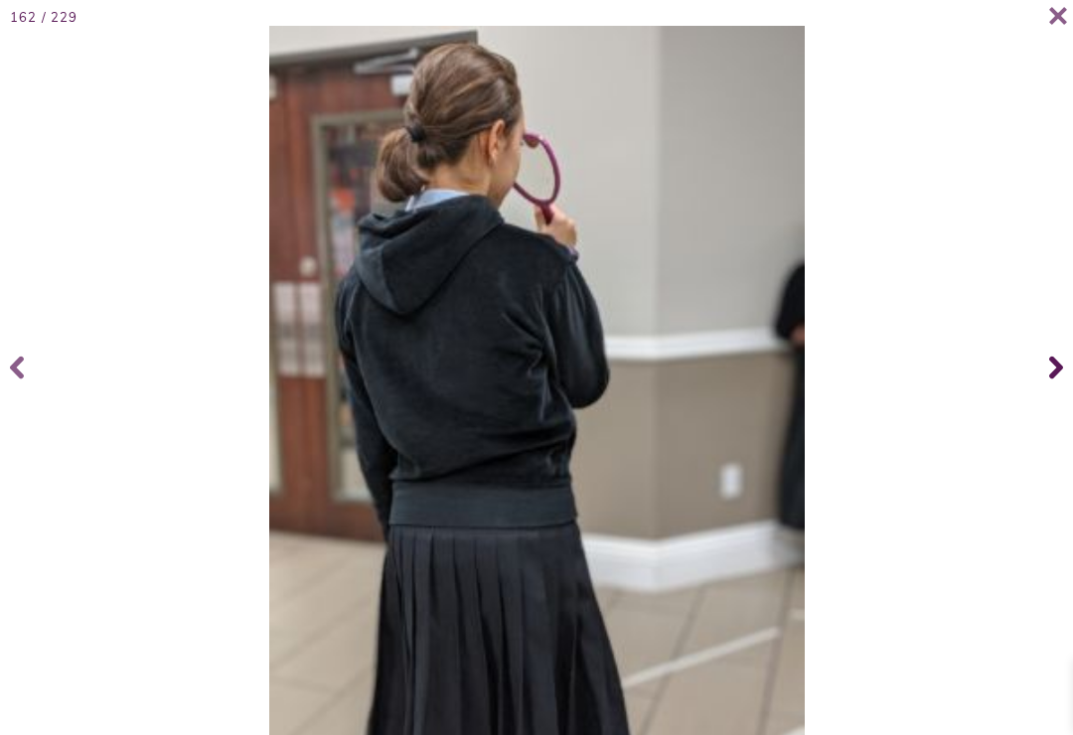
click at [1060, 376] on icon at bounding box center [1056, 367] width 14 height 79
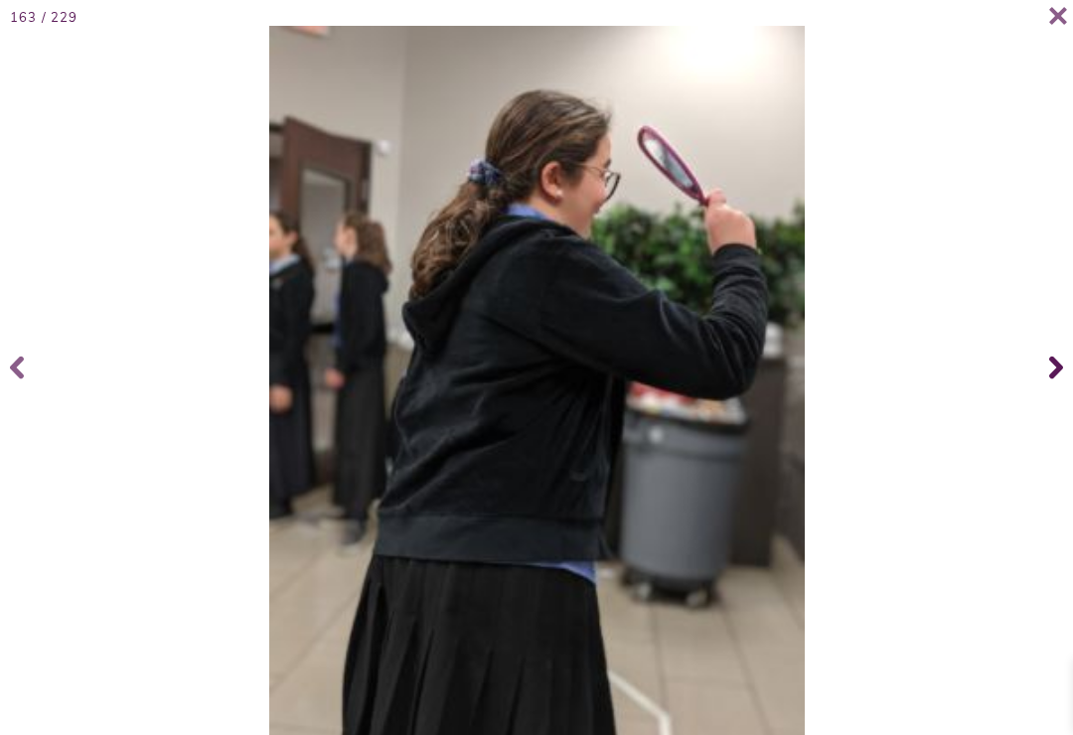
click at [1060, 376] on icon at bounding box center [1056, 367] width 14 height 79
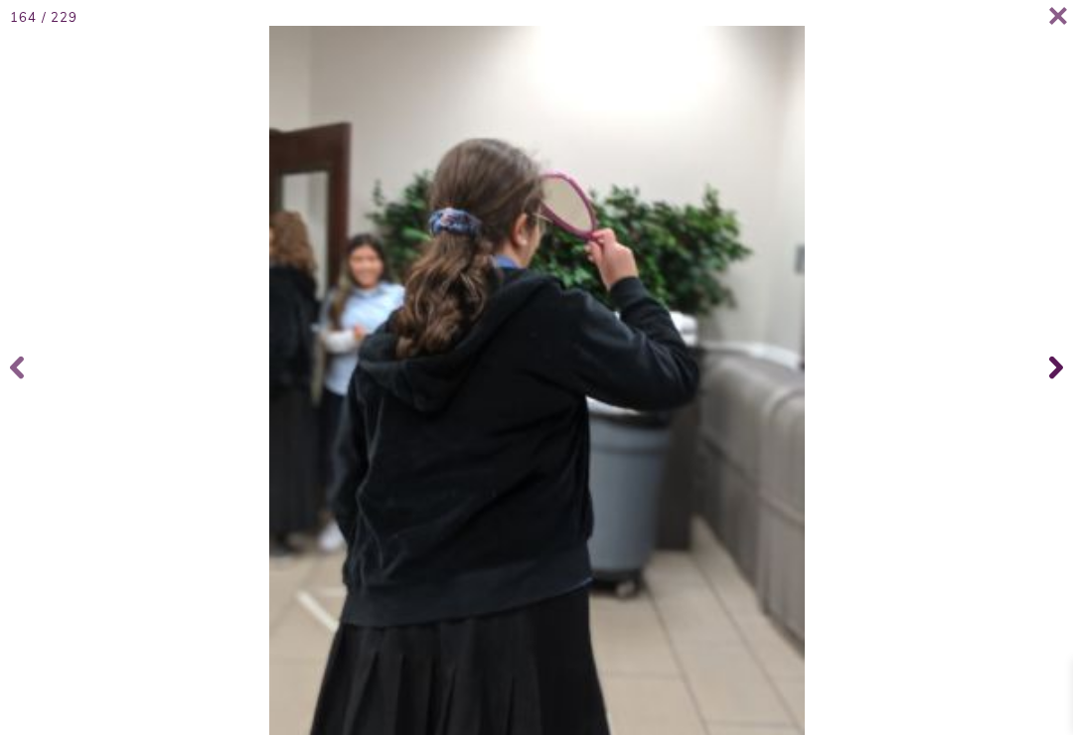
click at [1047, 377] on span at bounding box center [1053, 367] width 40 height 79
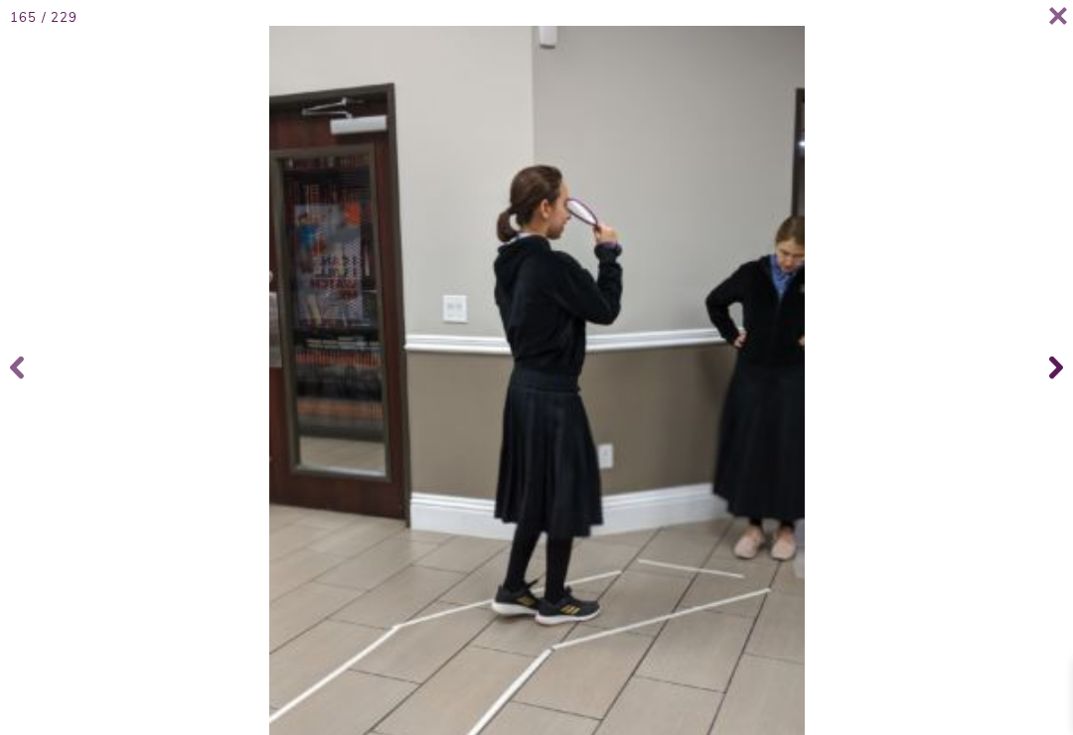
click at [1040, 31] on span at bounding box center [1048, 25] width 40 height 40
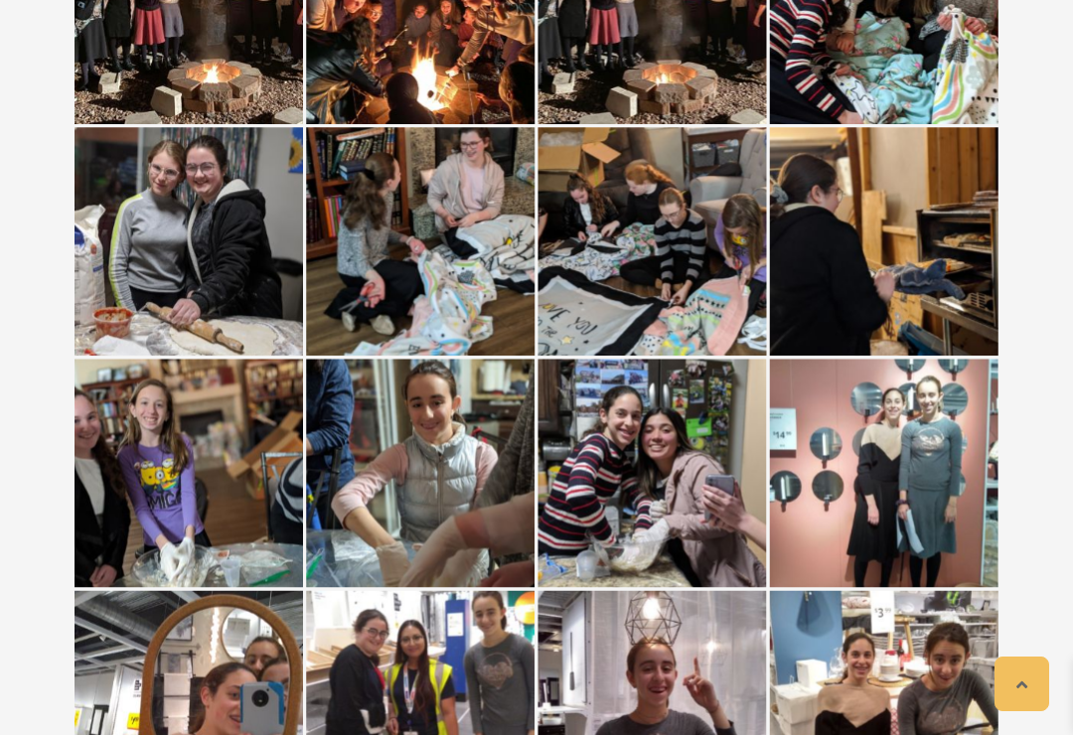
scroll to position [0, 0]
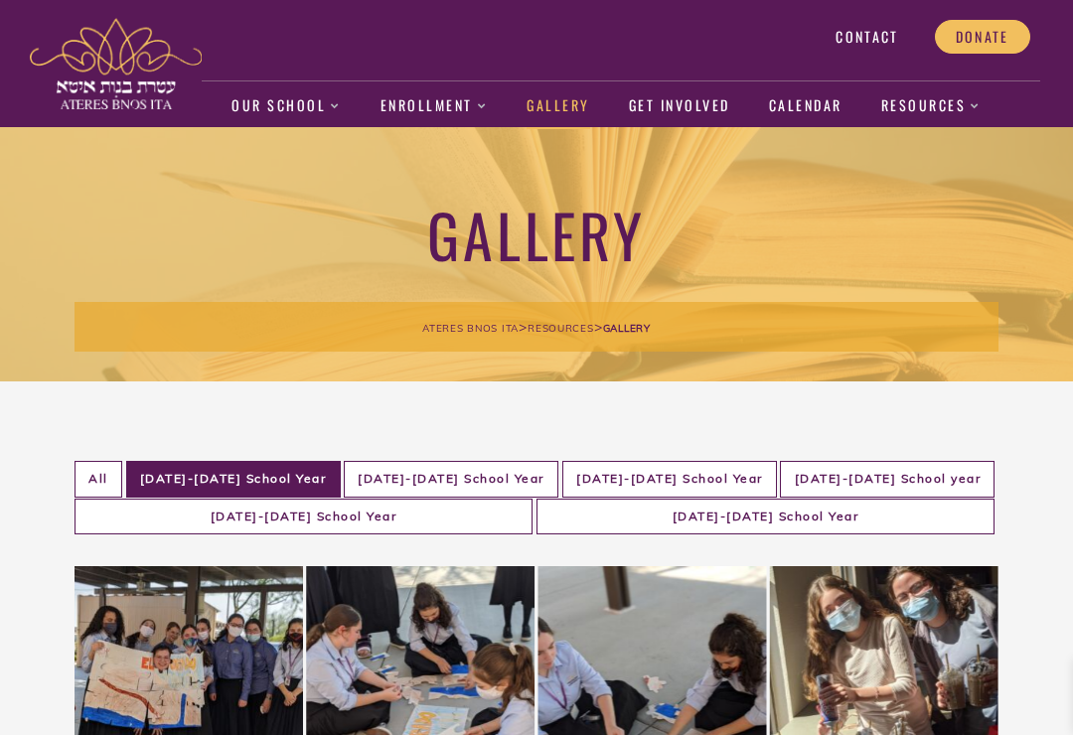
click at [479, 500] on li "2023-2024 School Year" at bounding box center [304, 517] width 458 height 37
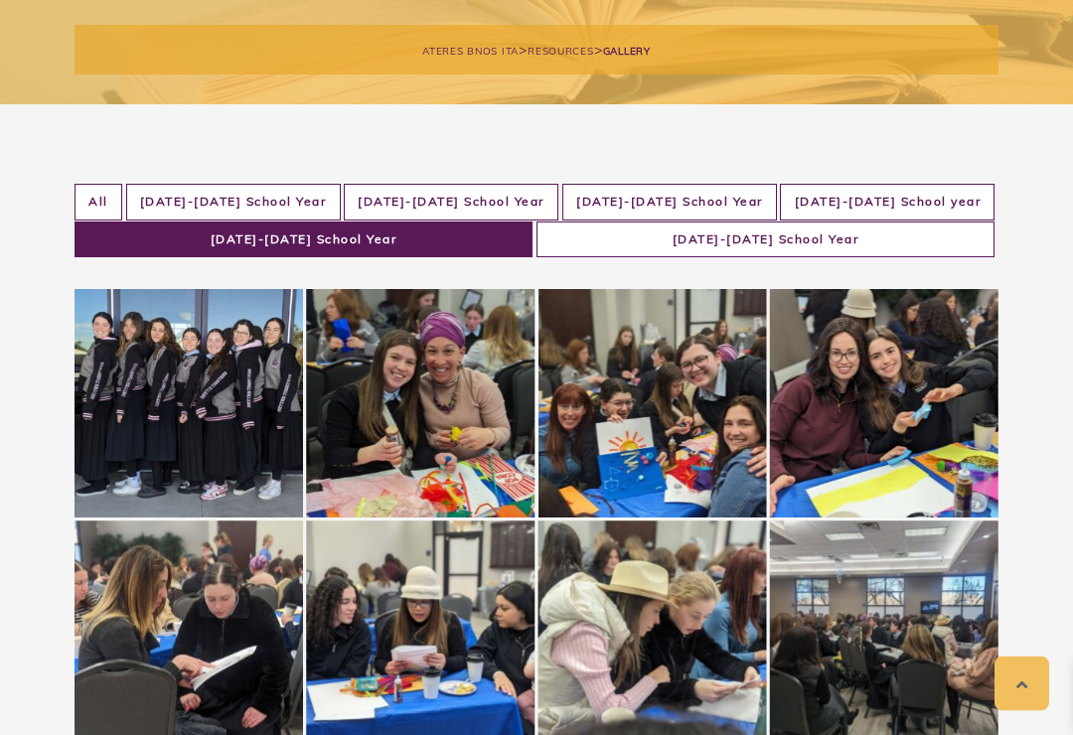
scroll to position [277, 0]
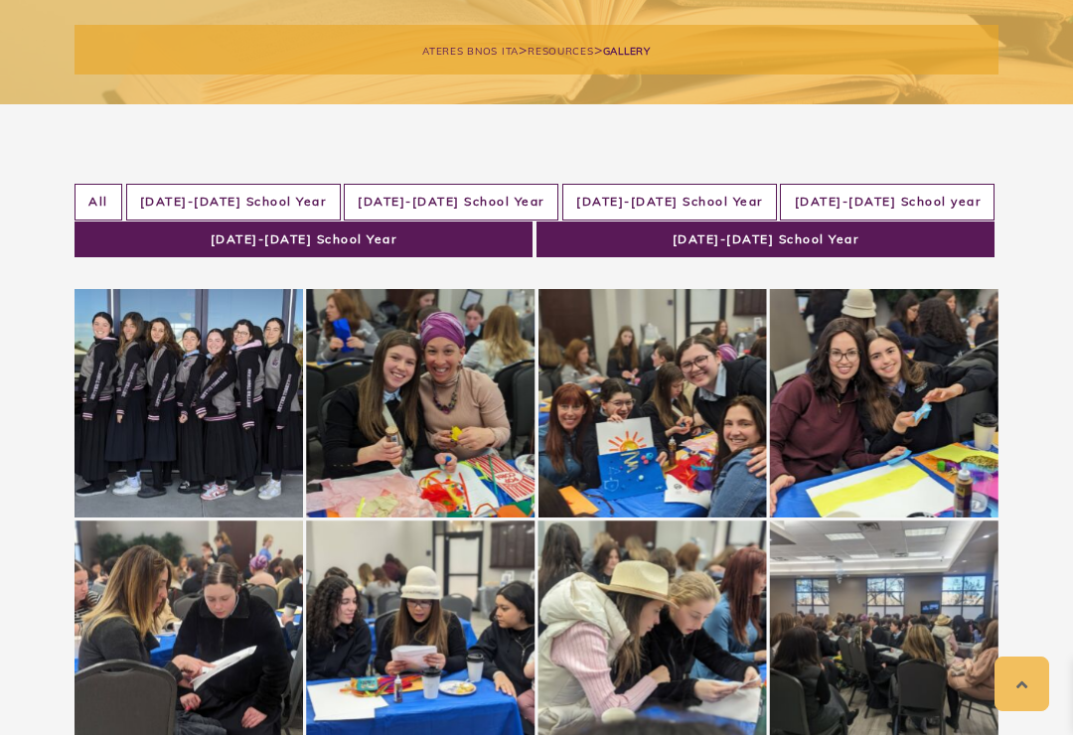
click at [898, 238] on li "2024-2025 School Year" at bounding box center [766, 240] width 458 height 37
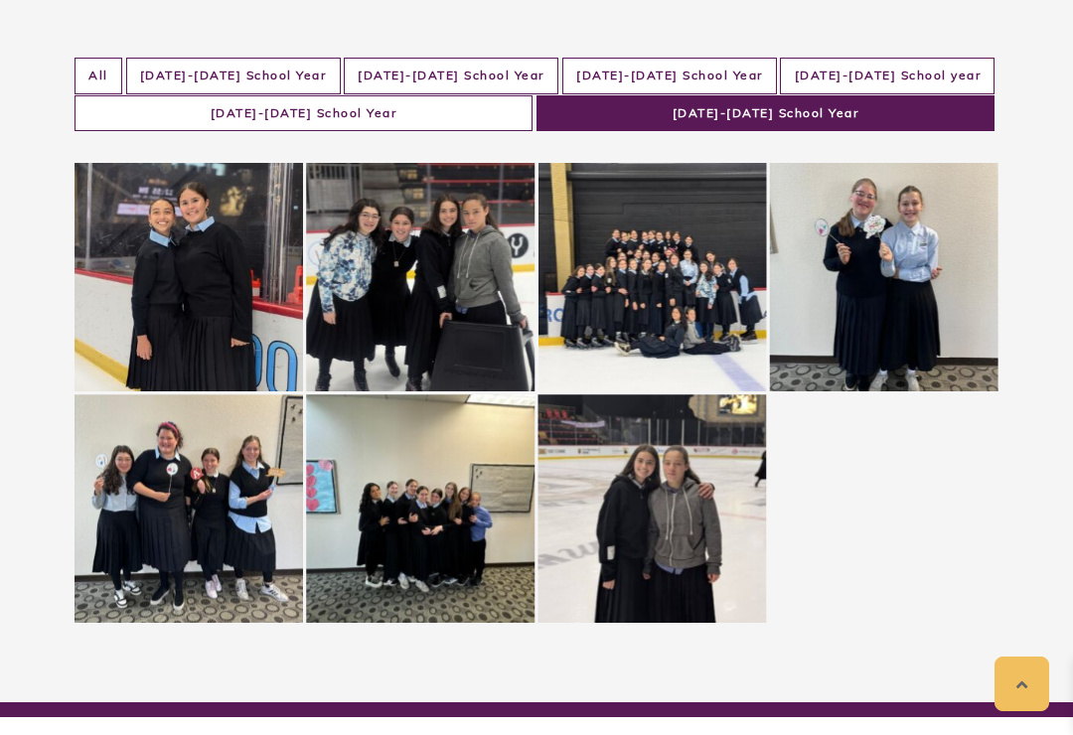
scroll to position [402, 0]
click at [874, 528] on div at bounding box center [537, 394] width 924 height 461
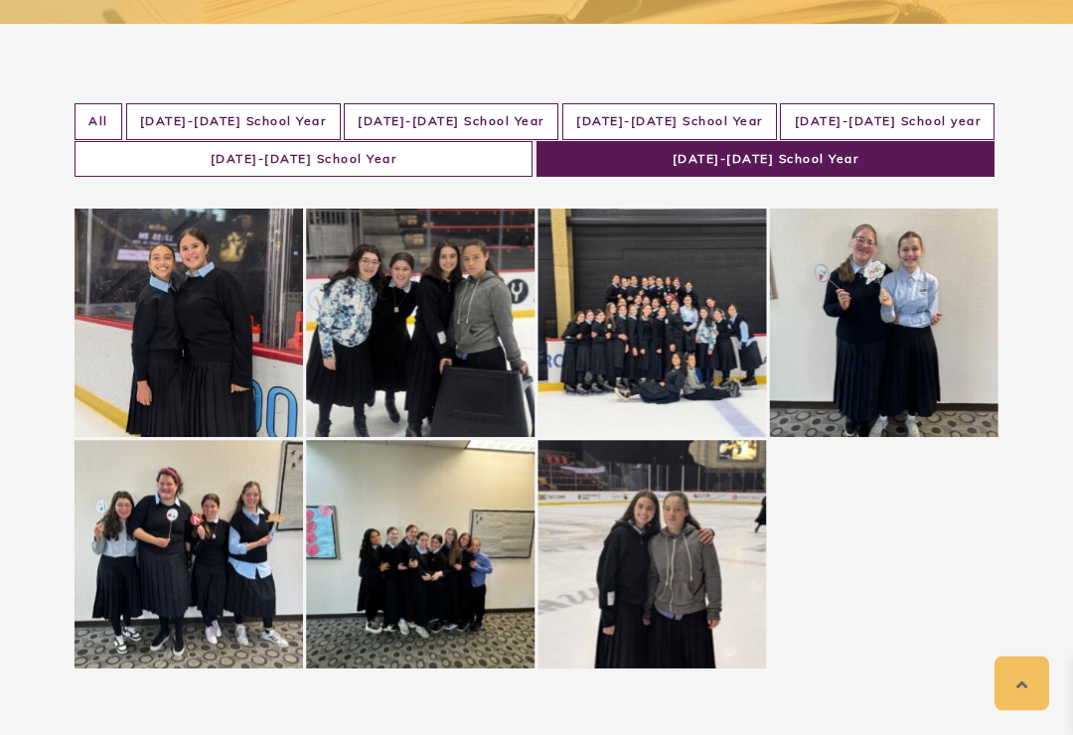
scroll to position [354, 0]
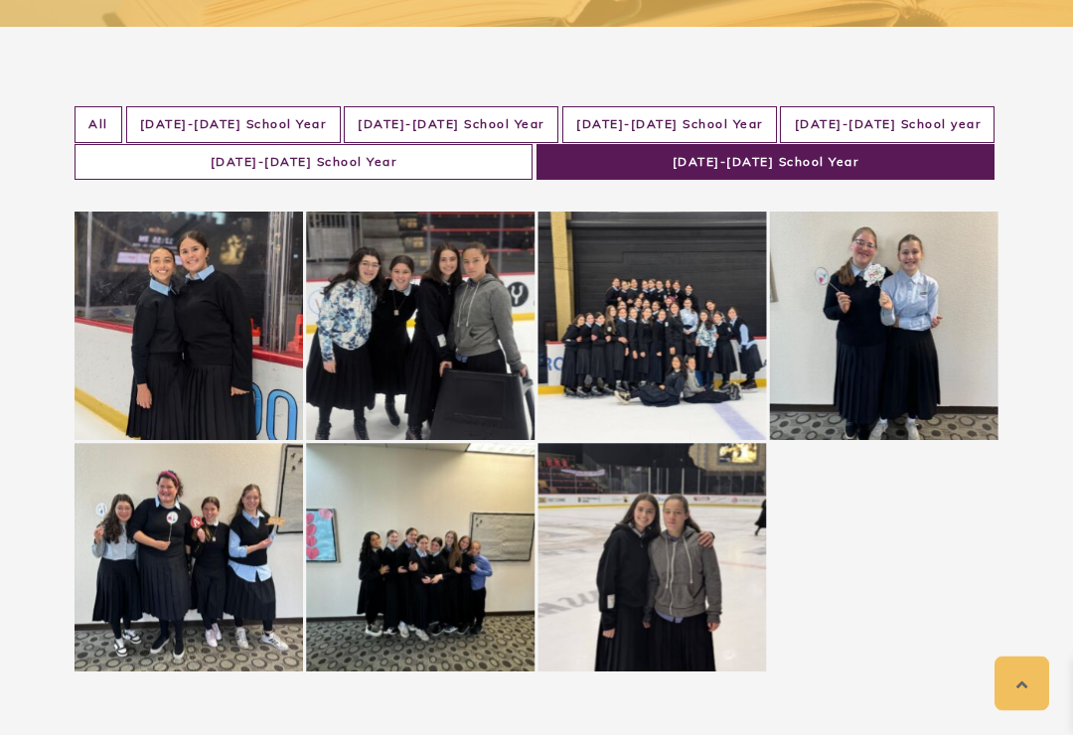
click at [936, 130] on li "2022-2023 School year" at bounding box center [887, 125] width 215 height 37
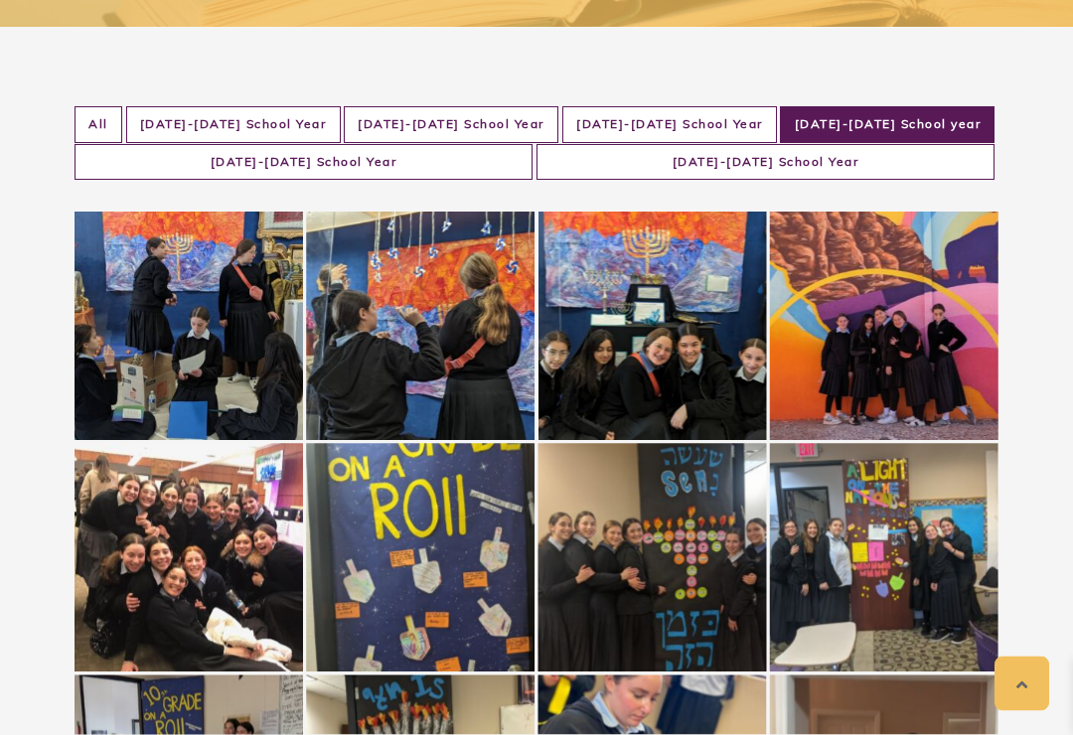
scroll to position [355, 0]
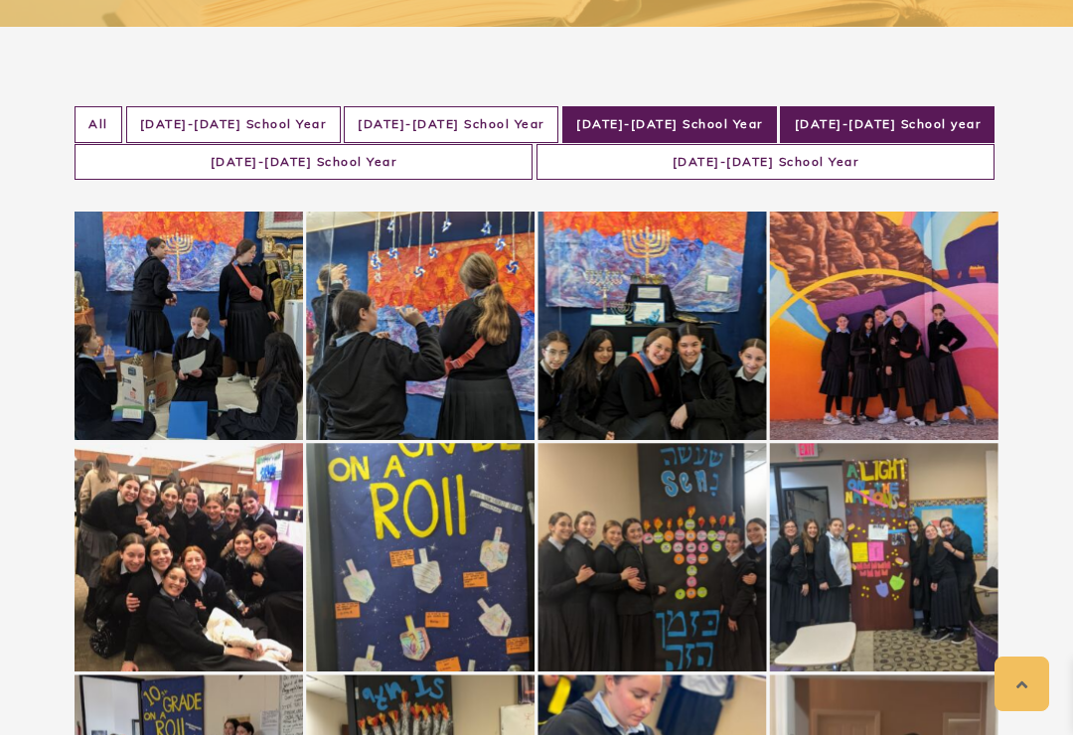
click at [763, 126] on li "2021-2022 School Year" at bounding box center [669, 124] width 215 height 37
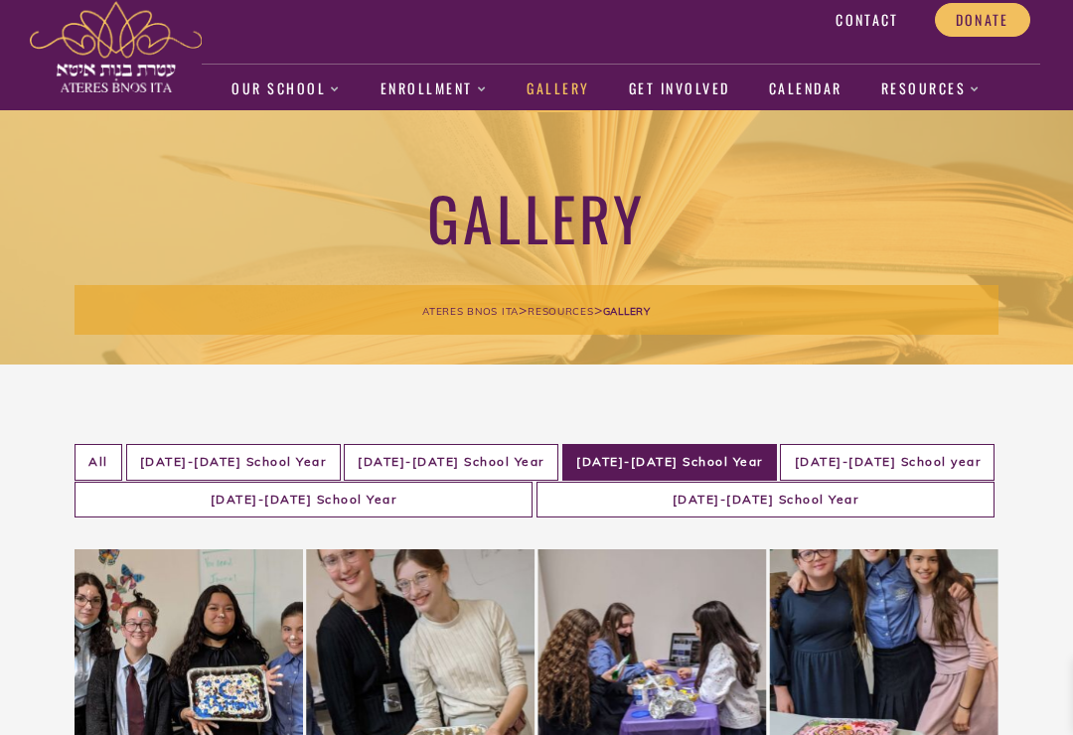
scroll to position [0, 0]
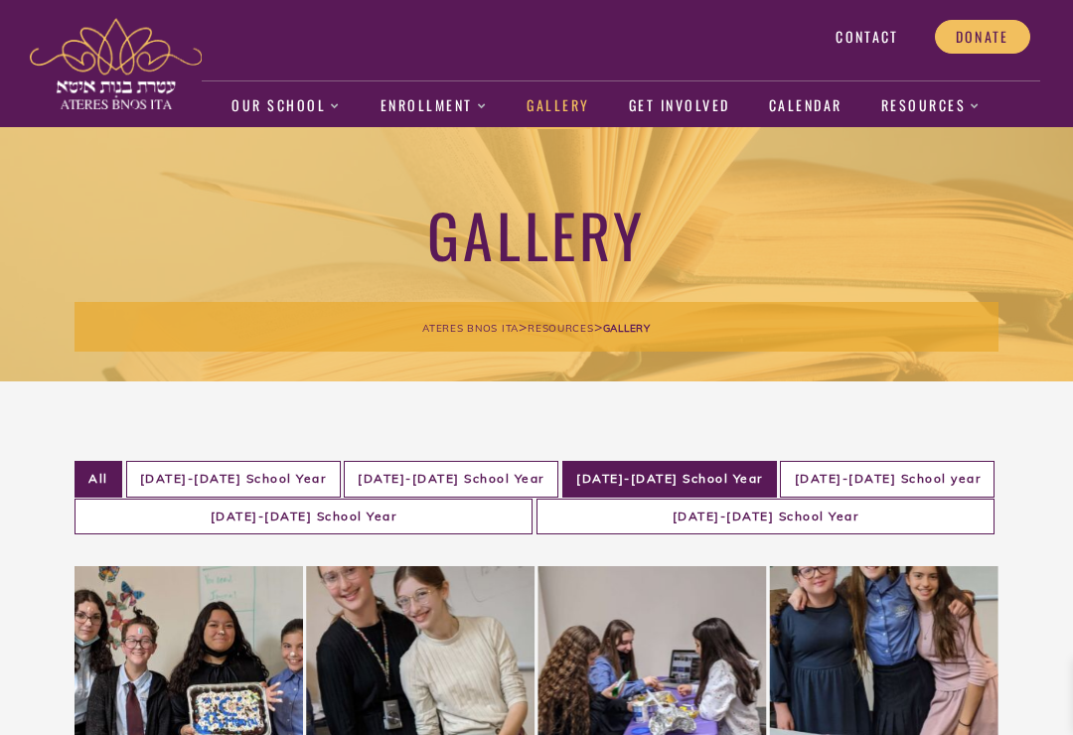
click at [98, 496] on li "All" at bounding box center [99, 479] width 48 height 37
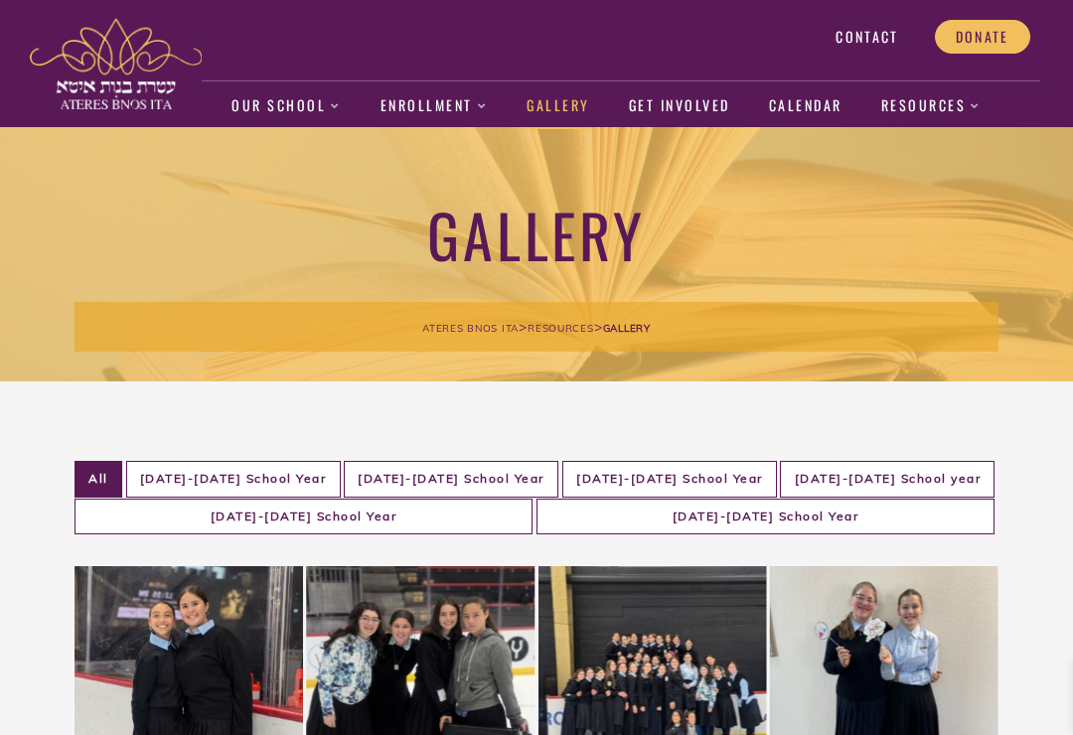
click at [693, 115] on link "Get Involved" at bounding box center [679, 106] width 101 height 46
click at [670, 101] on link "Get Involved" at bounding box center [679, 106] width 101 height 46
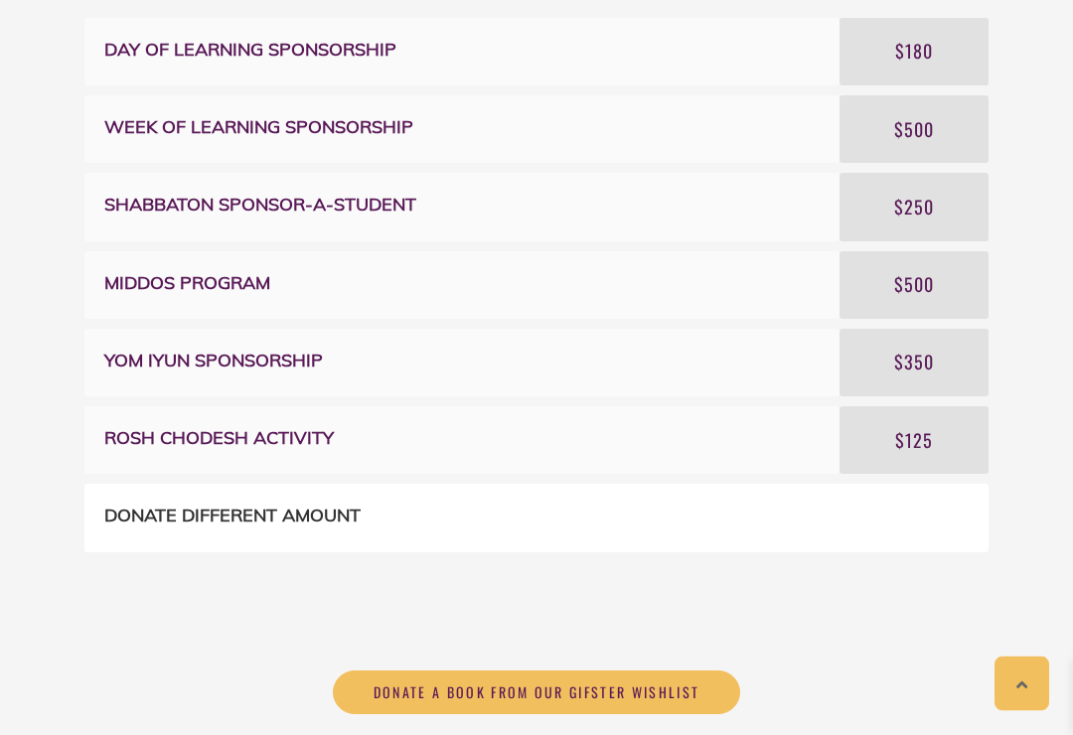
scroll to position [1101, 0]
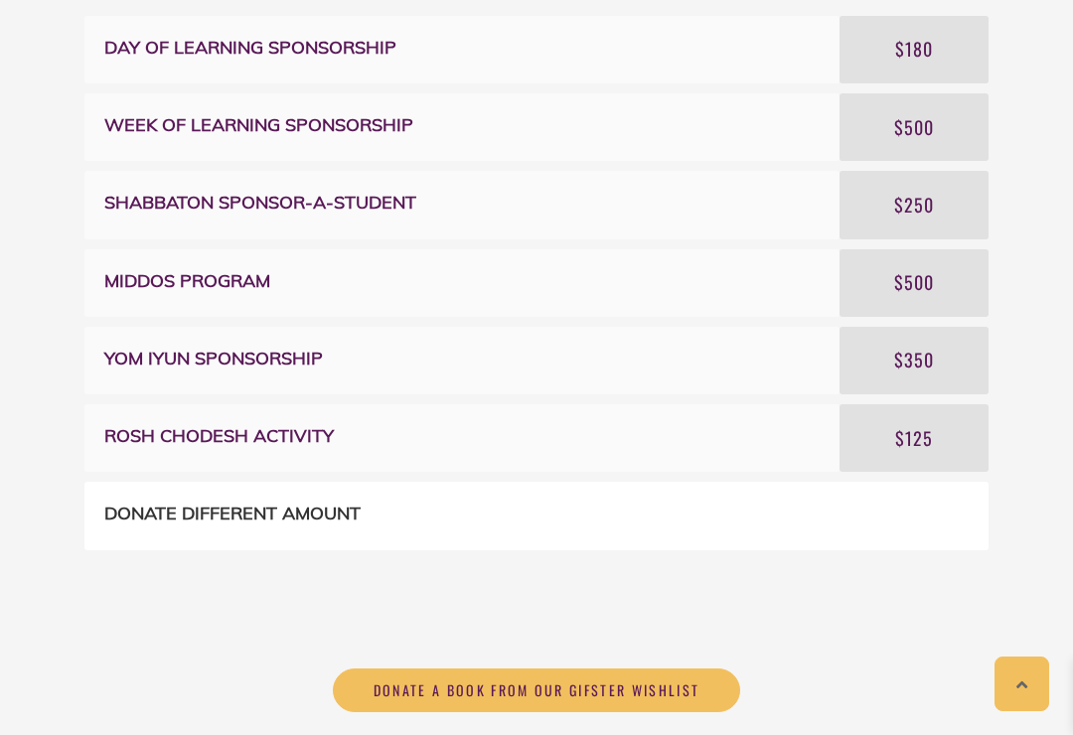
click at [682, 689] on span "Donate a book from our Gifster wishlist" at bounding box center [537, 691] width 327 height 18
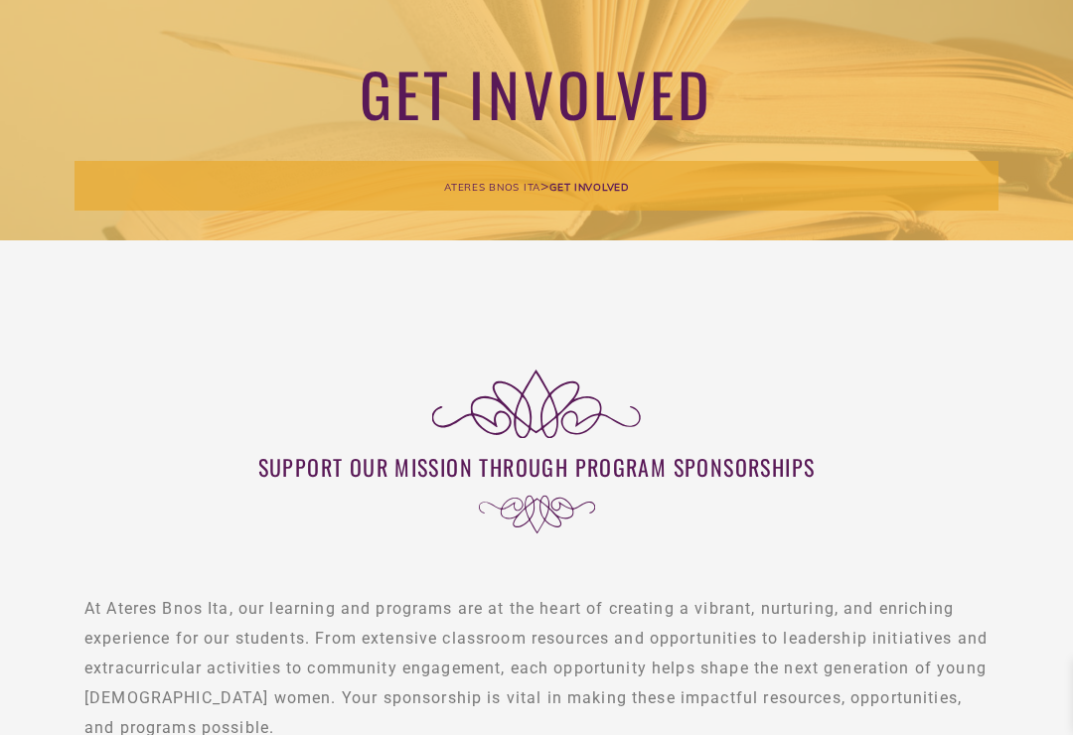
scroll to position [0, 0]
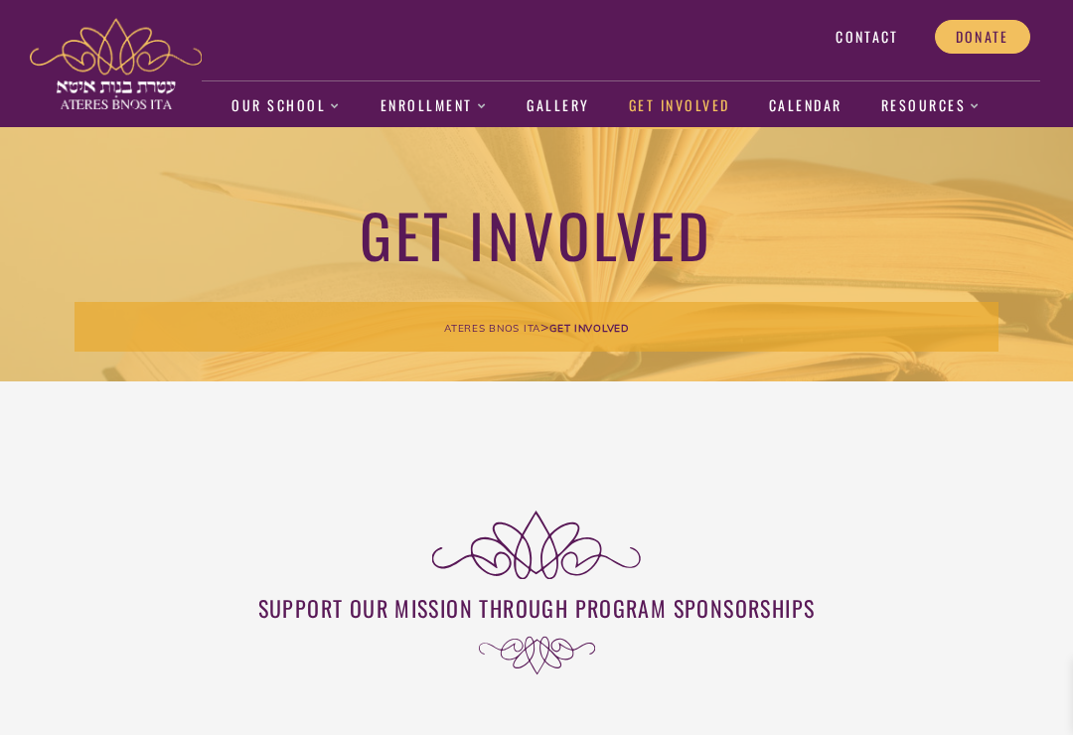
click at [811, 98] on link "Calendar" at bounding box center [806, 106] width 74 height 46
click at [799, 110] on link "Calendar" at bounding box center [806, 106] width 74 height 46
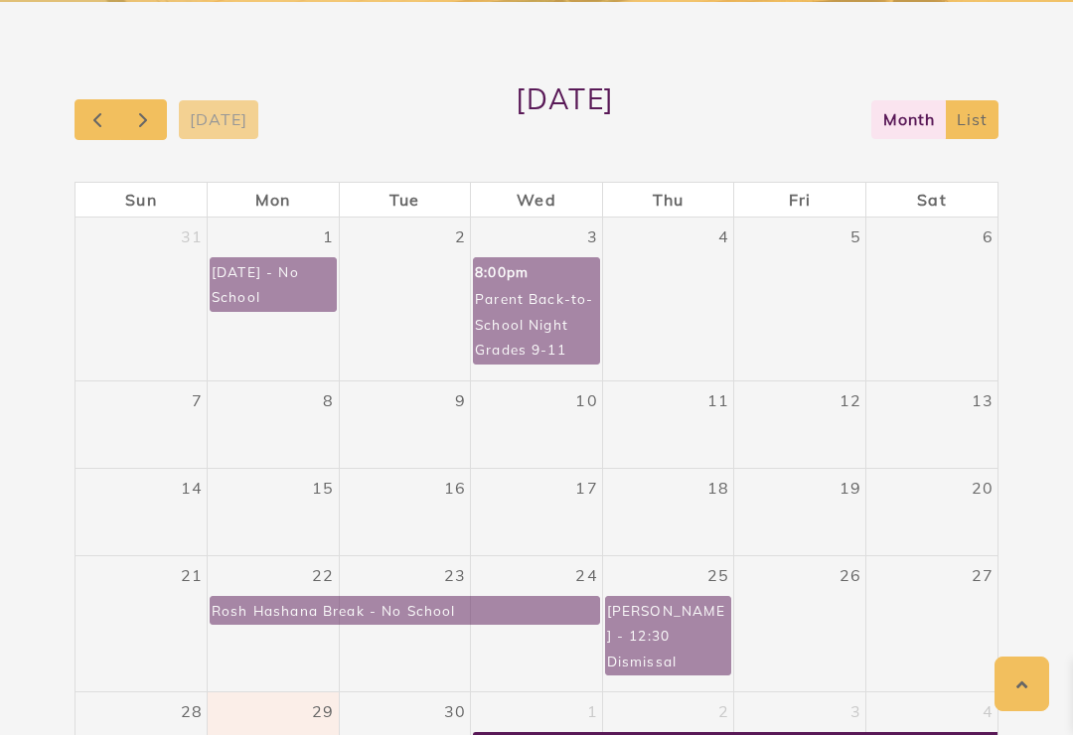
scroll to position [383, 0]
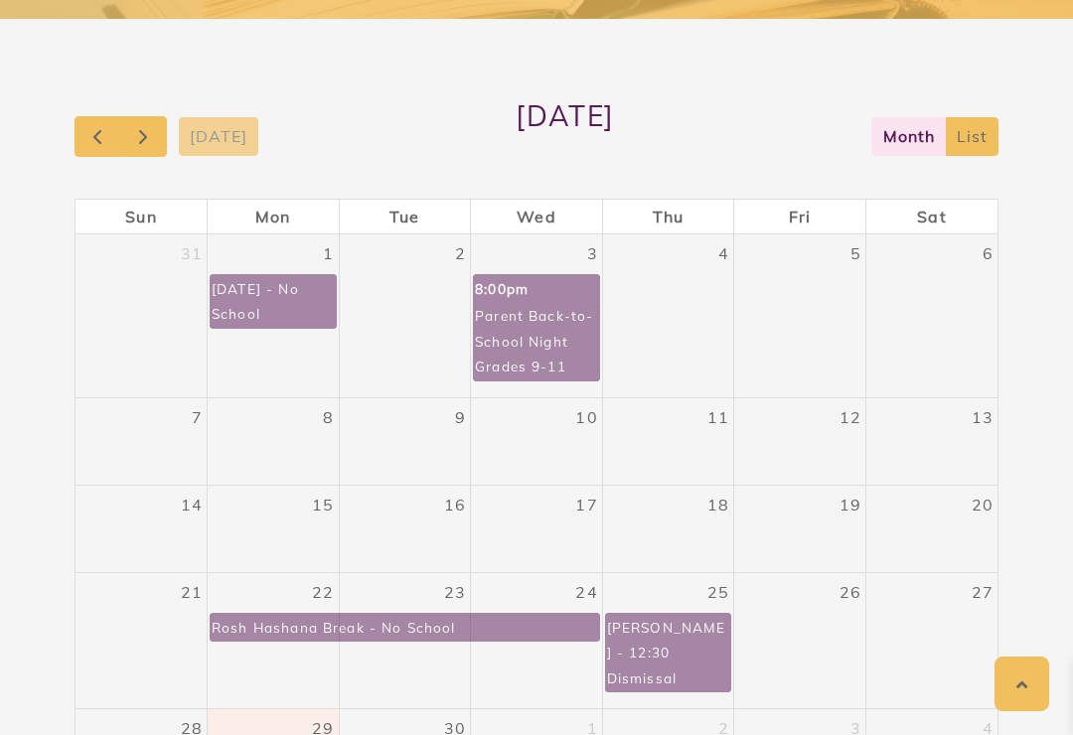
click at [150, 142] on span "button" at bounding box center [143, 137] width 24 height 24
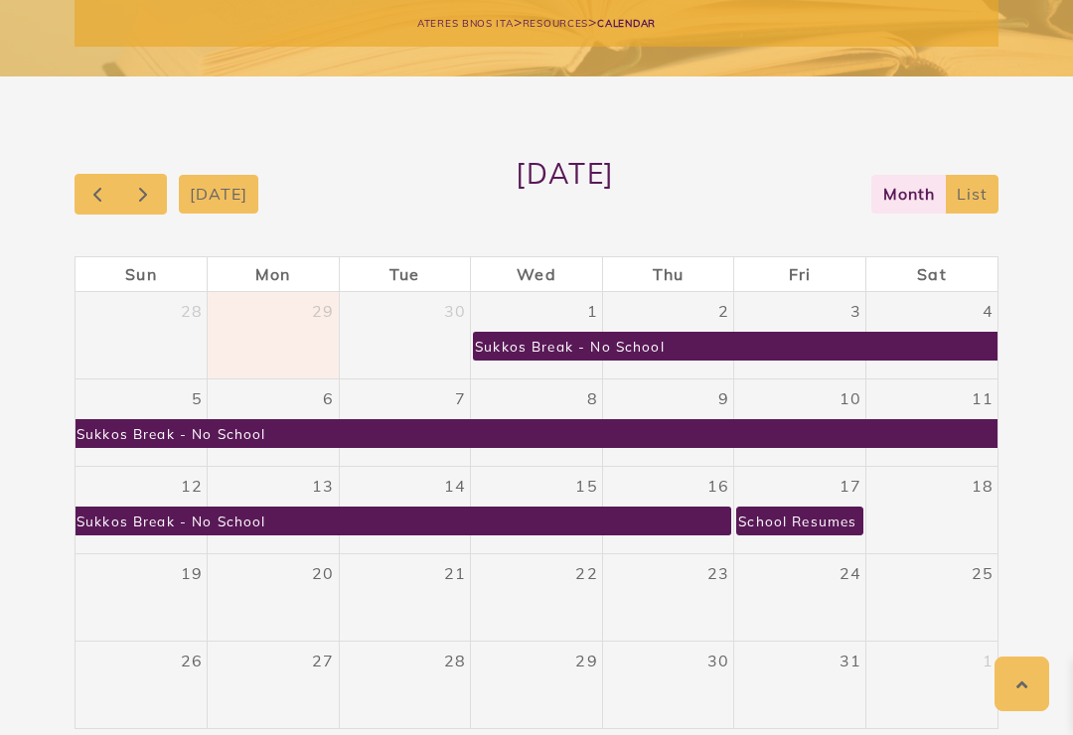
click at [157, 203] on button "button" at bounding box center [143, 194] width 47 height 41
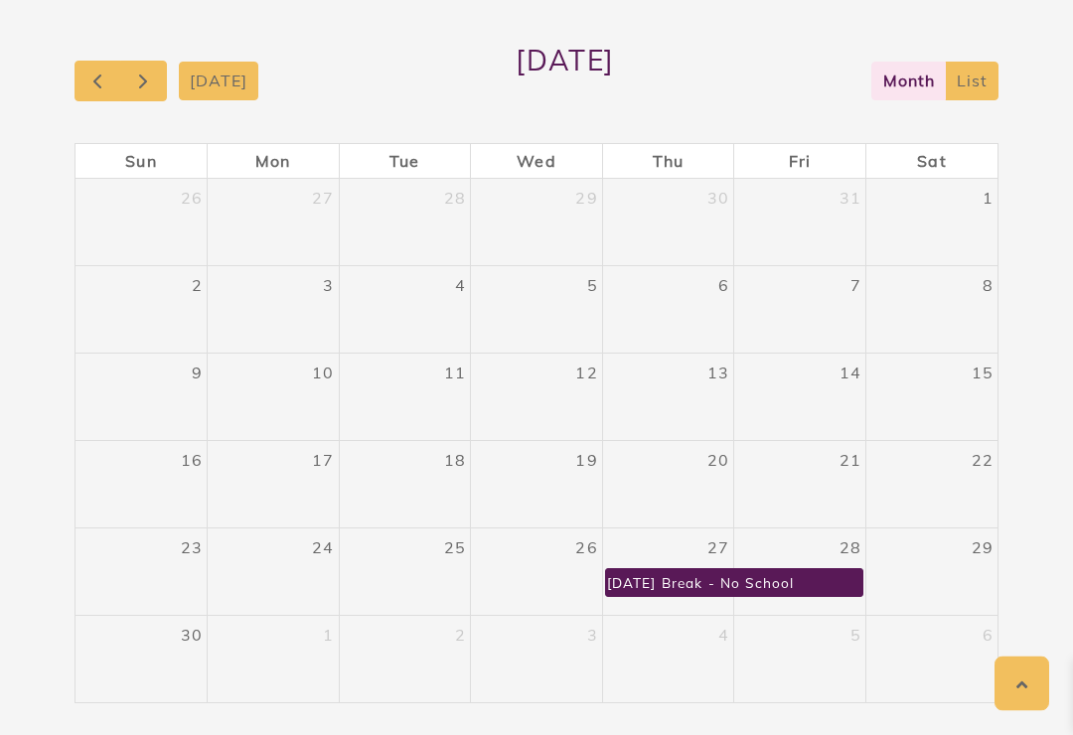
scroll to position [418, 0]
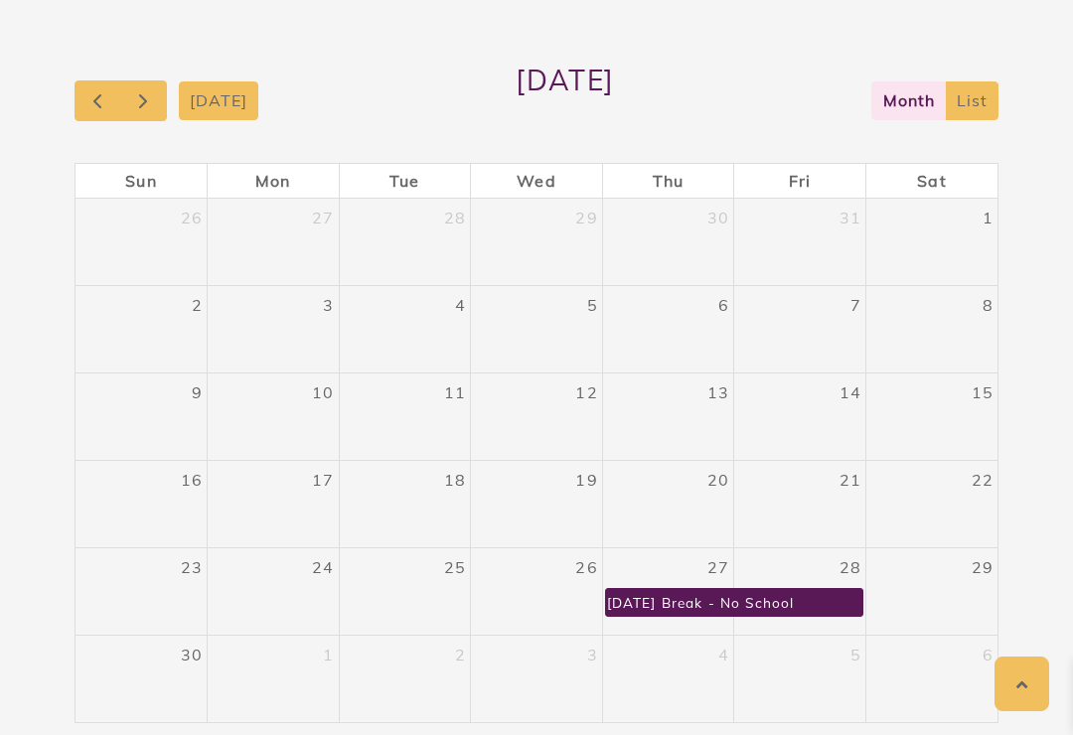
click at [142, 110] on span "button" at bounding box center [143, 101] width 24 height 24
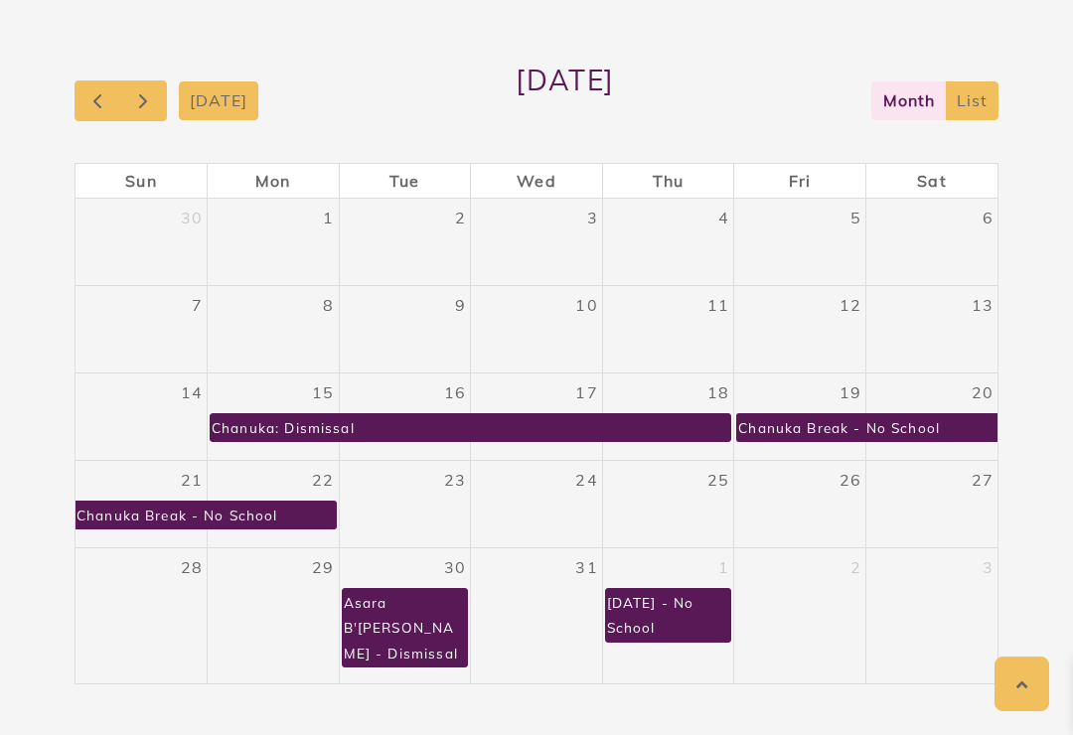
click at [152, 100] on span "button" at bounding box center [143, 101] width 24 height 24
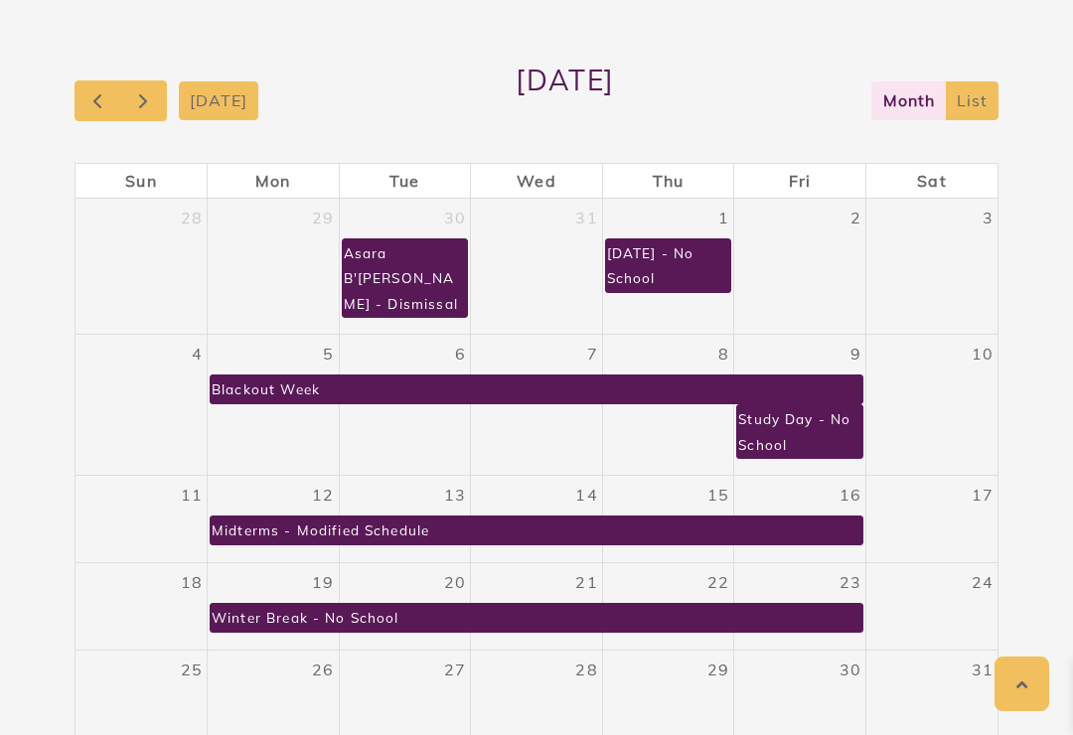
click at [163, 97] on button "button" at bounding box center [143, 100] width 47 height 41
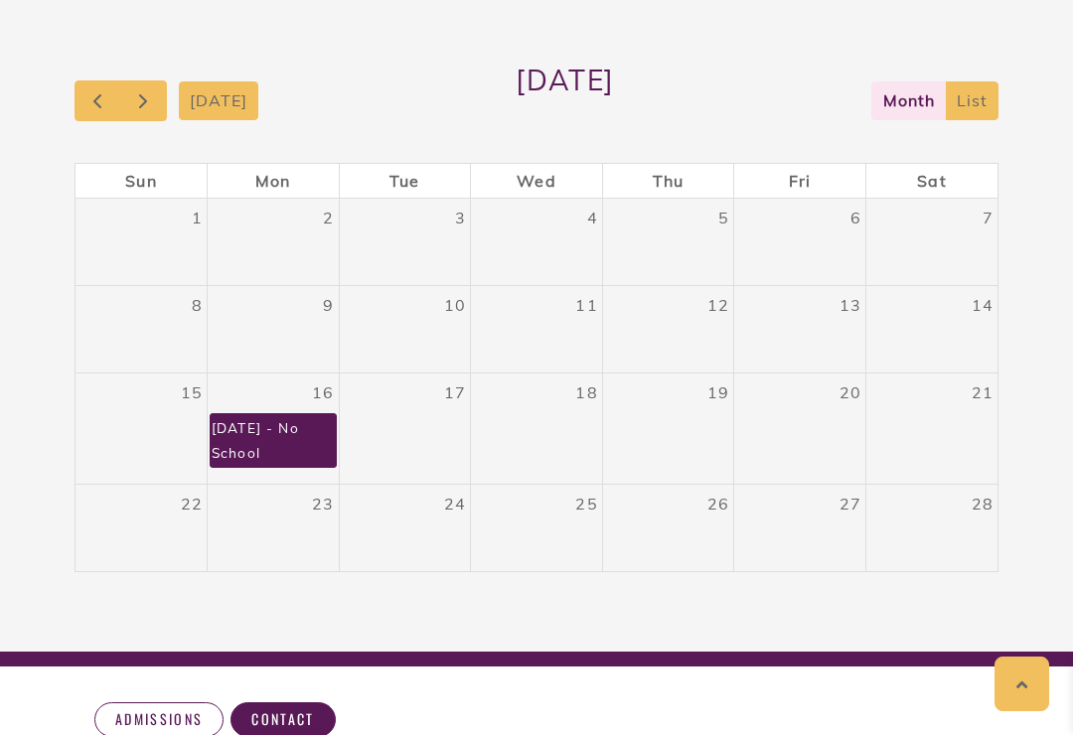
click at [164, 104] on button "button" at bounding box center [143, 100] width 47 height 41
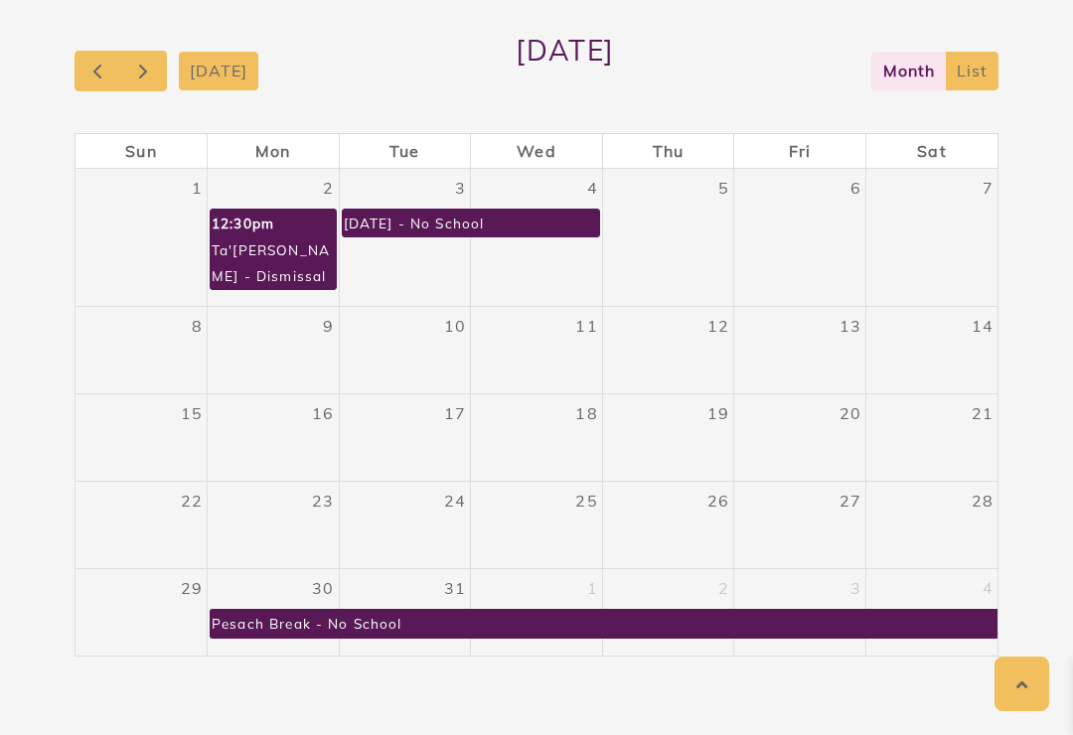
click at [140, 73] on span "button" at bounding box center [143, 72] width 24 height 24
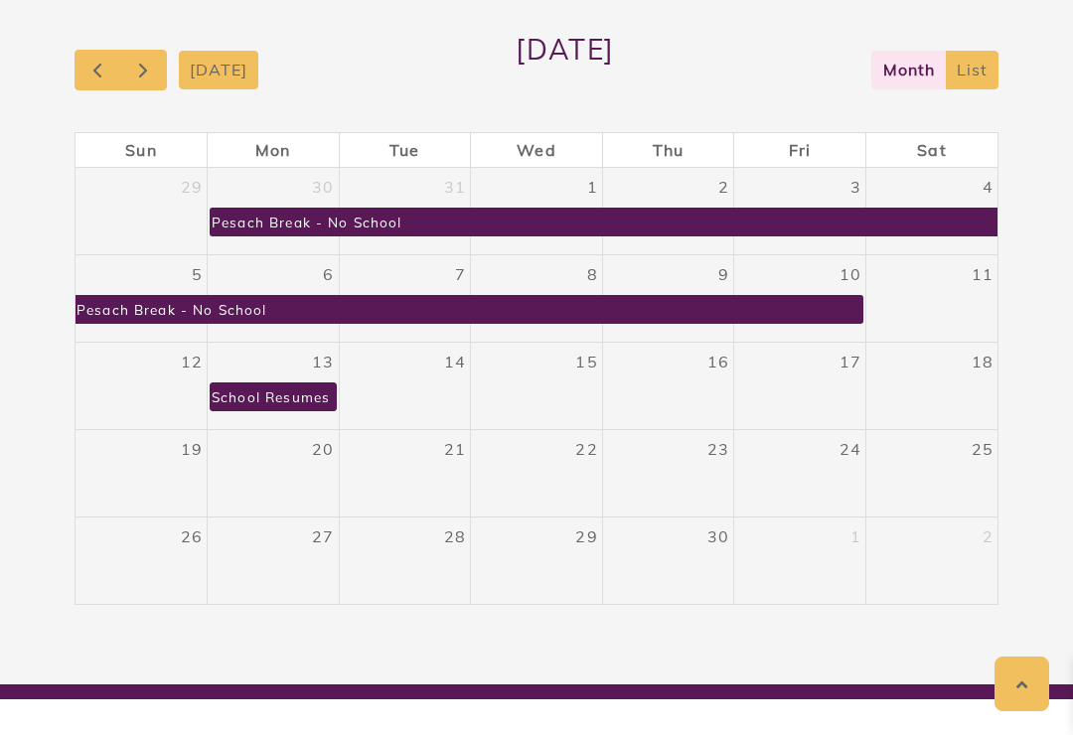
click at [145, 76] on span "button" at bounding box center [143, 71] width 24 height 24
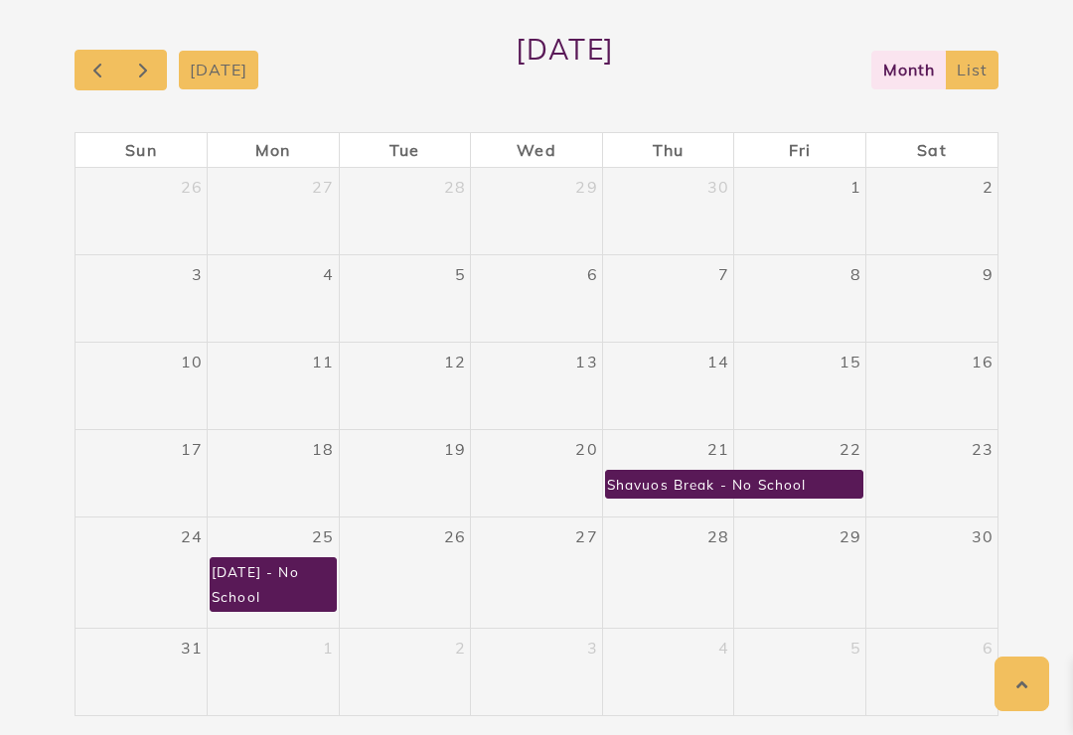
click at [135, 69] on span "button" at bounding box center [143, 71] width 24 height 24
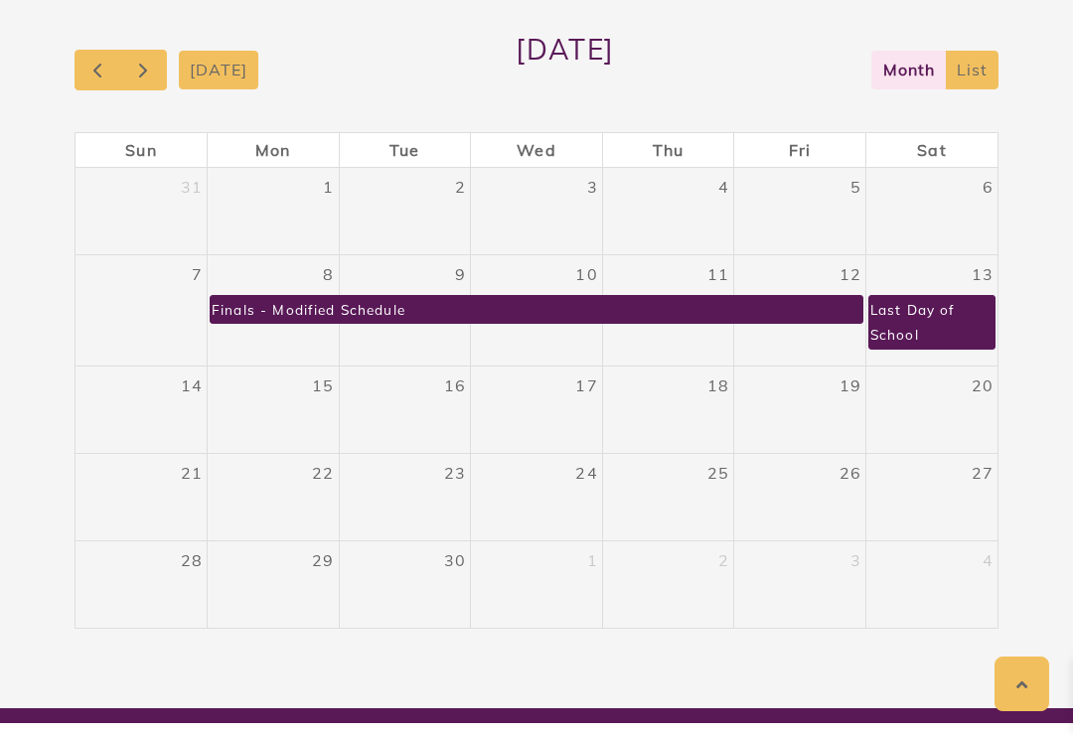
click at [149, 68] on span "button" at bounding box center [143, 71] width 24 height 24
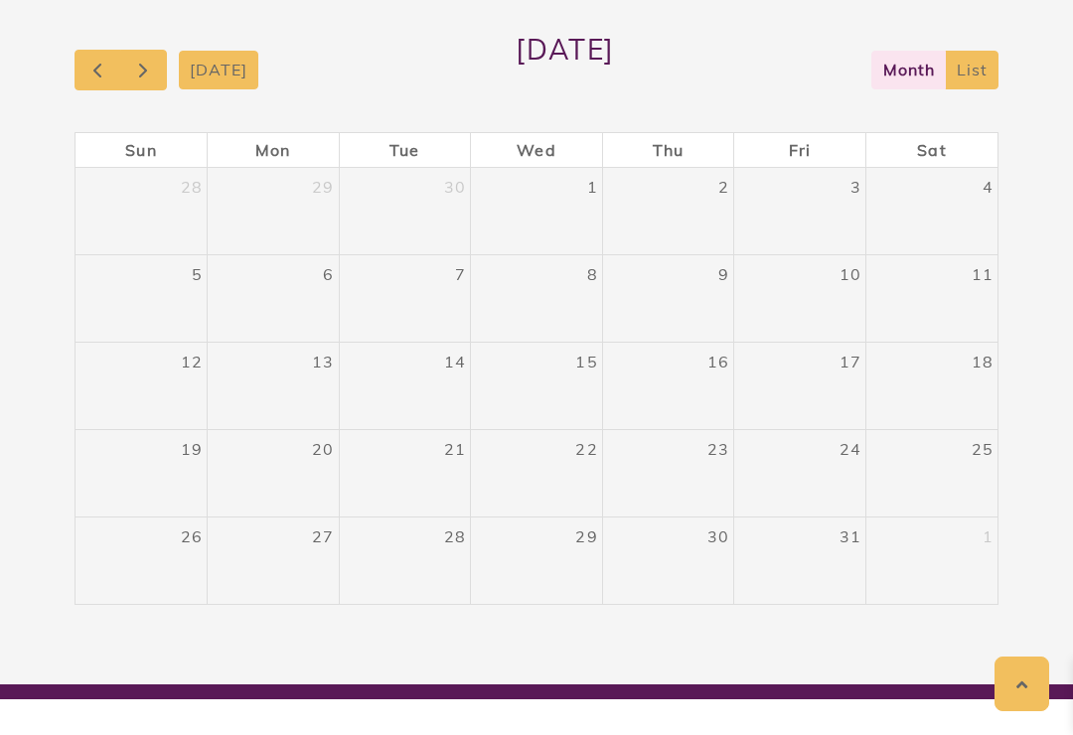
click at [145, 72] on span "button" at bounding box center [143, 71] width 24 height 24
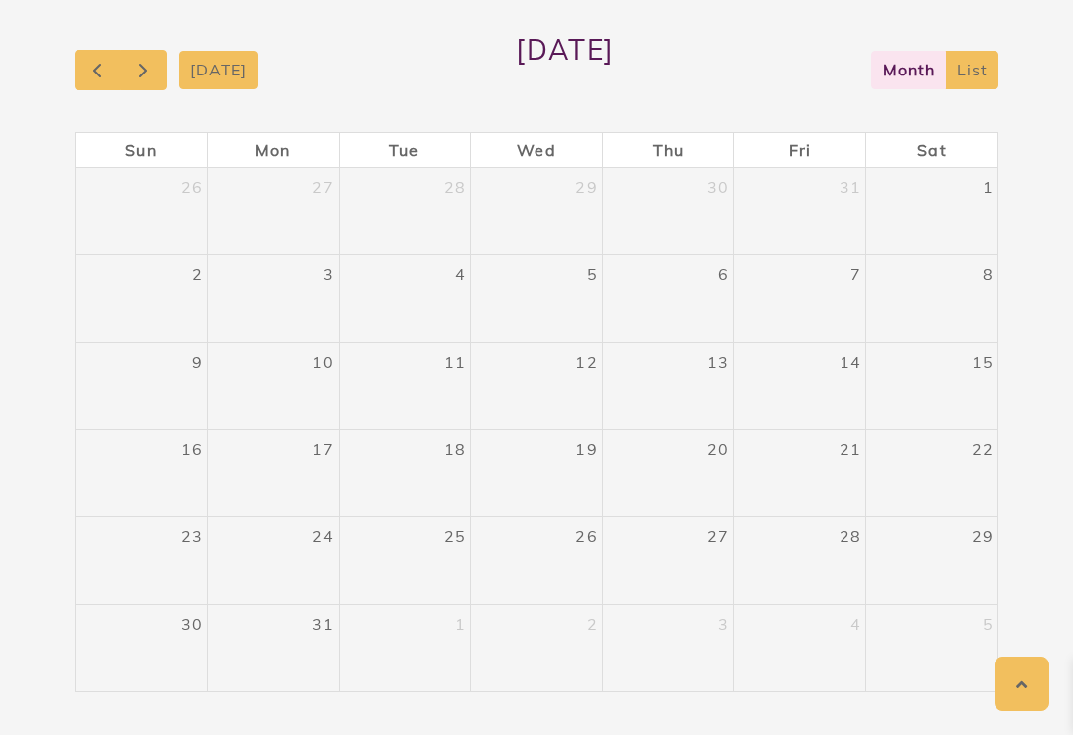
click at [143, 86] on button "button" at bounding box center [143, 70] width 47 height 41
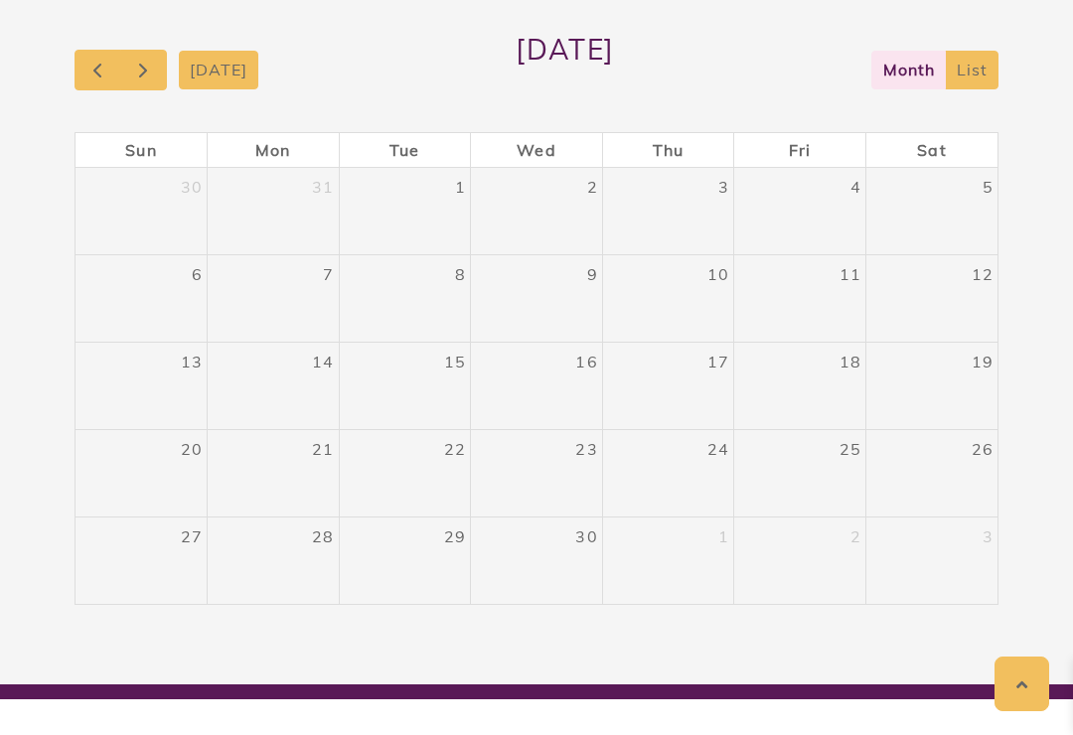
click at [144, 81] on span "button" at bounding box center [143, 71] width 24 height 24
click at [82, 77] on button "button" at bounding box center [98, 70] width 47 height 41
click at [86, 71] on span "button" at bounding box center [97, 71] width 24 height 24
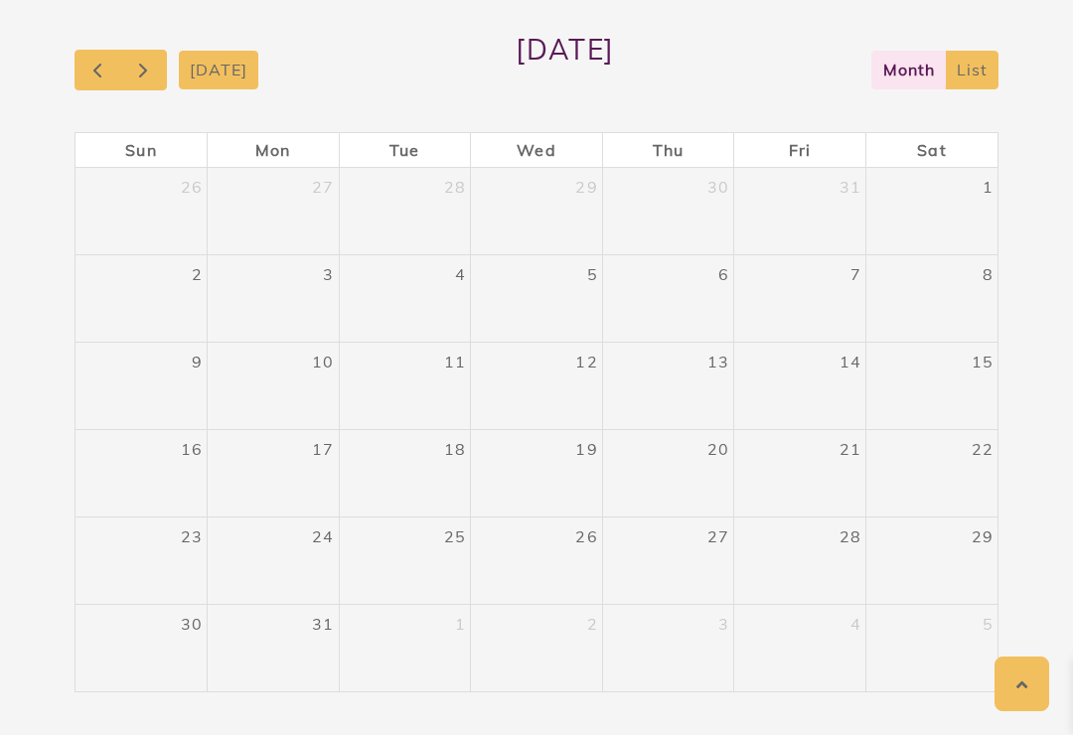
click at [103, 71] on span "button" at bounding box center [97, 71] width 24 height 24
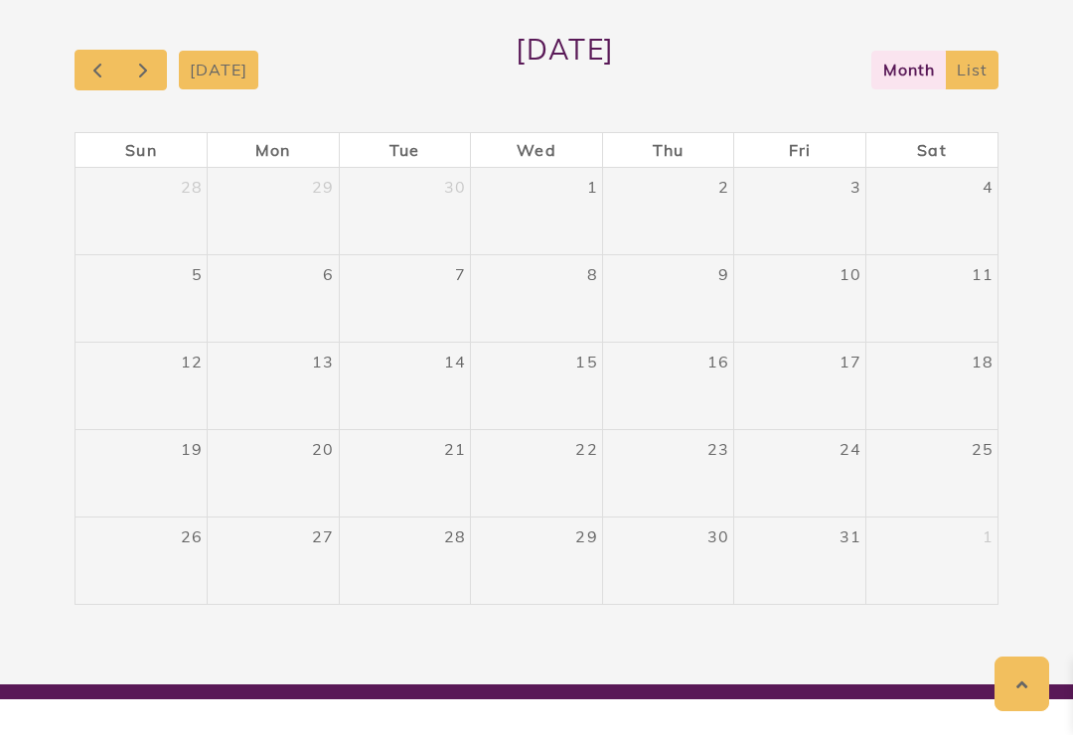
click at [106, 69] on span "button" at bounding box center [97, 71] width 24 height 24
click at [99, 73] on span "button" at bounding box center [97, 71] width 24 height 24
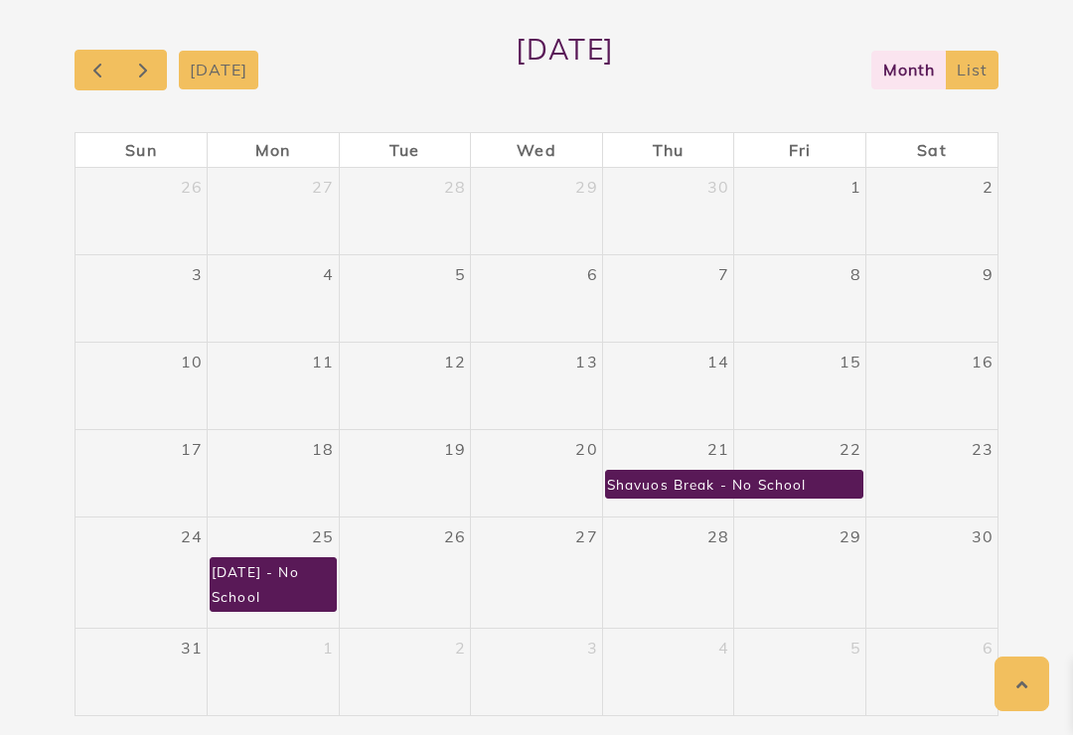
click at [101, 73] on span "button" at bounding box center [97, 71] width 24 height 24
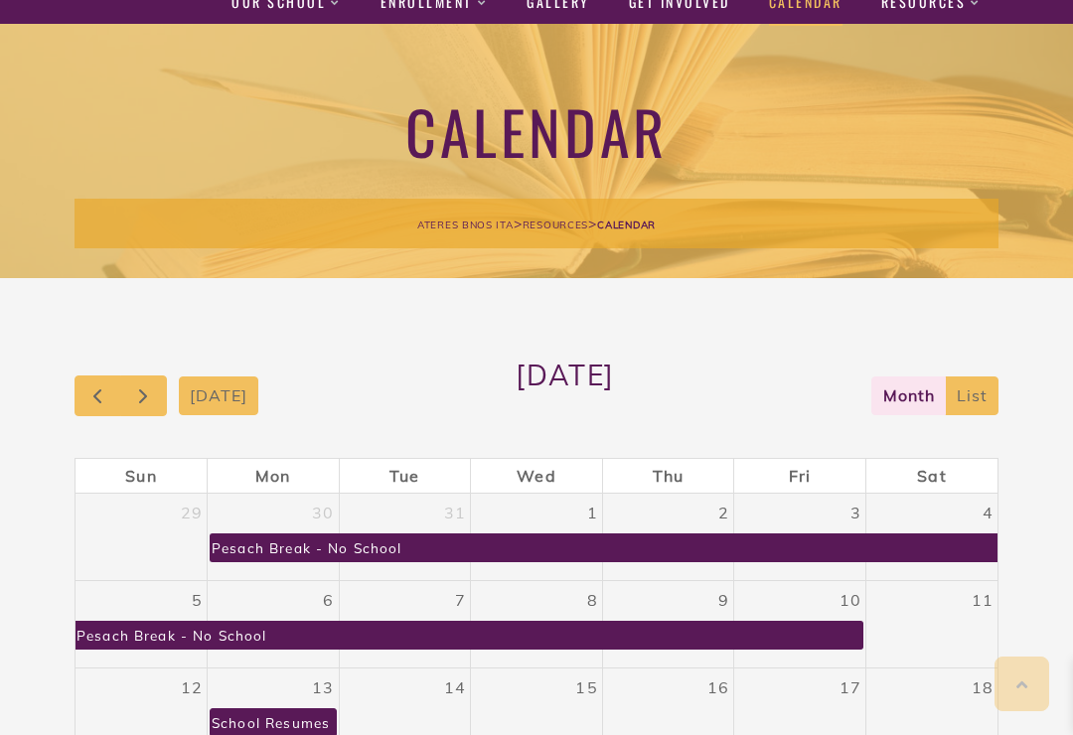
scroll to position [0, 0]
